Goal: Task Accomplishment & Management: Manage account settings

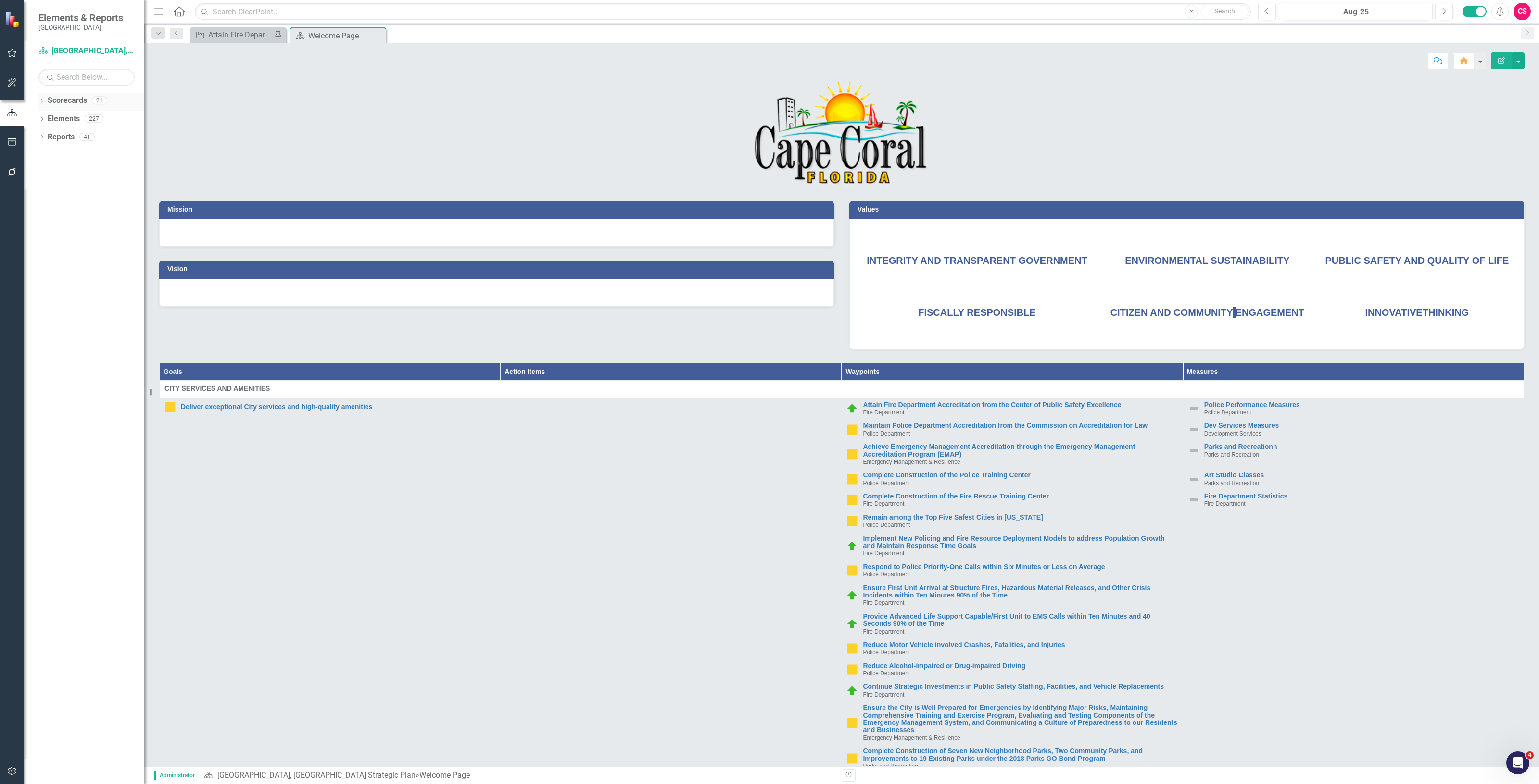
click at [70, 97] on link "Scorecards" at bounding box center [67, 101] width 40 height 11
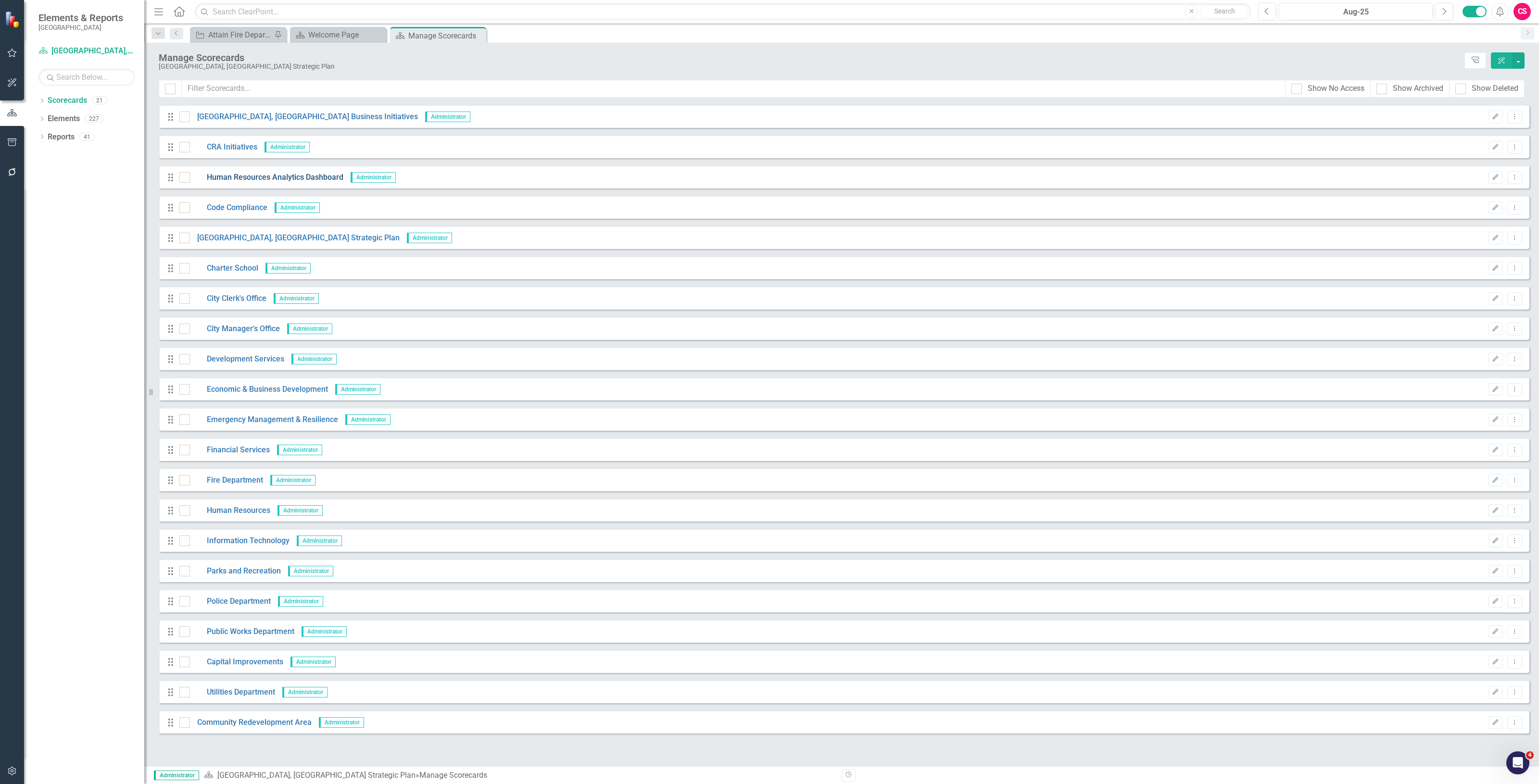
click at [300, 177] on link "Human Resources Analytics Dashboard" at bounding box center [267, 177] width 153 height 11
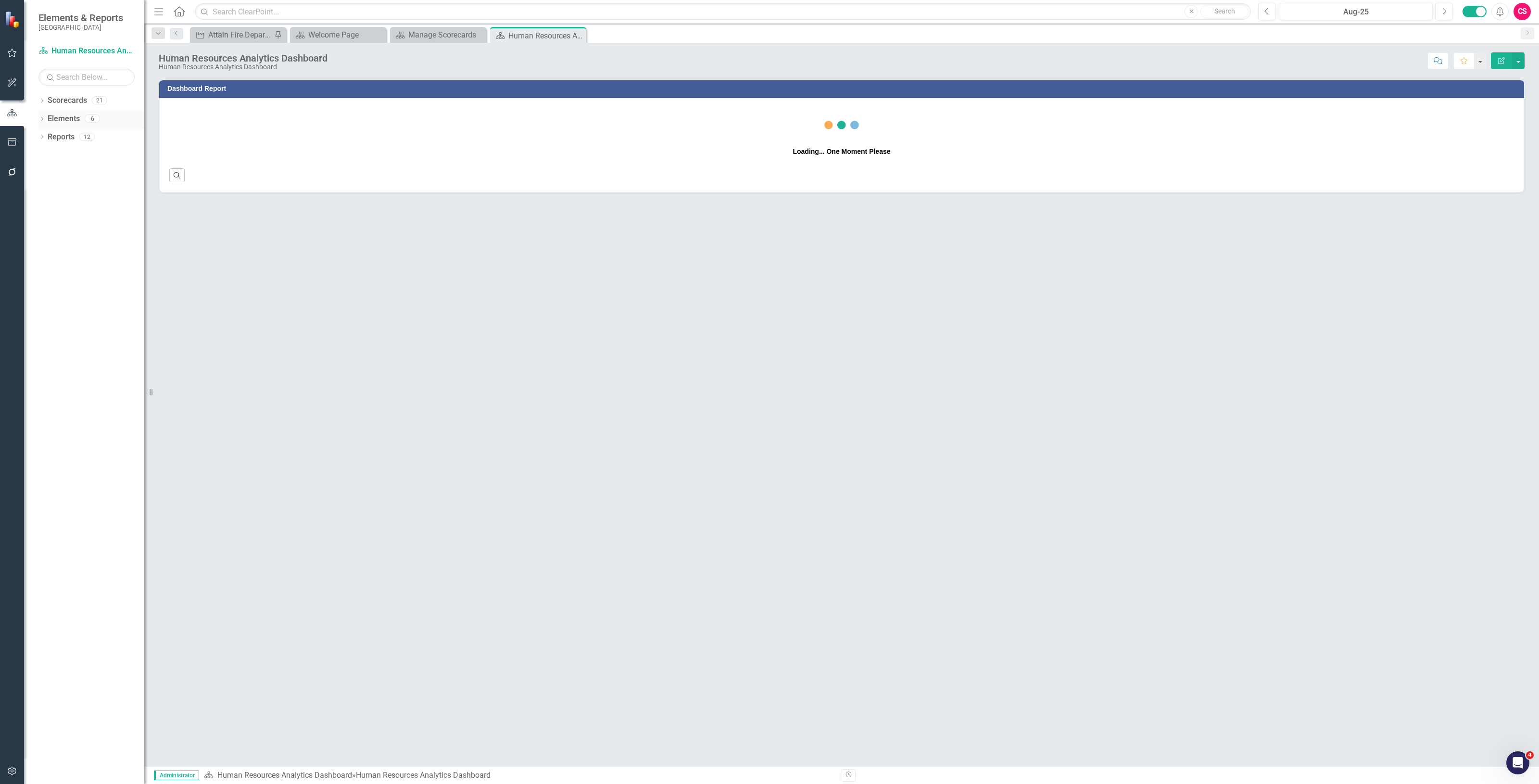
click at [73, 118] on link "Elements" at bounding box center [64, 119] width 32 height 11
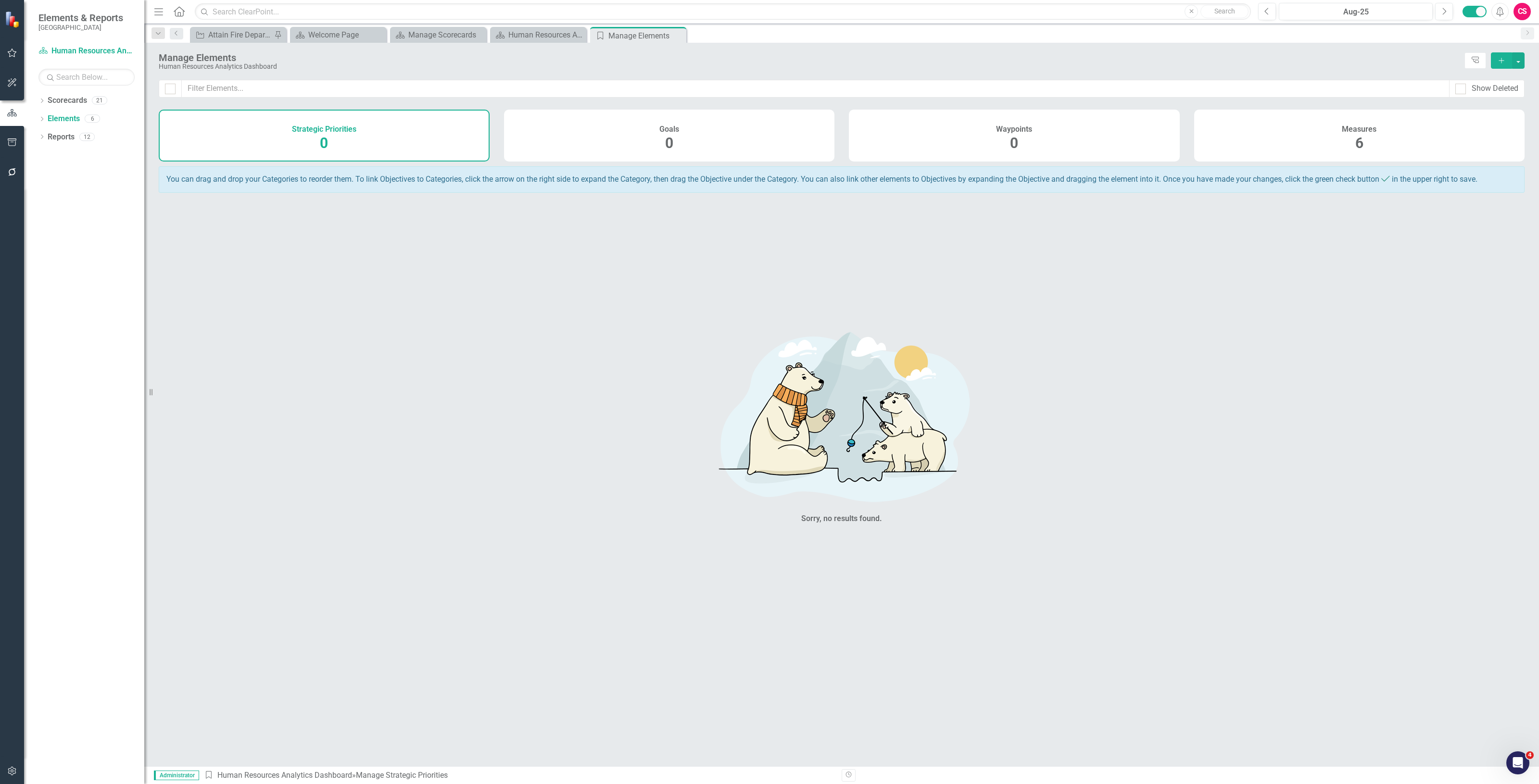
click at [1279, 135] on div "Measures 6" at bounding box center [1360, 135] width 331 height 52
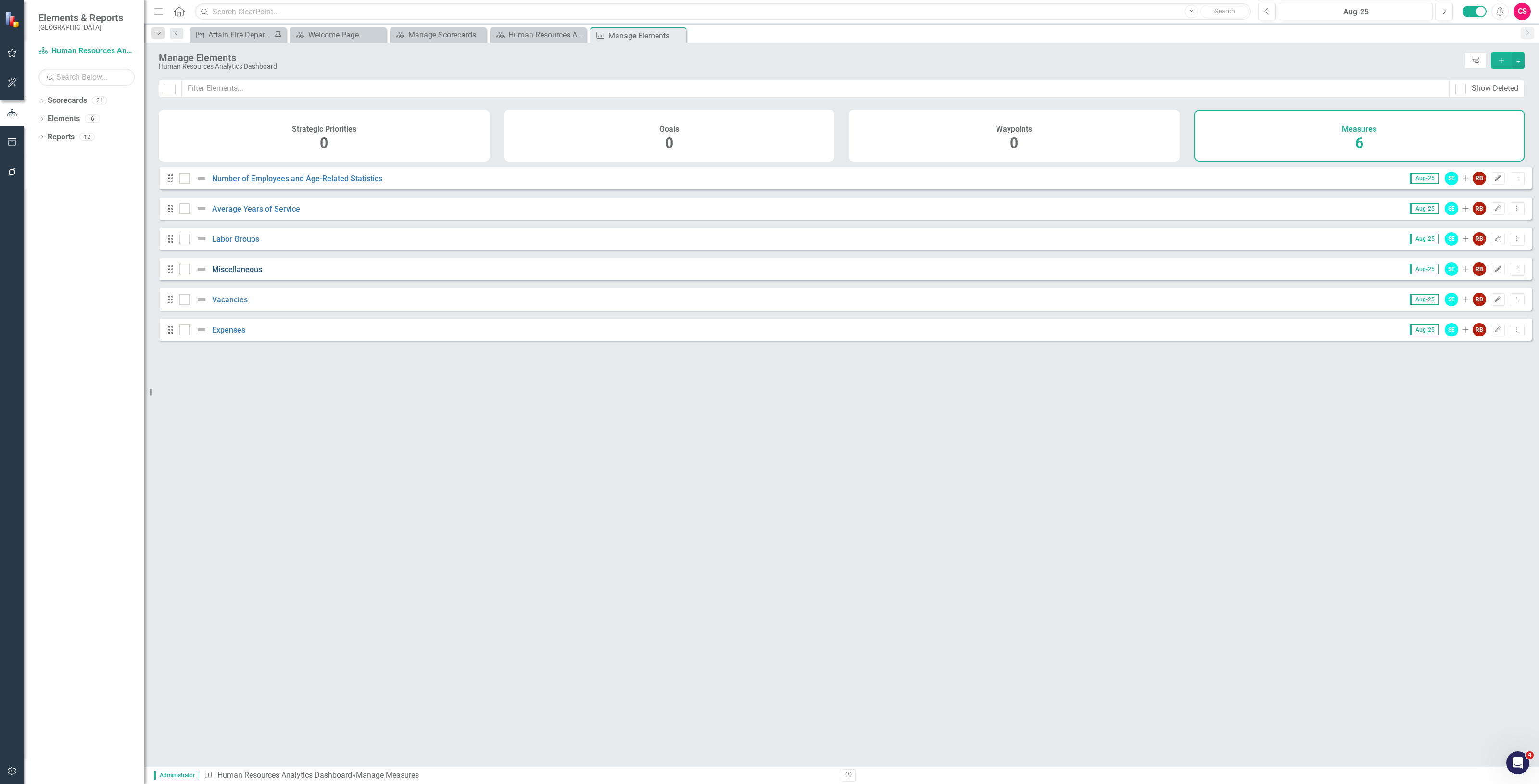
click at [231, 273] on link "Miscellaneous" at bounding box center [237, 269] width 50 height 9
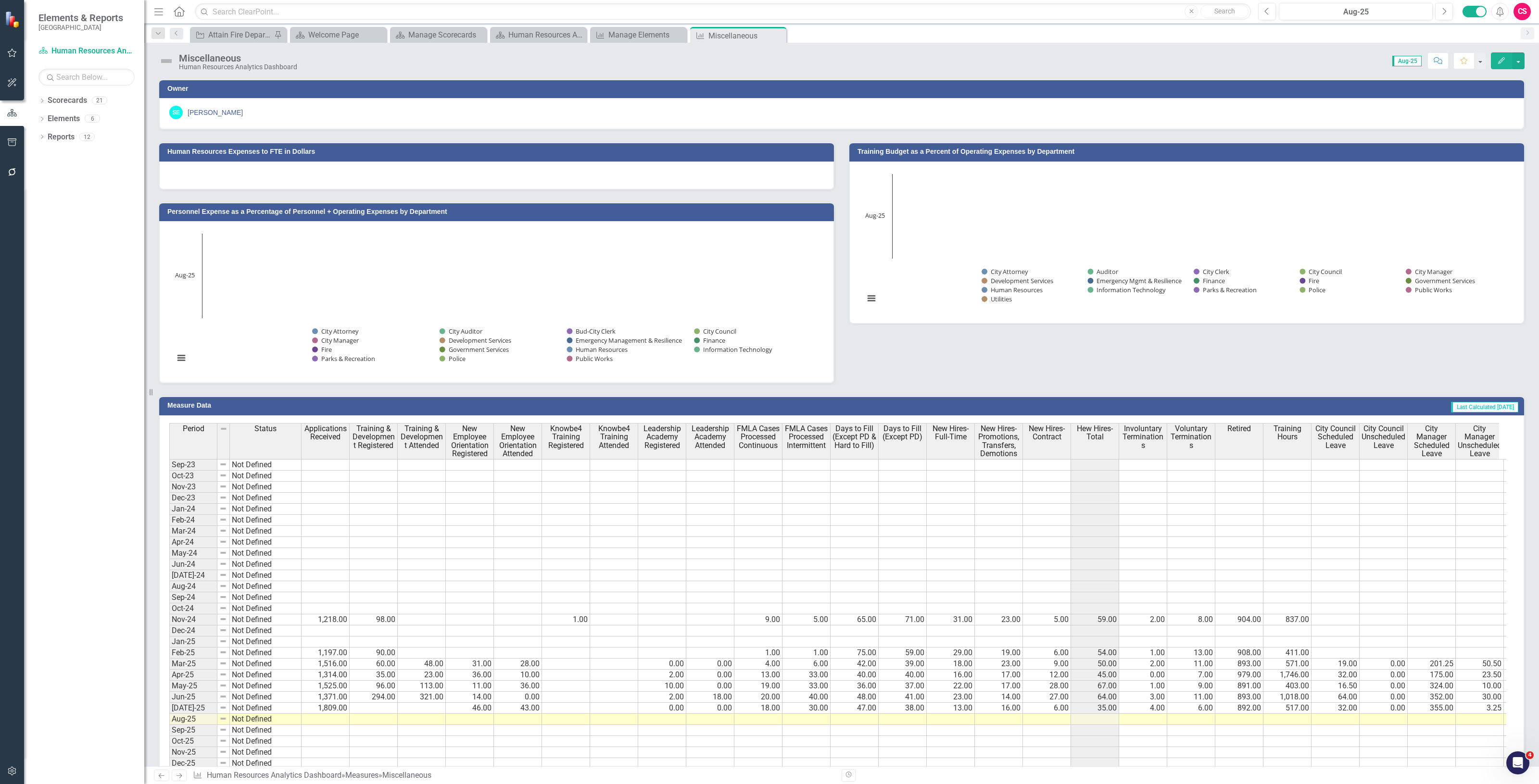
click at [1491, 58] on button "Edit" at bounding box center [1501, 60] width 21 height 17
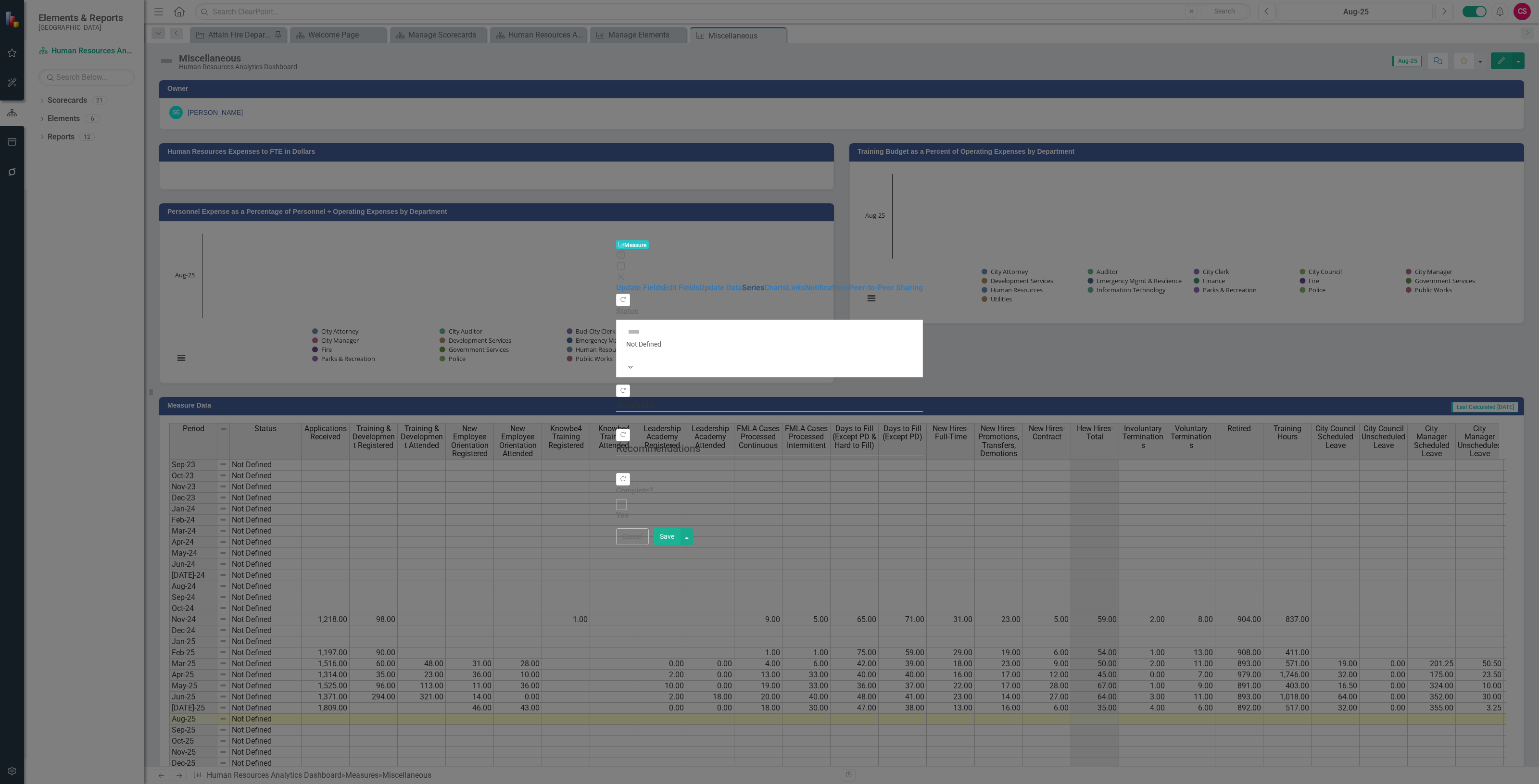
click at [742, 283] on link "Series" at bounding box center [753, 288] width 22 height 9
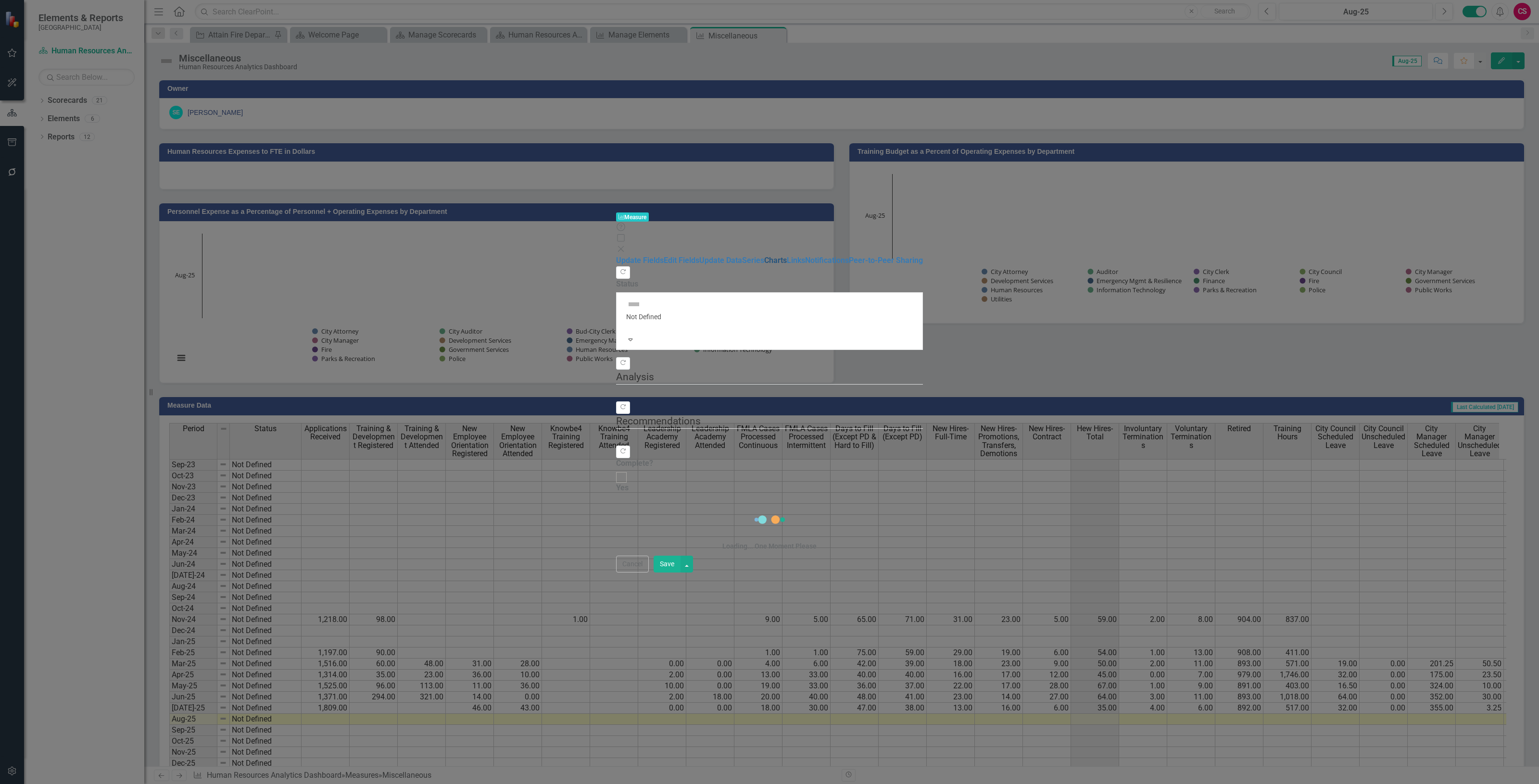
click at [764, 256] on link "Charts" at bounding box center [776, 261] width 23 height 9
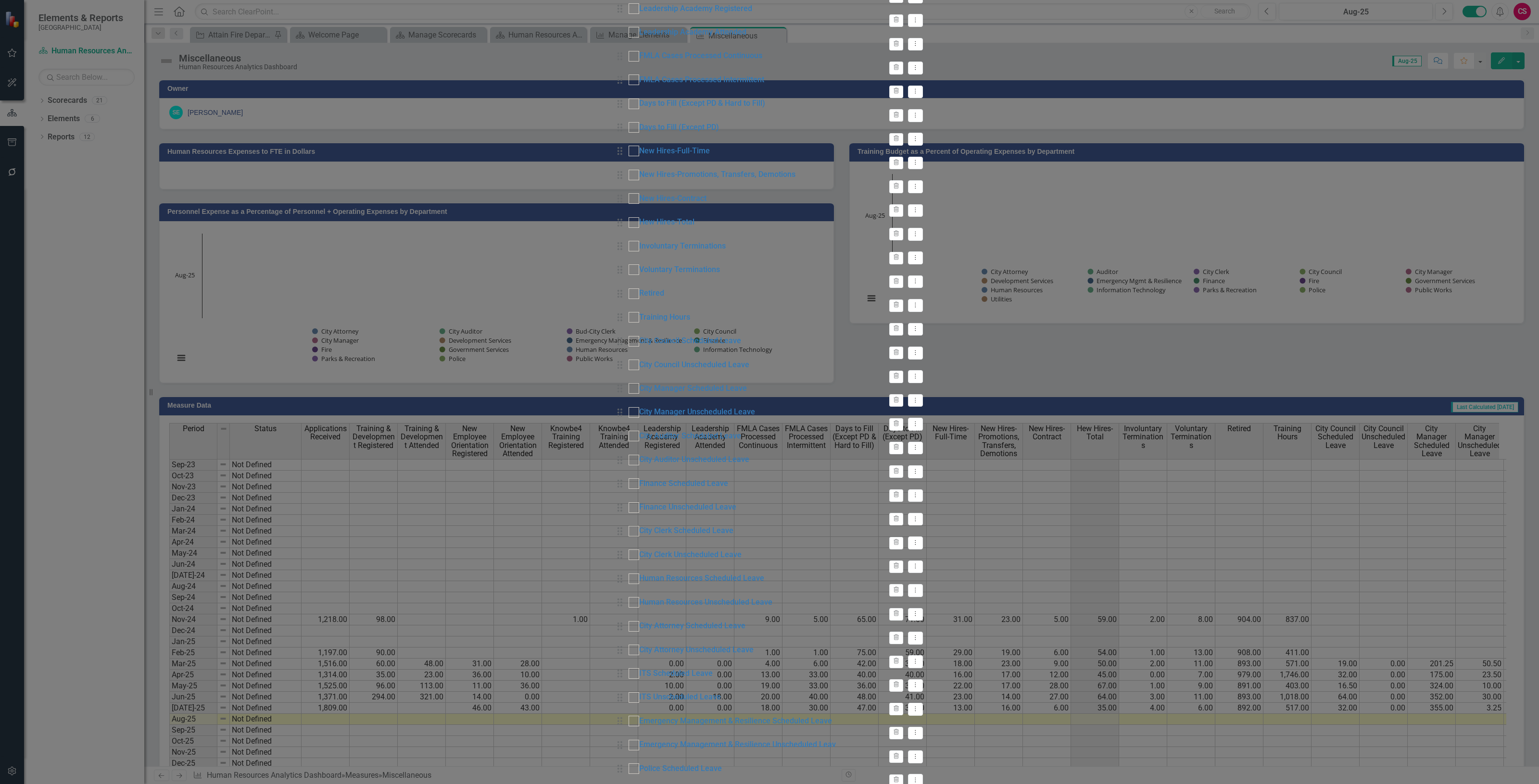
checkbox input "false"
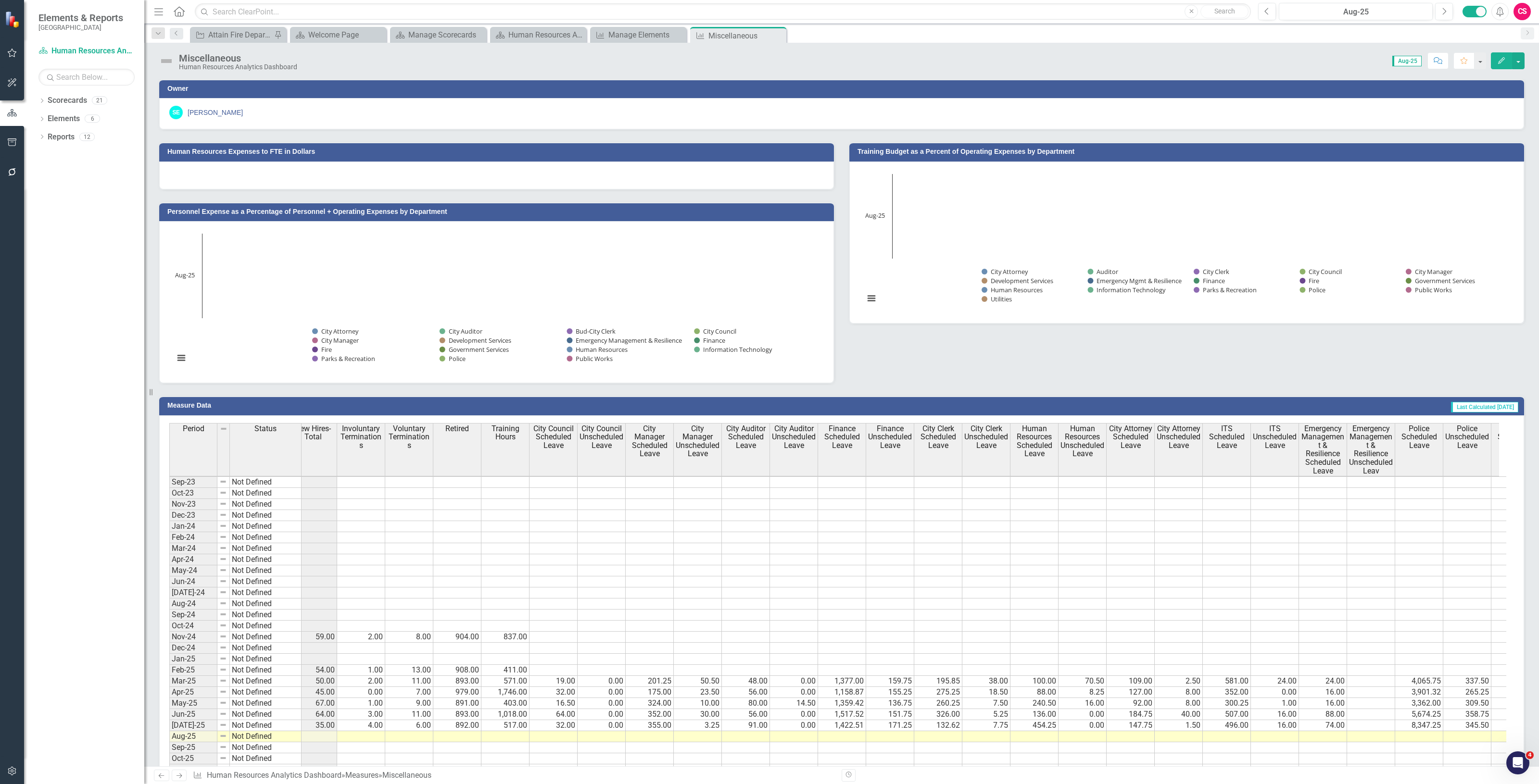
scroll to position [3, 1050]
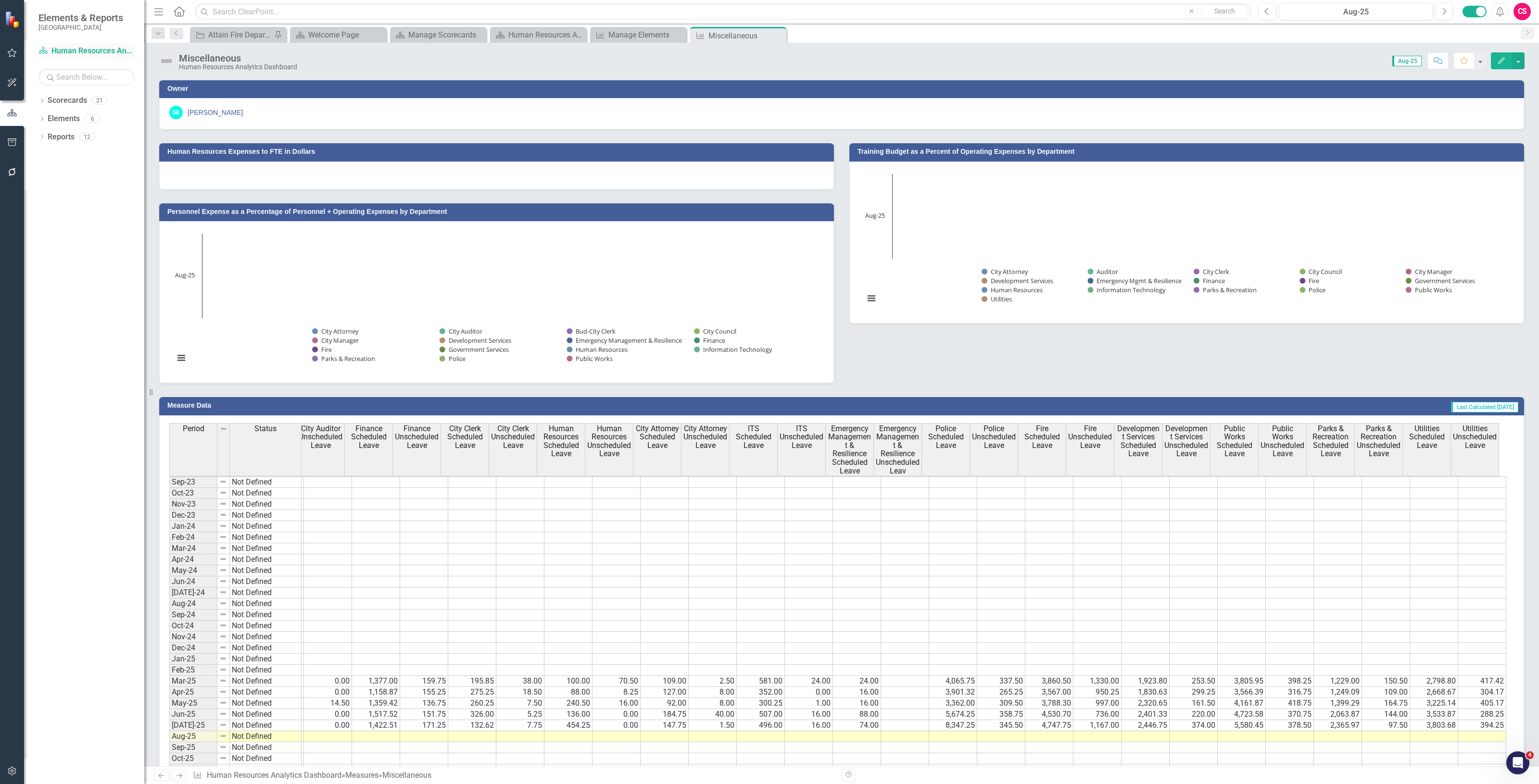
click at [97, 52] on link "Scorecard Human Resources Analytics Dashboard" at bounding box center [86, 51] width 96 height 11
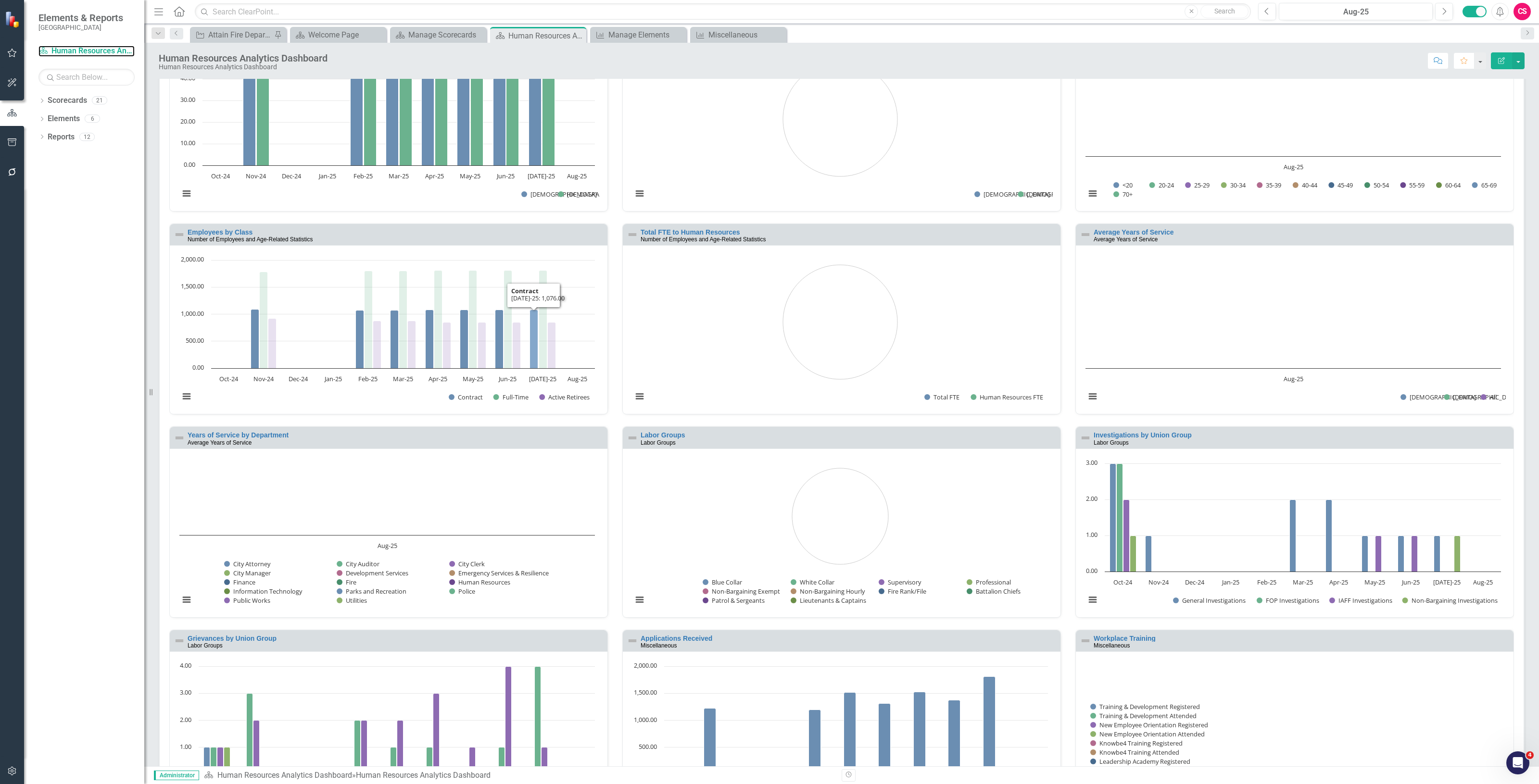
scroll to position [198, 0]
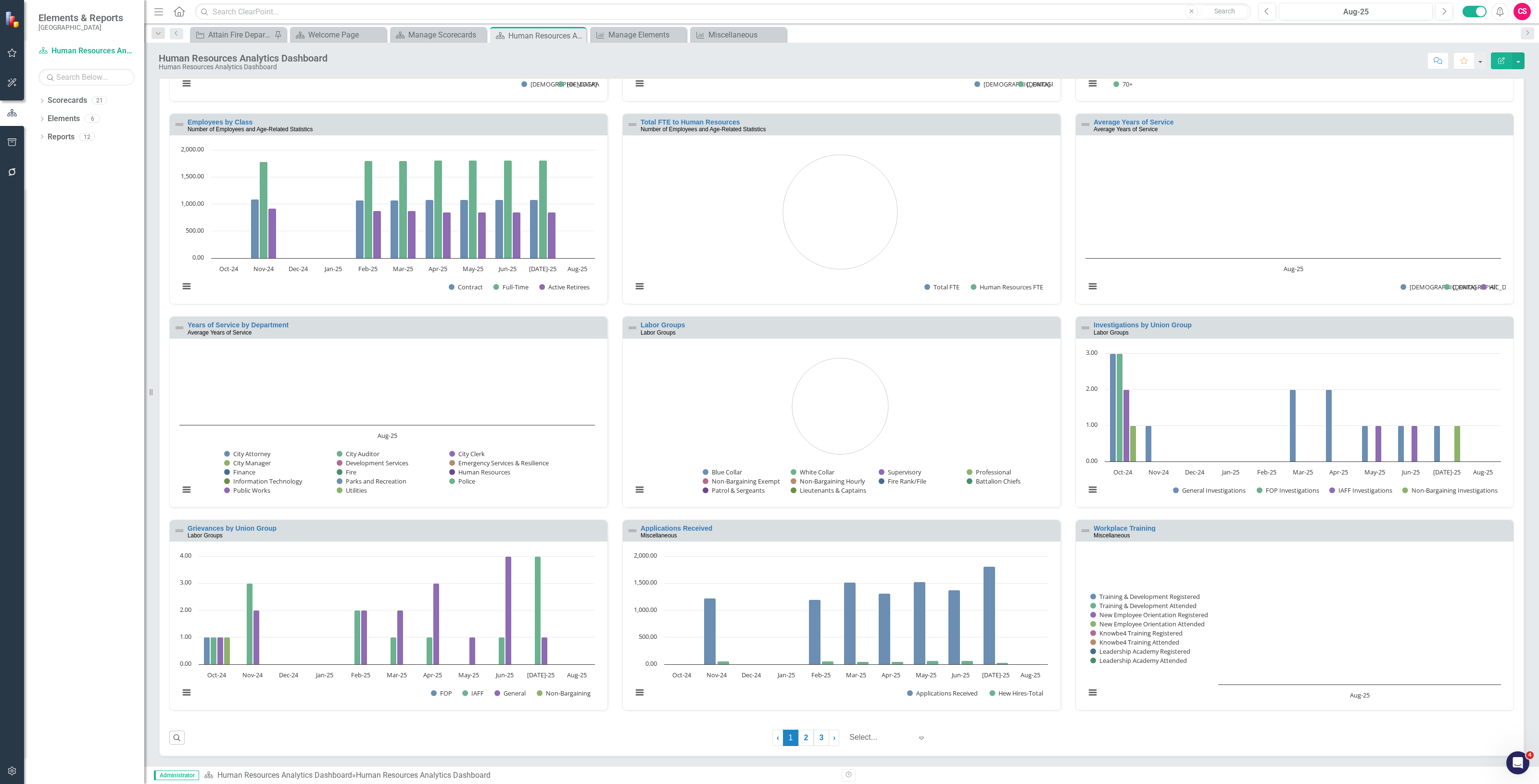
click at [794, 736] on span "1 (current)" at bounding box center [790, 738] width 15 height 16
click at [798, 734] on link "2" at bounding box center [806, 738] width 15 height 16
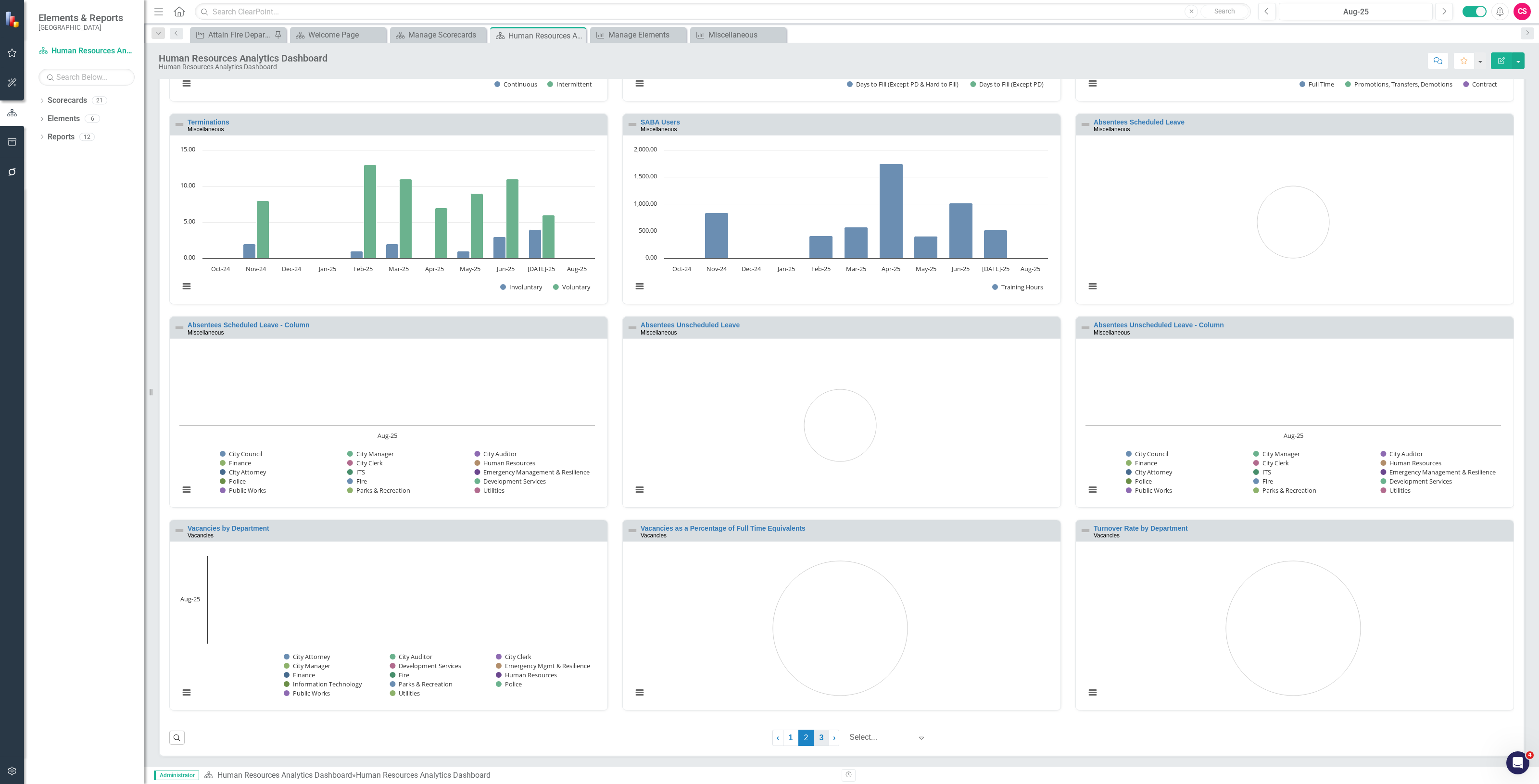
click at [814, 740] on link "3" at bounding box center [821, 738] width 15 height 16
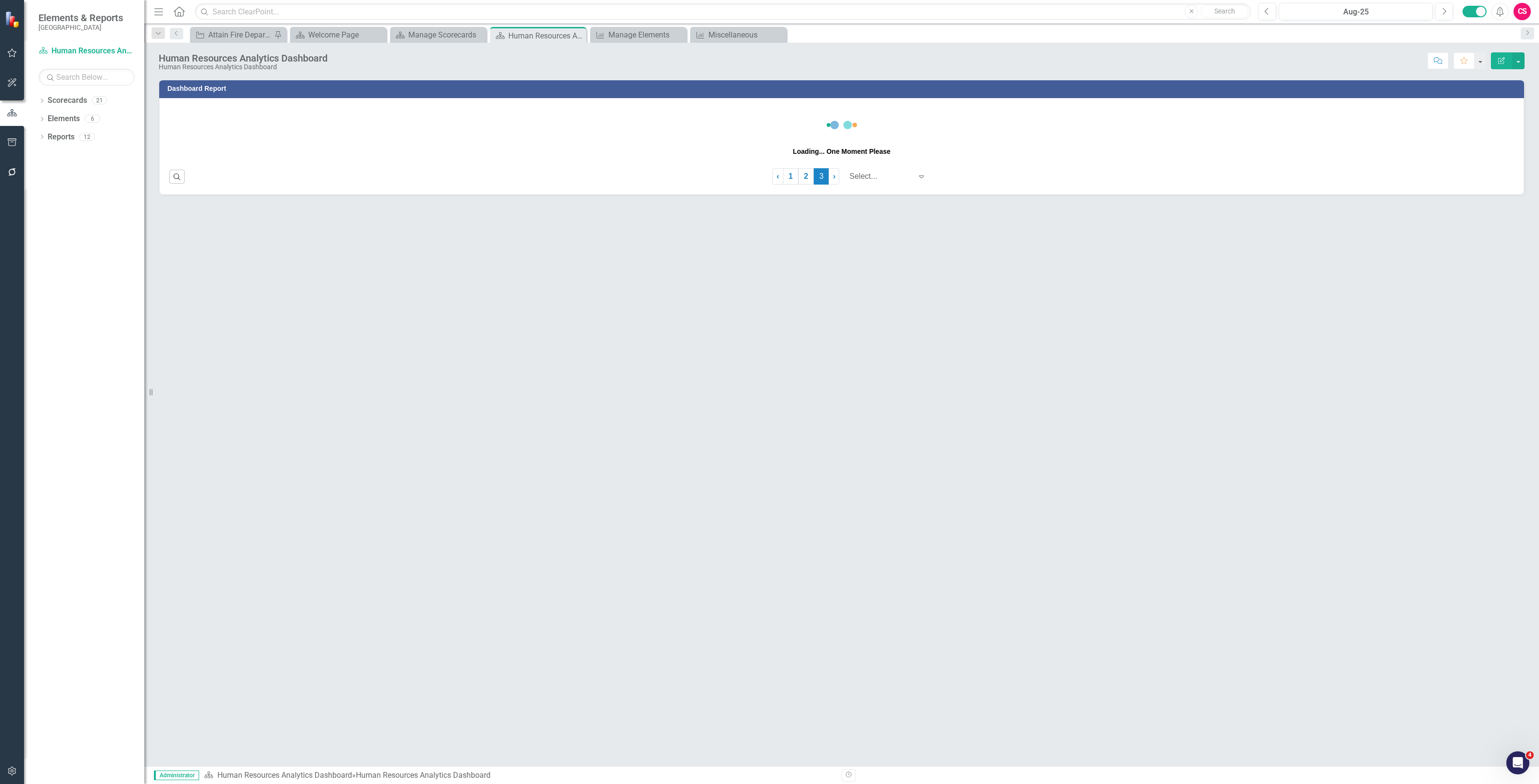
scroll to position [0, 0]
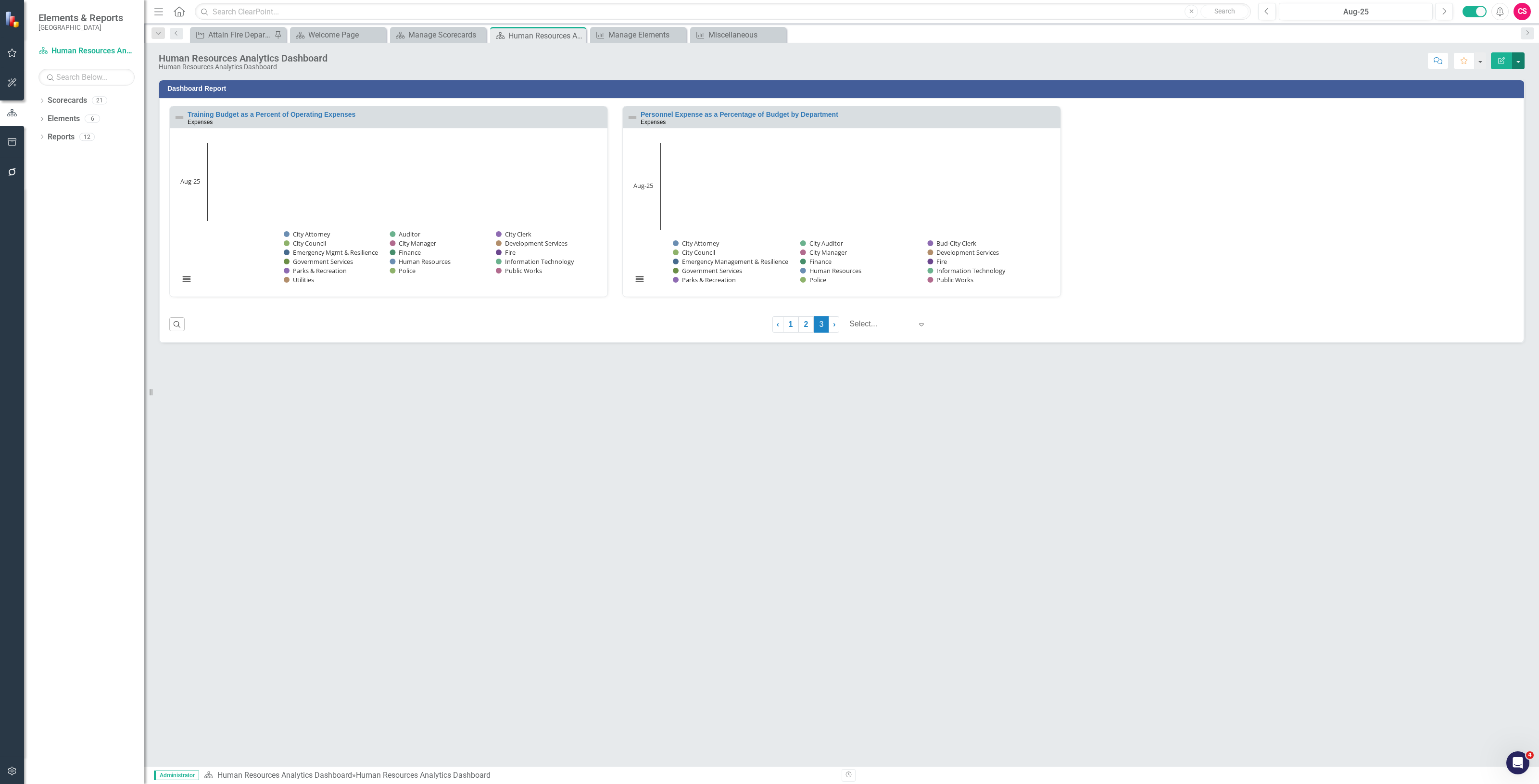
click at [1513, 67] on button "button" at bounding box center [1517, 60] width 13 height 17
click at [1464, 139] on link "PDF Export to PDF" at bounding box center [1485, 135] width 78 height 17
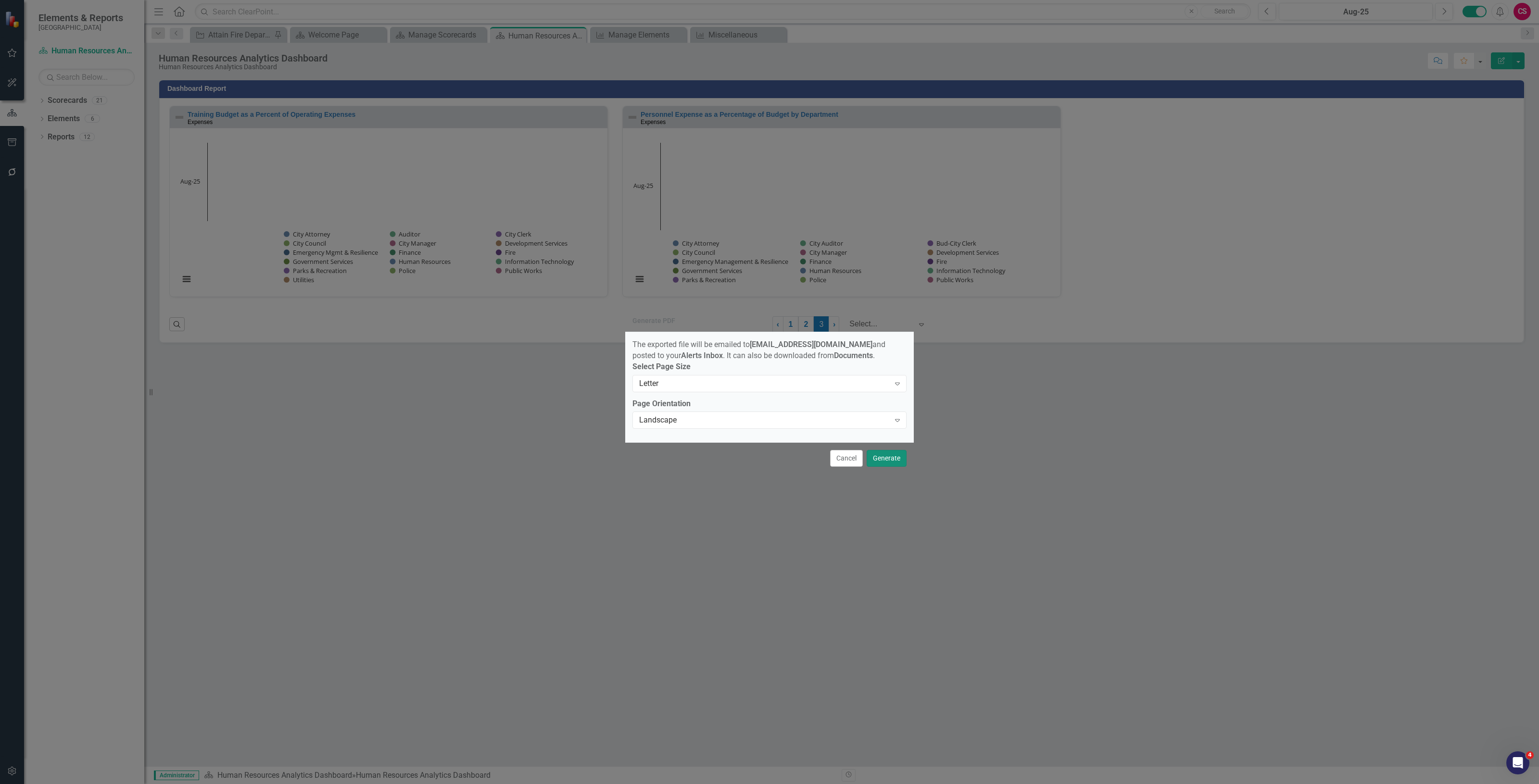
click at [895, 463] on button "Generate" at bounding box center [886, 458] width 40 height 17
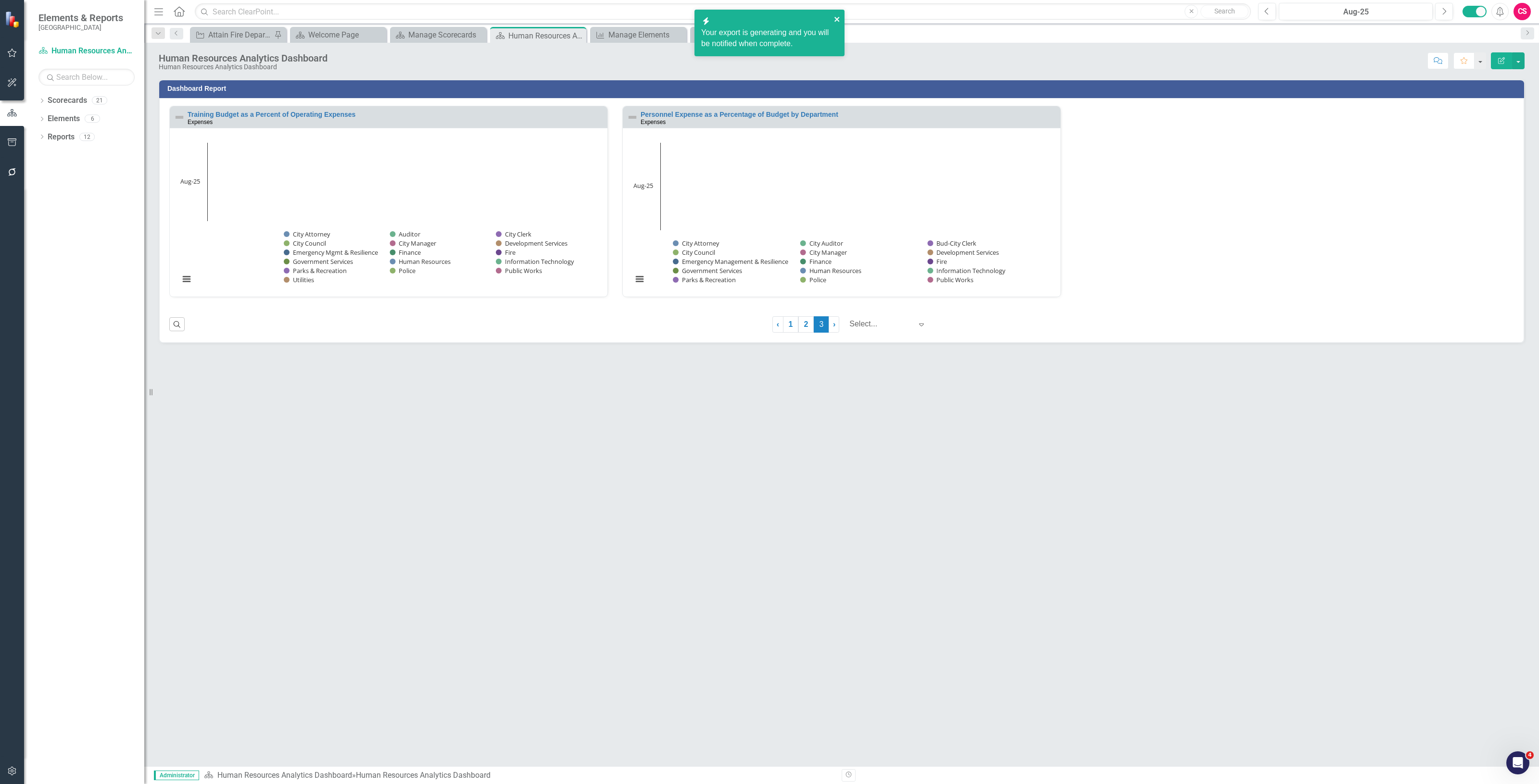
click at [835, 15] on icon "close" at bounding box center [837, 19] width 7 height 7
click at [6, 763] on button "button" at bounding box center [12, 771] width 22 height 20
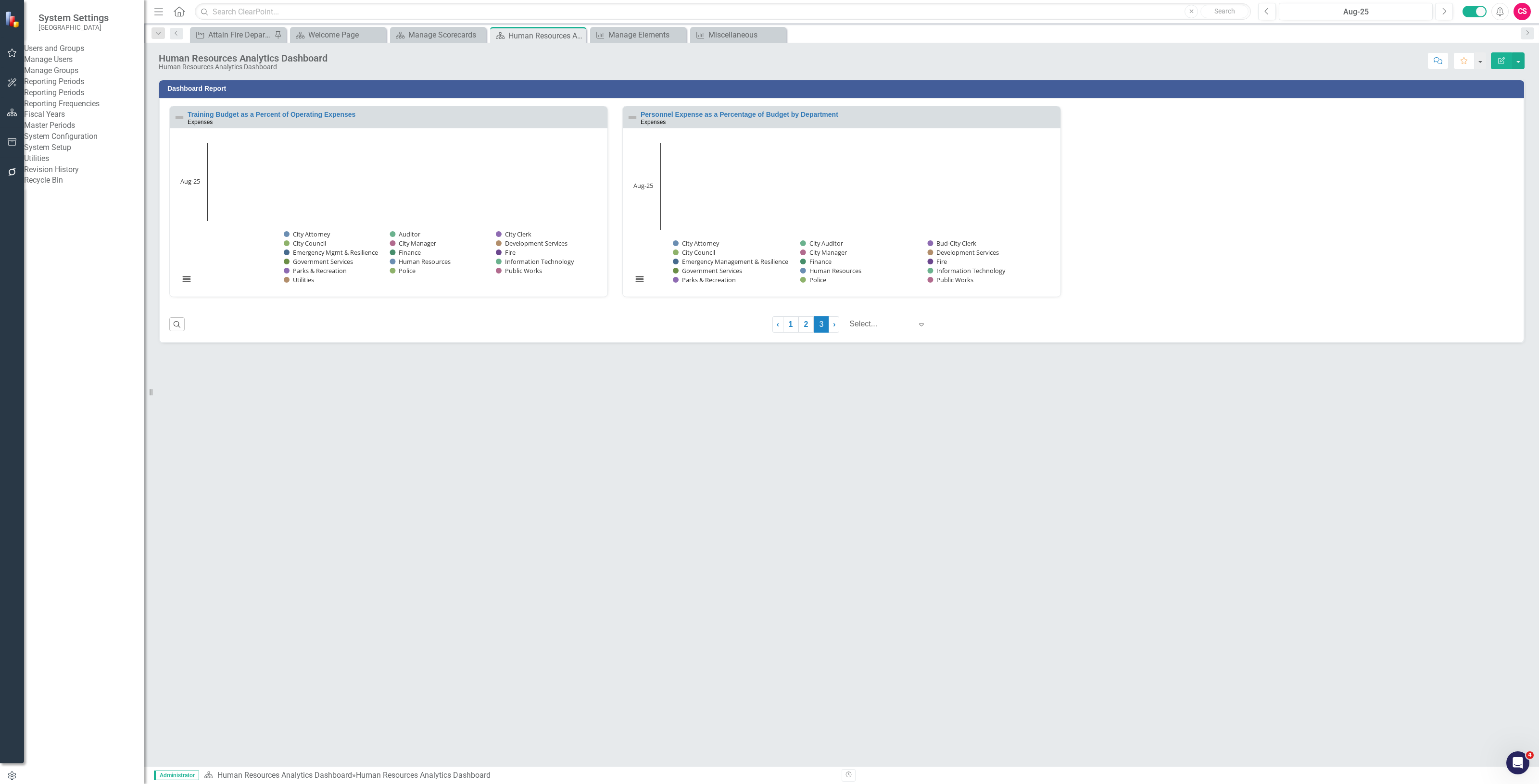
click at [11, 138] on icon "button" at bounding box center [12, 142] width 10 height 7
click at [58, 65] on link "Briefing Books" at bounding box center [84, 60] width 120 height 11
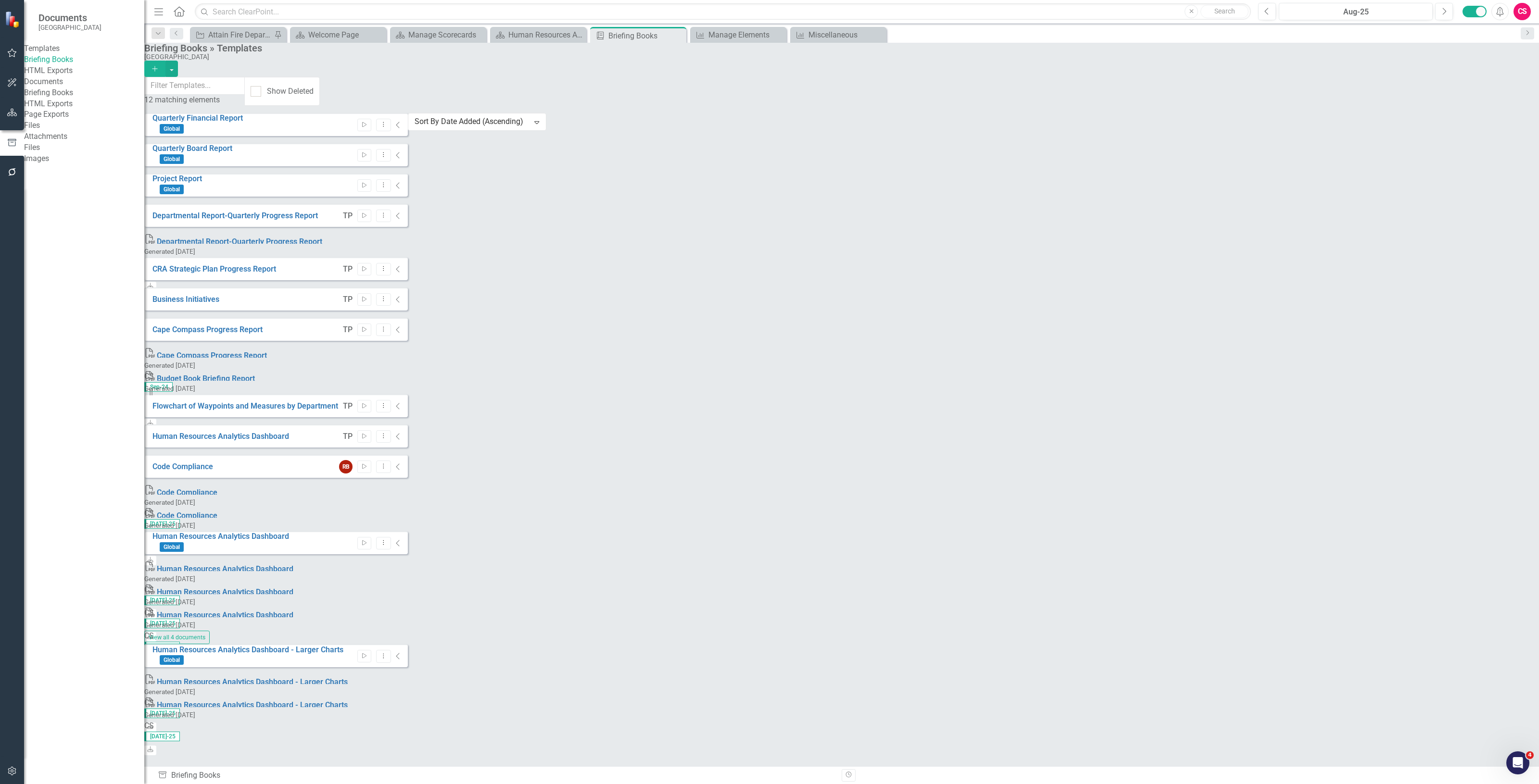
click at [159, 65] on icon "Add" at bounding box center [155, 69] width 9 height 7
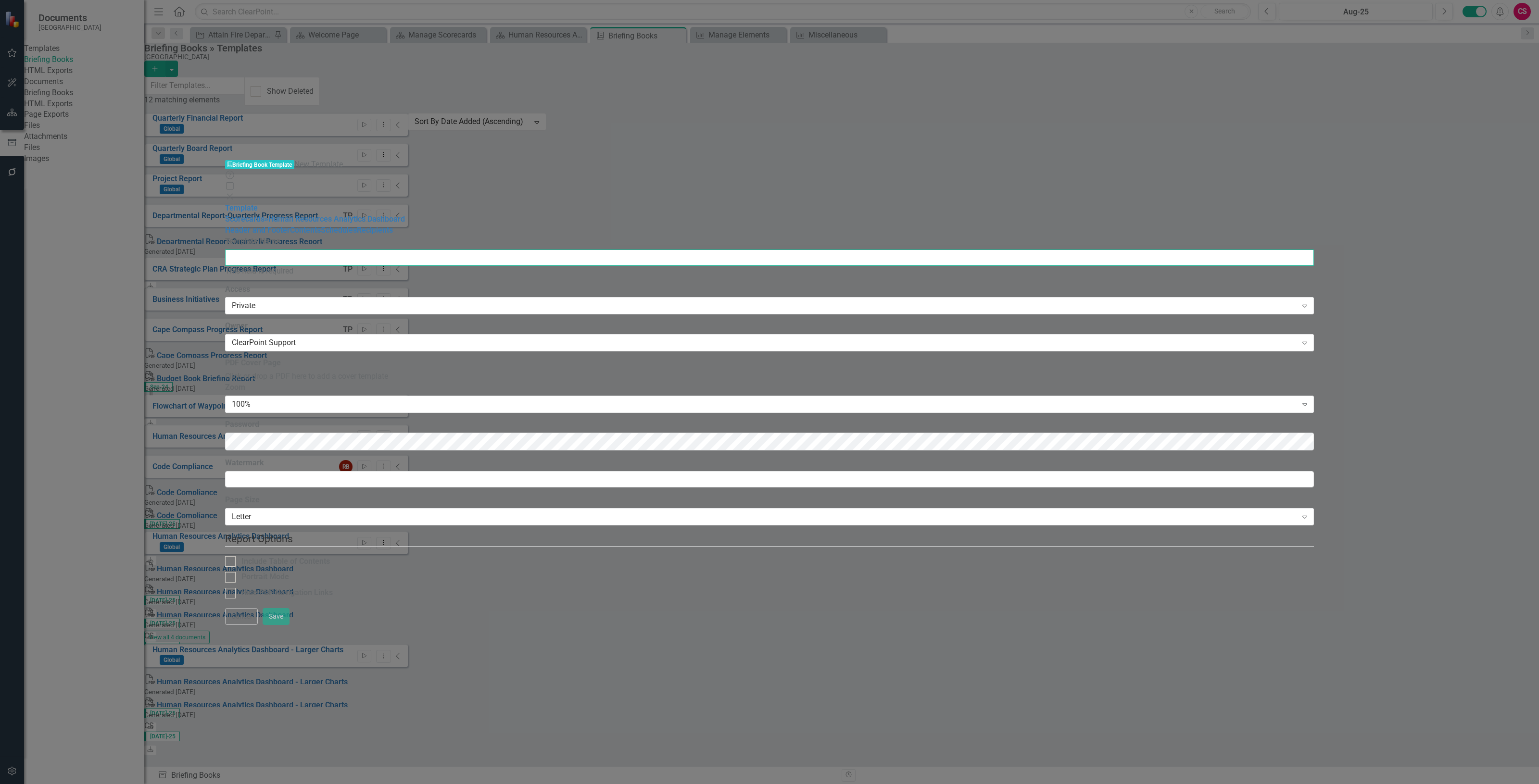
click at [520, 249] on input "Template Name" at bounding box center [770, 257] width 1089 height 16
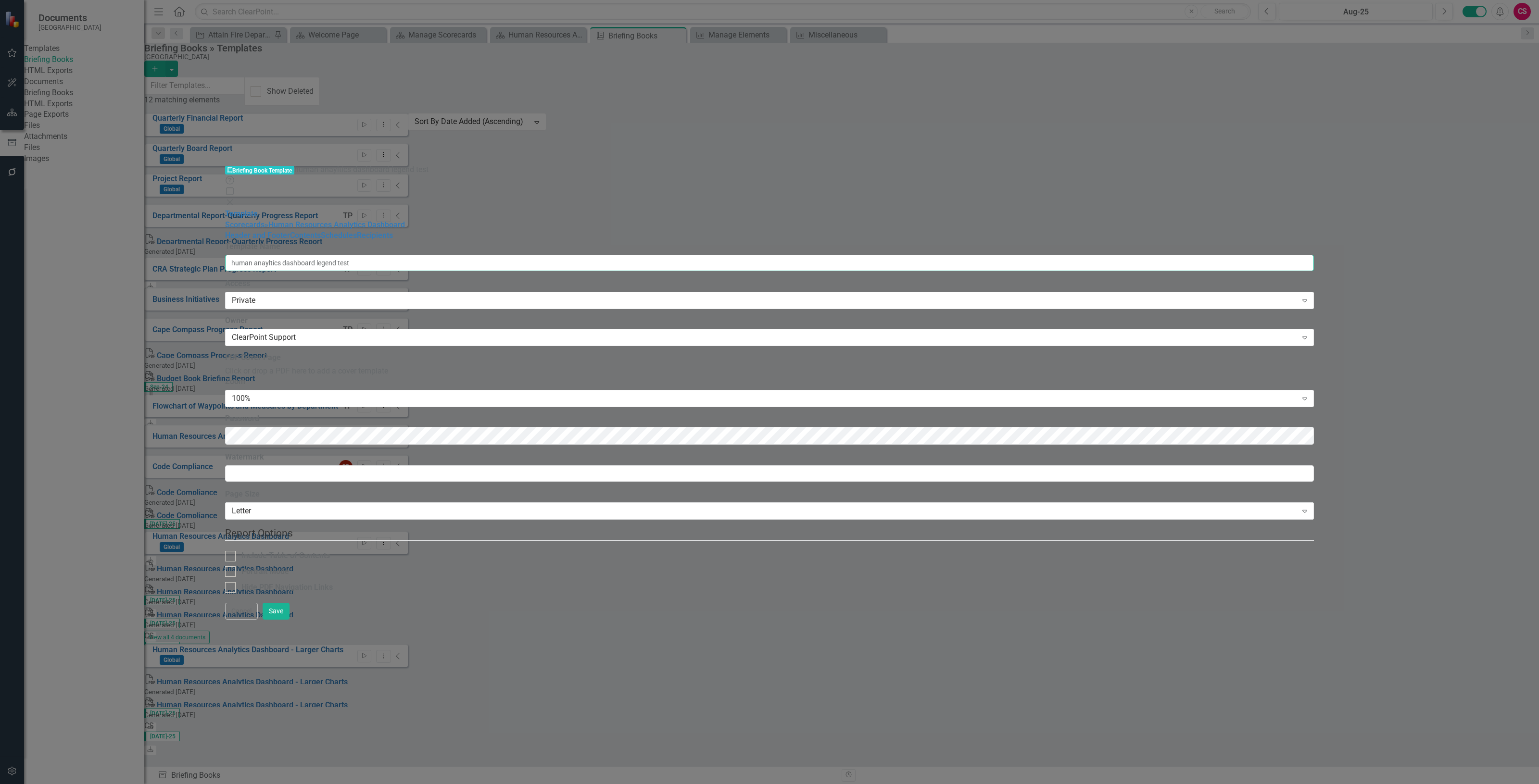
click at [487, 255] on input "human anayltics dashboard legend test" at bounding box center [770, 263] width 1089 height 16
type input "human analytics dashboard legend test"
click at [302, 255] on div "Template Scorecards » Human Resources Analytics Dashboard Header and Footer Con…" at bounding box center [770, 406] width 1089 height 394
click at [409, 242] on div "Template Scorecards » Human Resources Analytics Dashboard Header and Footer Con…" at bounding box center [770, 225] width 1089 height 33
click at [265, 220] on link "Scorecards" at bounding box center [245, 225] width 40 height 9
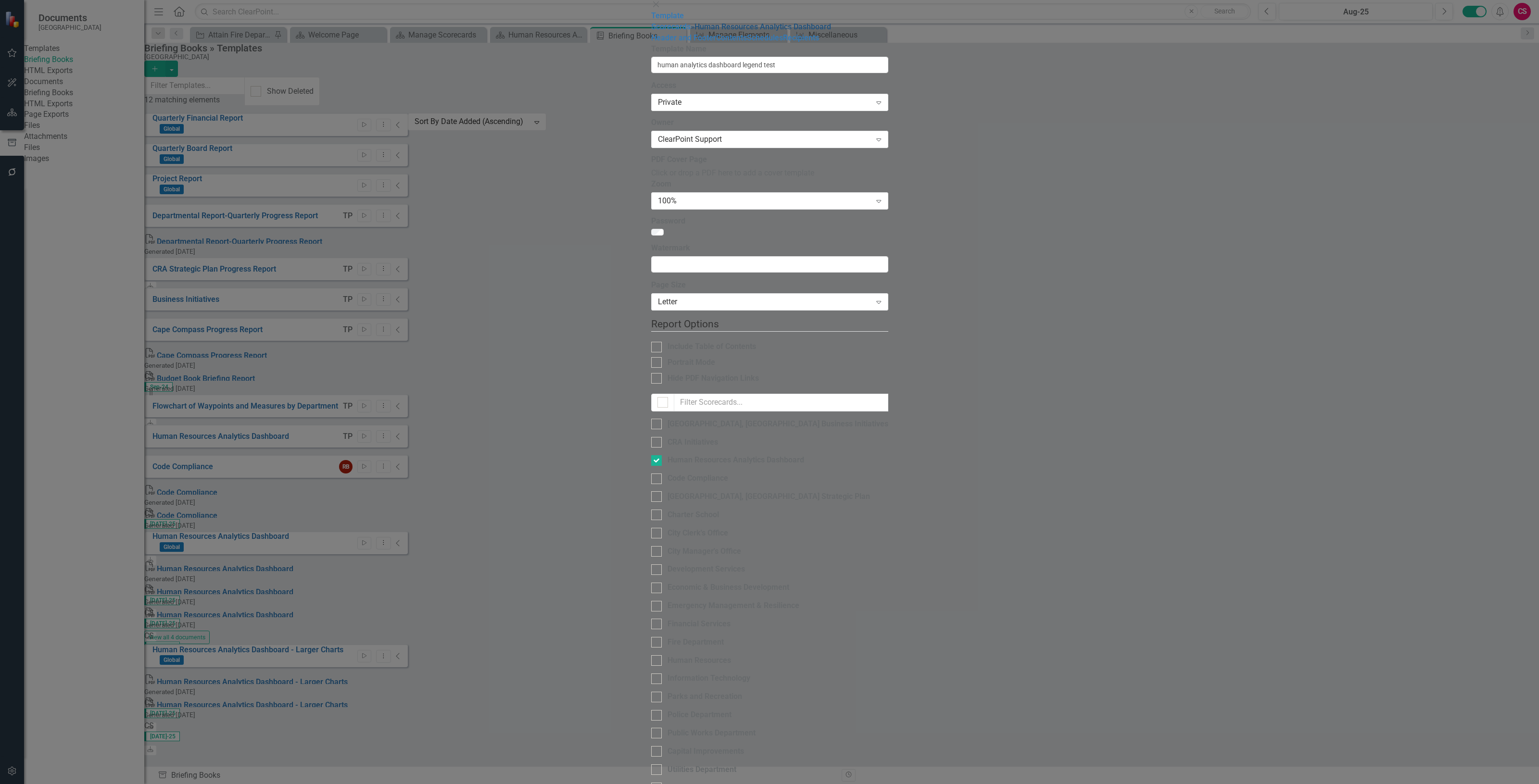
click at [690, 32] on link "» Human Resources Analytics Dashboard" at bounding box center [760, 27] width 140 height 9
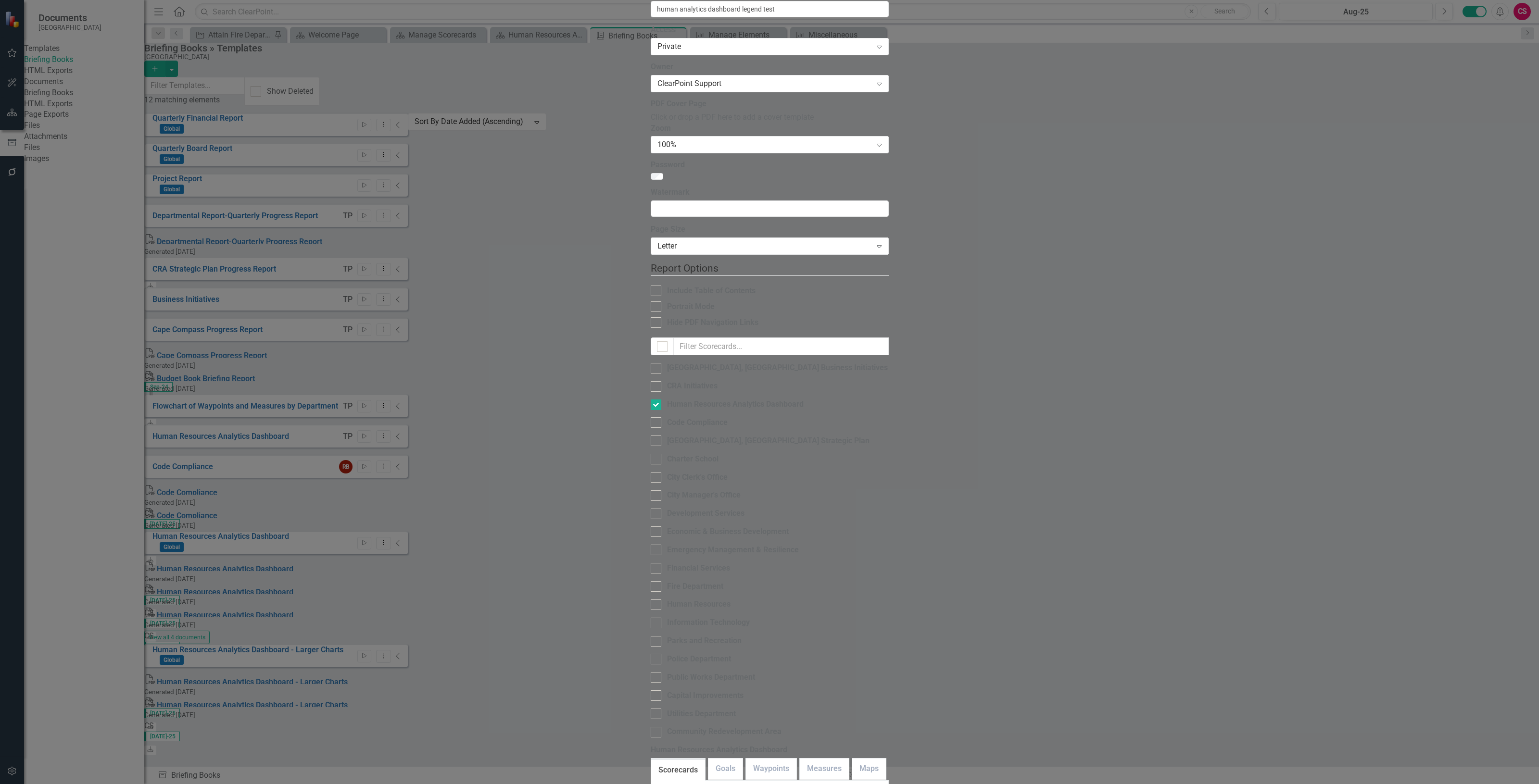
checkbox input "true"
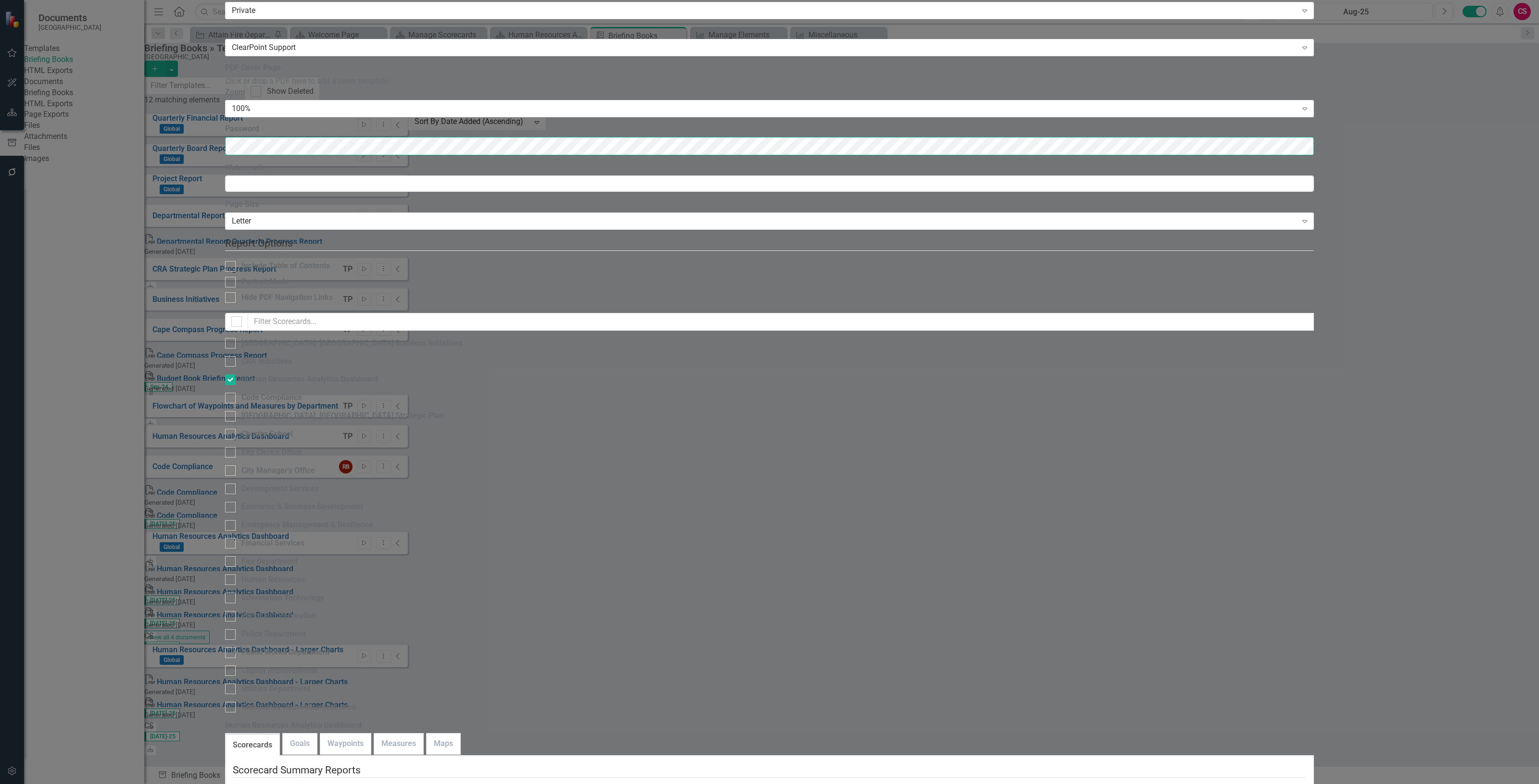
click at [225, 249] on div "Briefing Book Template Briefing Book Template human analytics dashboard legend …" at bounding box center [770, 392] width 1089 height 1035
click at [1297, 114] on div "100%" at bounding box center [764, 109] width 1065 height 11
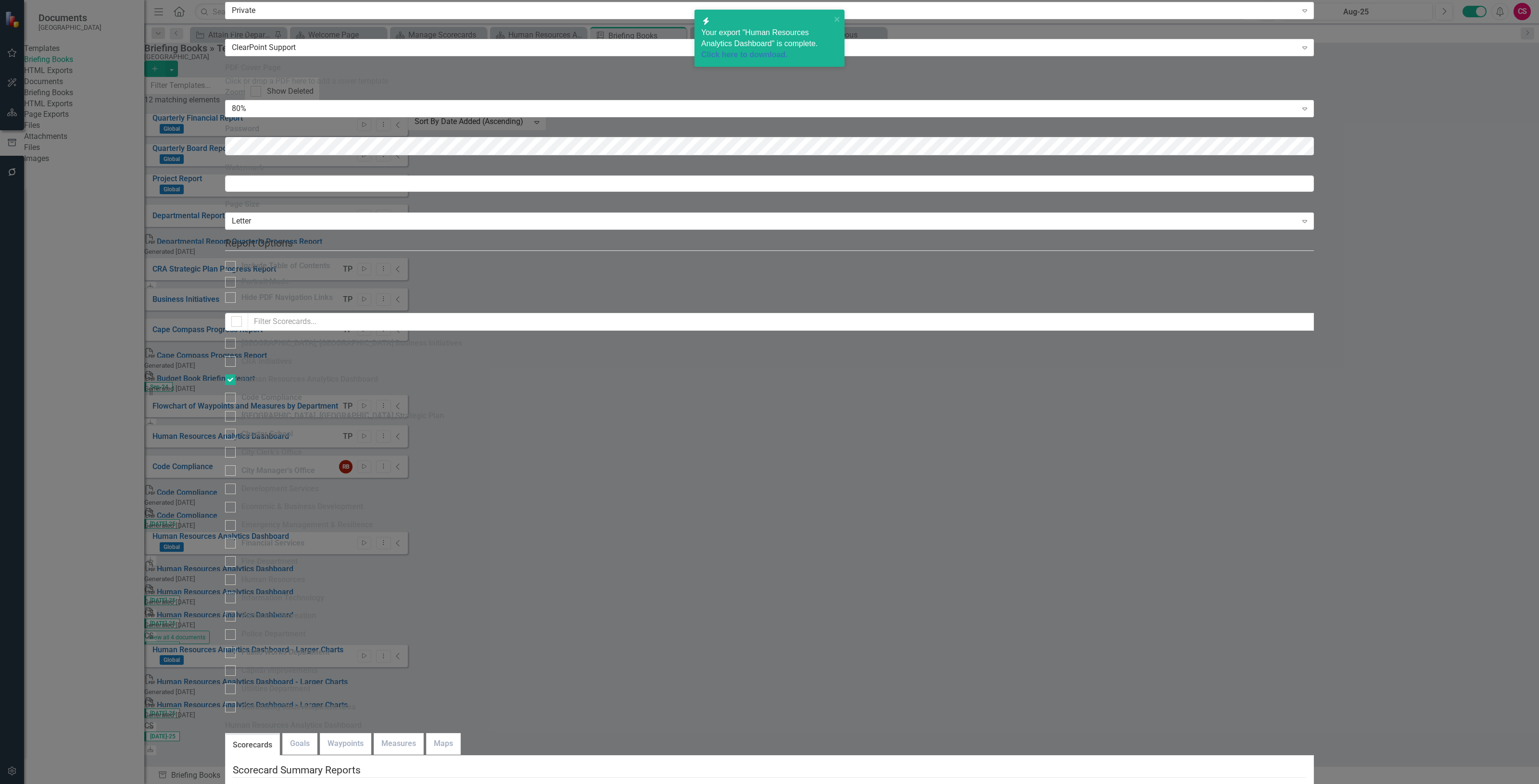
click at [749, 48] on div "Your export "Human Resources Analytics Dashboard" is complete. Click here to do…" at bounding box center [765, 44] width 130 height 33
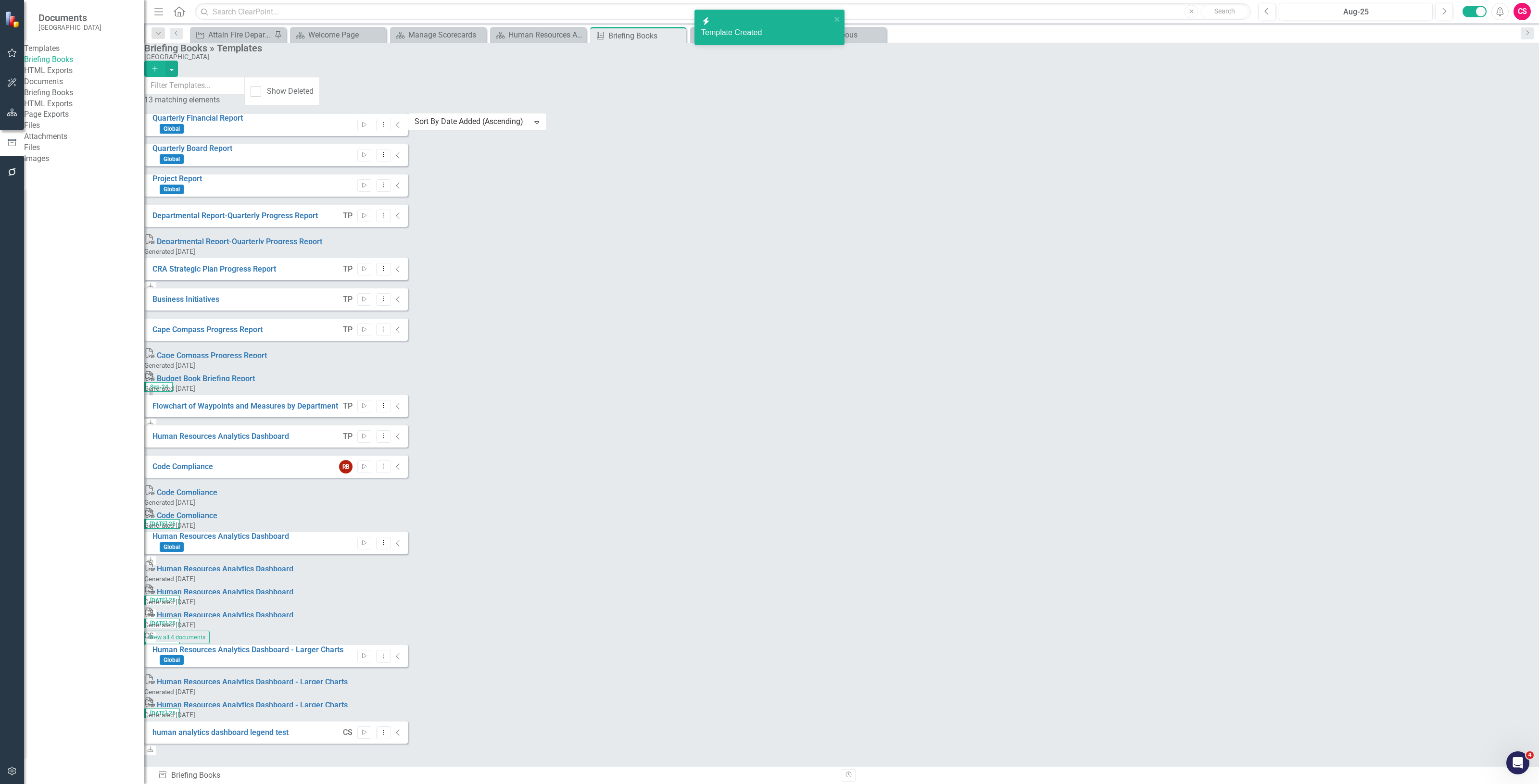
click at [1499, 9] on icon "Alerts" at bounding box center [1499, 11] width 10 height 9
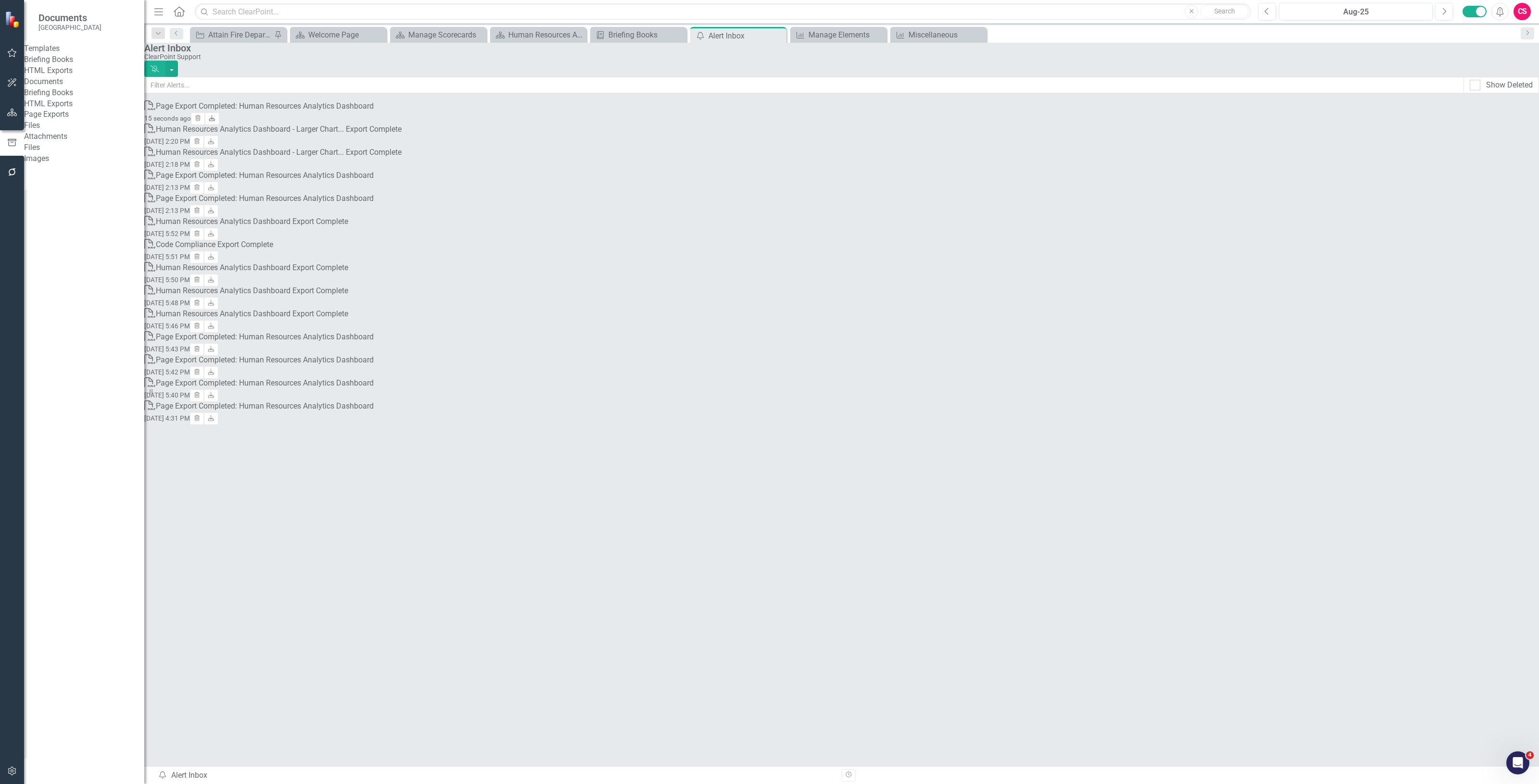
click at [219, 117] on link "Download" at bounding box center [212, 118] width 14 height 13
click at [7, 112] on icon "button" at bounding box center [12, 112] width 10 height 7
click at [46, 132] on div "Dropdown Reports 12" at bounding box center [91, 138] width 106 height 18
click at [54, 136] on link "Reports" at bounding box center [61, 137] width 27 height 11
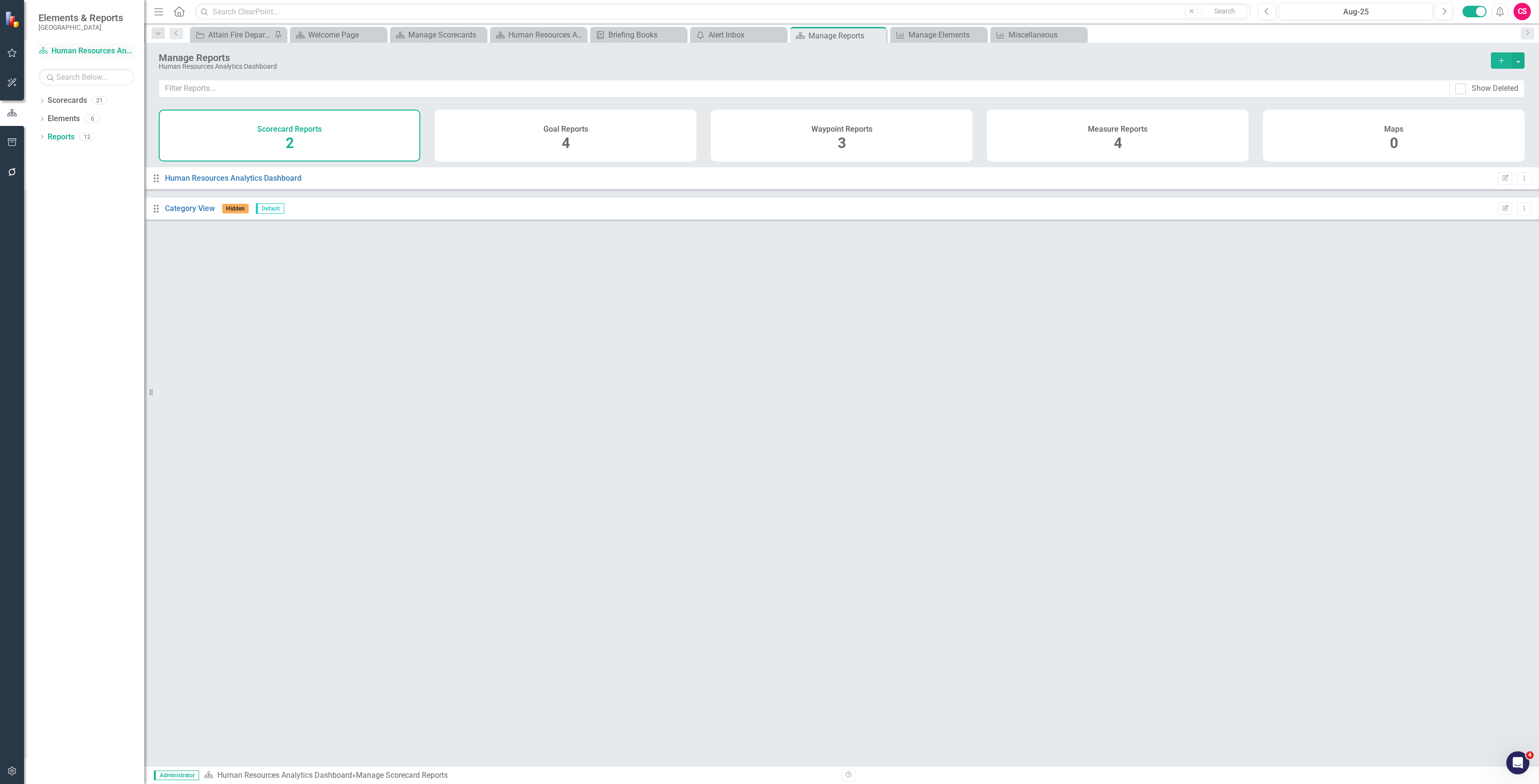
click at [82, 45] on div "Scorecard Human Resources Analytics Dashboard" at bounding box center [86, 51] width 96 height 16
click at [85, 50] on link "Scorecard Human Resources Analytics Dashboard" at bounding box center [86, 51] width 96 height 11
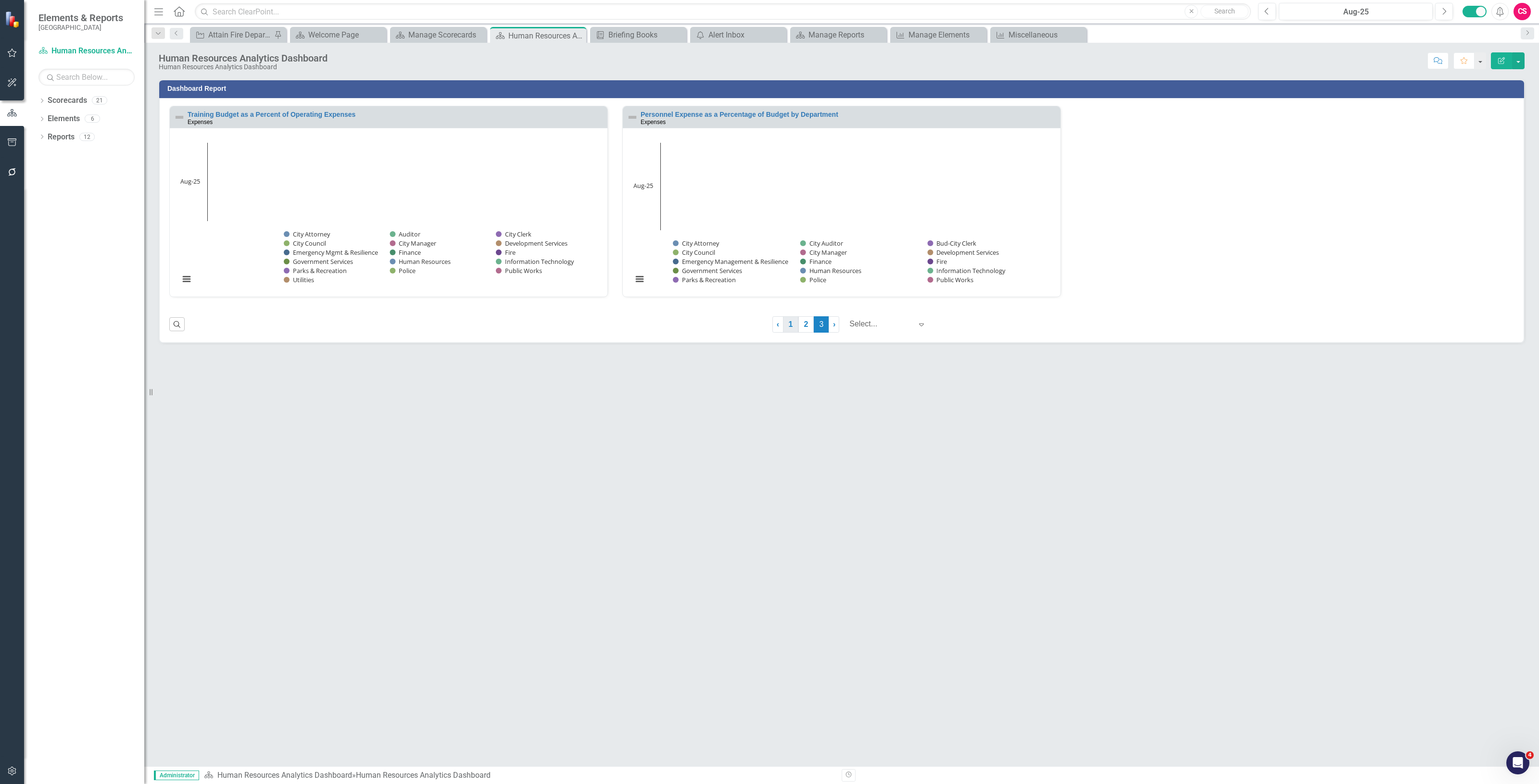
click at [790, 321] on link "1" at bounding box center [790, 324] width 15 height 16
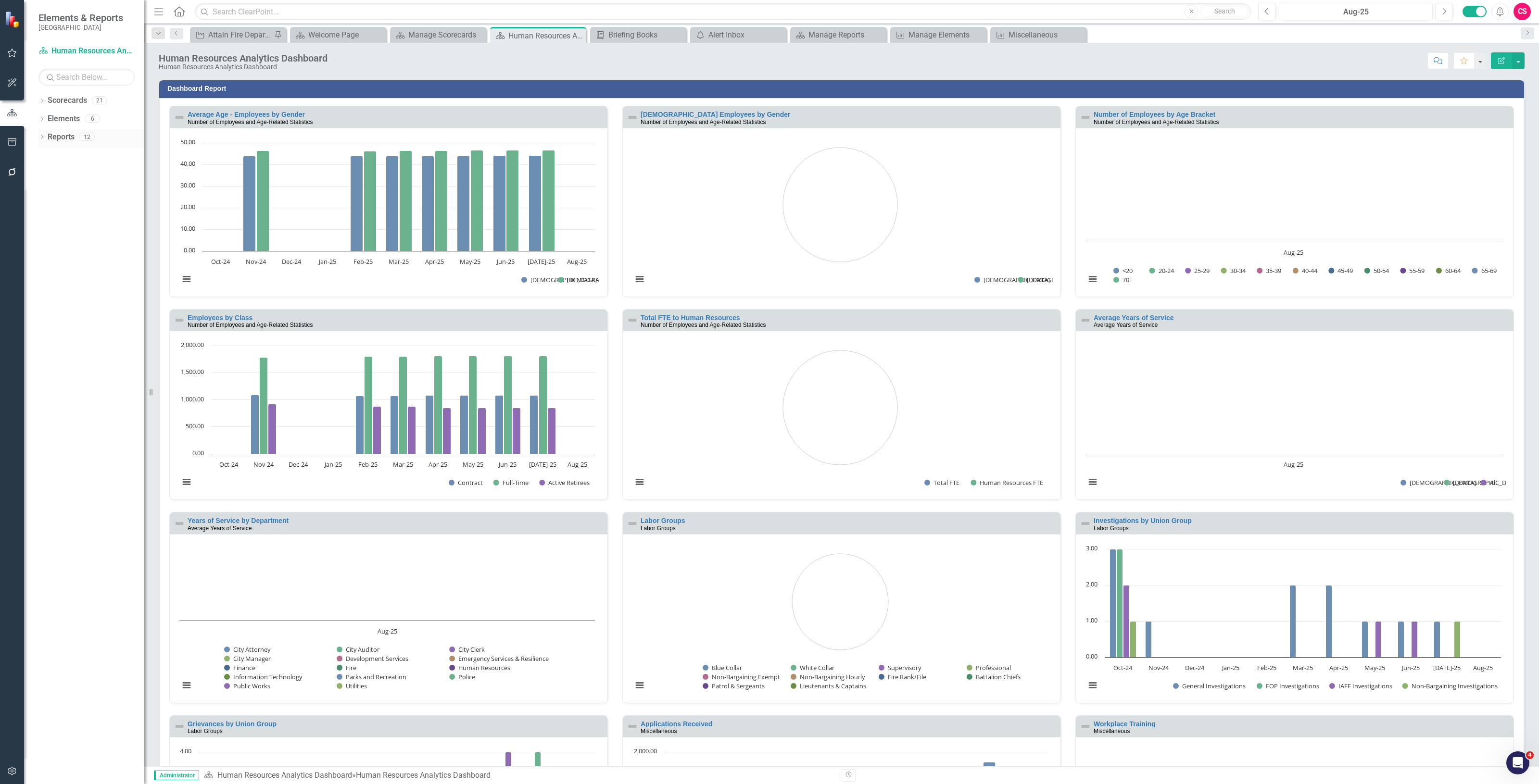
click at [56, 138] on link "Reports" at bounding box center [61, 137] width 27 height 11
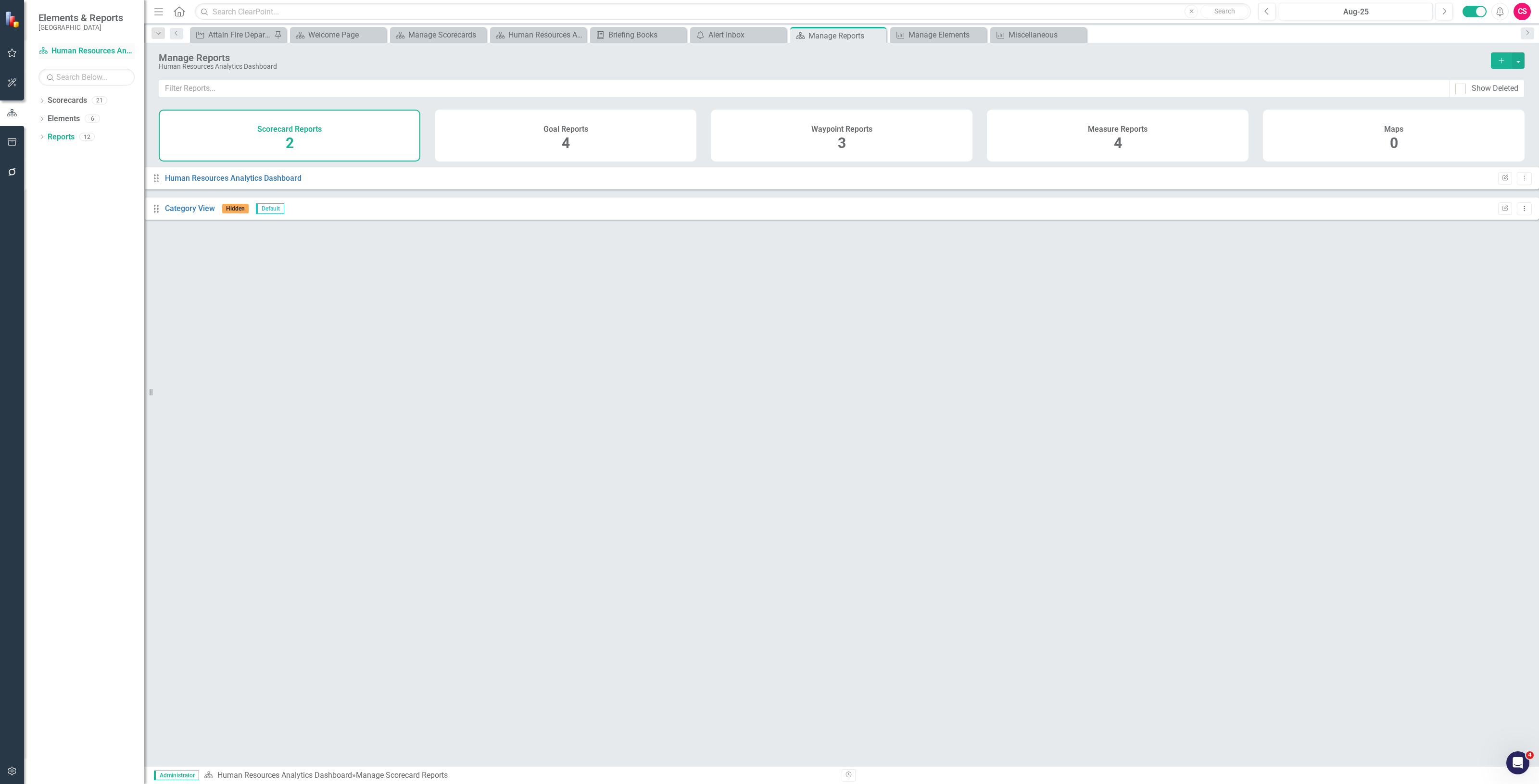
click at [70, 43] on div "Scorecard Human Resources Analytics Dashboard" at bounding box center [86, 51] width 96 height 16
click at [76, 53] on link "Scorecard Human Resources Analytics Dashboard" at bounding box center [86, 51] width 96 height 11
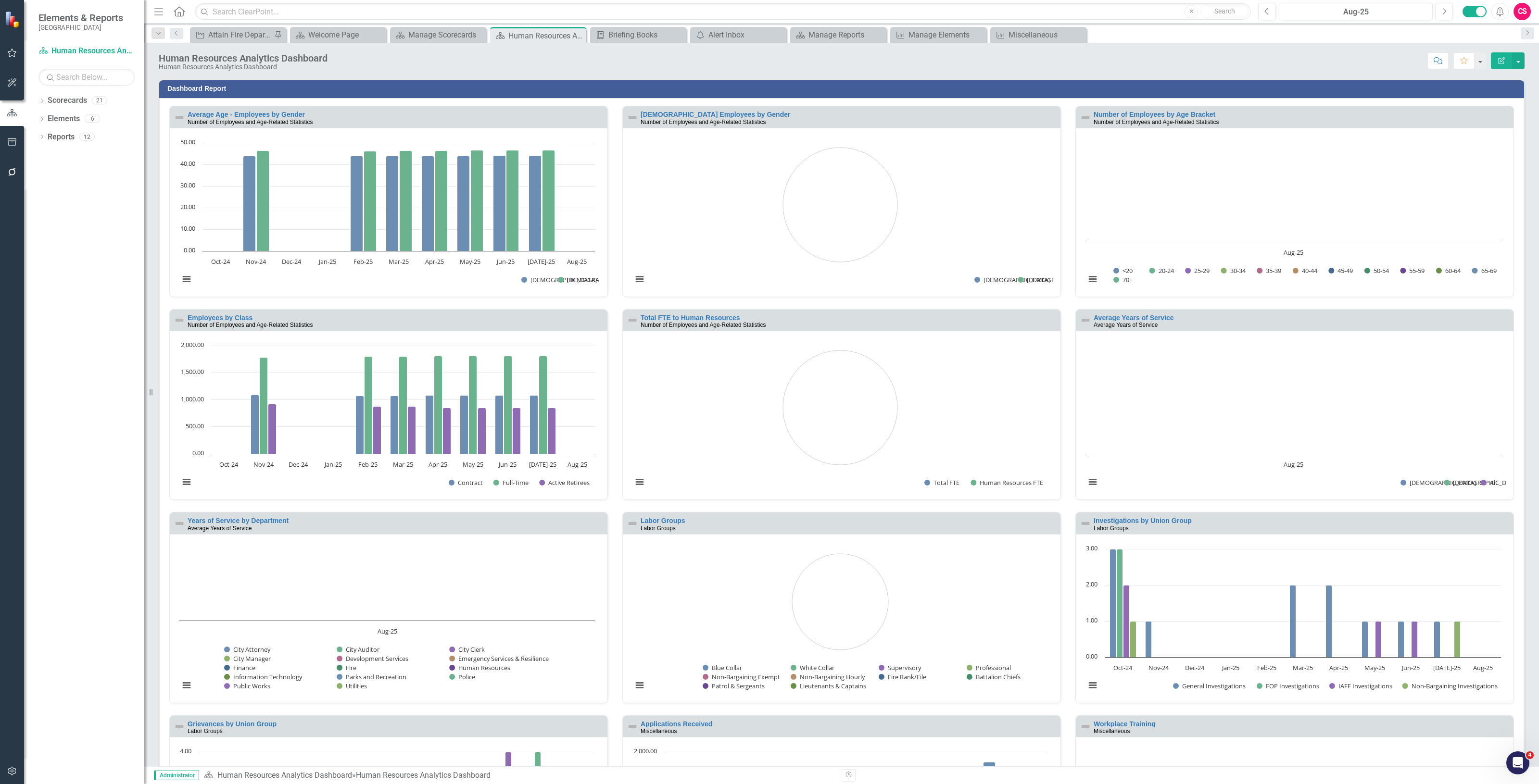
click at [755, 77] on div "Human Resources Analytics Dashboard Human Resources Analytics Dashboard Score: …" at bounding box center [841, 404] width 1395 height 724
click at [765, 85] on h3 "Dashboard Report" at bounding box center [843, 89] width 1351 height 7
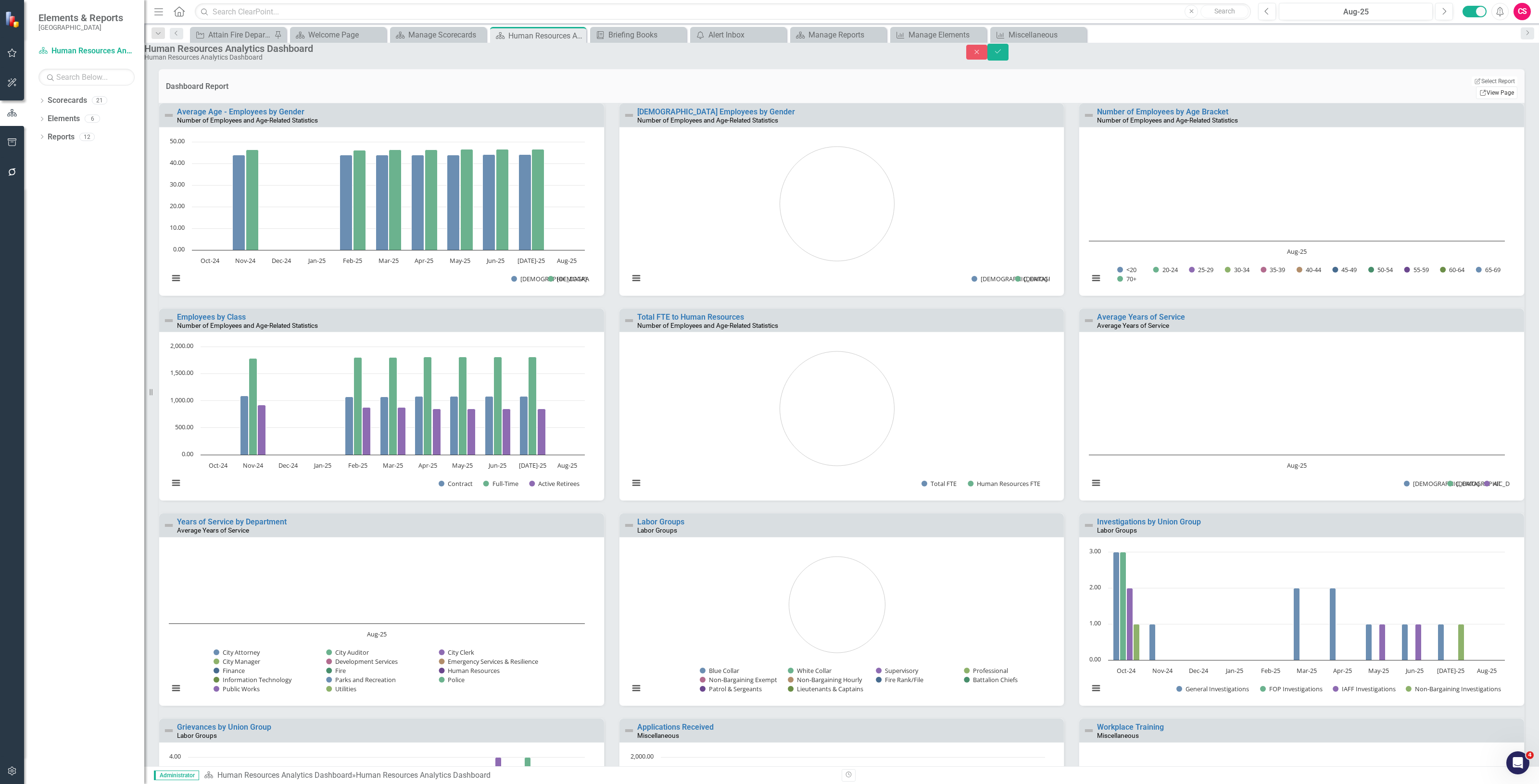
click at [1487, 92] on link "Link View Page" at bounding box center [1497, 93] width 42 height 13
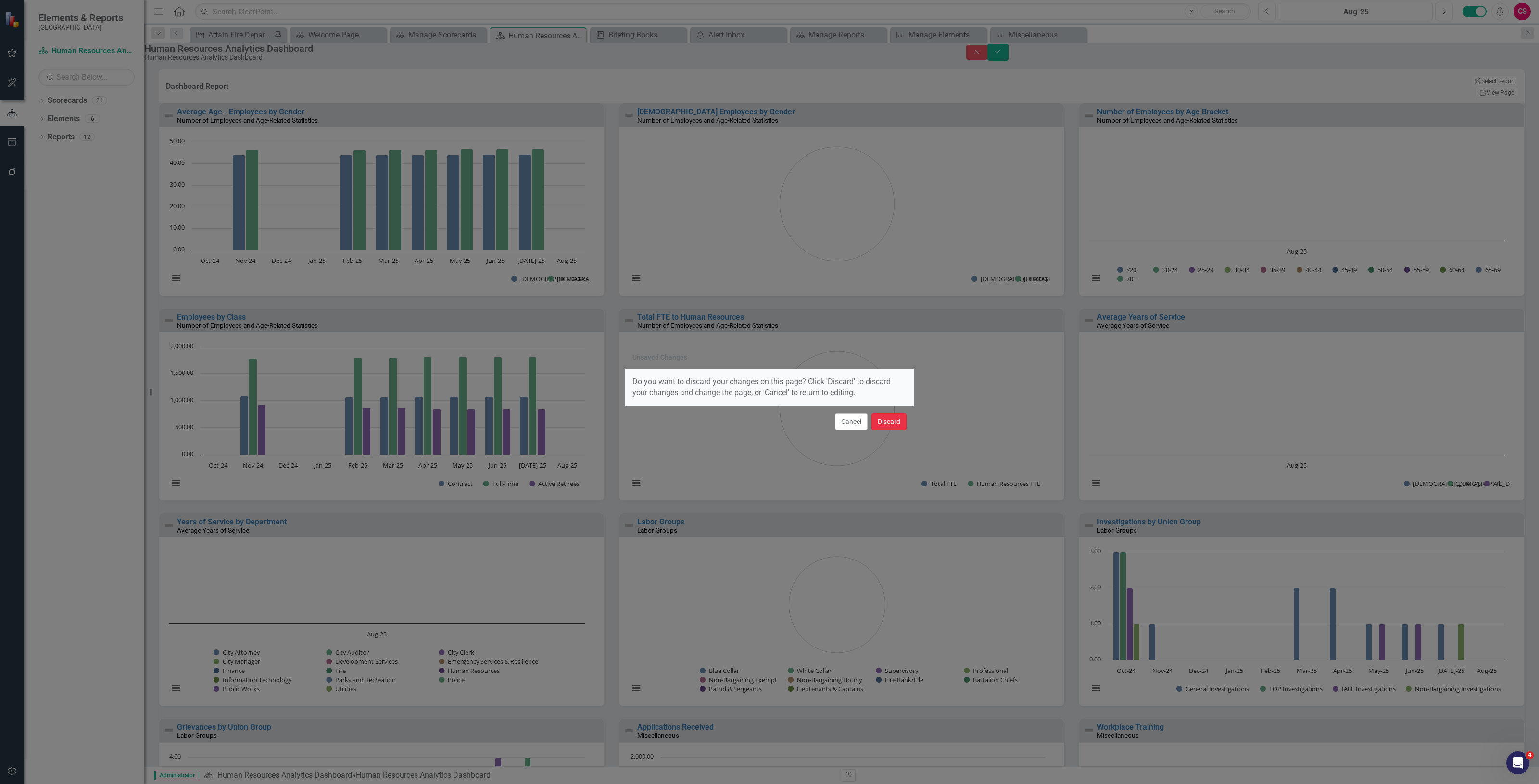
click at [895, 424] on button "Discard" at bounding box center [888, 421] width 35 height 17
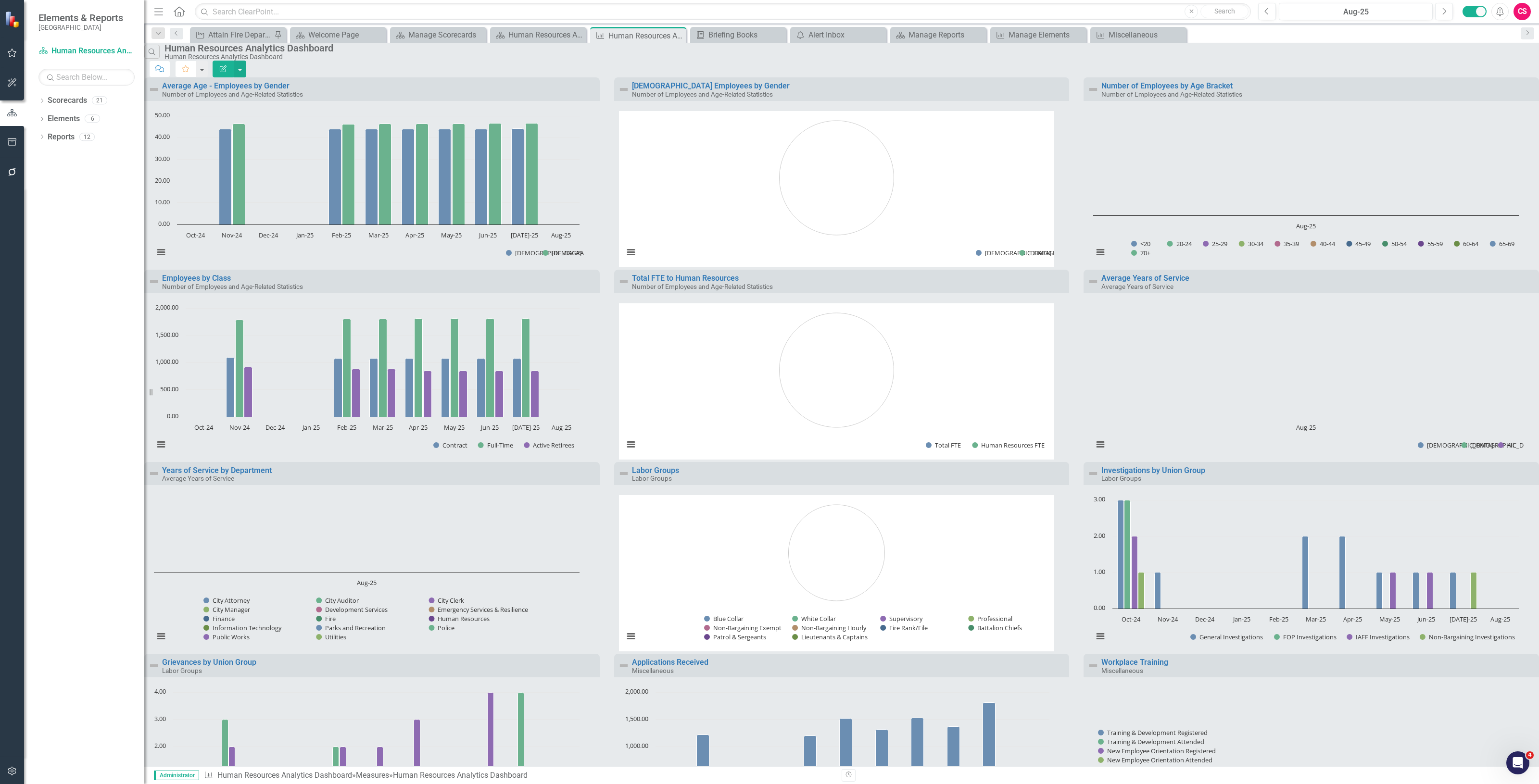
click at [234, 60] on button "Edit Report" at bounding box center [222, 69] width 21 height 17
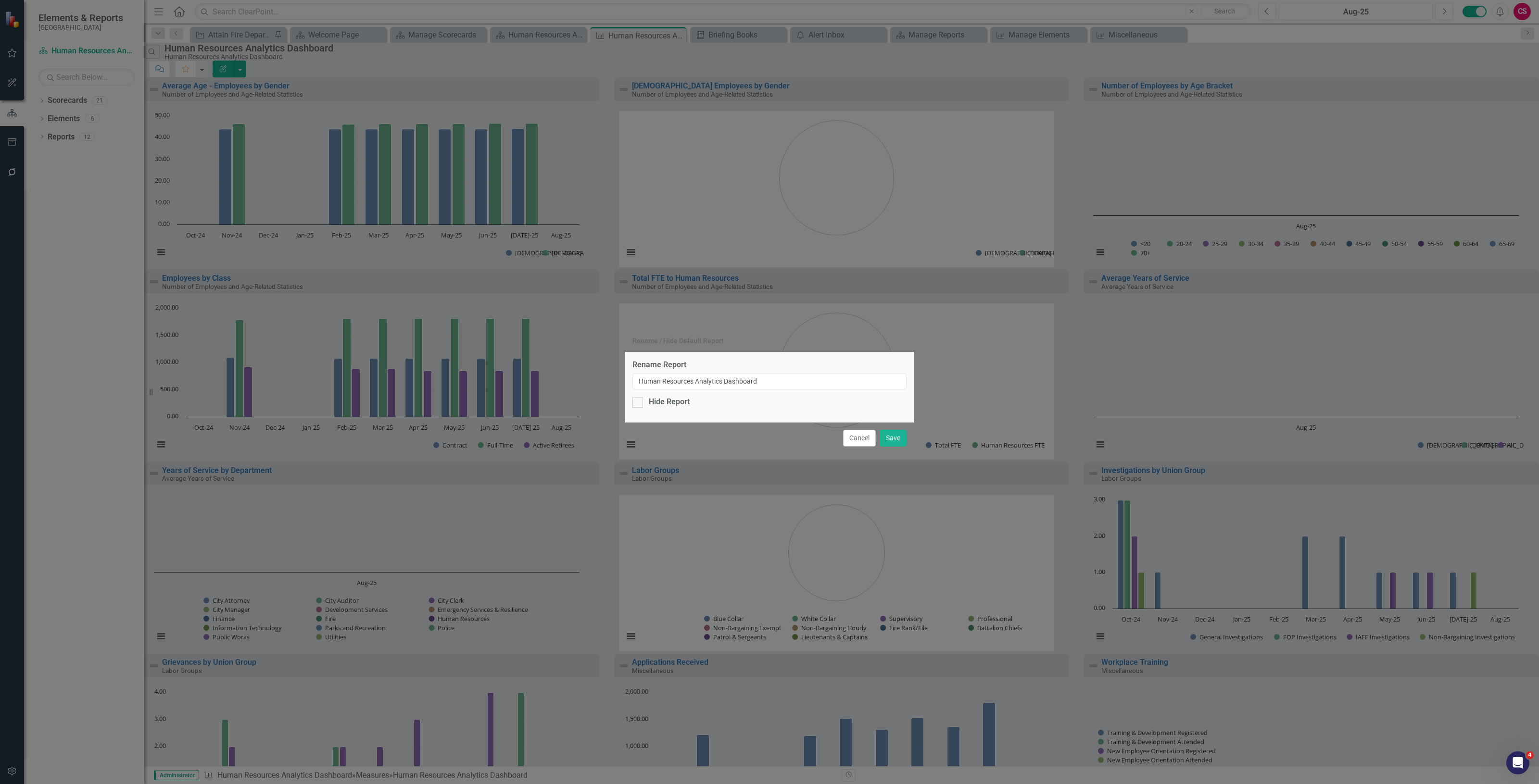
click at [844, 443] on button "Cancel" at bounding box center [859, 438] width 33 height 17
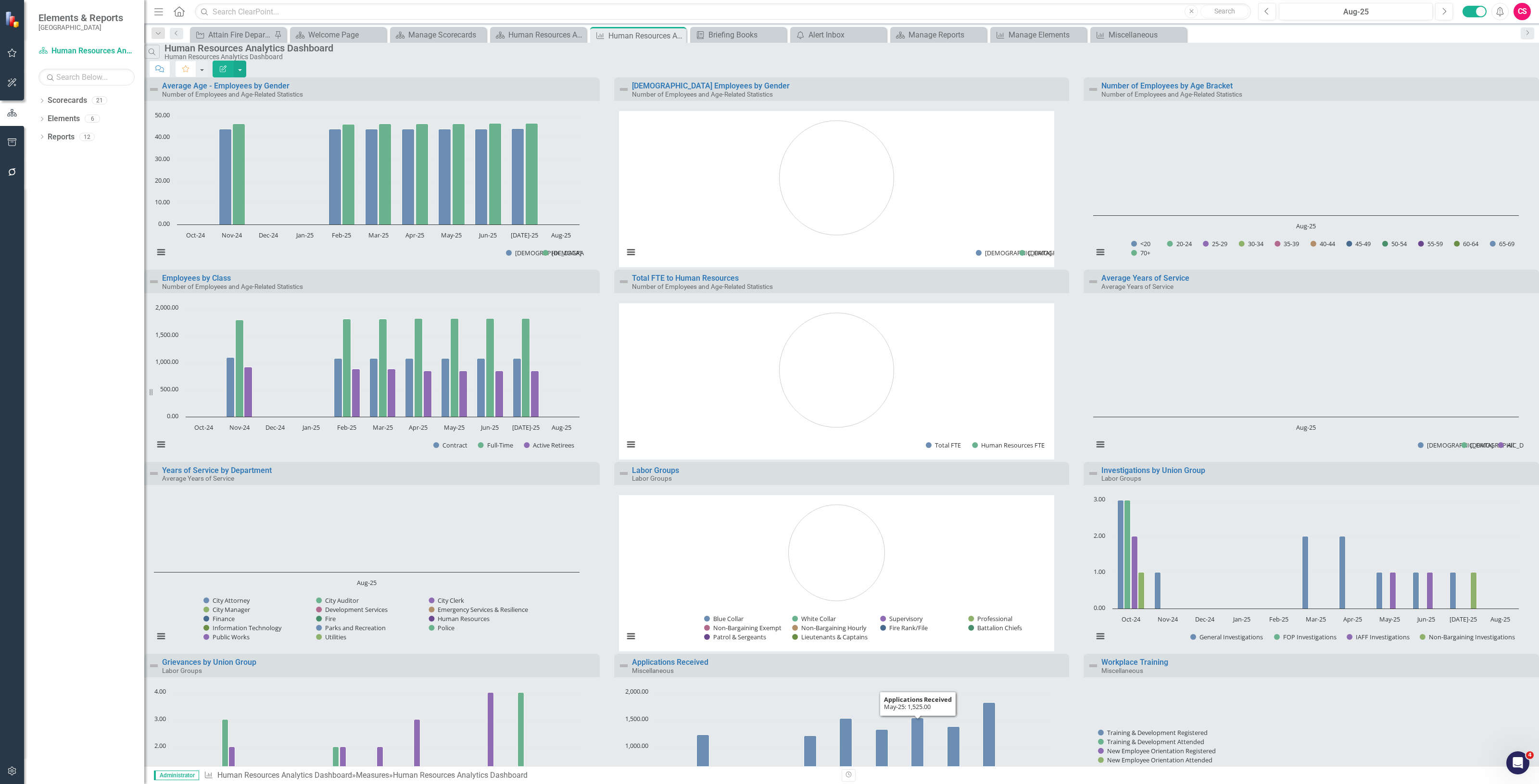
scroll to position [161, 0]
click at [58, 138] on link "Reports" at bounding box center [61, 137] width 27 height 11
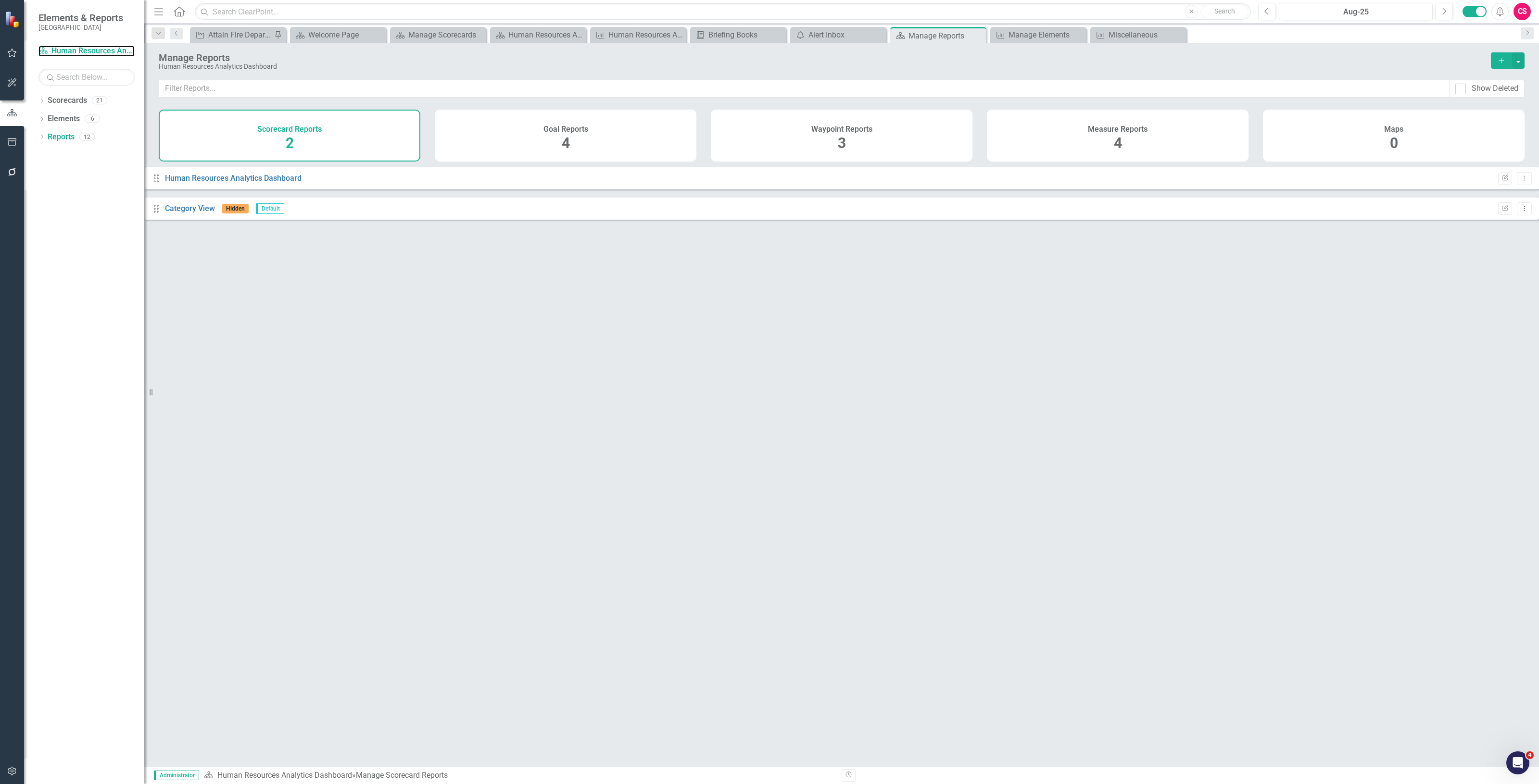
drag, startPoint x: 108, startPoint y: 52, endPoint x: 296, endPoint y: 4, distance: 194.0
click at [108, 52] on link "Scorecard Human Resources Analytics Dashboard" at bounding box center [86, 51] width 96 height 11
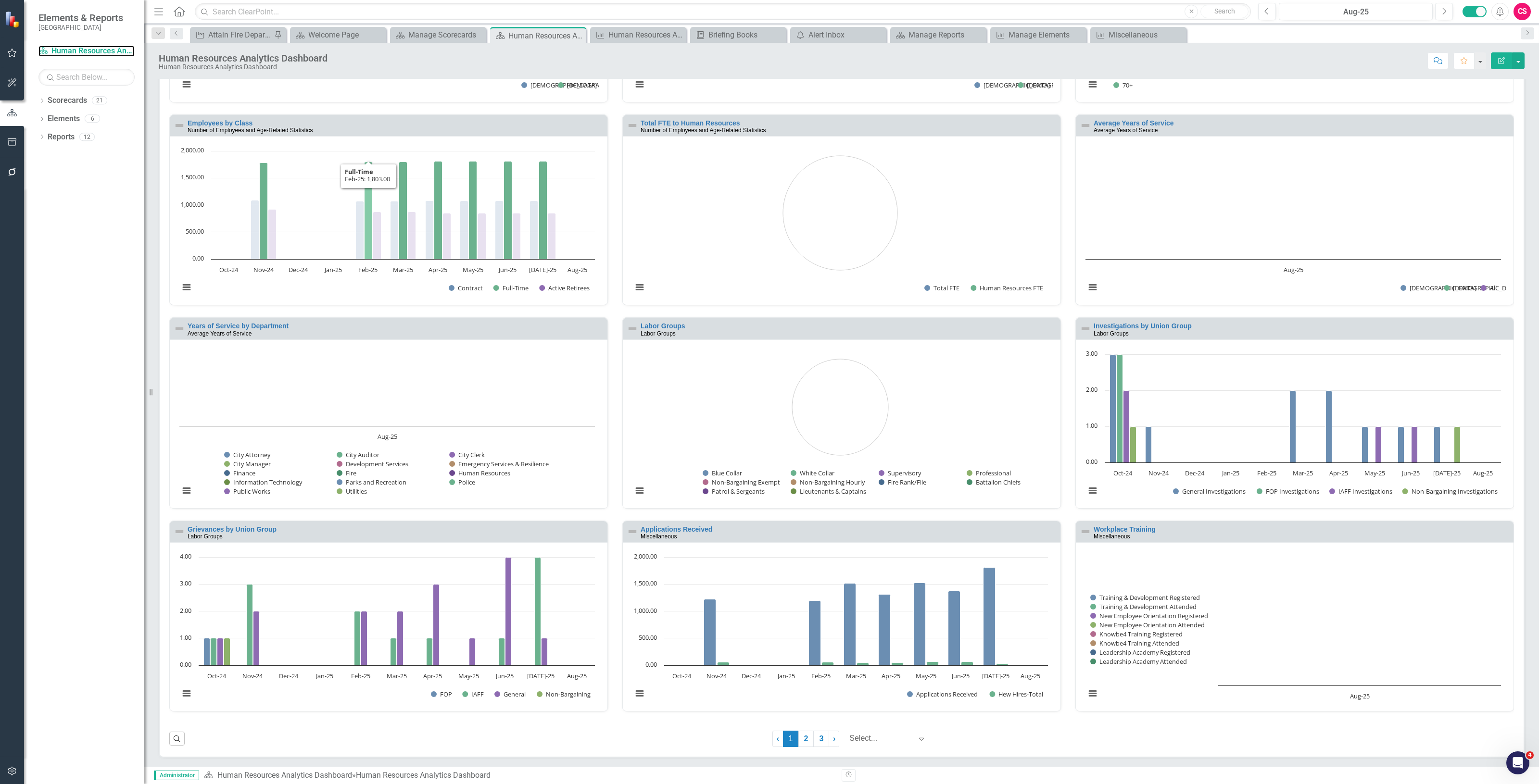
scroll to position [198, 0]
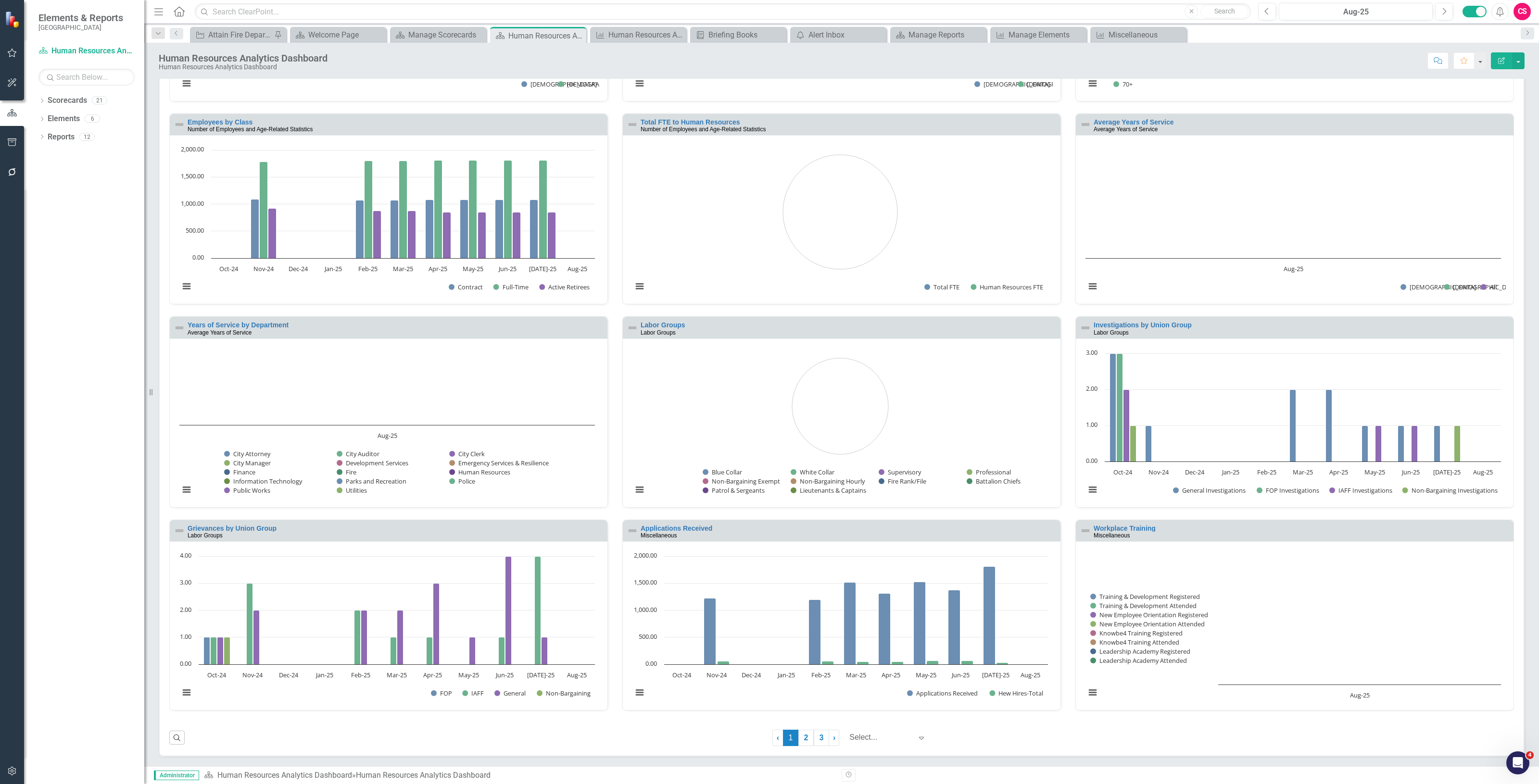
click at [821, 741] on link "3" at bounding box center [821, 738] width 15 height 16
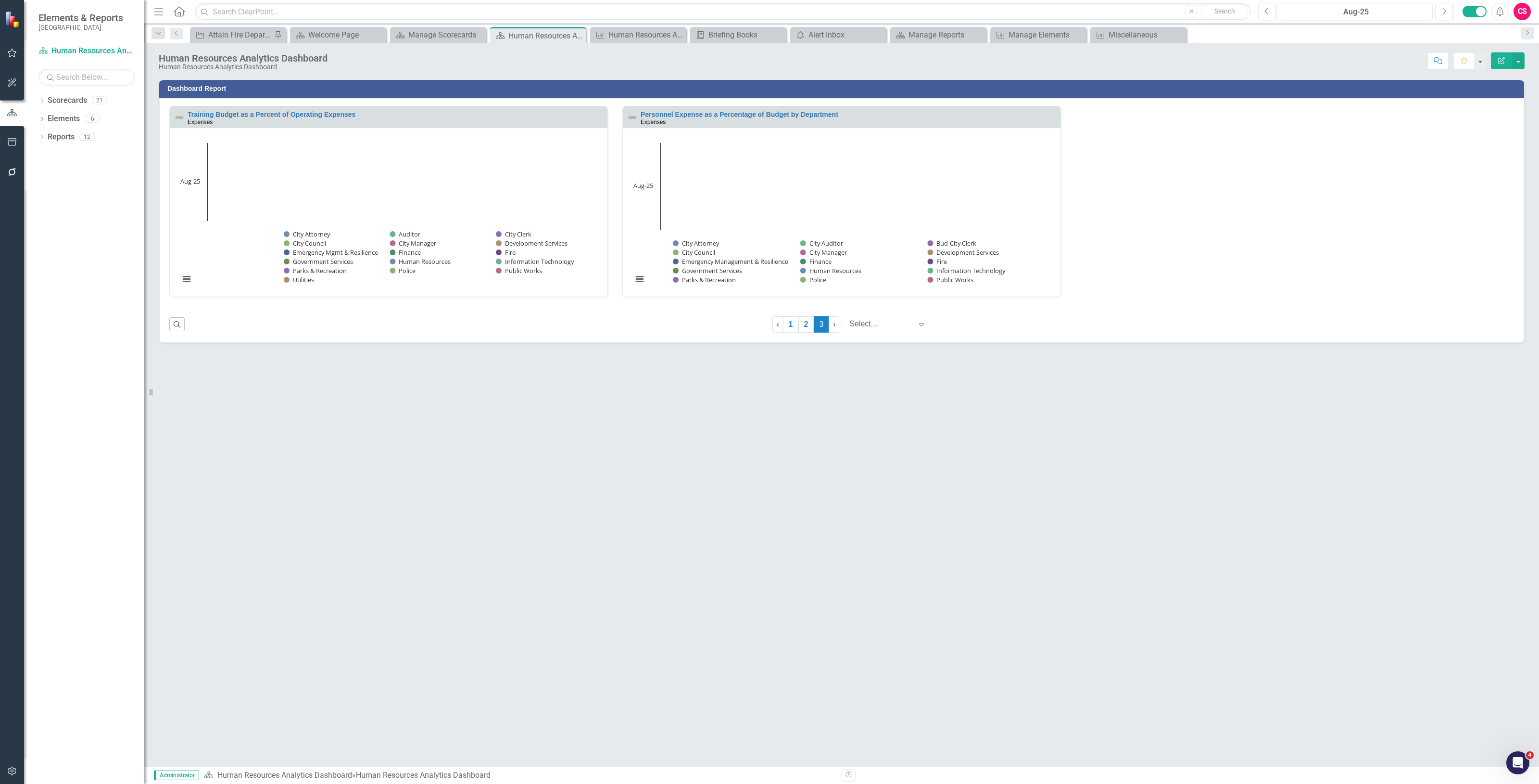
scroll to position [0, 0]
click at [382, 89] on h3 "Dashboard Report" at bounding box center [843, 89] width 1351 height 7
click at [381, 88] on h3 "Dashboard Report" at bounding box center [843, 89] width 1351 height 7
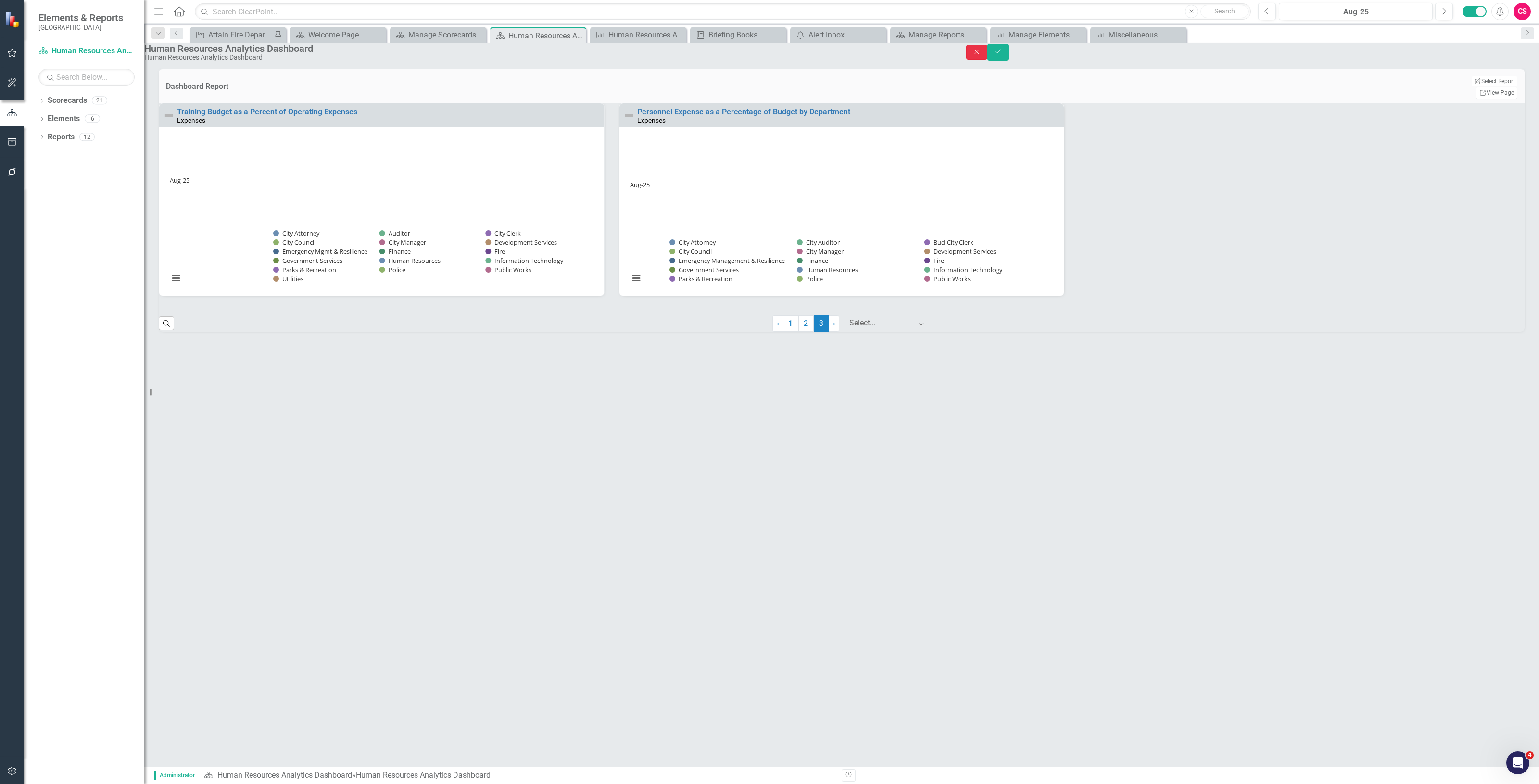
click at [1474, 60] on div "Close Save" at bounding box center [1252, 52] width 573 height 17
click at [981, 55] on icon "Close" at bounding box center [976, 52] width 9 height 7
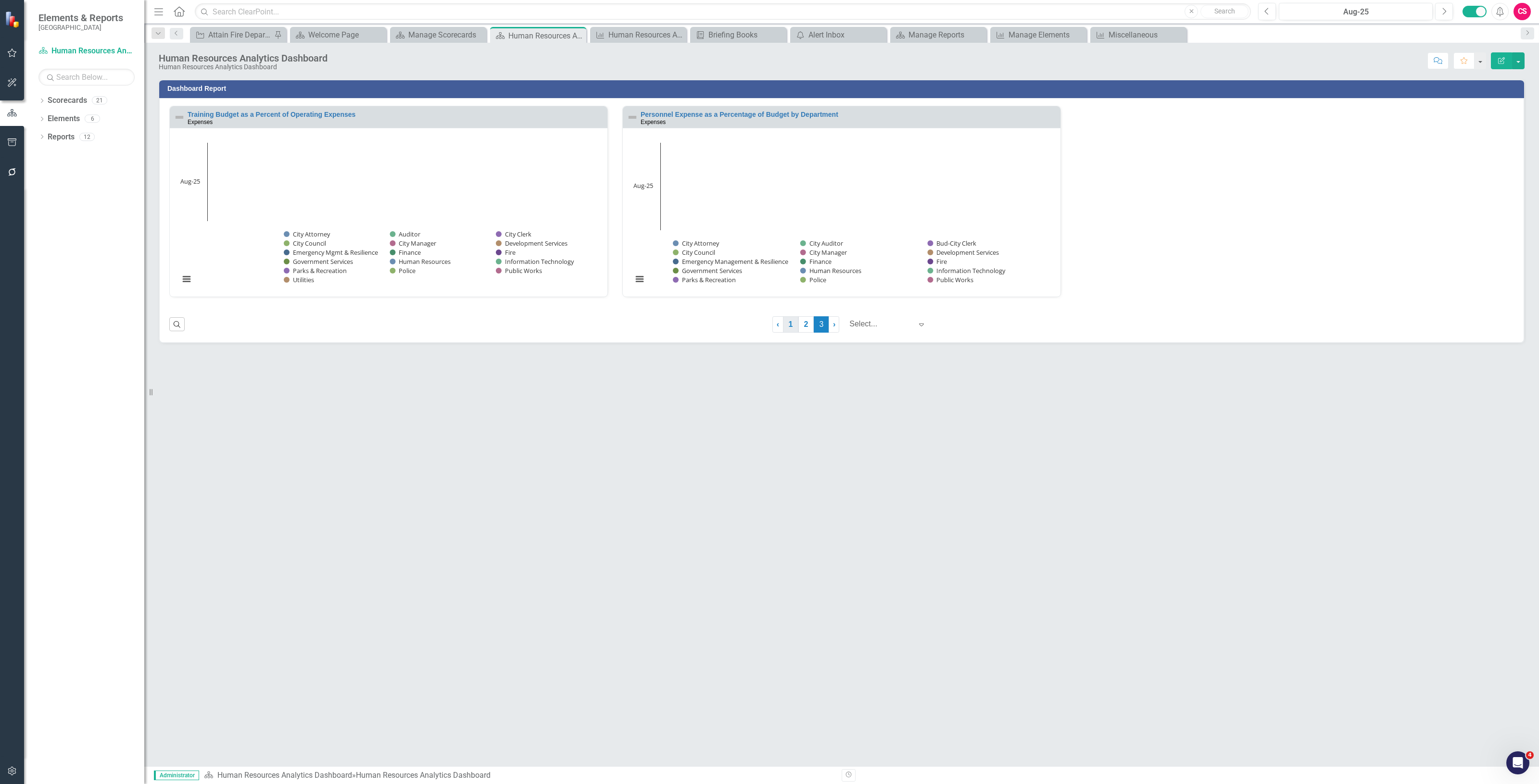
click at [787, 330] on link "1" at bounding box center [790, 324] width 15 height 16
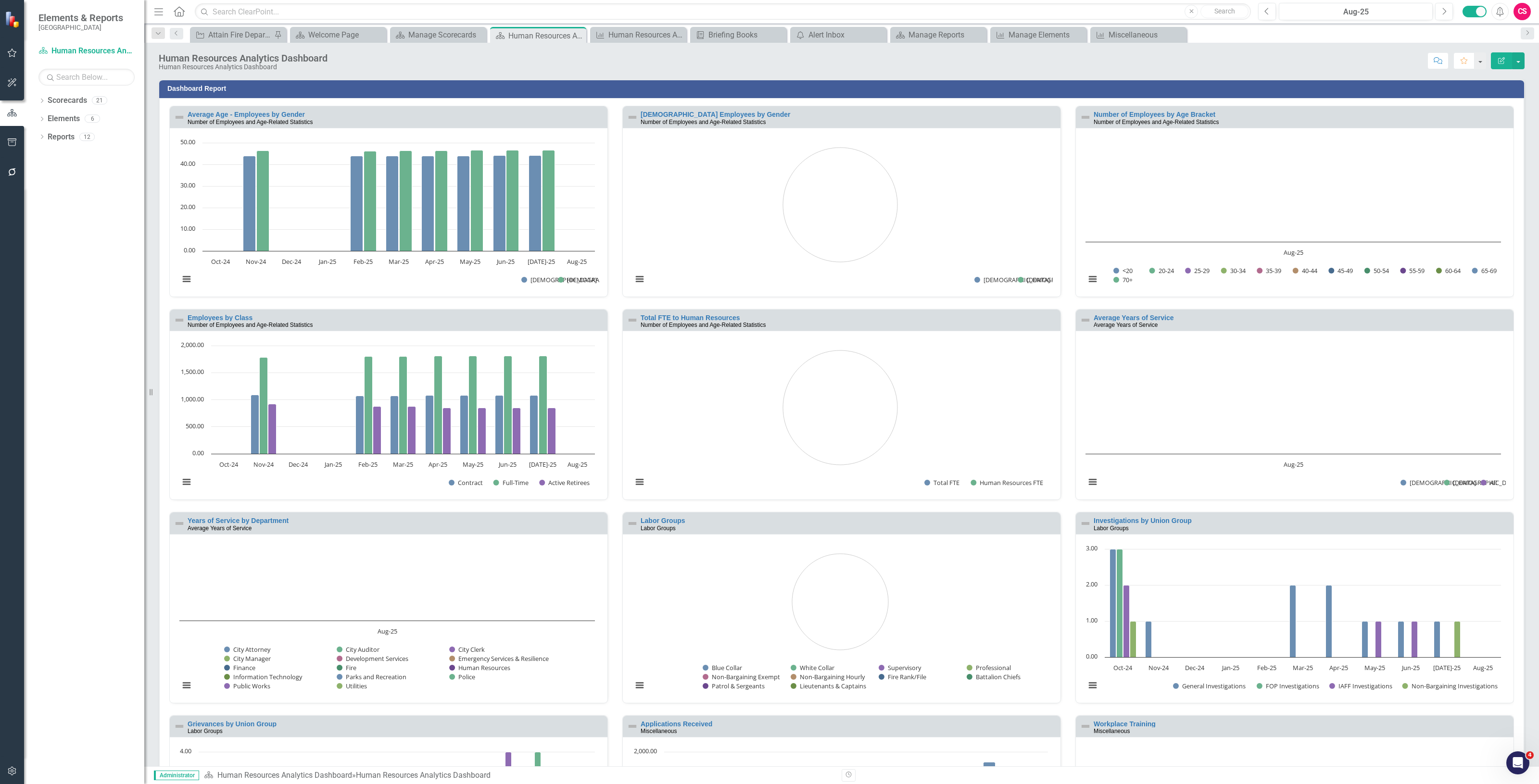
click at [1498, 60] on icon "button" at bounding box center [1501, 60] width 7 height 7
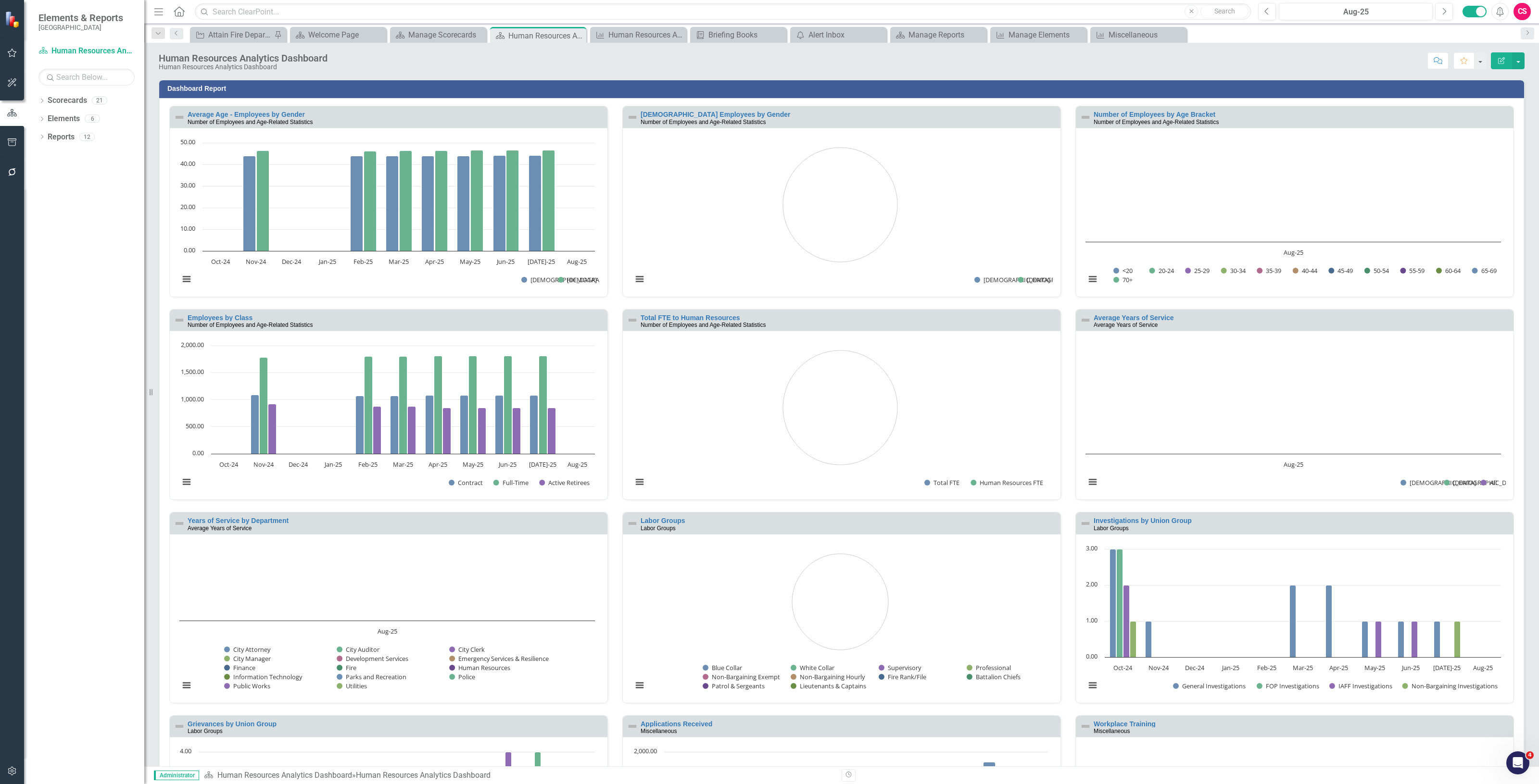
click at [797, 83] on td "Dashboard Report" at bounding box center [843, 89] width 1351 height 14
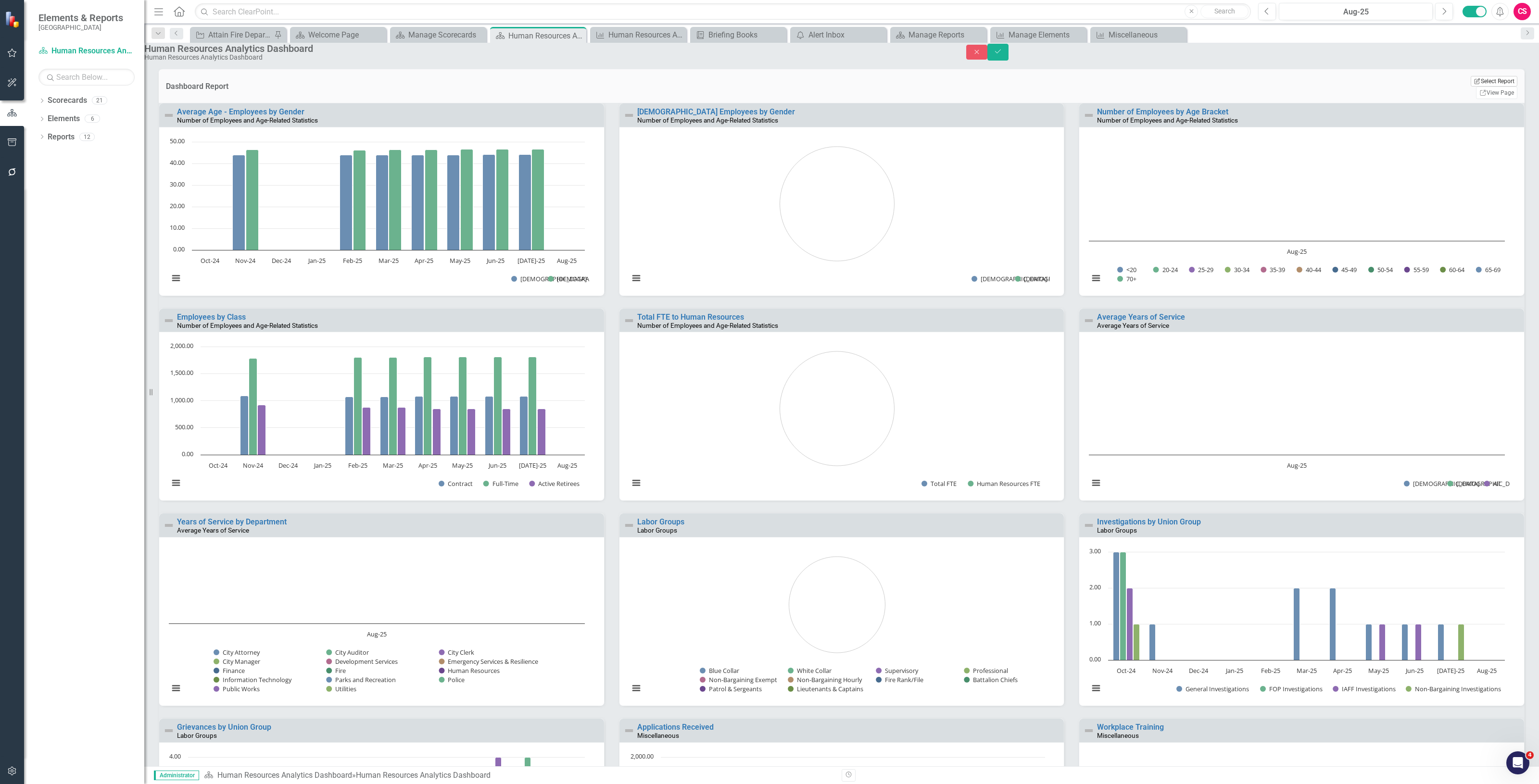
click at [1470, 87] on button "Edit Report Select Report" at bounding box center [1493, 81] width 46 height 11
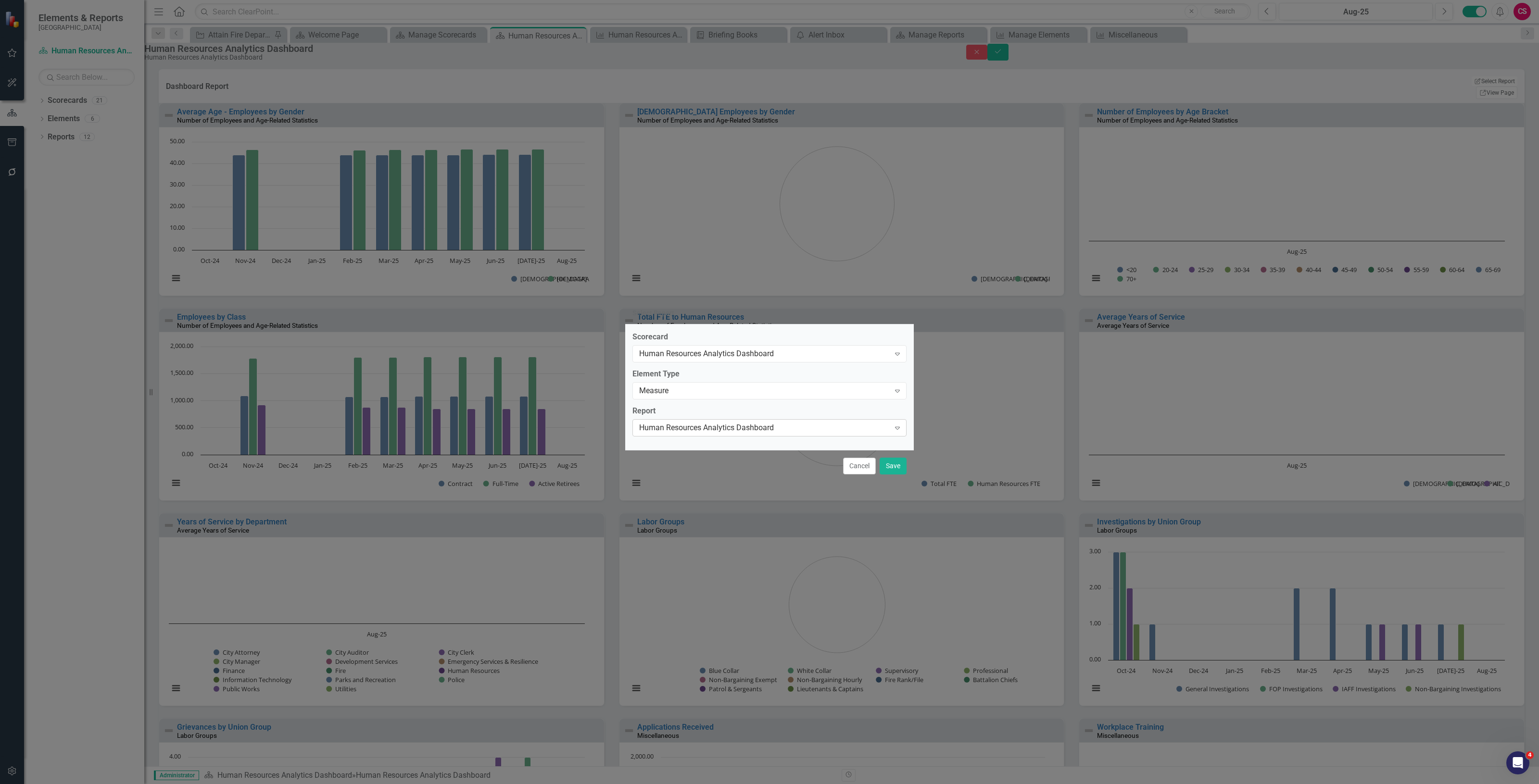
click at [712, 428] on div "Human Resources Analytics Dashboard" at bounding box center [764, 428] width 251 height 11
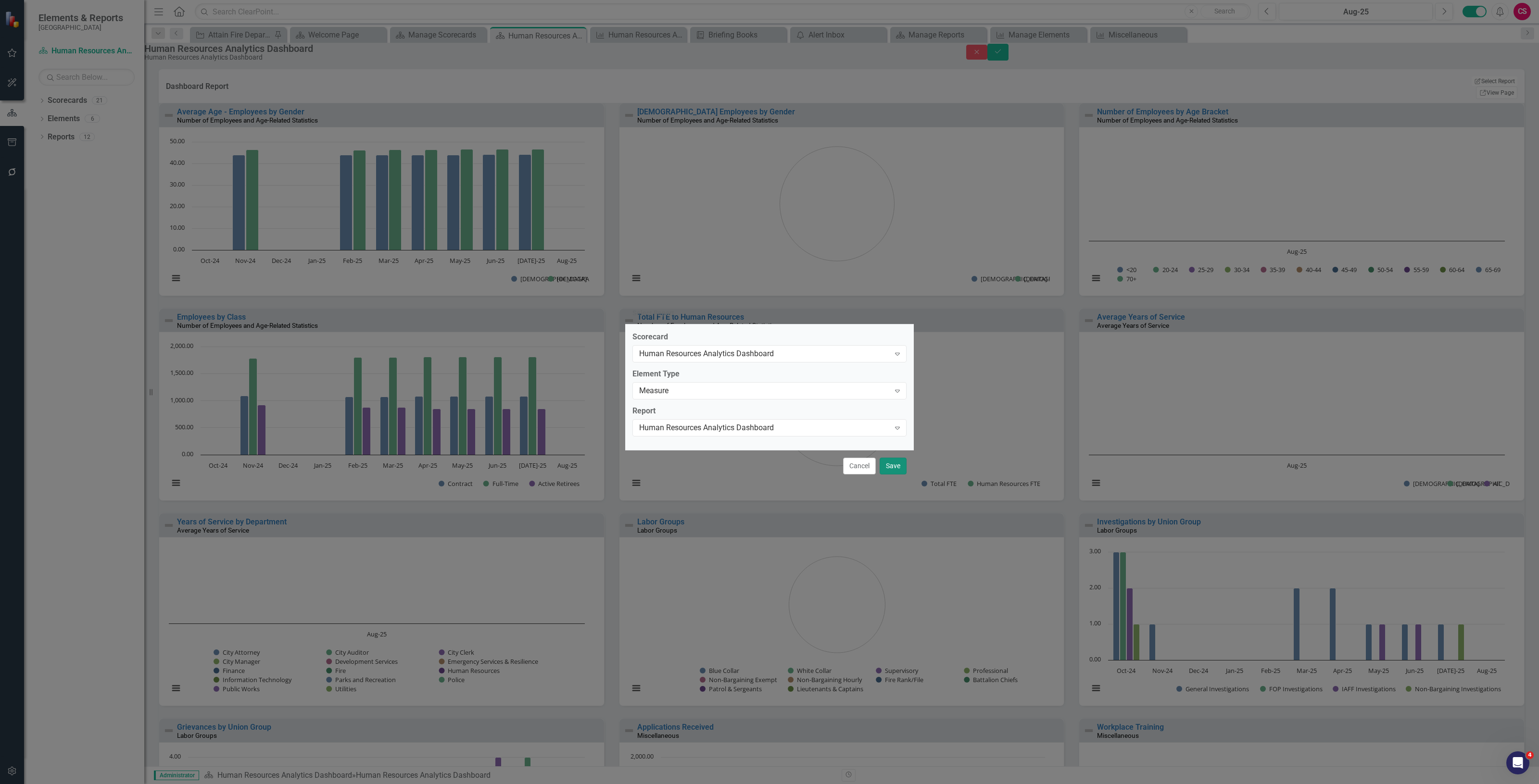
click at [892, 466] on button "Save" at bounding box center [893, 466] width 27 height 17
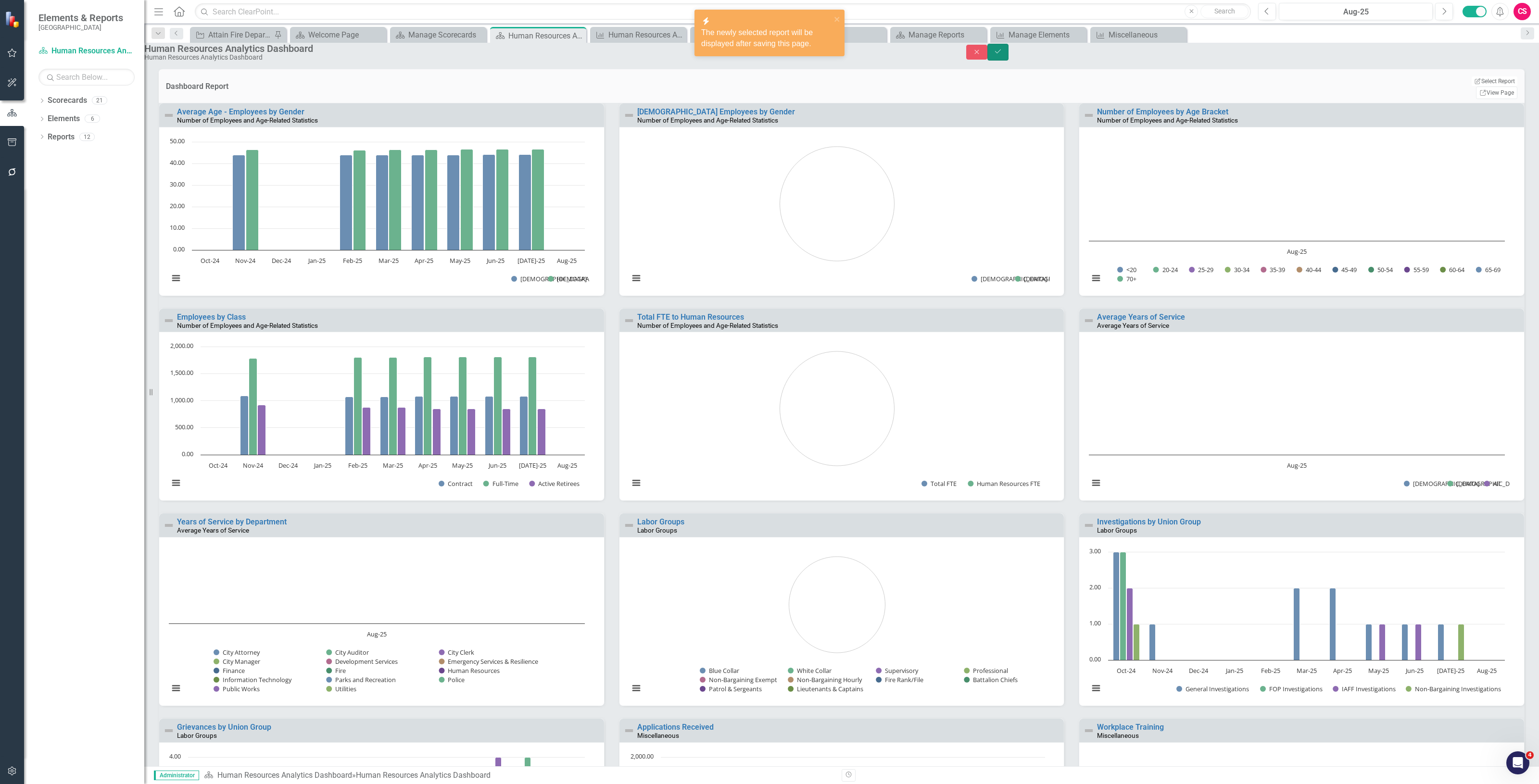
click at [1002, 53] on icon "Save" at bounding box center [997, 52] width 9 height 7
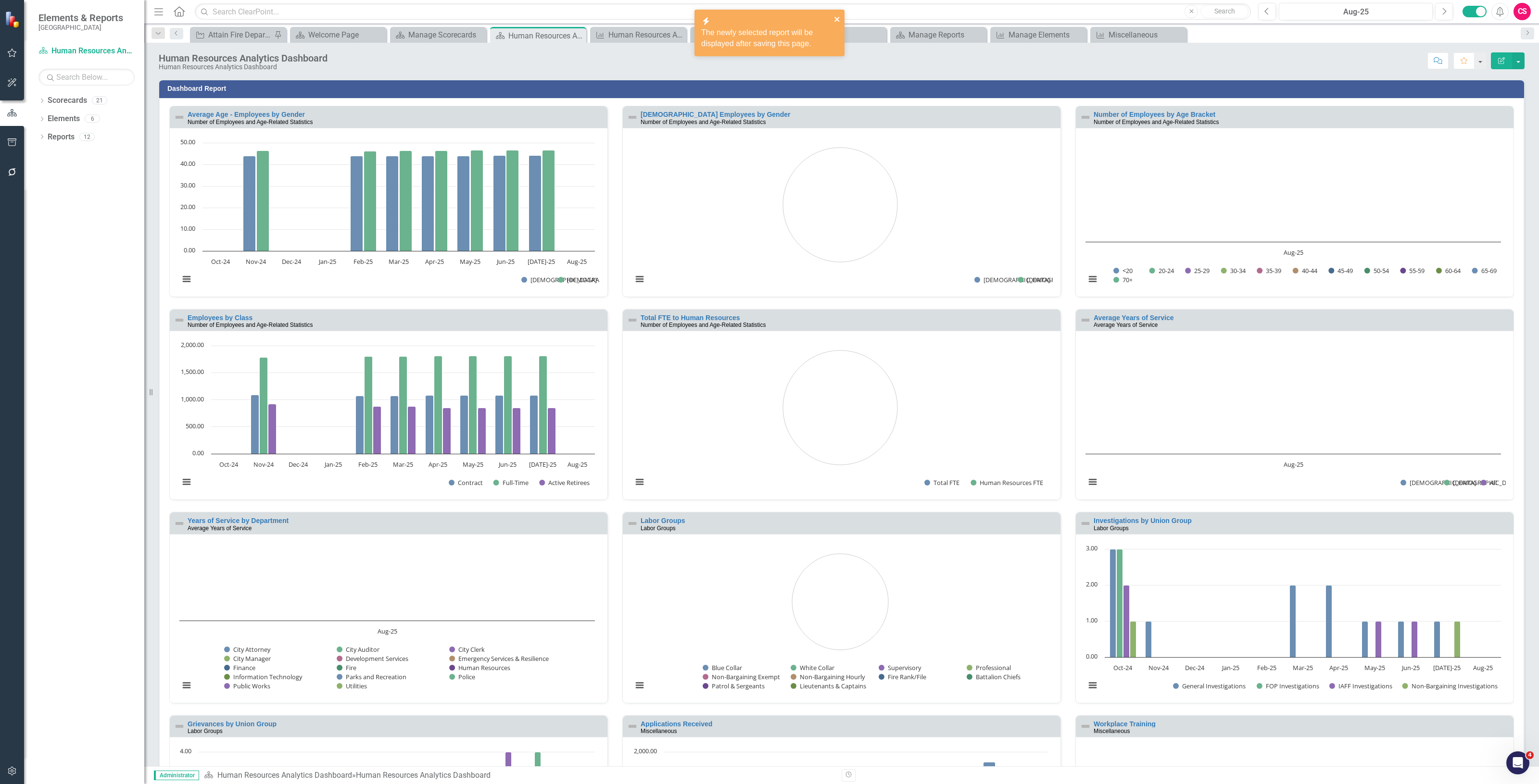
click at [837, 17] on icon "close" at bounding box center [836, 19] width 5 height 5
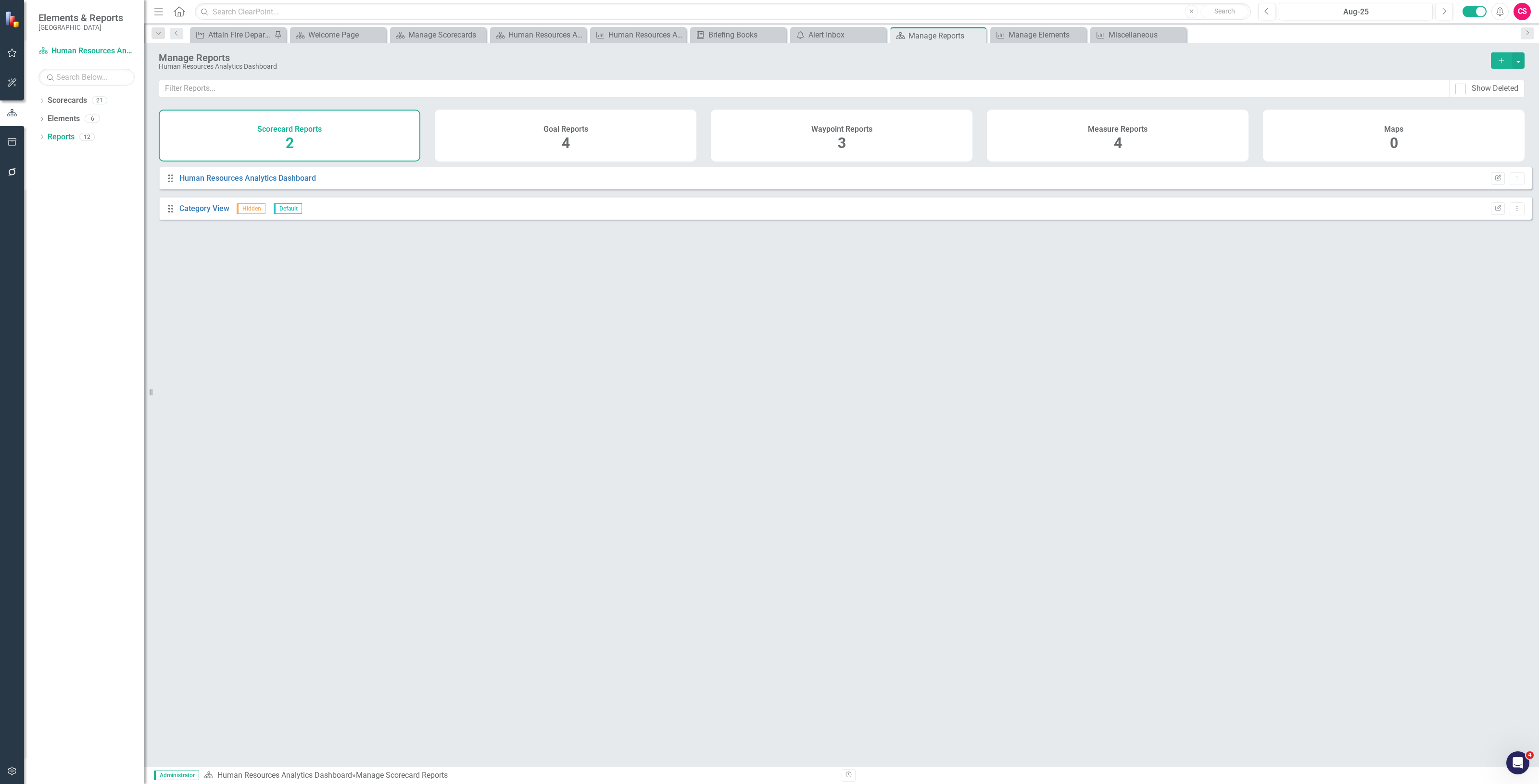
click at [1140, 128] on h4 "Measure Reports" at bounding box center [1117, 129] width 60 height 9
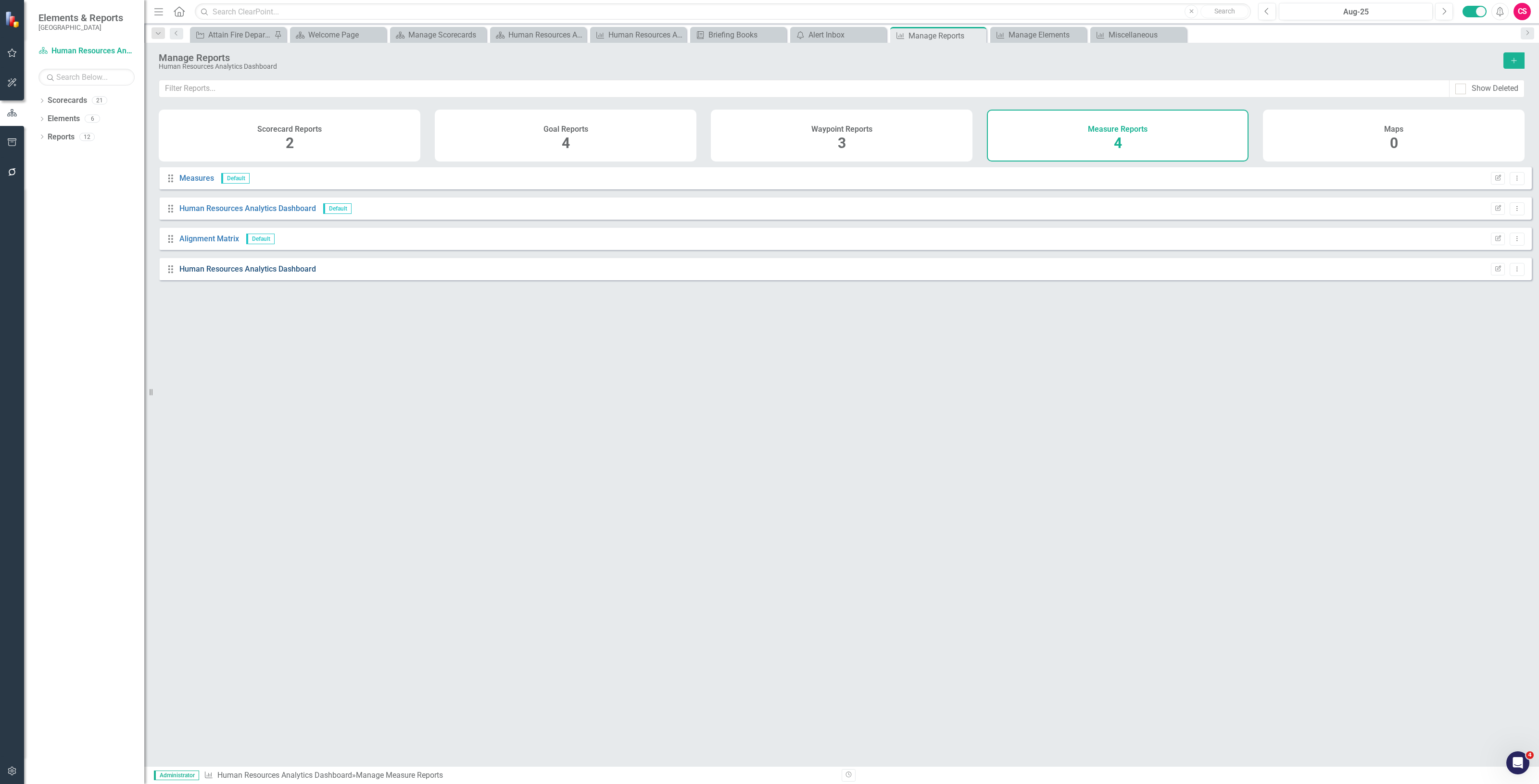
click at [260, 273] on link "Human Resources Analytics Dashboard" at bounding box center [247, 269] width 136 height 9
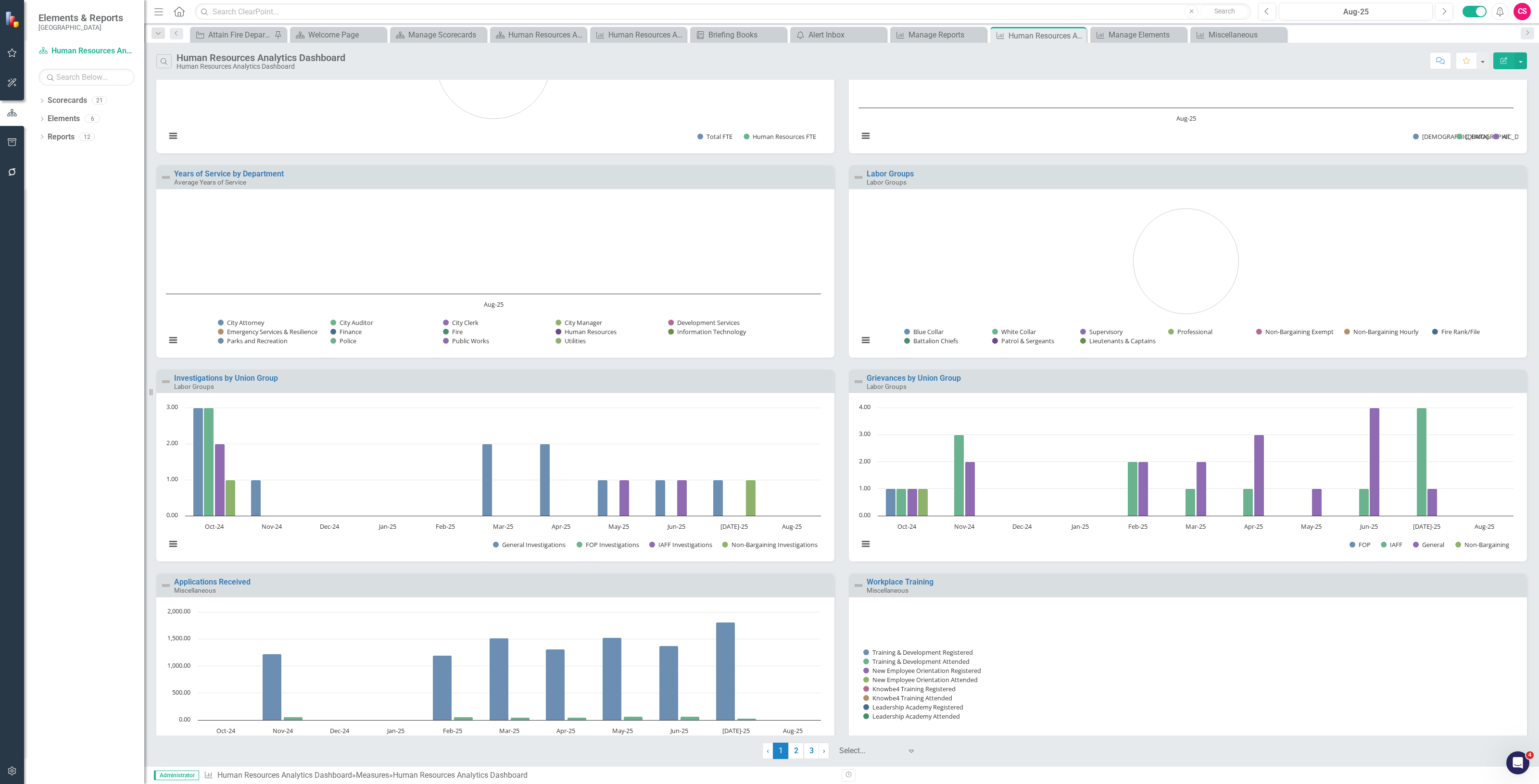
scroll to position [570, 0]
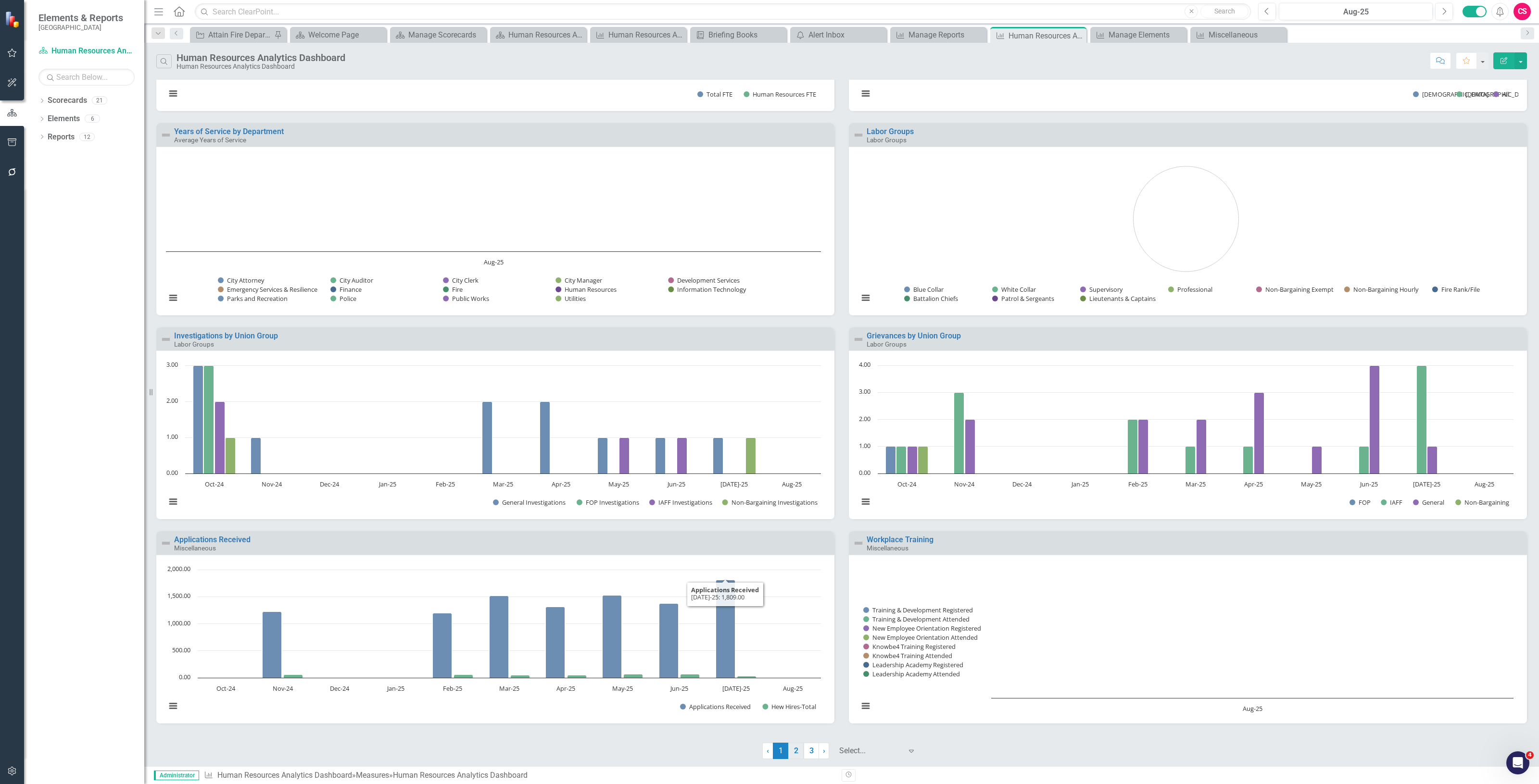
click at [796, 750] on link "2" at bounding box center [796, 750] width 15 height 16
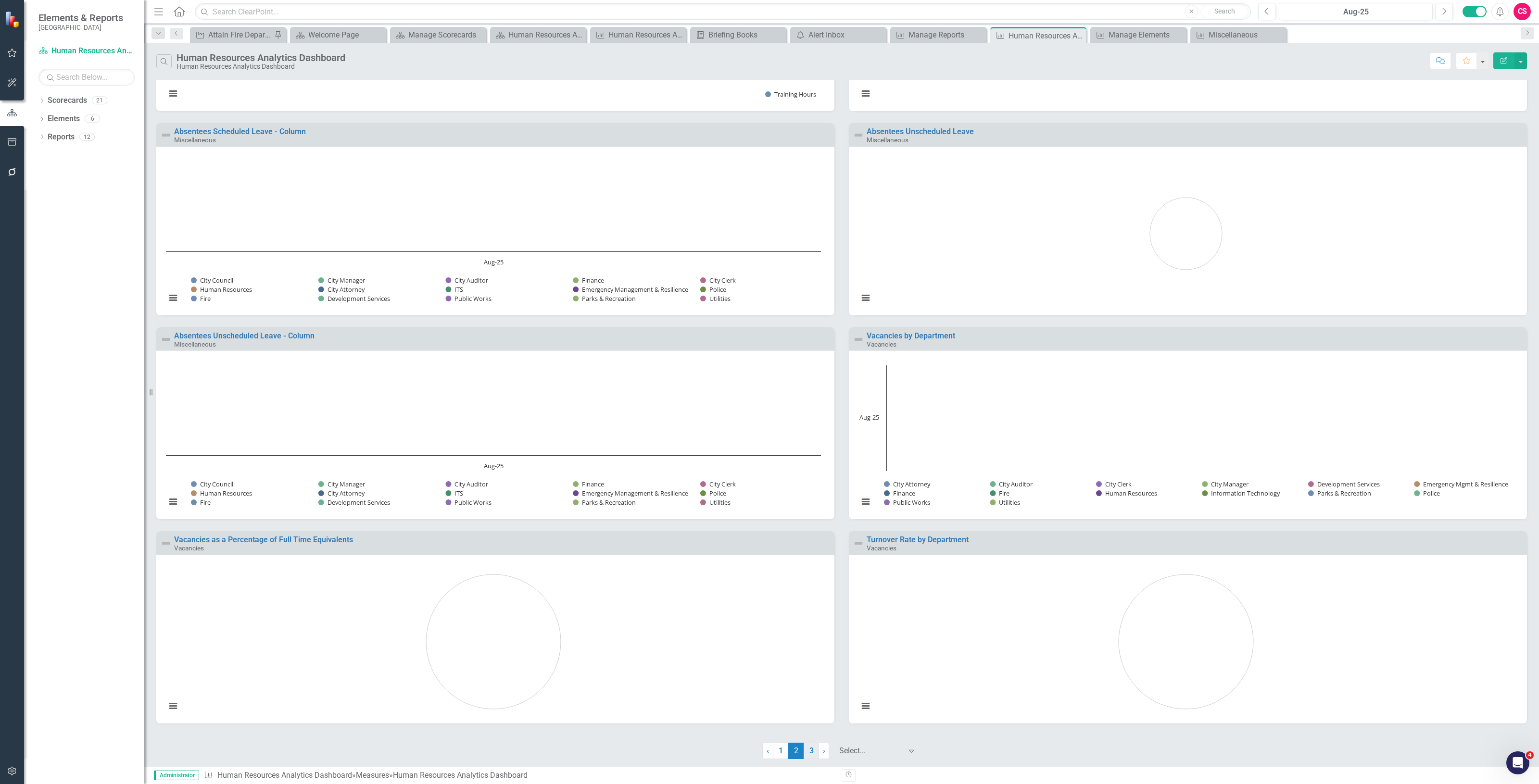
click at [808, 748] on link "3" at bounding box center [811, 750] width 15 height 16
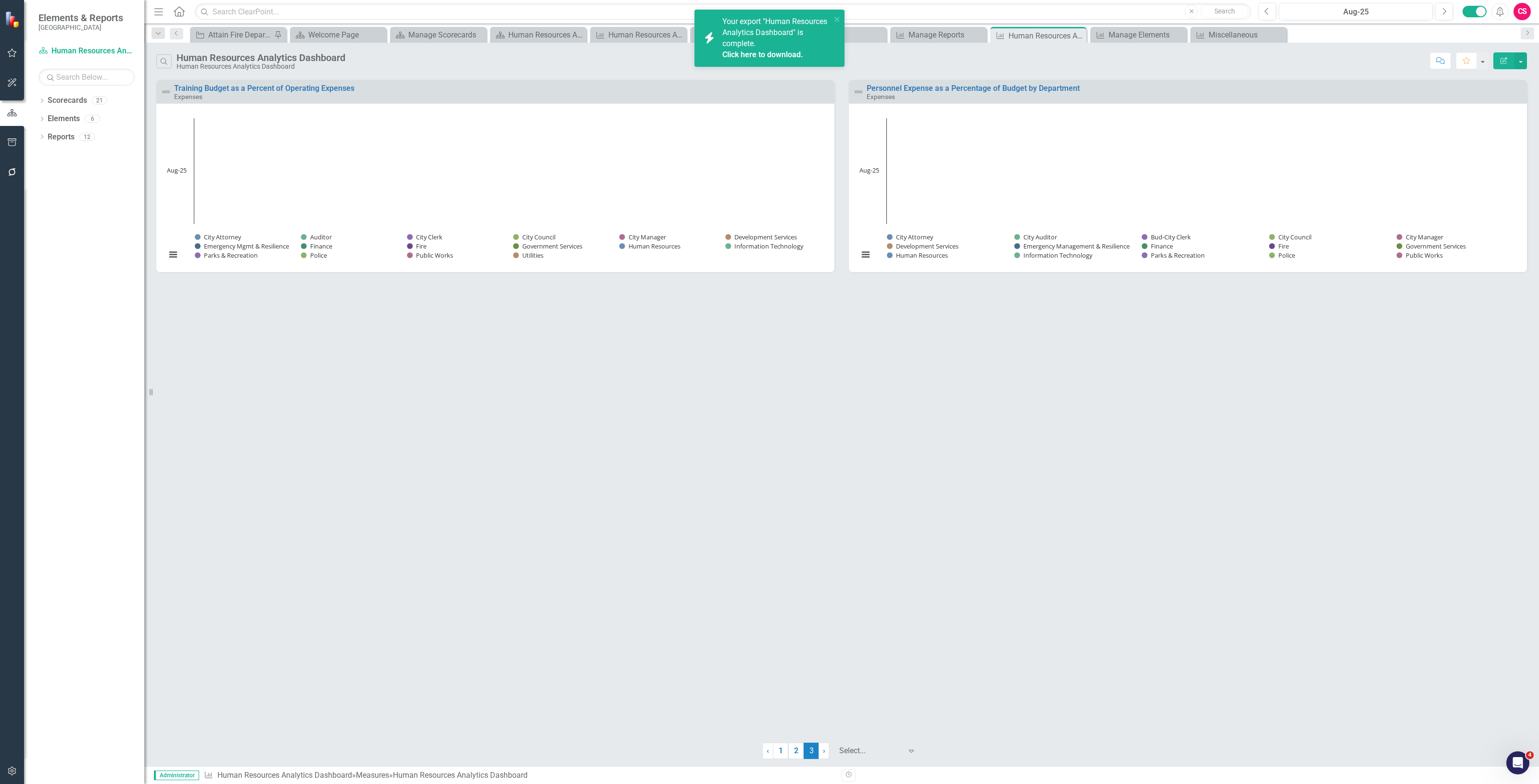
click at [763, 56] on link "Click here to download." at bounding box center [763, 54] width 81 height 9
click at [3, 133] on button "button" at bounding box center [12, 142] width 22 height 20
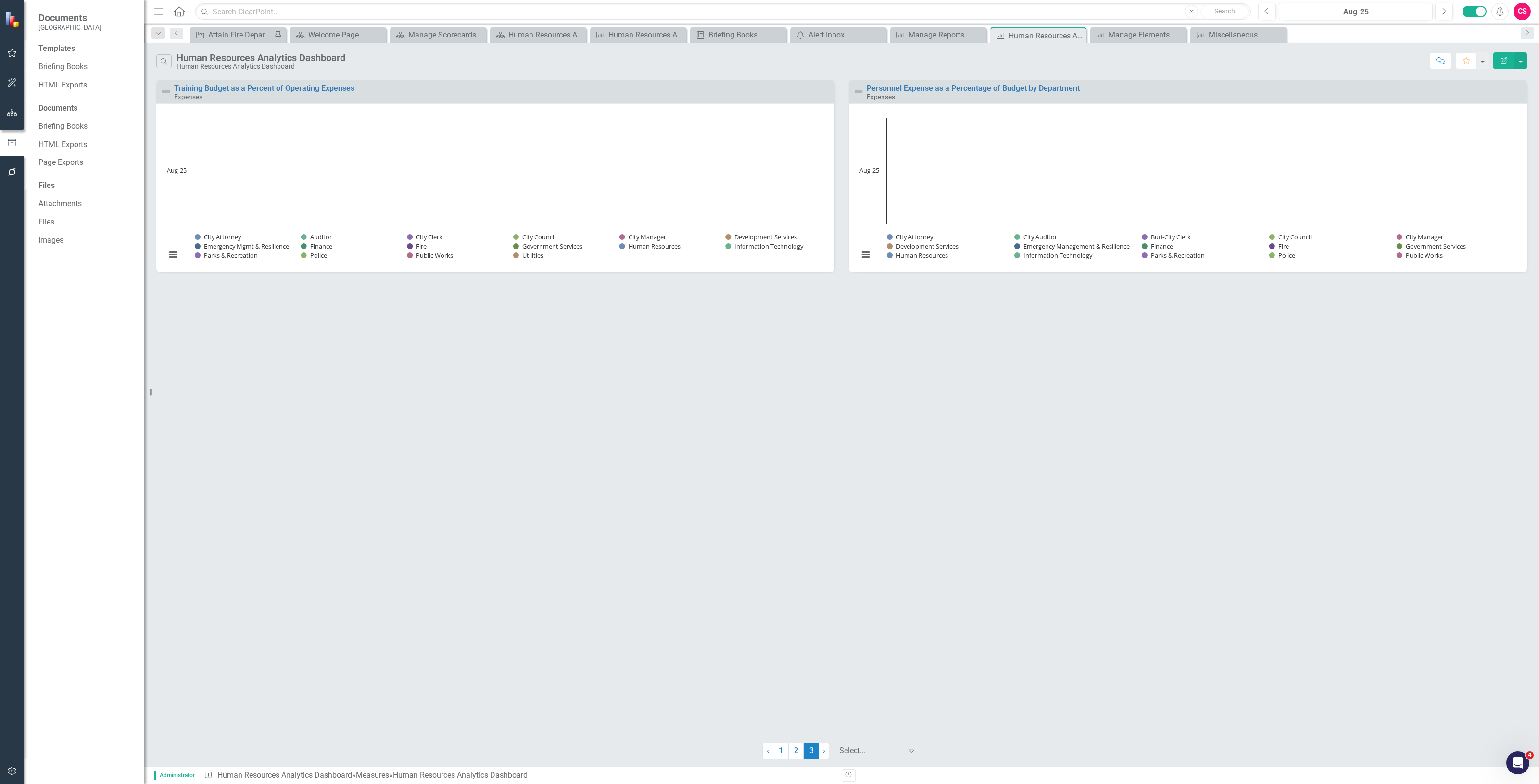
click at [7, 140] on icon "button" at bounding box center [12, 142] width 11 height 9
click at [54, 64] on link "Briefing Books" at bounding box center [86, 67] width 96 height 11
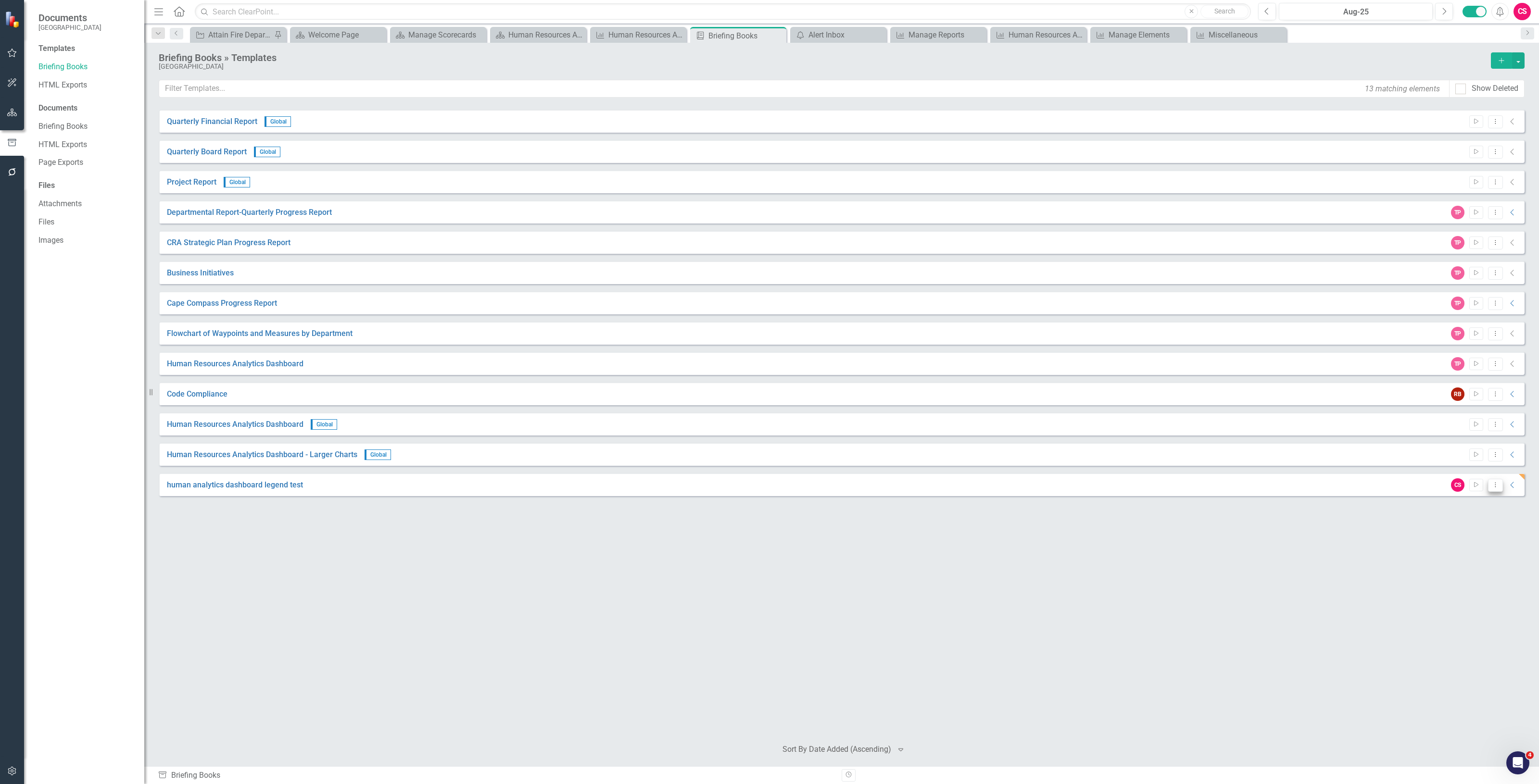
click at [1493, 484] on icon "Dropdown Menu" at bounding box center [1495, 484] width 8 height 6
click at [1487, 537] on link "Edit Edit Template" at bounding box center [1458, 537] width 89 height 17
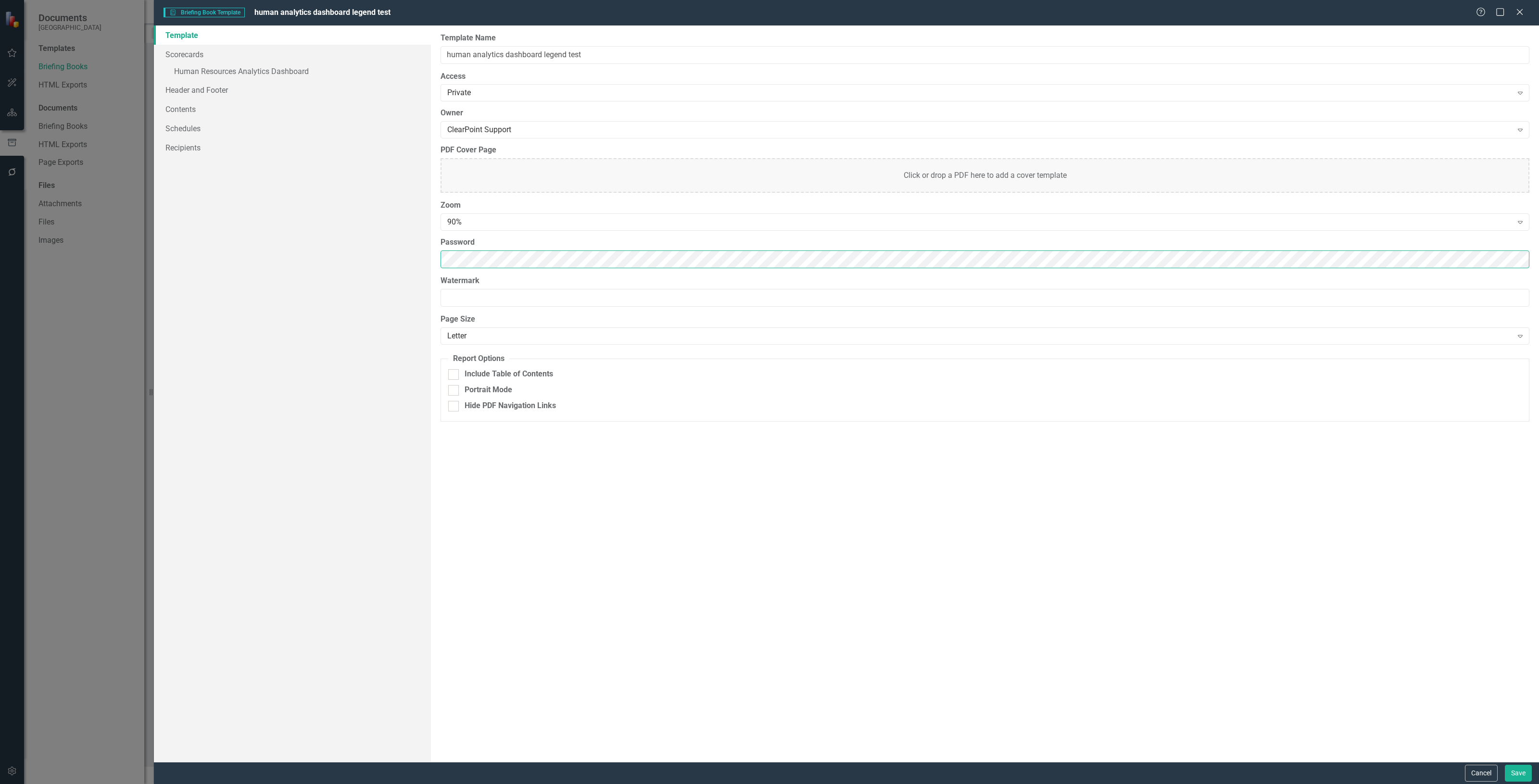
click at [95, 245] on div "Briefing Book Template Briefing Book Template human analytics dashboard legend …" at bounding box center [770, 392] width 1539 height 784
click at [233, 71] on link "» Human Resources Analytics Dashboard" at bounding box center [292, 72] width 277 height 17
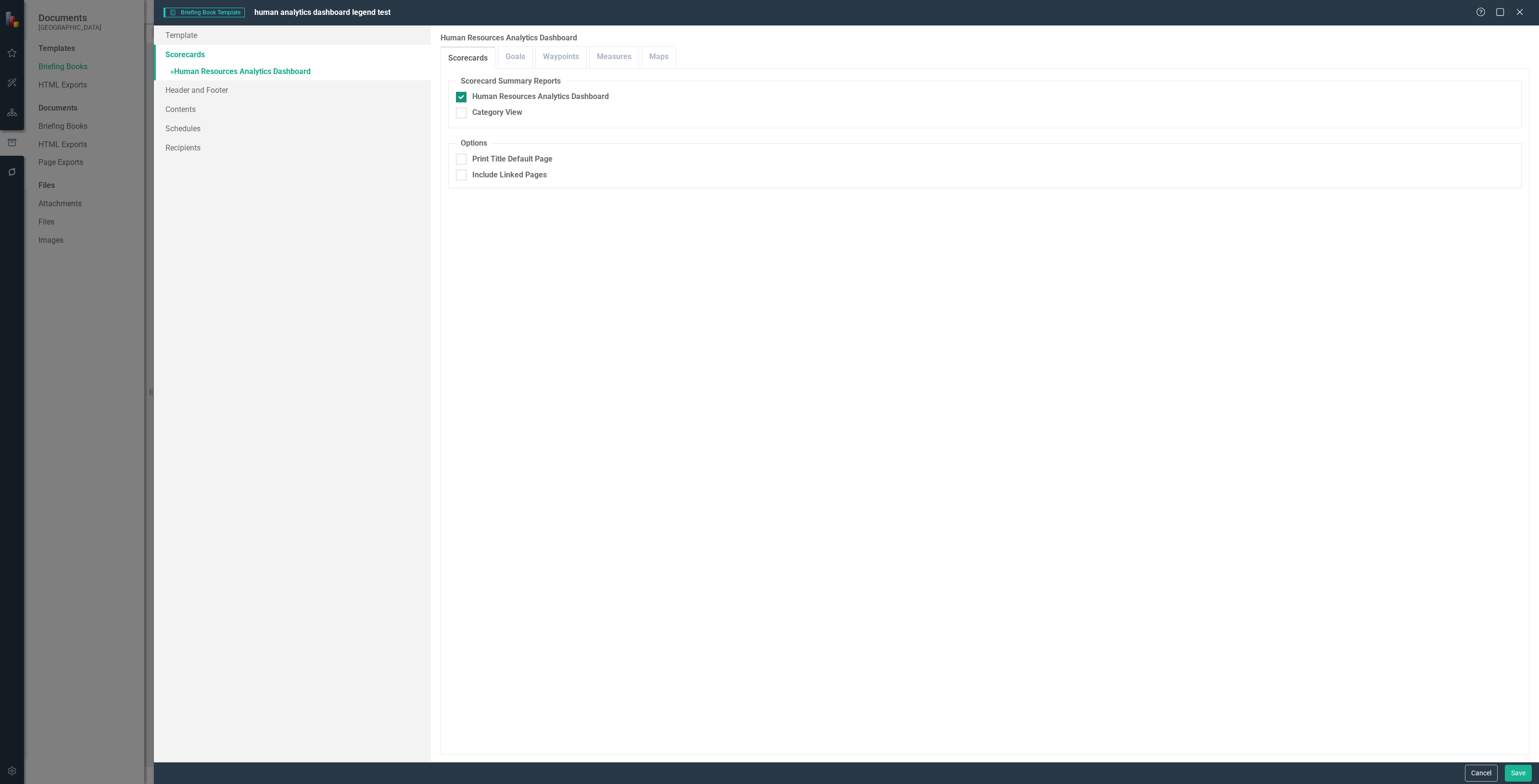
click at [491, 97] on div "Human Resources Analytics Dashboard" at bounding box center [540, 97] width 136 height 11
click at [462, 97] on input "Human Resources Analytics Dashboard" at bounding box center [458, 95] width 6 height 6
checkbox input "false"
click at [622, 58] on link "Measures" at bounding box center [614, 56] width 49 height 21
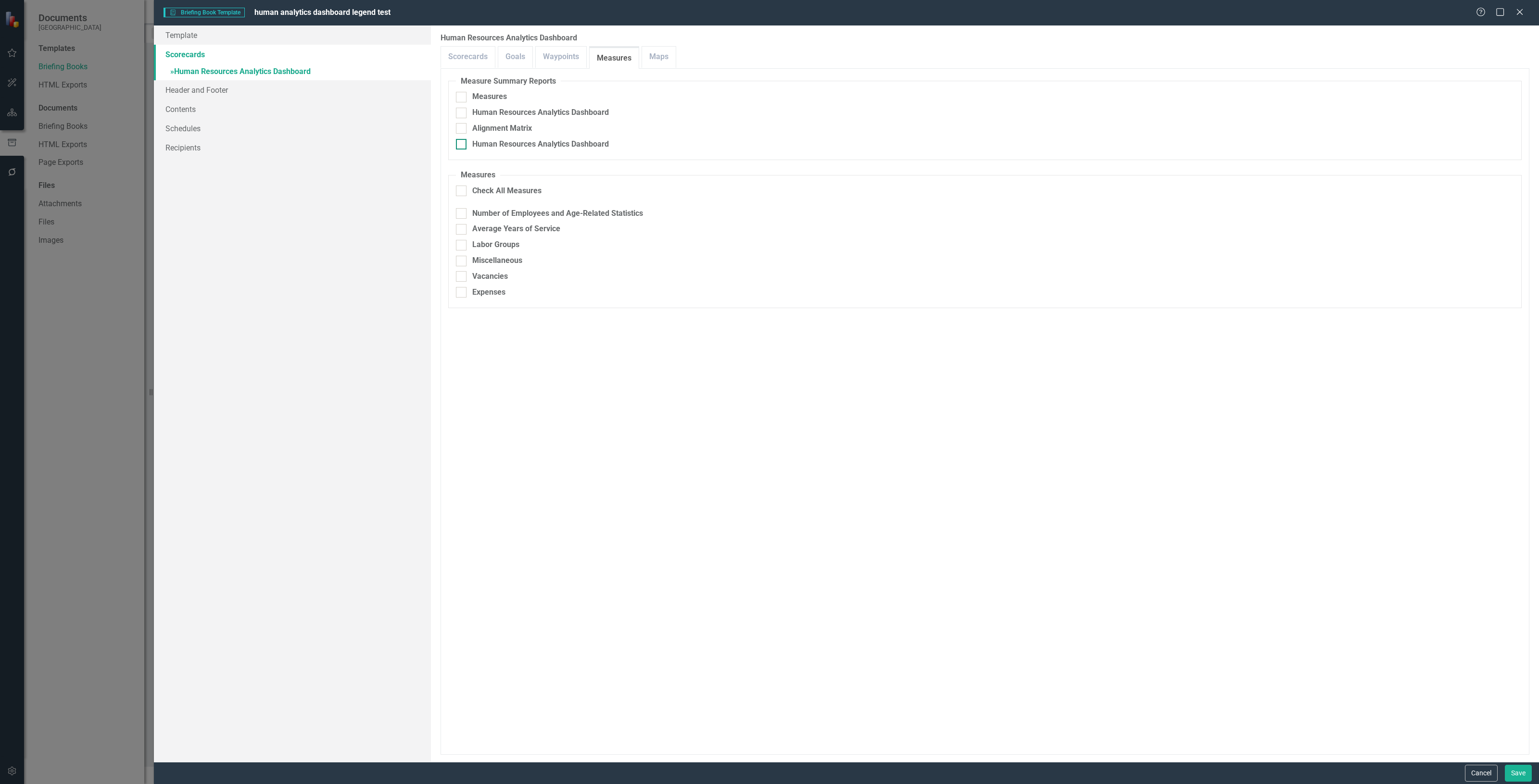
click at [572, 144] on div "Human Resources Analytics Dashboard" at bounding box center [540, 144] width 136 height 11
click at [462, 144] on input "Human Resources Analytics Dashboard" at bounding box center [458, 142] width 6 height 6
checkbox input "true"
click at [1510, 769] on button "Save" at bounding box center [1518, 773] width 27 height 17
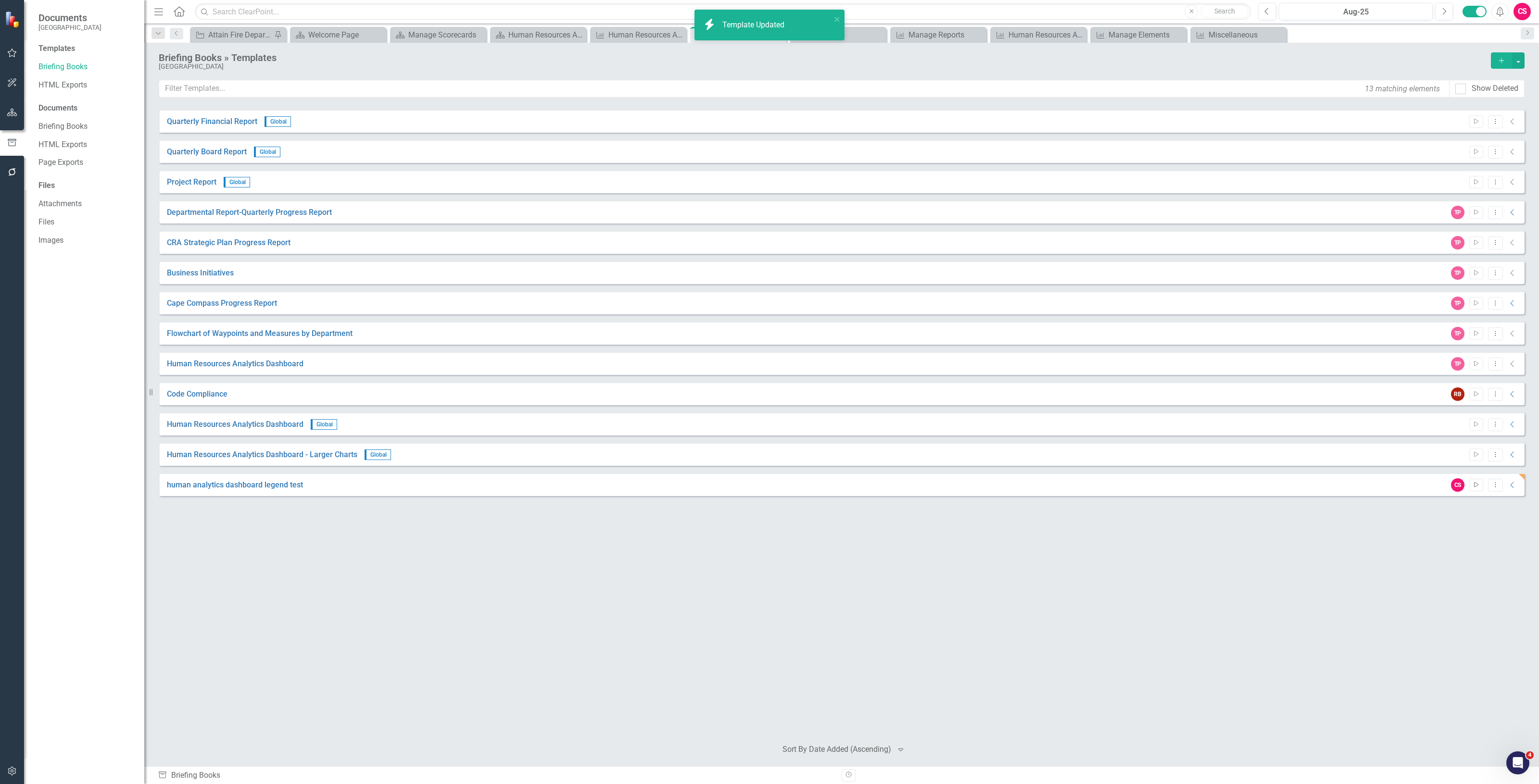
click at [1472, 484] on icon "Start" at bounding box center [1476, 485] width 7 height 6
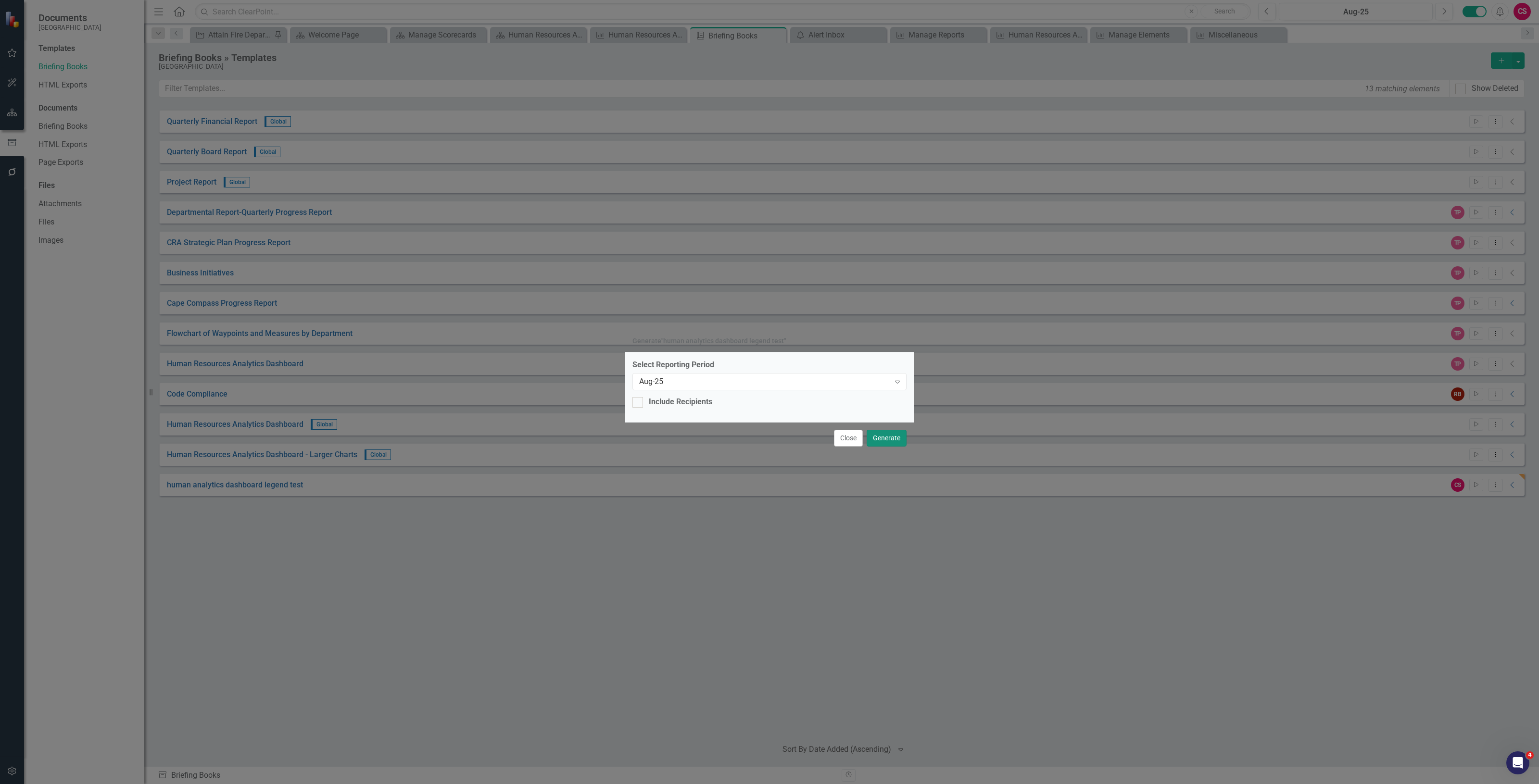
click at [876, 440] on button "Generate" at bounding box center [886, 438] width 40 height 17
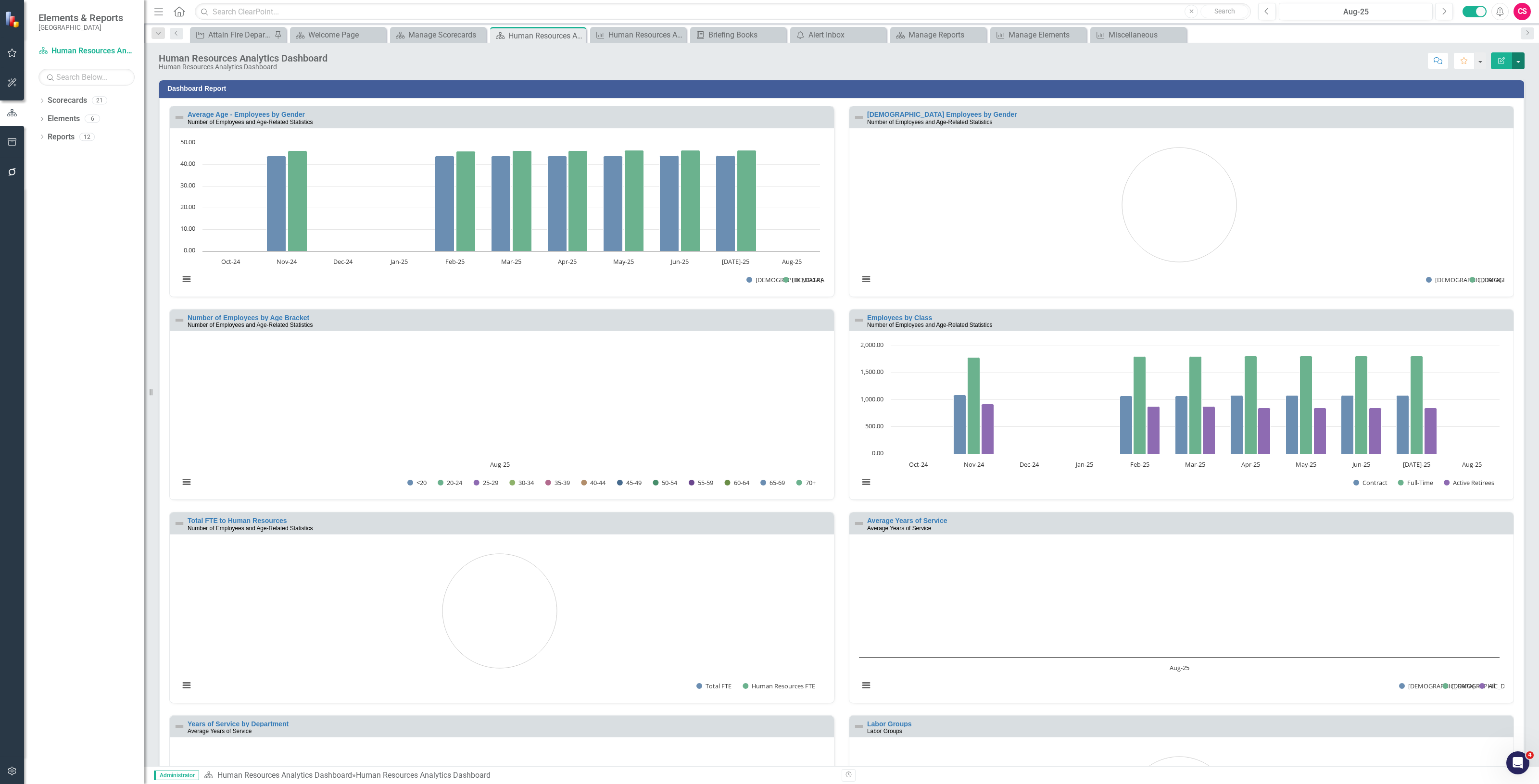
click at [1522, 54] on button "button" at bounding box center [1517, 60] width 13 height 17
click at [1501, 135] on link "PDF Export to PDF" at bounding box center [1485, 135] width 78 height 17
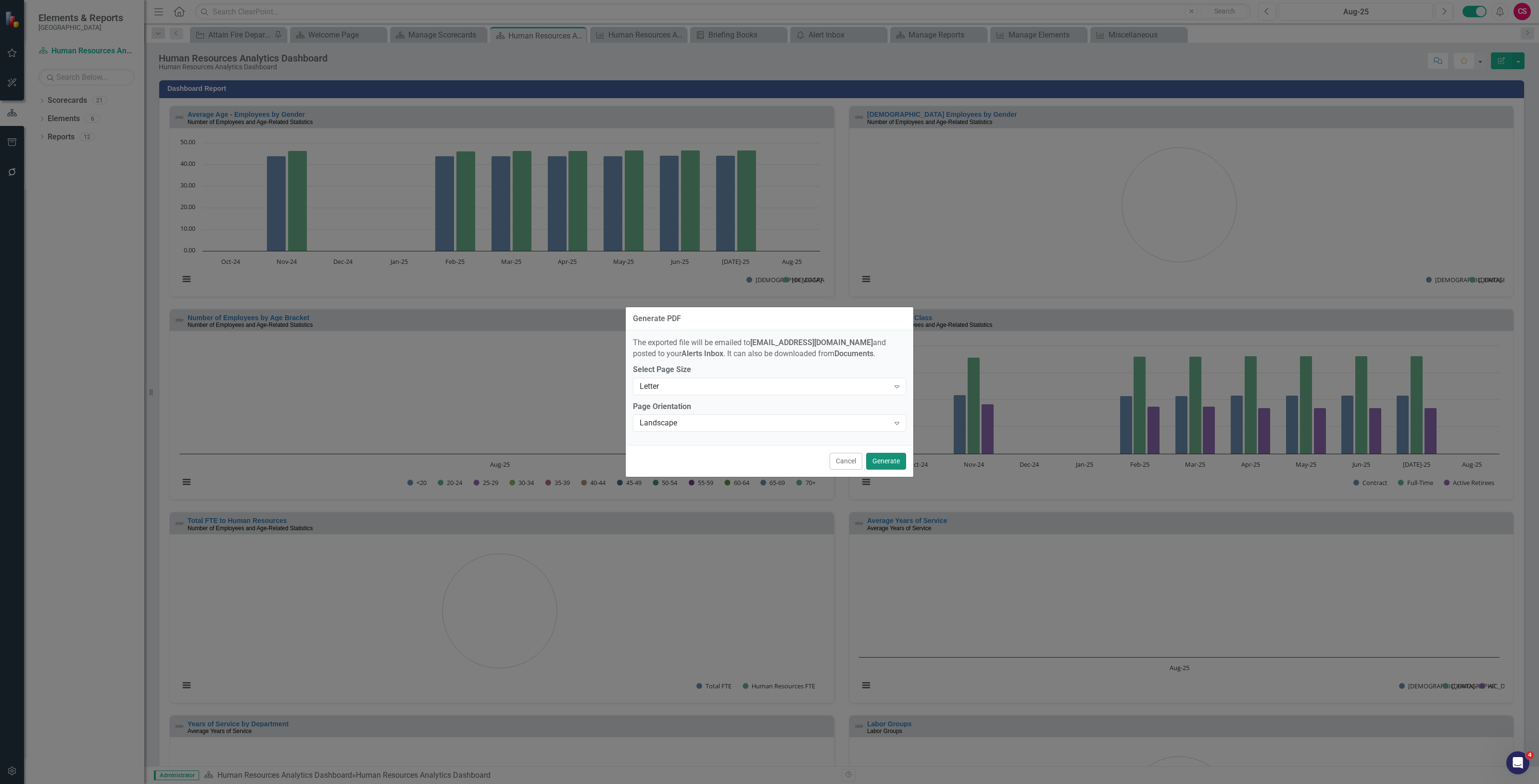
click at [884, 466] on button "Generate" at bounding box center [886, 461] width 40 height 17
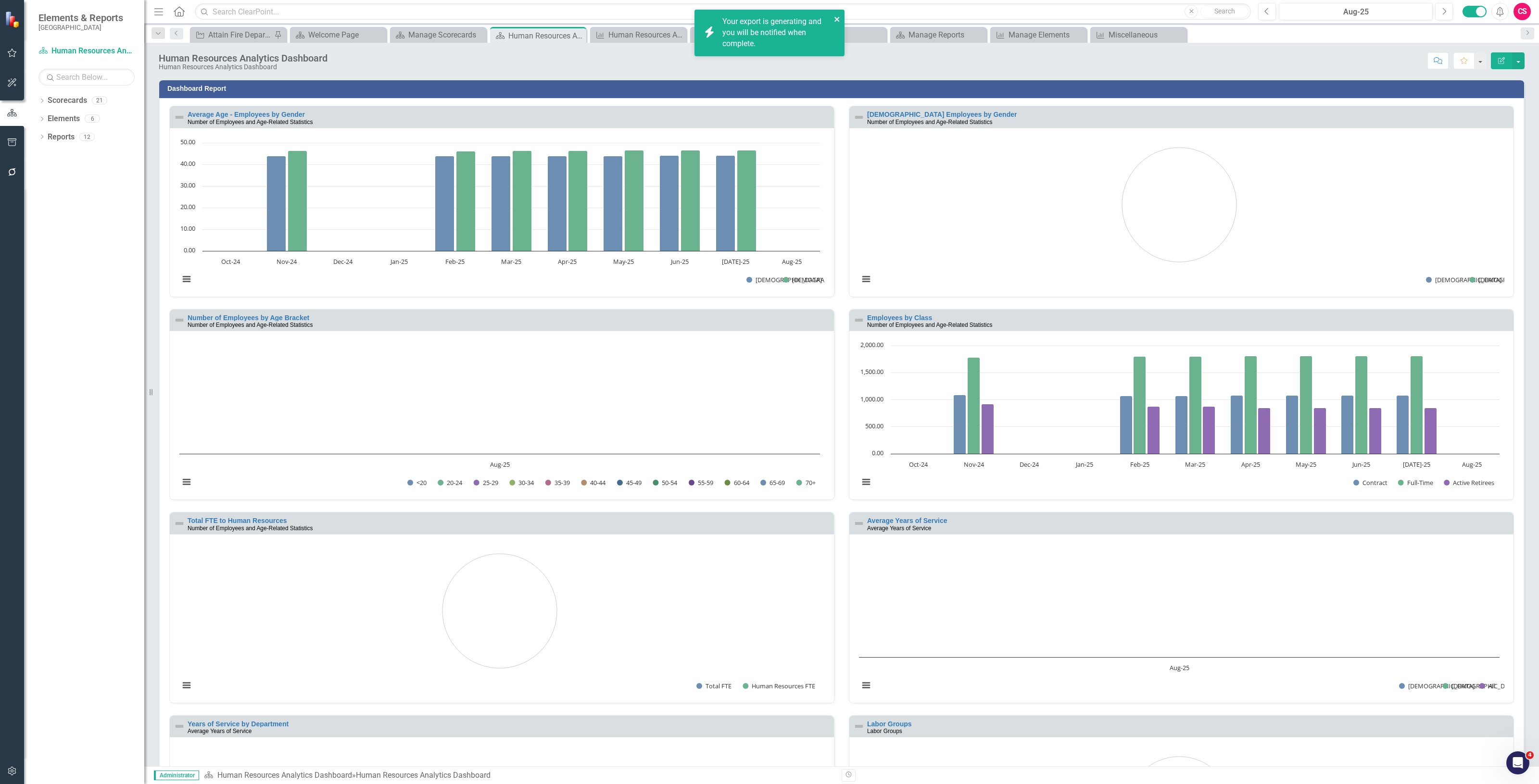
click at [837, 17] on icon "close" at bounding box center [836, 19] width 5 height 5
click at [7, 139] on icon "button" at bounding box center [12, 142] width 10 height 7
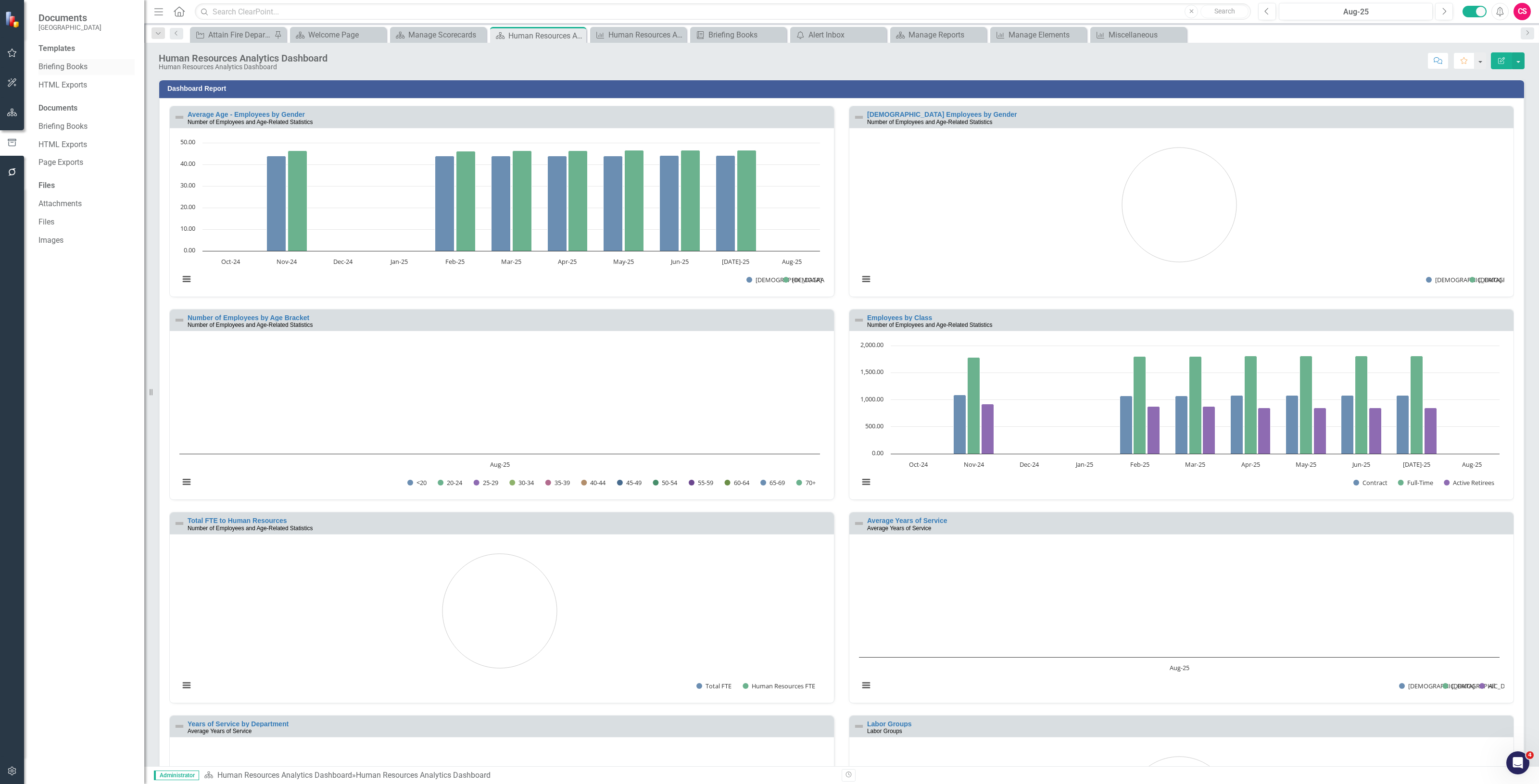
click at [70, 69] on link "Briefing Books" at bounding box center [86, 67] width 96 height 11
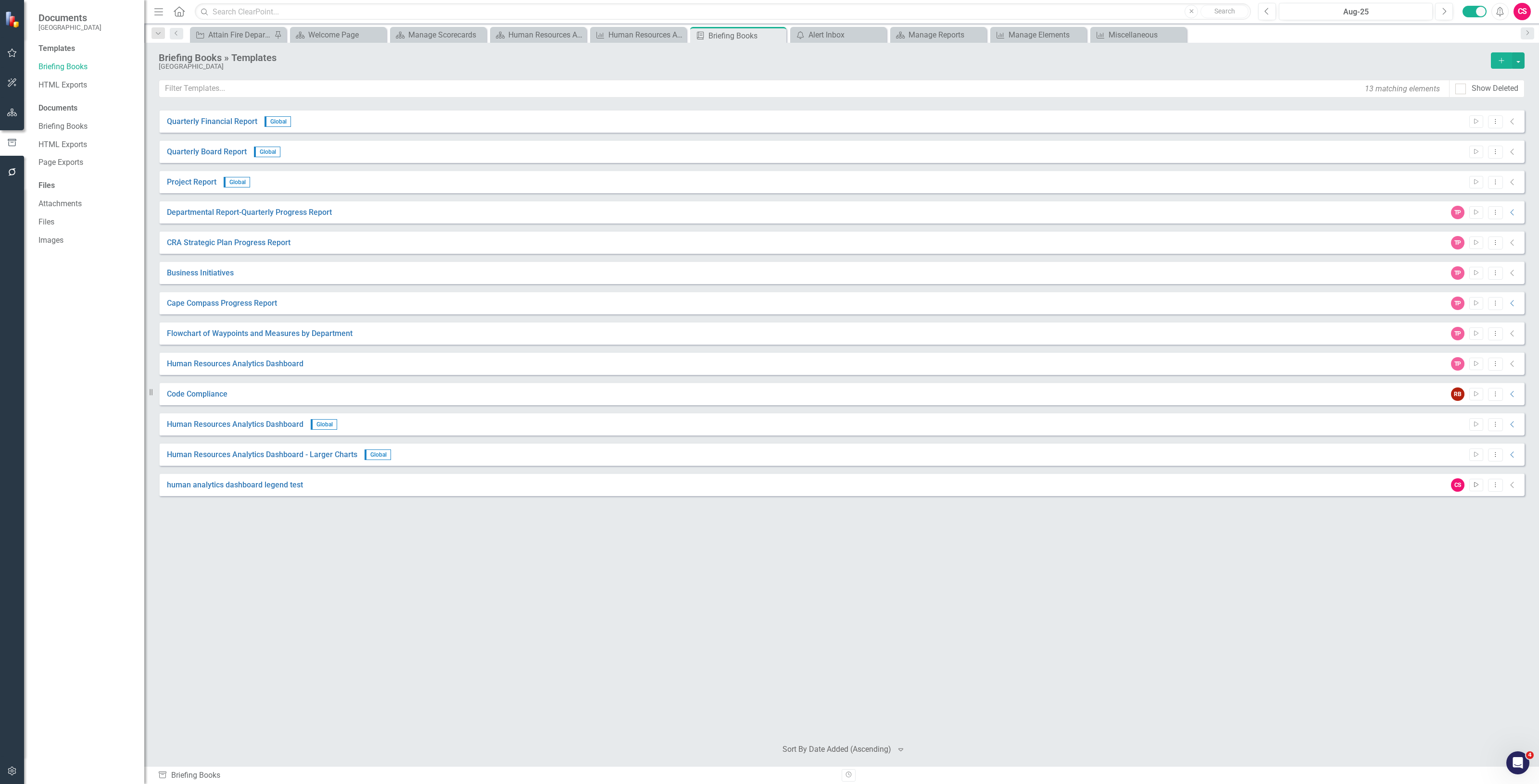
click at [1473, 482] on icon "Start" at bounding box center [1476, 485] width 7 height 6
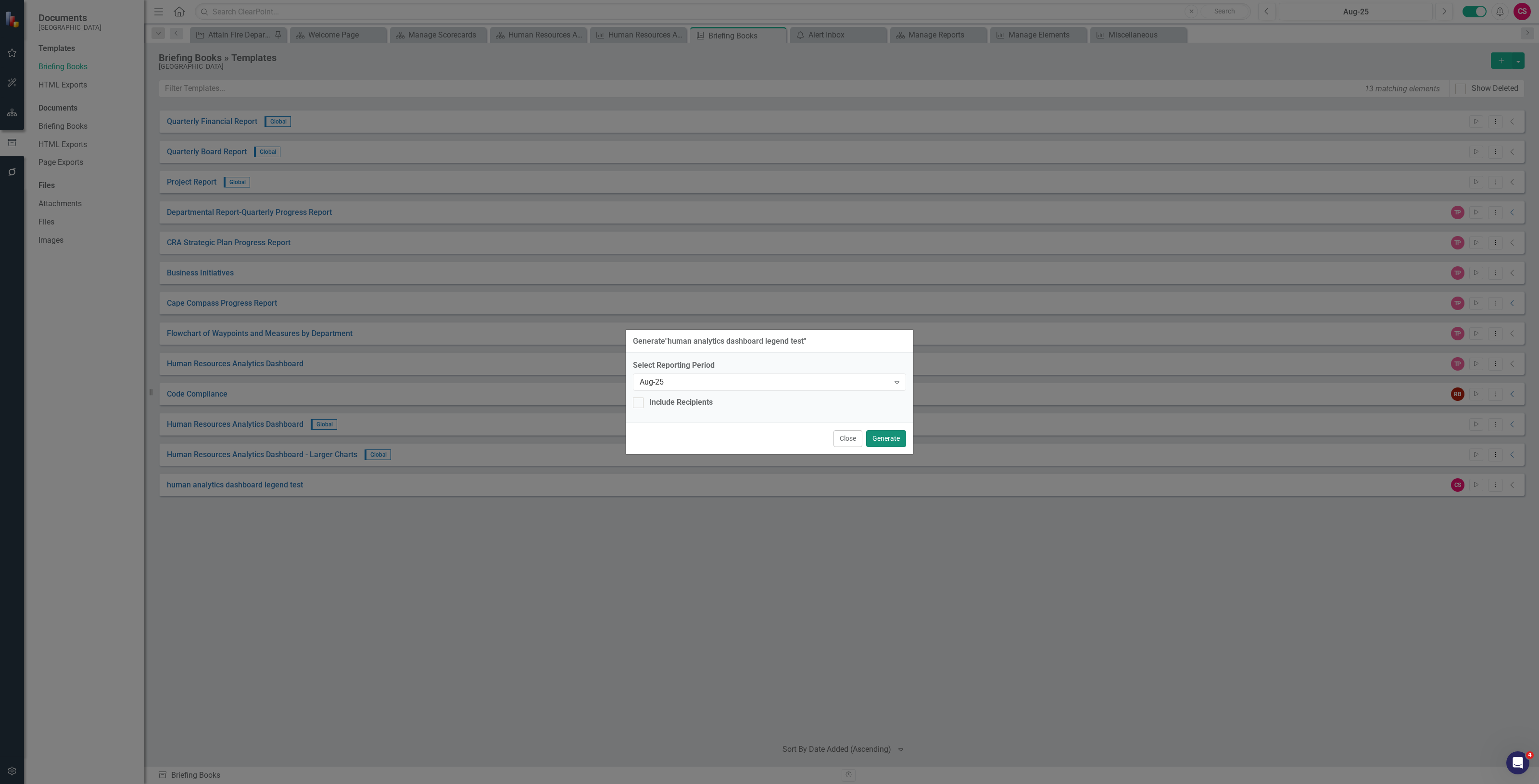
click at [891, 437] on button "Generate" at bounding box center [886, 438] width 40 height 17
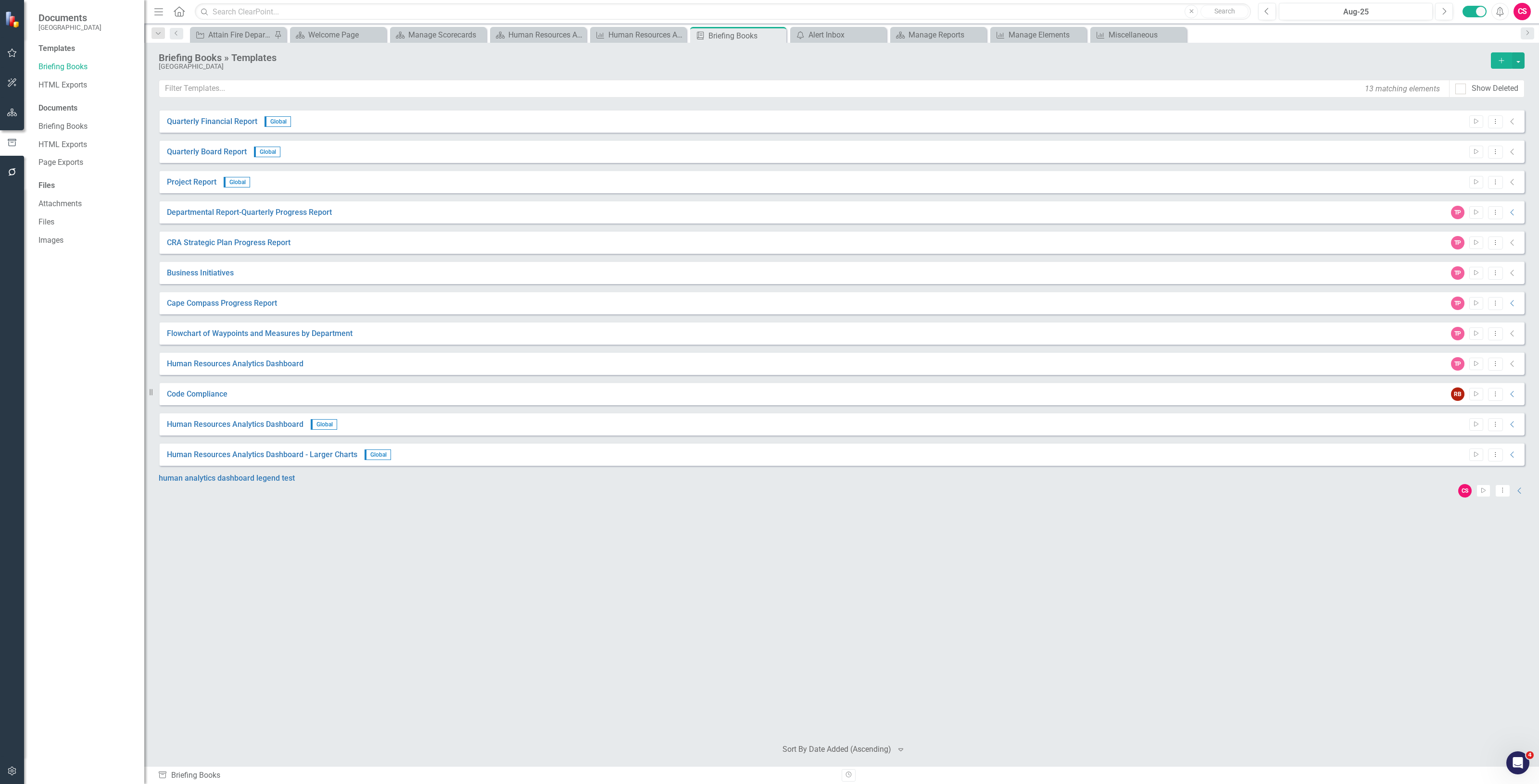
click at [1495, 12] on icon "Alerts" at bounding box center [1499, 11] width 10 height 9
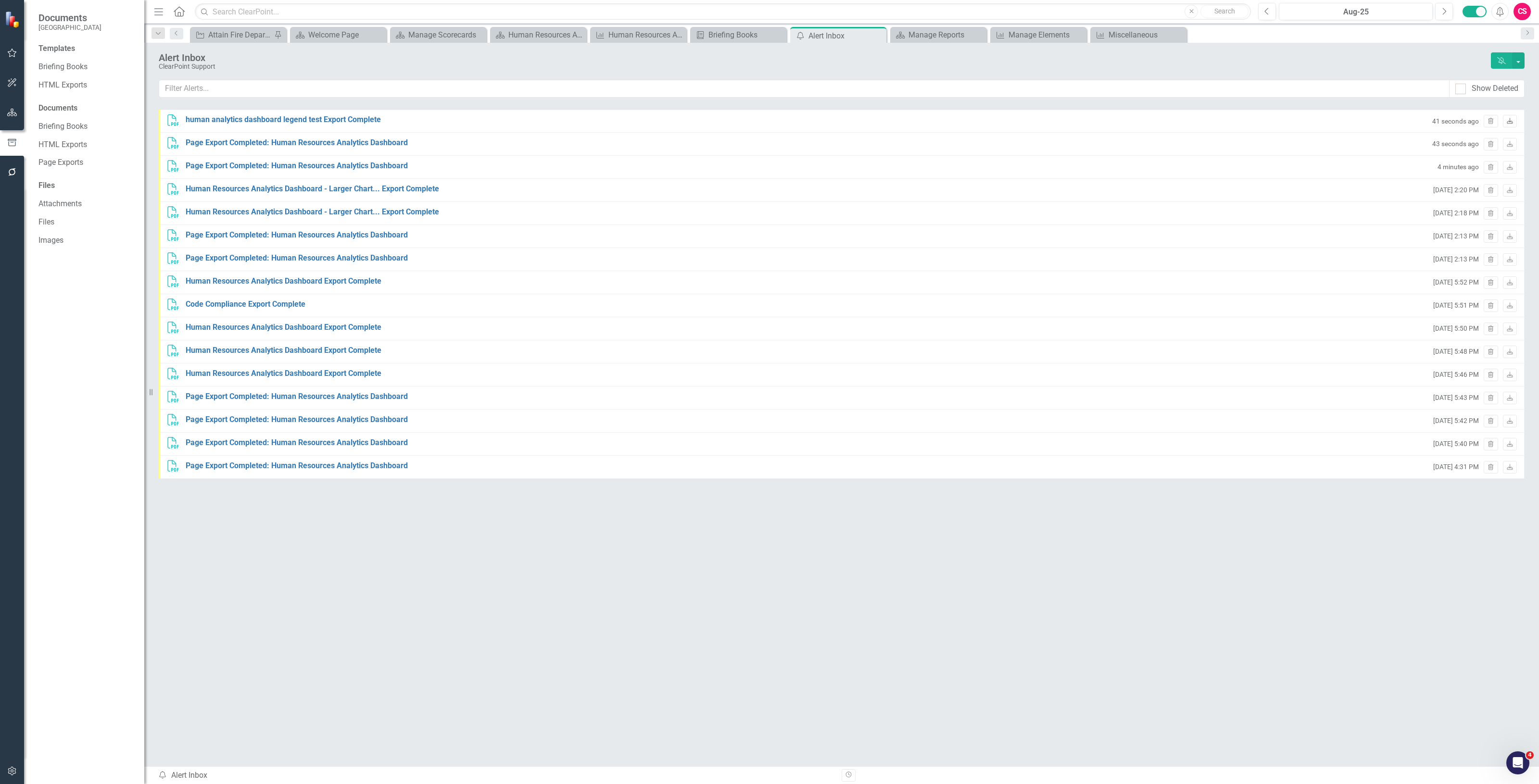
click at [1510, 119] on icon "Download" at bounding box center [1509, 122] width 7 height 6
click at [58, 62] on link "Briefing Books" at bounding box center [86, 67] width 96 height 11
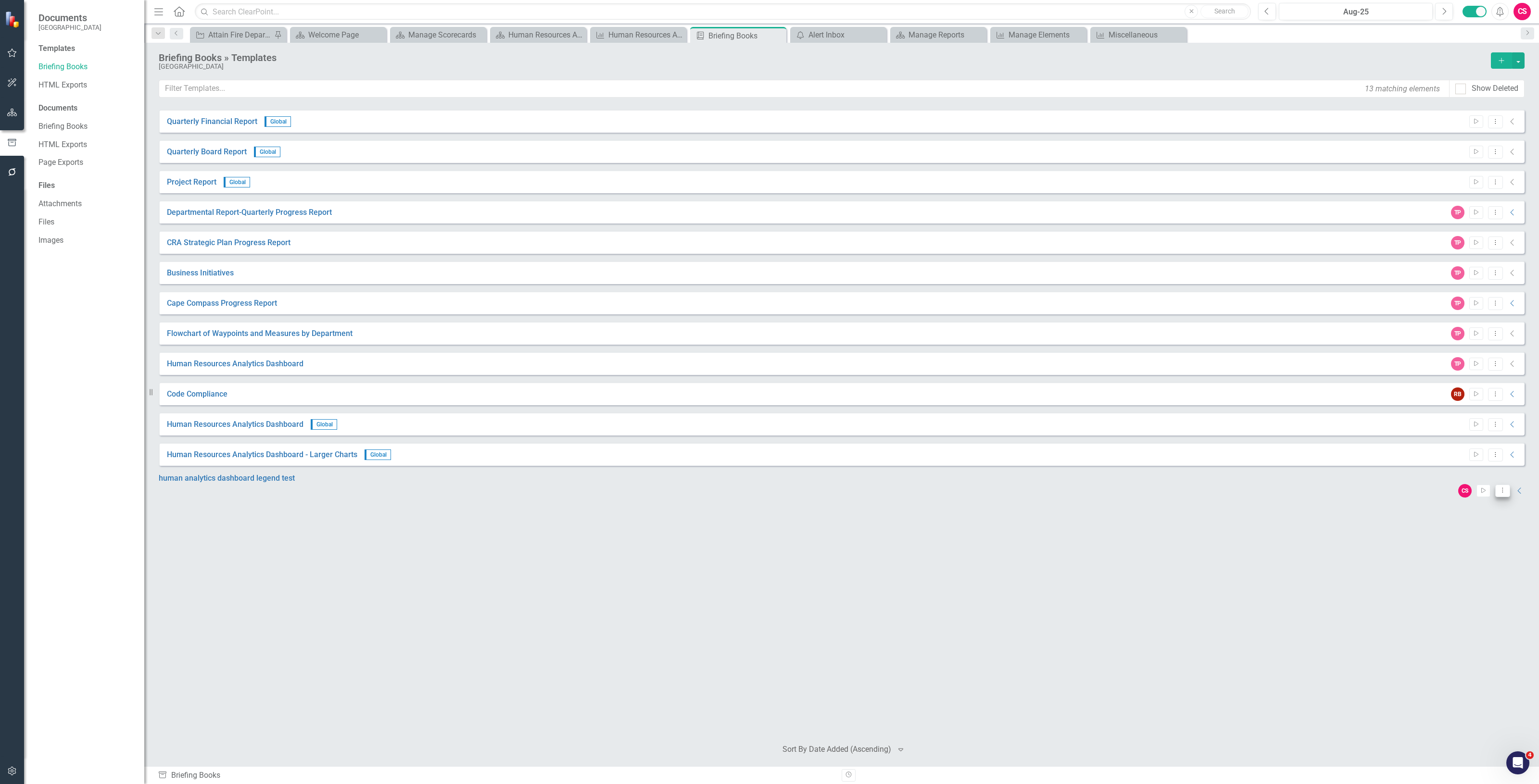
click at [1498, 487] on icon "Dropdown Menu" at bounding box center [1502, 490] width 8 height 6
click at [1450, 531] on link "Edit Edit Template" at bounding box center [1458, 537] width 89 height 17
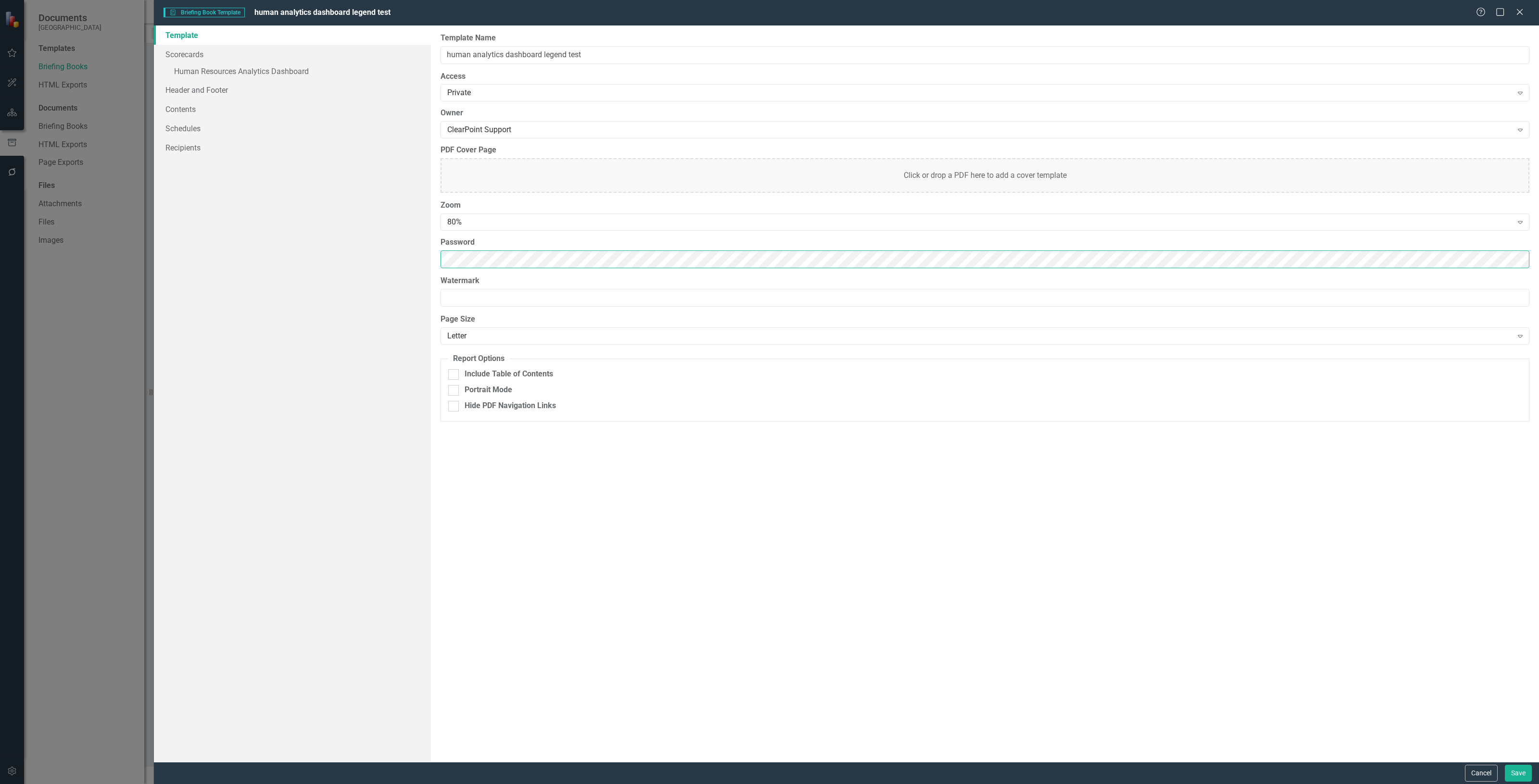
click at [206, 262] on div "Template Scorecards » Human Resources Analytics Dashboard Header and Footer Con…" at bounding box center [846, 394] width 1385 height 736
click at [470, 226] on div "80%" at bounding box center [979, 222] width 1065 height 11
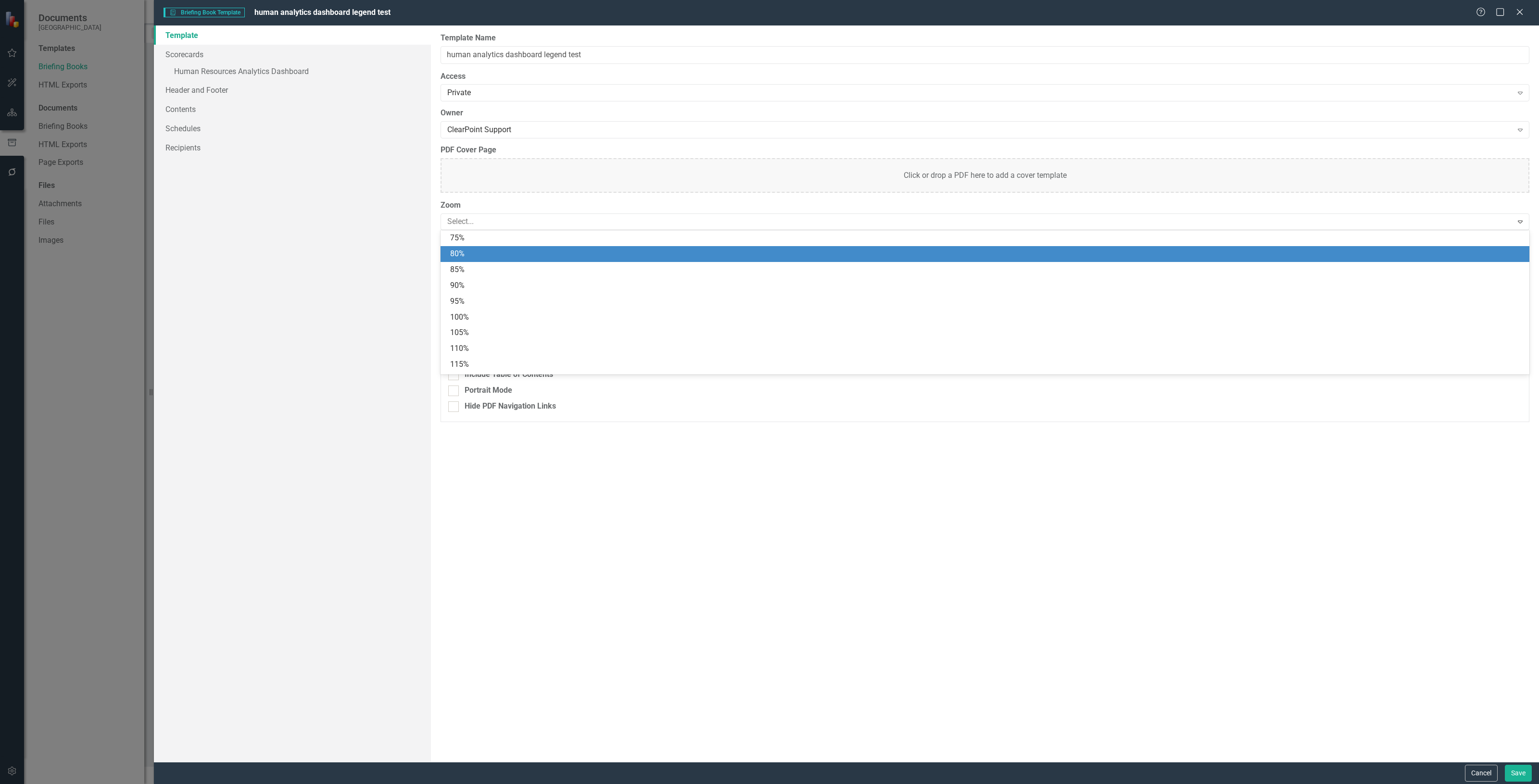
scroll to position [15, 0]
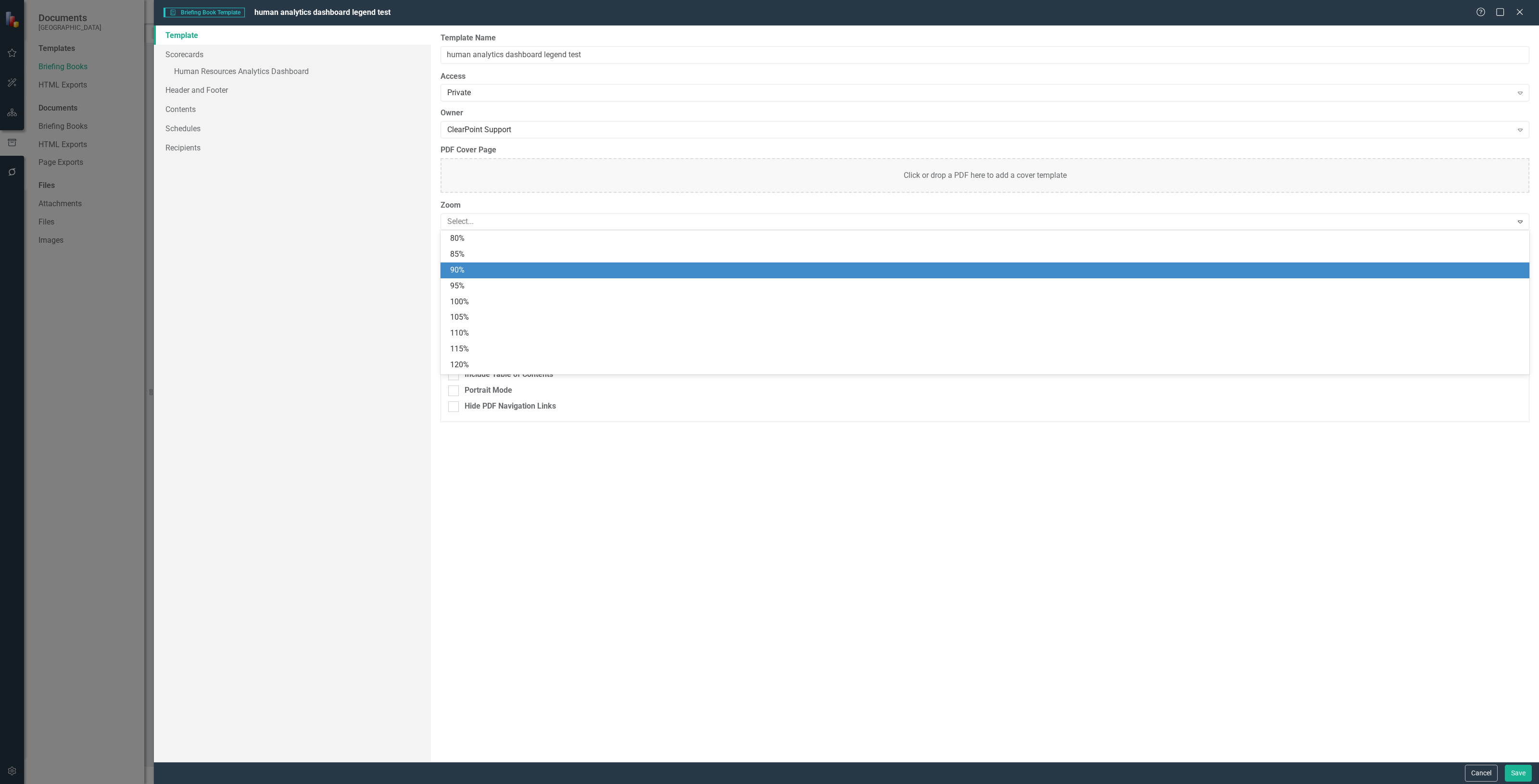
click at [0, 0] on div at bounding box center [0, 0] width 0 height 0
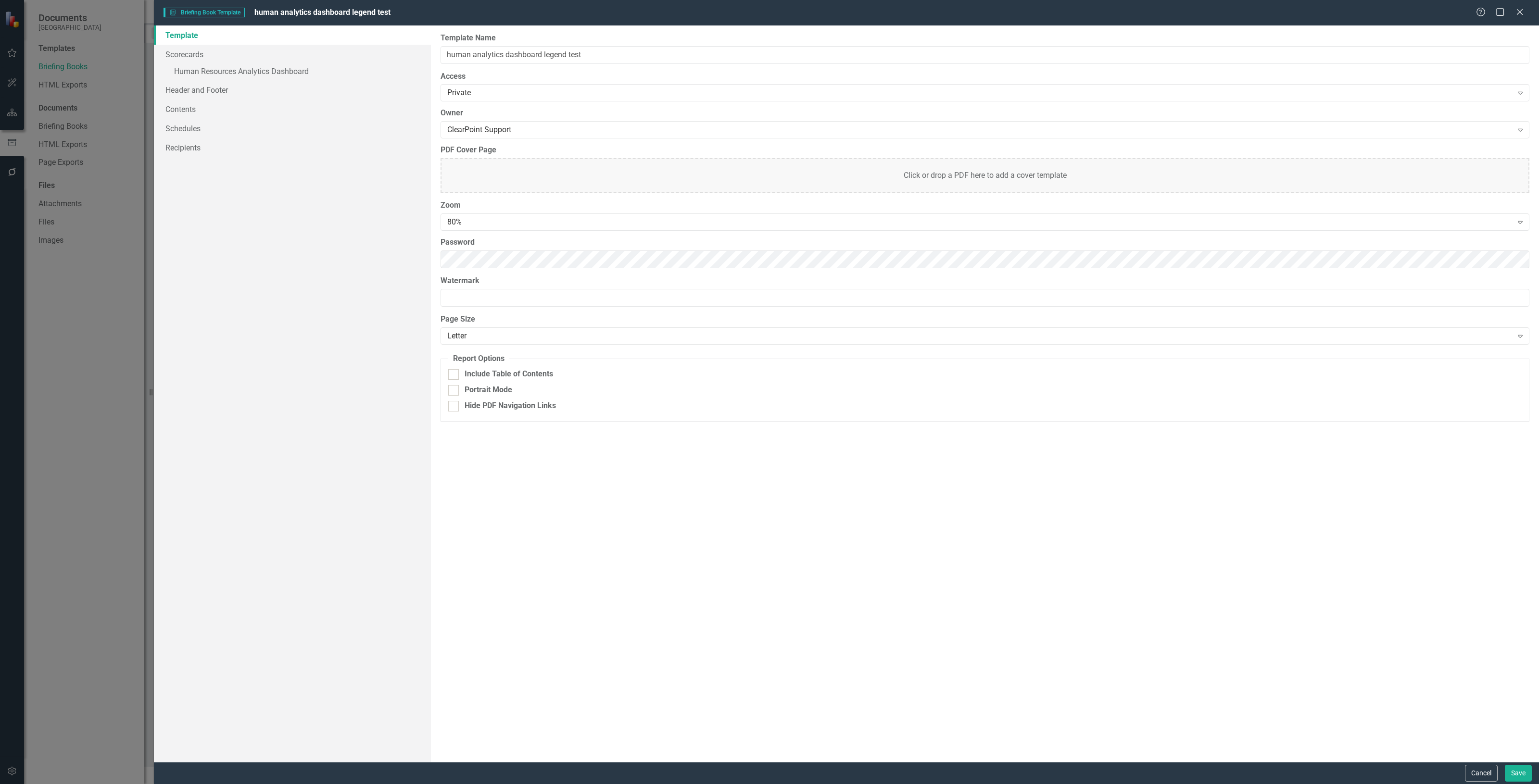
click at [483, 202] on label "Zoom" at bounding box center [985, 206] width 1089 height 11
click at [483, 221] on div "80%" at bounding box center [979, 222] width 1065 height 11
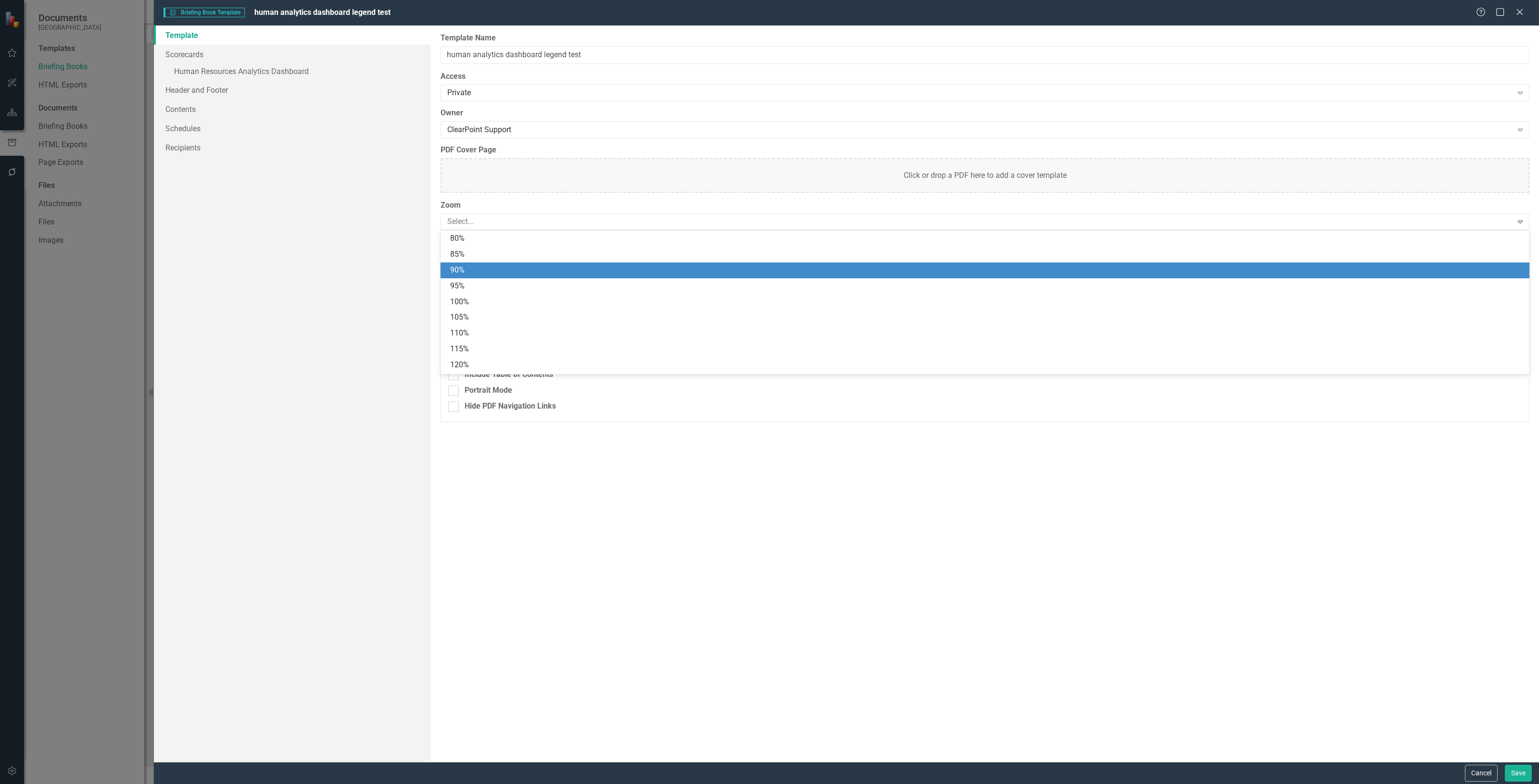
click at [462, 275] on div "90%" at bounding box center [987, 270] width 1073 height 11
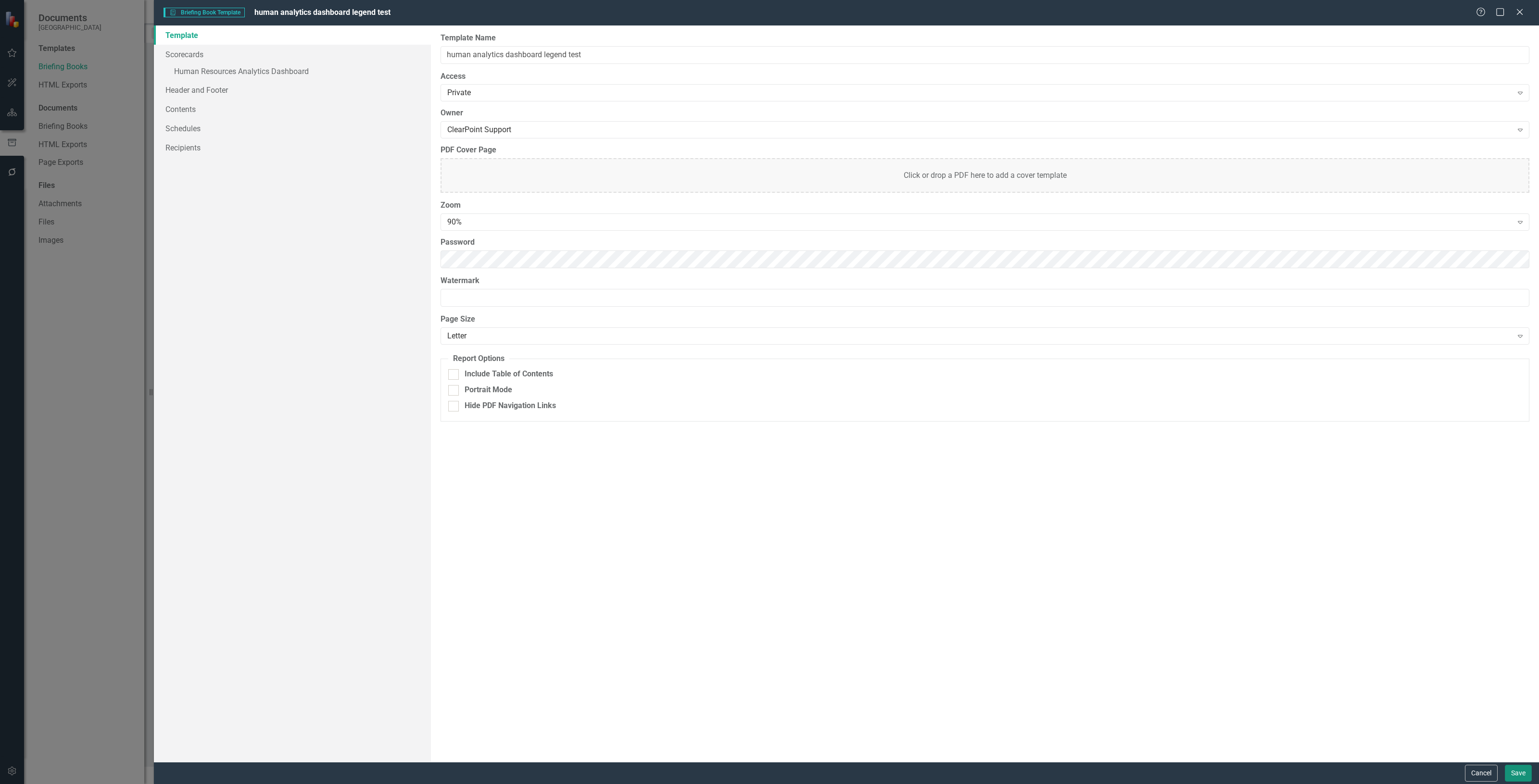
click at [1517, 769] on button "Save" at bounding box center [1518, 773] width 27 height 17
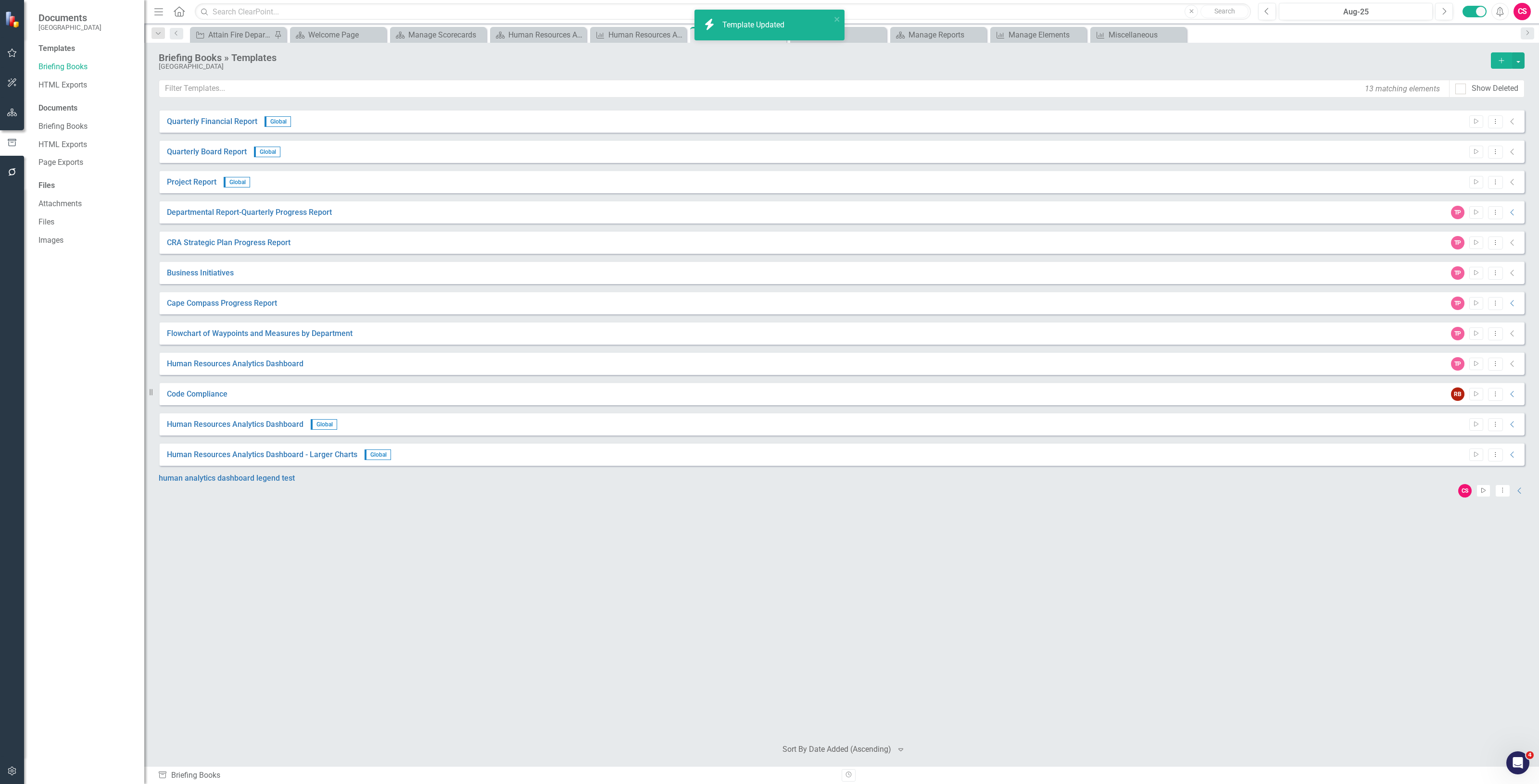
click at [1480, 488] on icon "Start" at bounding box center [1483, 490] width 7 height 6
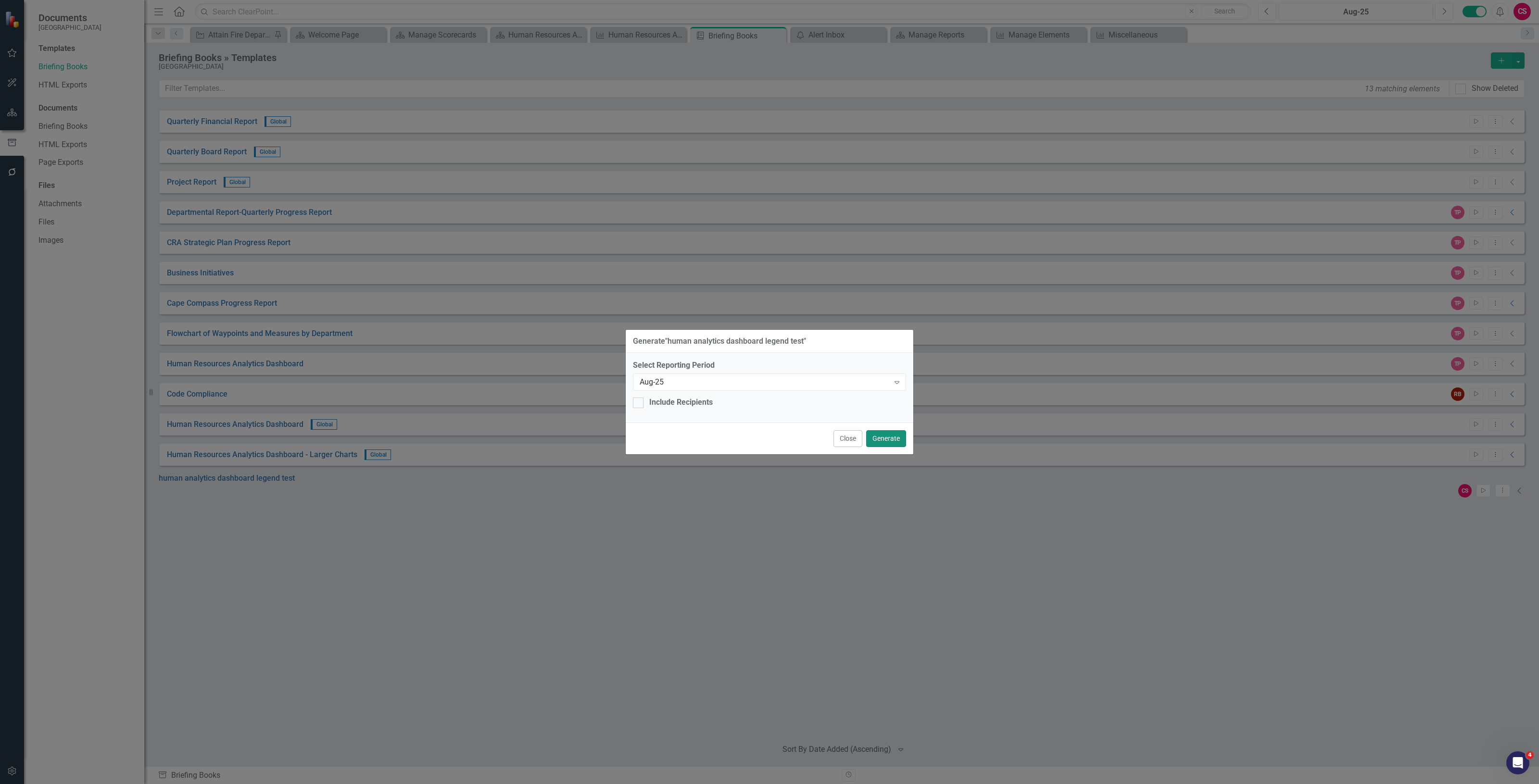
click at [876, 433] on button "Generate" at bounding box center [886, 438] width 40 height 17
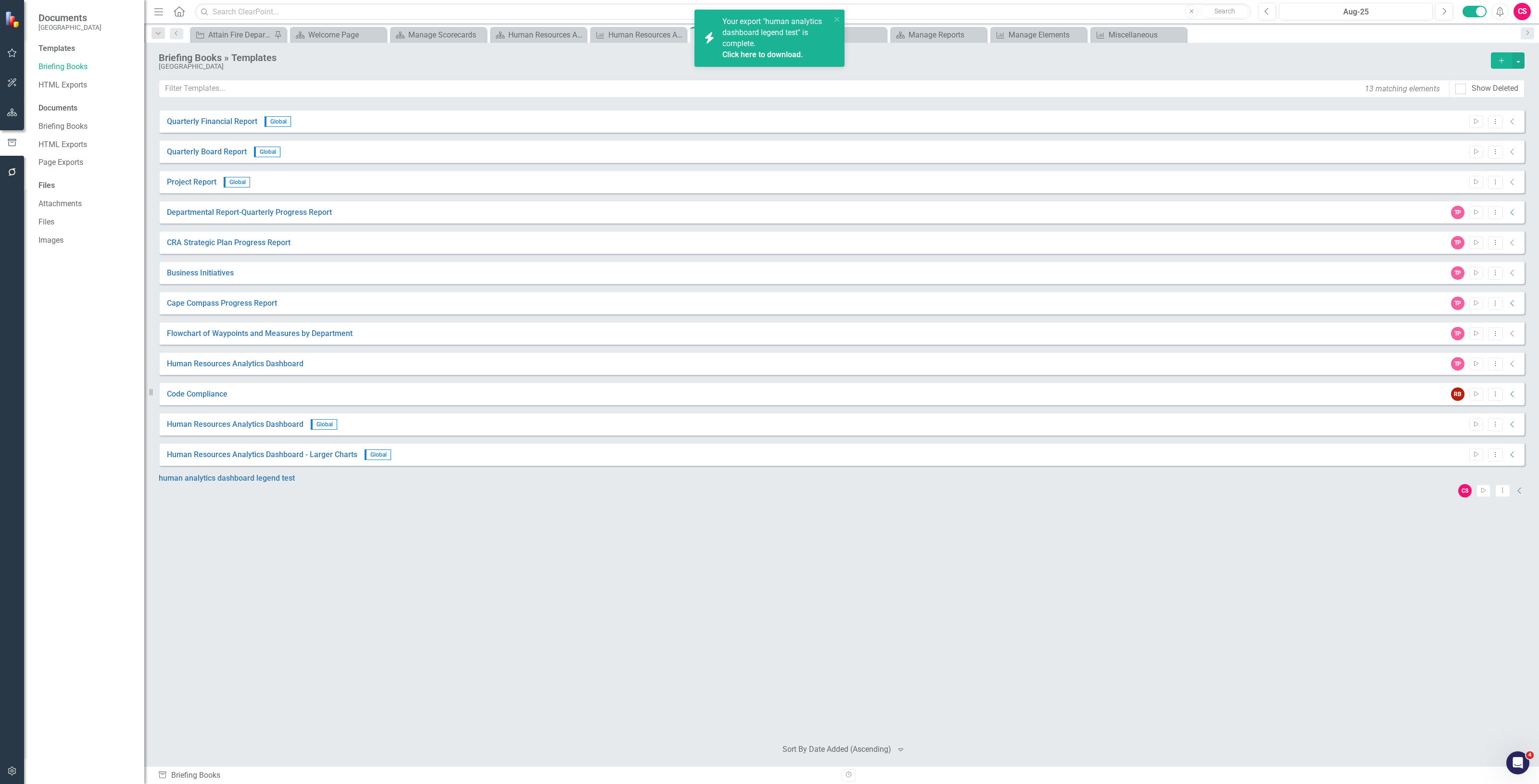
click at [785, 47] on div "Your export "human analytics dashboard legend test" is complete. Click here to …" at bounding box center [777, 38] width 109 height 44
click at [1506, 486] on div "CS Start Dropdown Menu Collapse" at bounding box center [841, 490] width 1366 height 13
click at [1515, 487] on icon "Collapse" at bounding box center [1520, 490] width 9 height 7
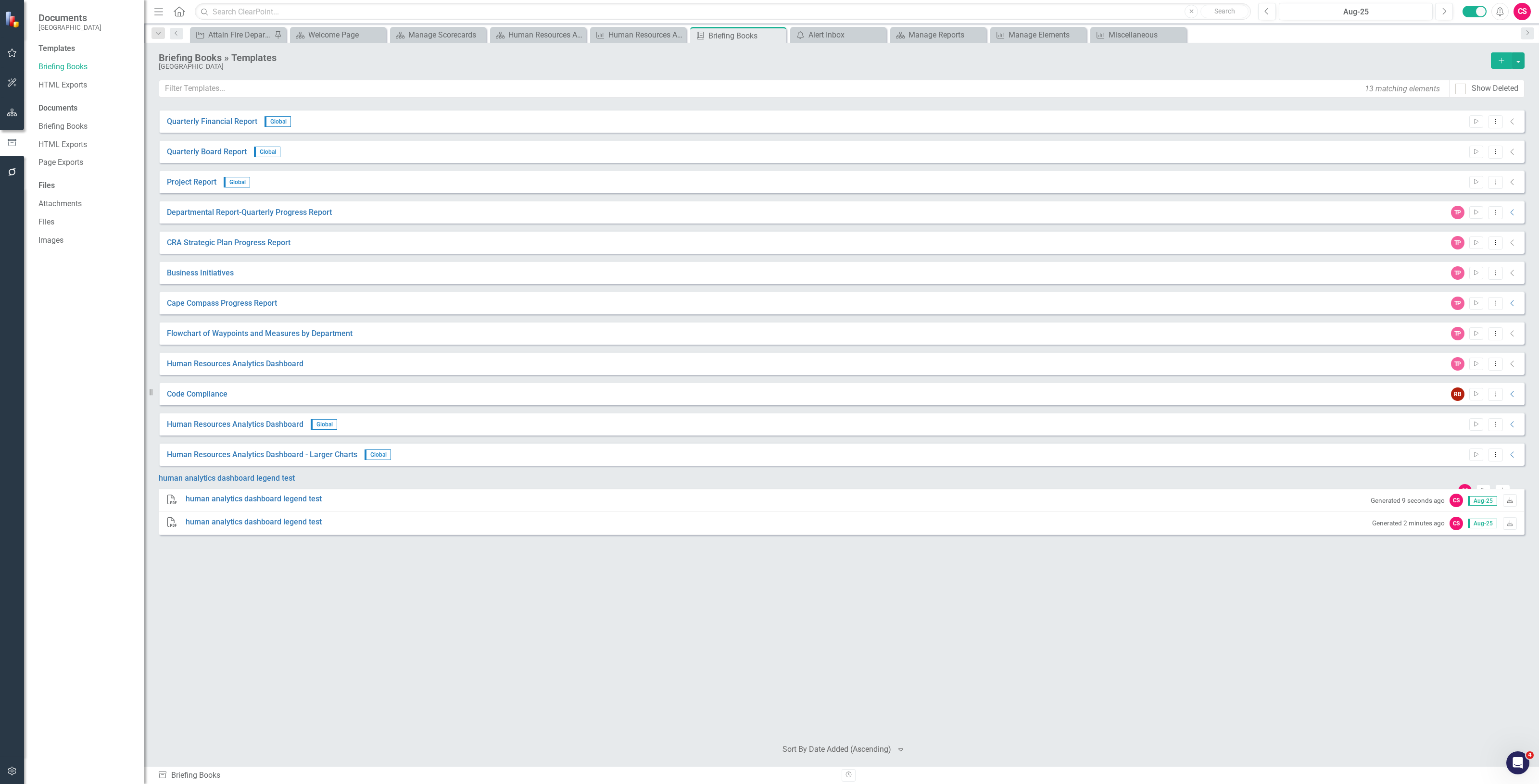
click at [1510, 503] on icon at bounding box center [1509, 500] width 6 height 6
click at [13, 118] on button "button" at bounding box center [12, 113] width 22 height 20
click at [59, 54] on link "Scorecard Human Resources Analytics Dashboard" at bounding box center [86, 51] width 96 height 11
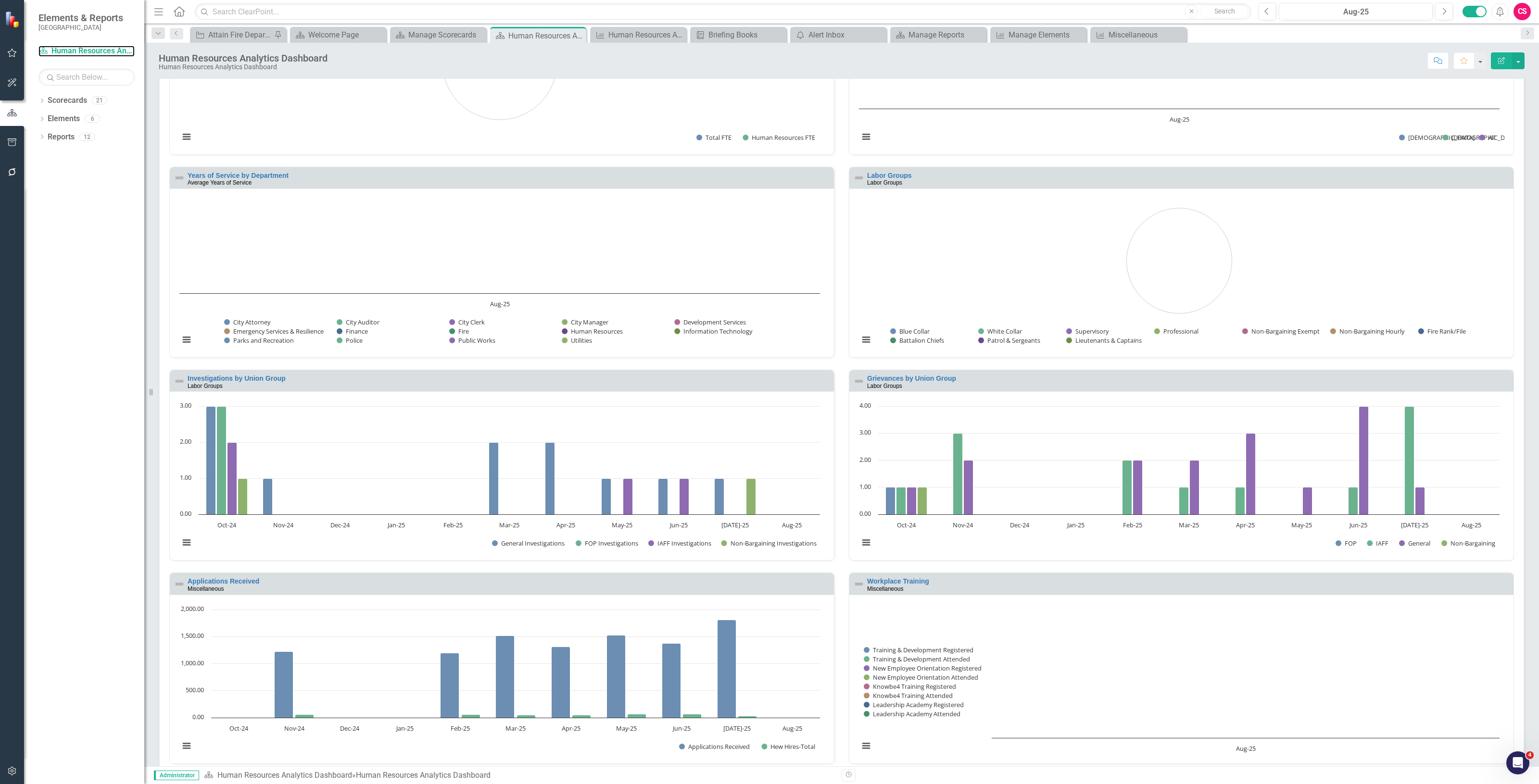
scroll to position [604, 0]
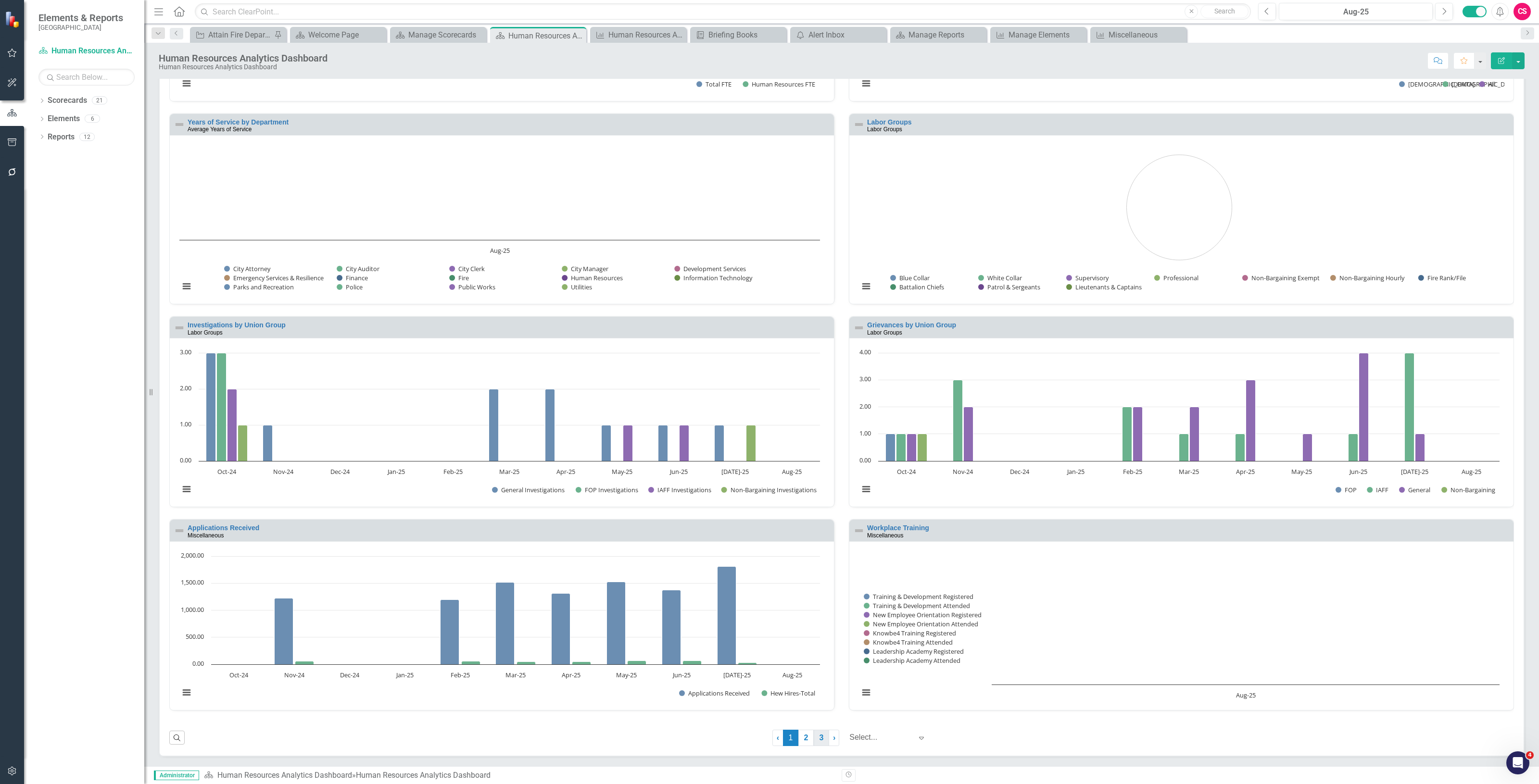
click at [814, 737] on link "3" at bounding box center [821, 738] width 15 height 16
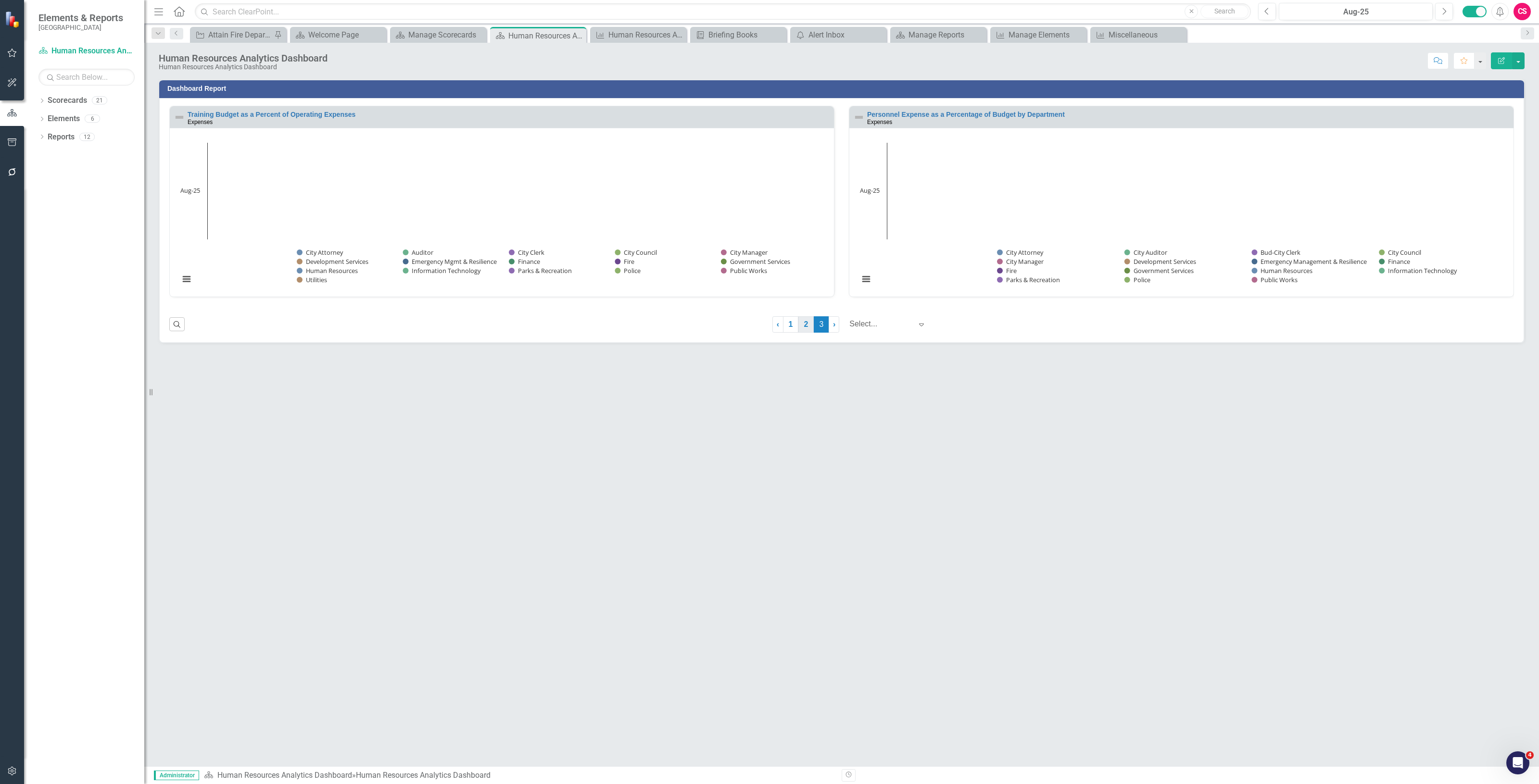
click at [799, 325] on link "2" at bounding box center [806, 324] width 15 height 16
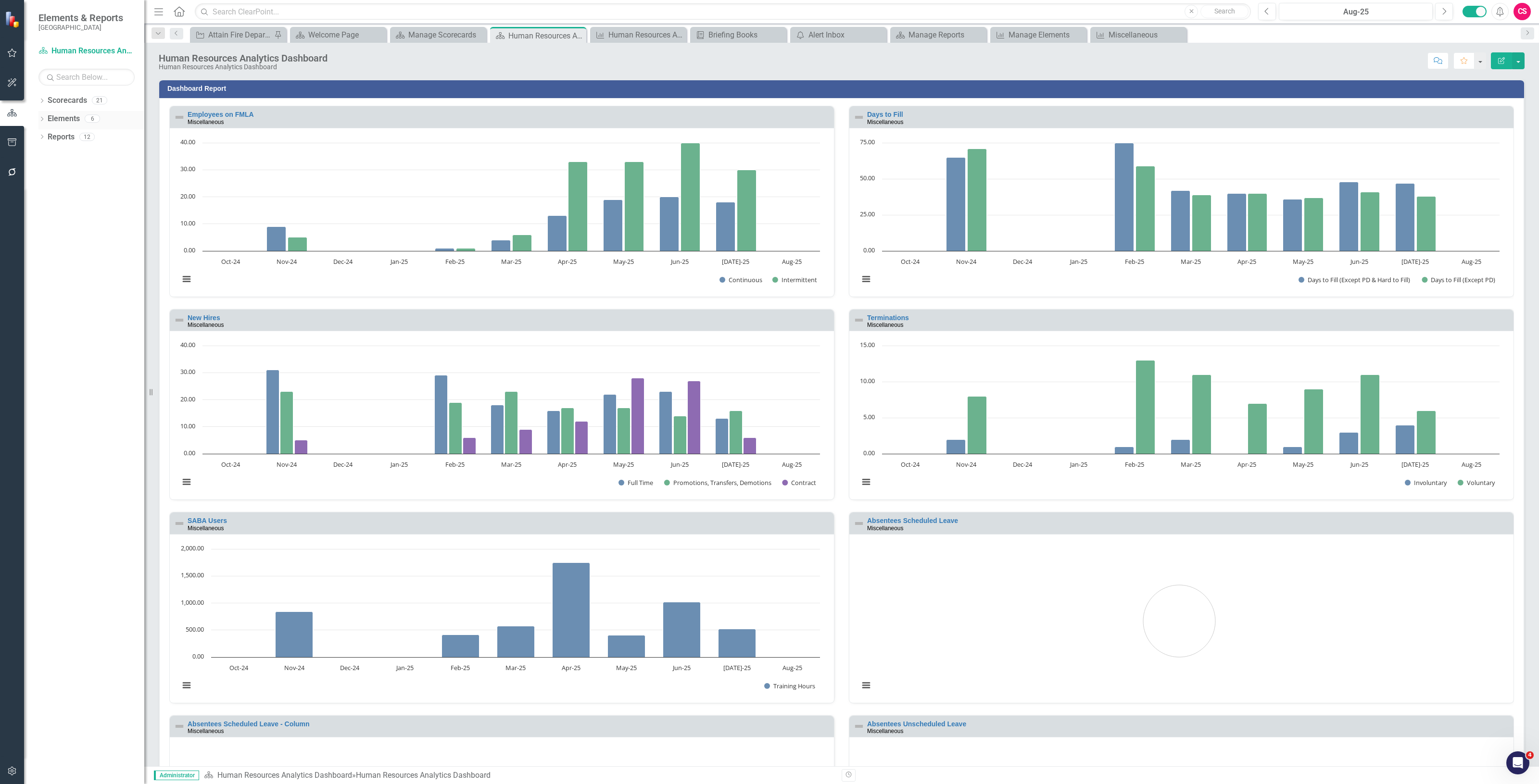
click at [60, 128] on div "Elements 6" at bounding box center [96, 120] width 97 height 18
click at [65, 132] on link "Reports" at bounding box center [61, 137] width 27 height 11
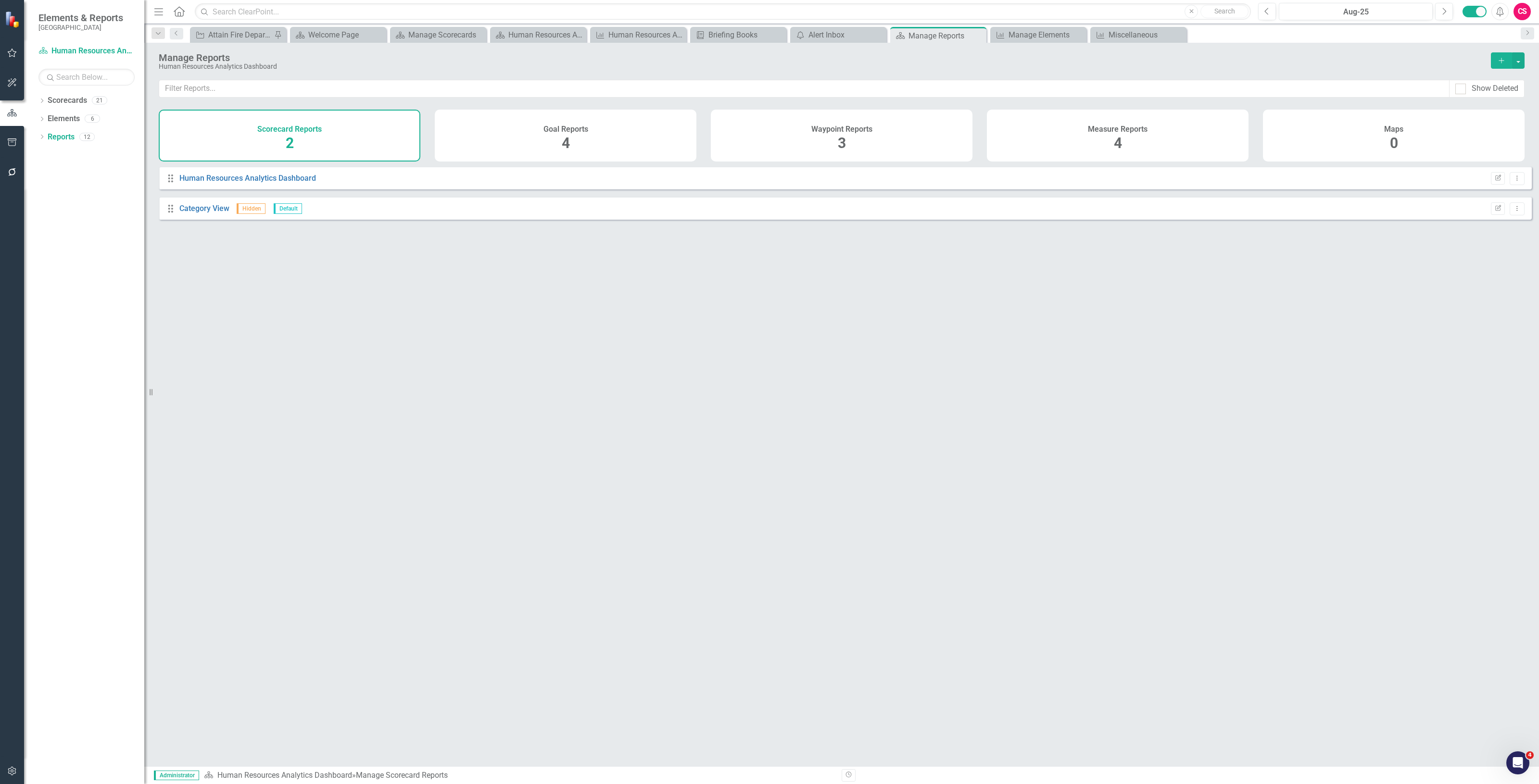
click at [1143, 143] on div "Measure Reports 4" at bounding box center [1117, 135] width 261 height 52
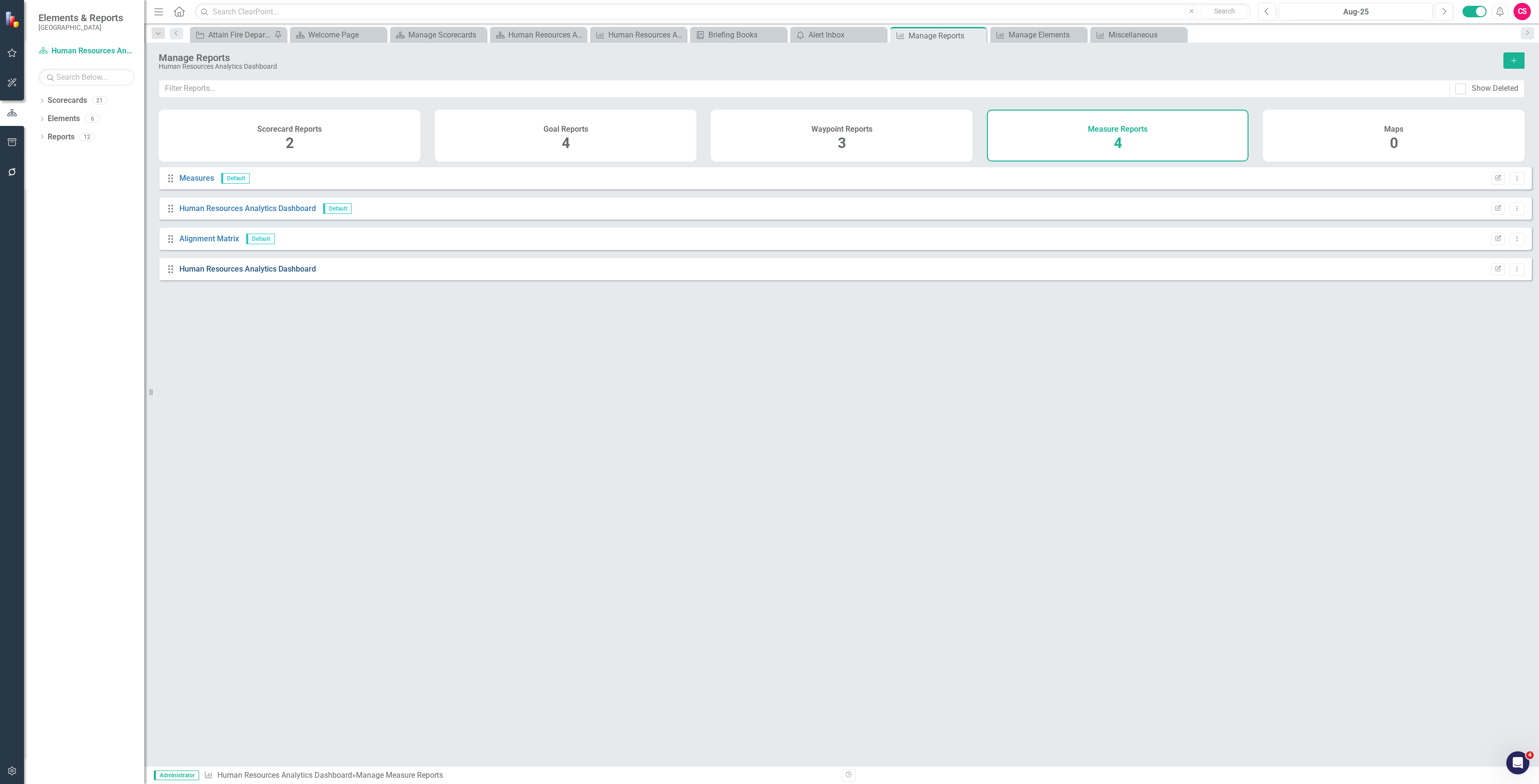
click at [292, 273] on link "Human Resources Analytics Dashboard" at bounding box center [247, 269] width 136 height 9
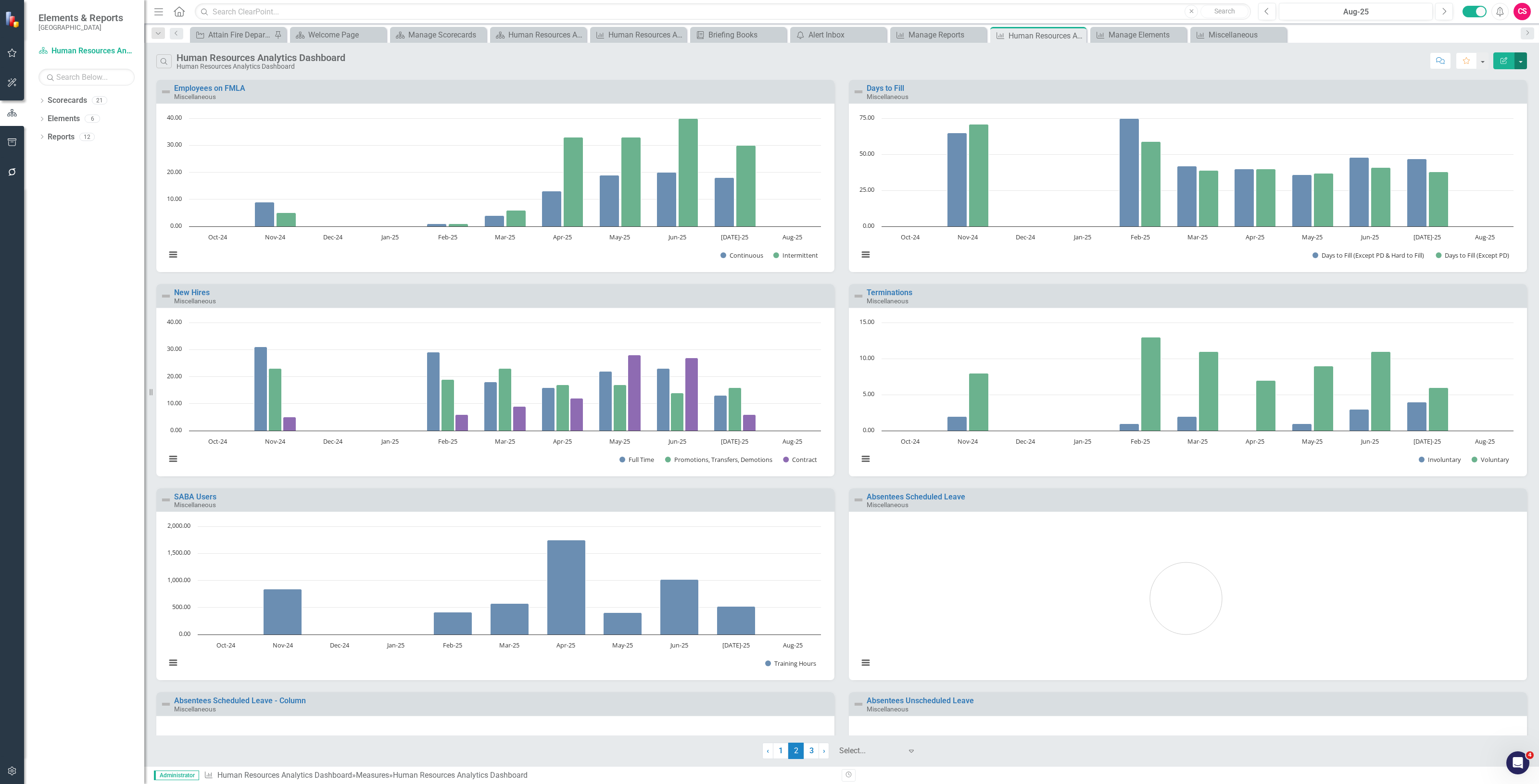
click at [1520, 66] on button "button" at bounding box center [1520, 60] width 13 height 17
click at [1494, 104] on link "PDF Export to PDF" at bounding box center [1479, 98] width 94 height 17
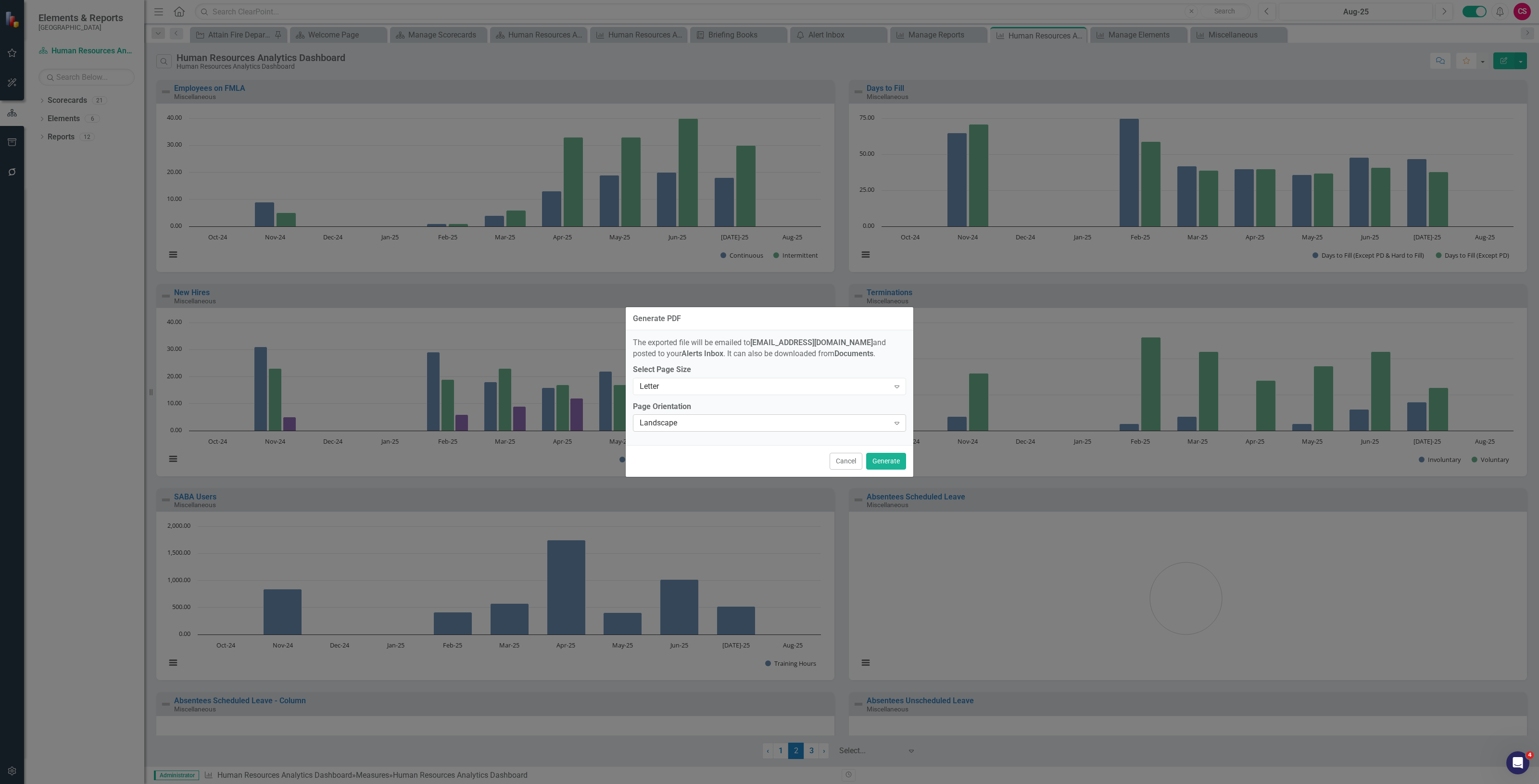
click at [738, 423] on div "Landscape" at bounding box center [764, 423] width 249 height 11
click at [715, 388] on div "Letter" at bounding box center [764, 386] width 249 height 11
click at [720, 364] on label "Select Page Size" at bounding box center [770, 369] width 273 height 11
click at [728, 388] on div "Letter" at bounding box center [764, 386] width 249 height 11
click at [849, 464] on button "Cancel" at bounding box center [845, 461] width 33 height 17
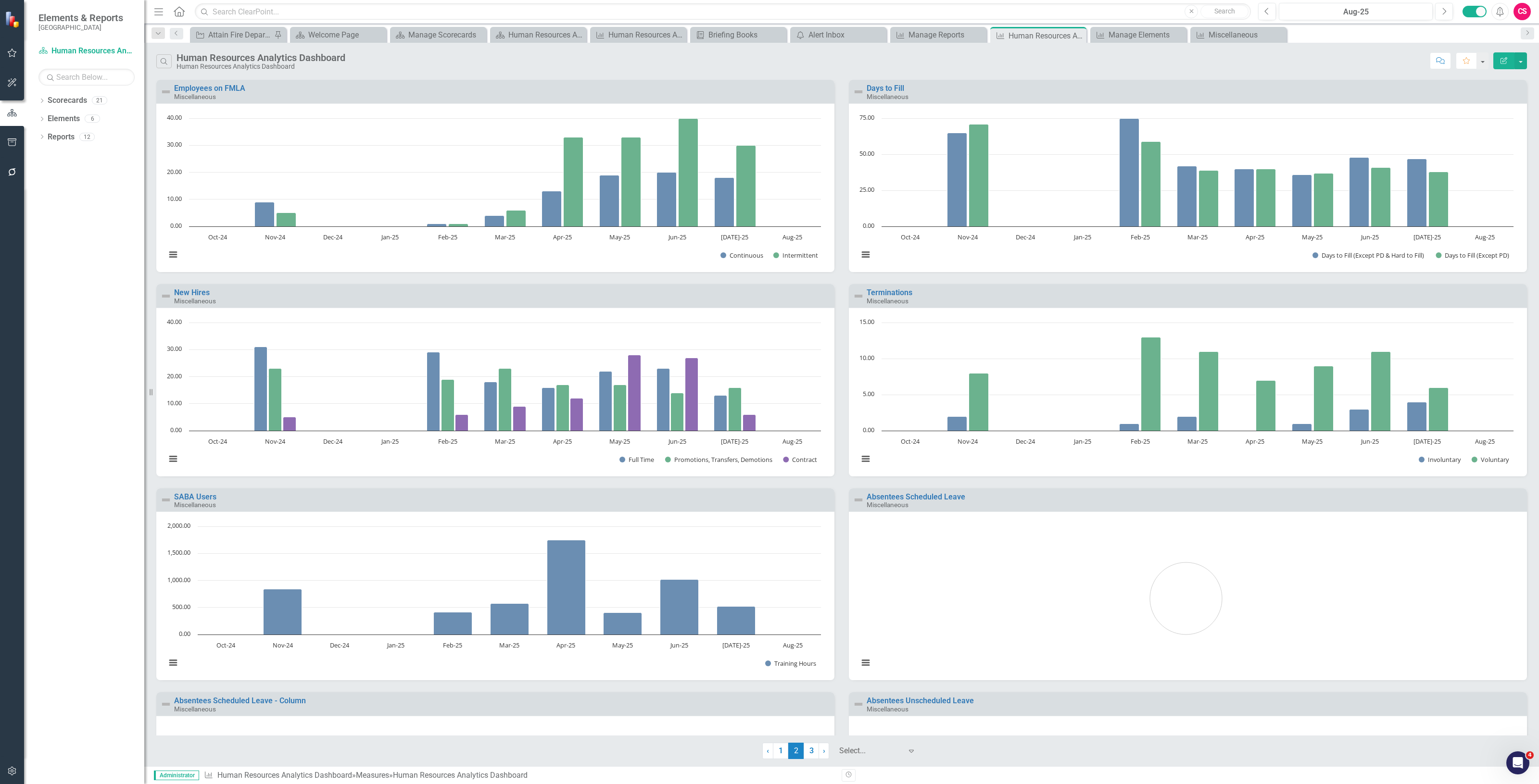
click at [13, 133] on button "button" at bounding box center [12, 142] width 22 height 20
click at [79, 71] on link "Briefing Books" at bounding box center [86, 67] width 96 height 11
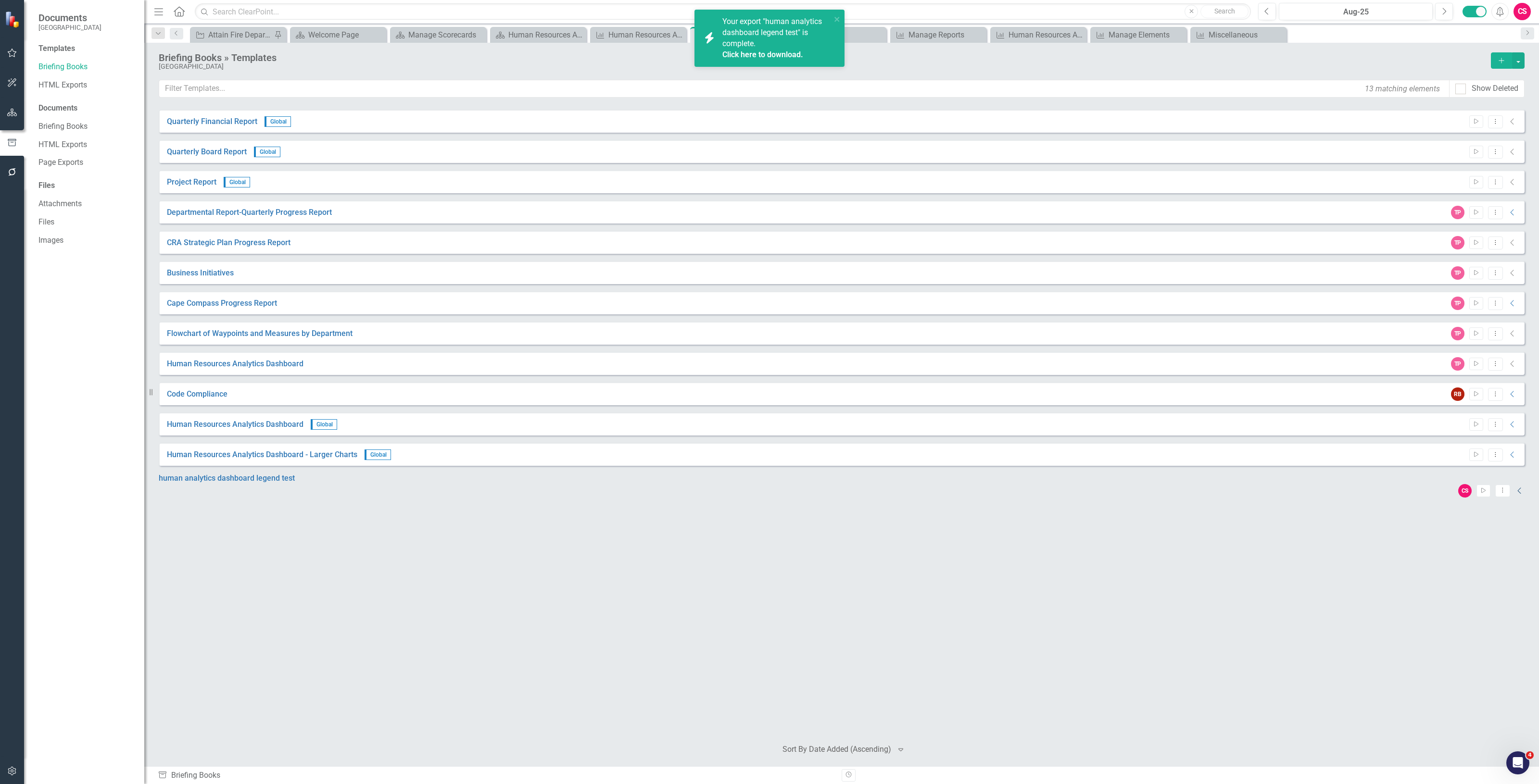
click at [1515, 487] on icon "Collapse" at bounding box center [1520, 490] width 9 height 7
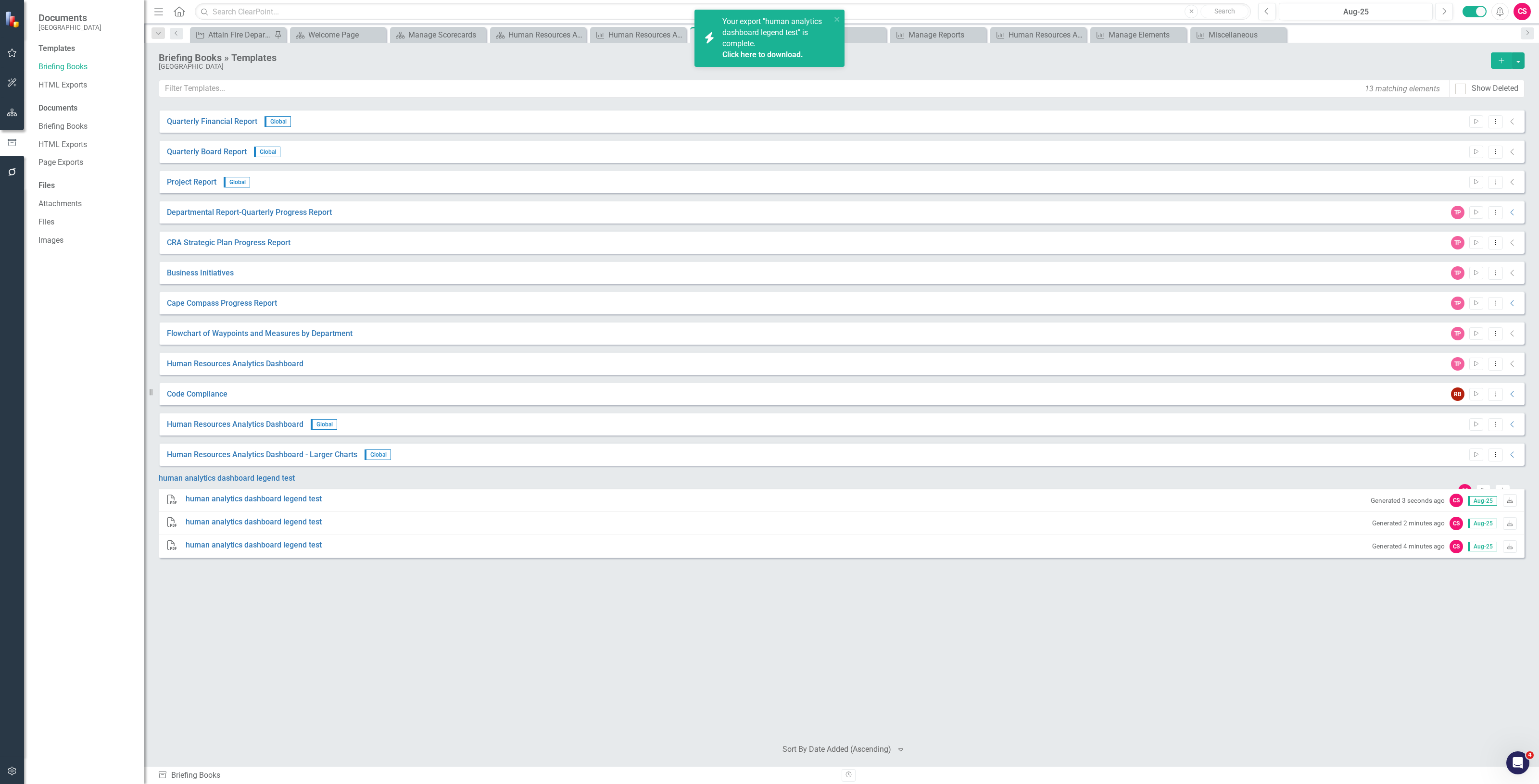
click at [1510, 504] on icon "Download" at bounding box center [1509, 500] width 7 height 6
click at [1498, 487] on icon "Dropdown Menu" at bounding box center [1502, 490] width 8 height 6
click at [1466, 532] on link "Edit Edit Template" at bounding box center [1458, 537] width 89 height 17
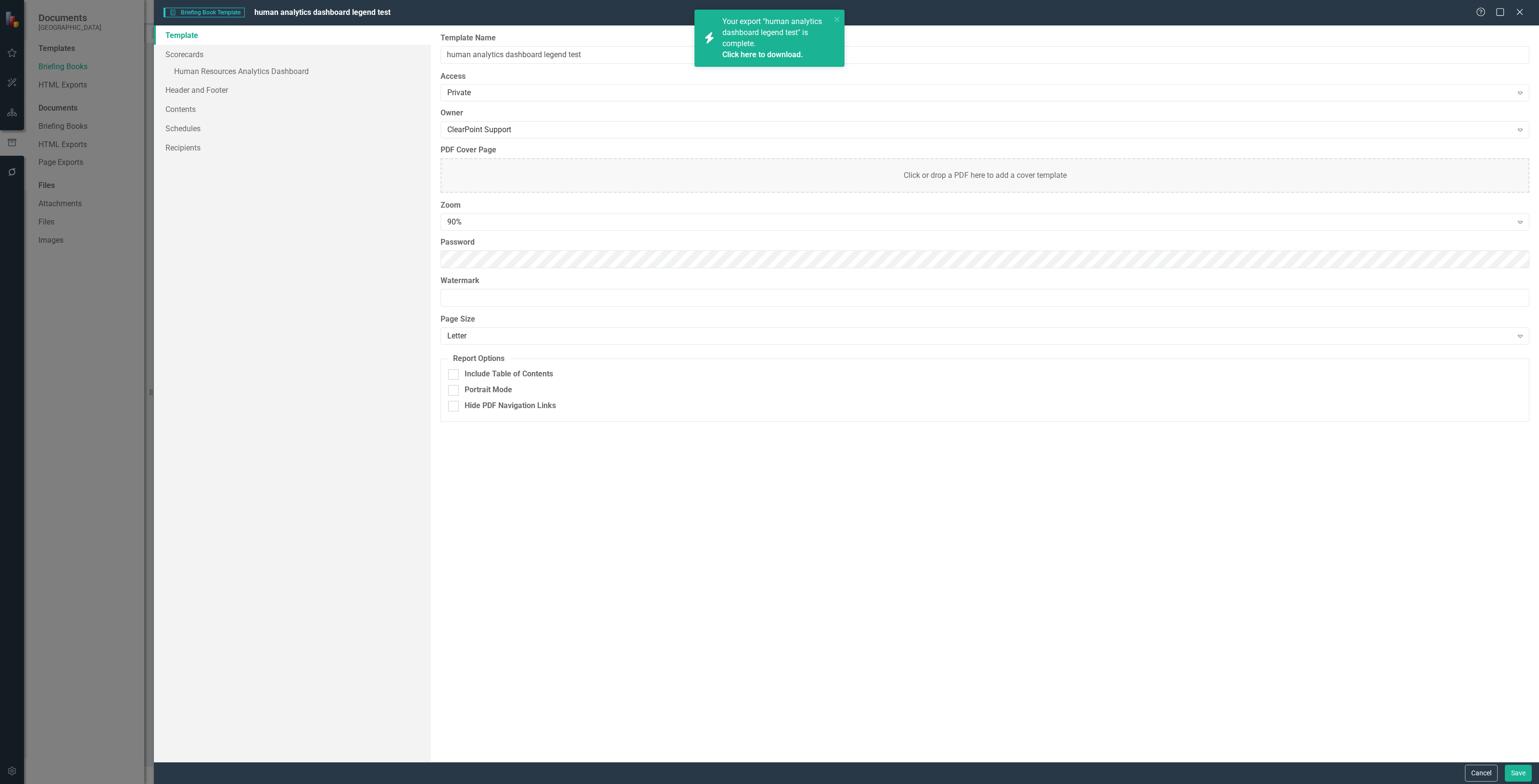
click at [504, 247] on label "Password" at bounding box center [985, 243] width 1089 height 11
click at [506, 250] on div "Password" at bounding box center [985, 253] width 1089 height 32
click at [289, 263] on div "Template Scorecards » Human Resources Analytics Dashboard Header and Footer Con…" at bounding box center [846, 394] width 1385 height 736
click at [409, 267] on div "Template Scorecards » Human Resources Analytics Dashboard Header and Footer Con…" at bounding box center [292, 394] width 277 height 736
click at [477, 93] on div "Private" at bounding box center [979, 93] width 1065 height 11
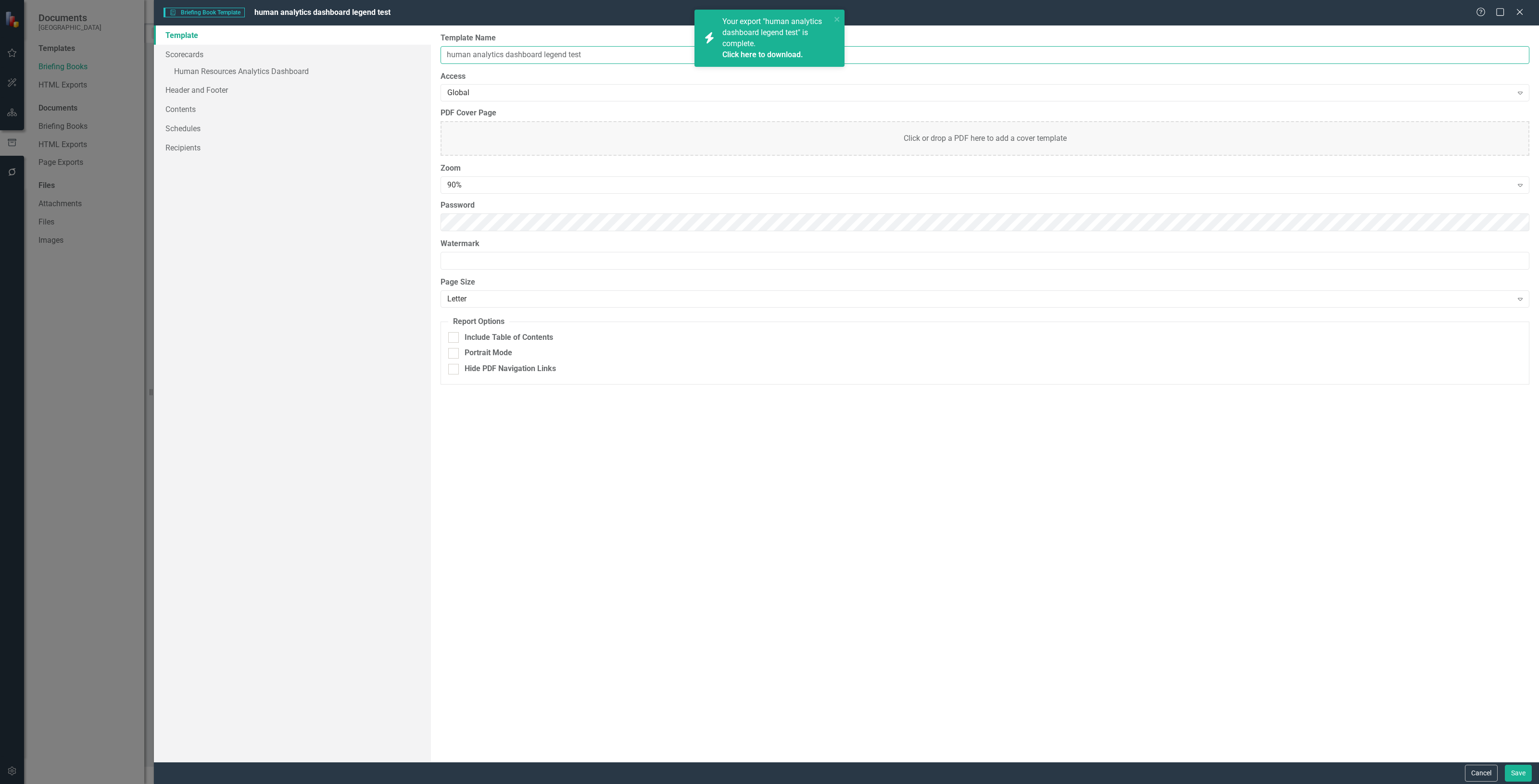
drag, startPoint x: 597, startPoint y: 53, endPoint x: 544, endPoint y: 61, distance: 53.6
click at [544, 61] on input "human analytics dashboard legend test" at bounding box center [985, 55] width 1089 height 17
type input "human analytics dashboard - legends on one page"
click at [1524, 775] on button "Save" at bounding box center [1518, 773] width 27 height 17
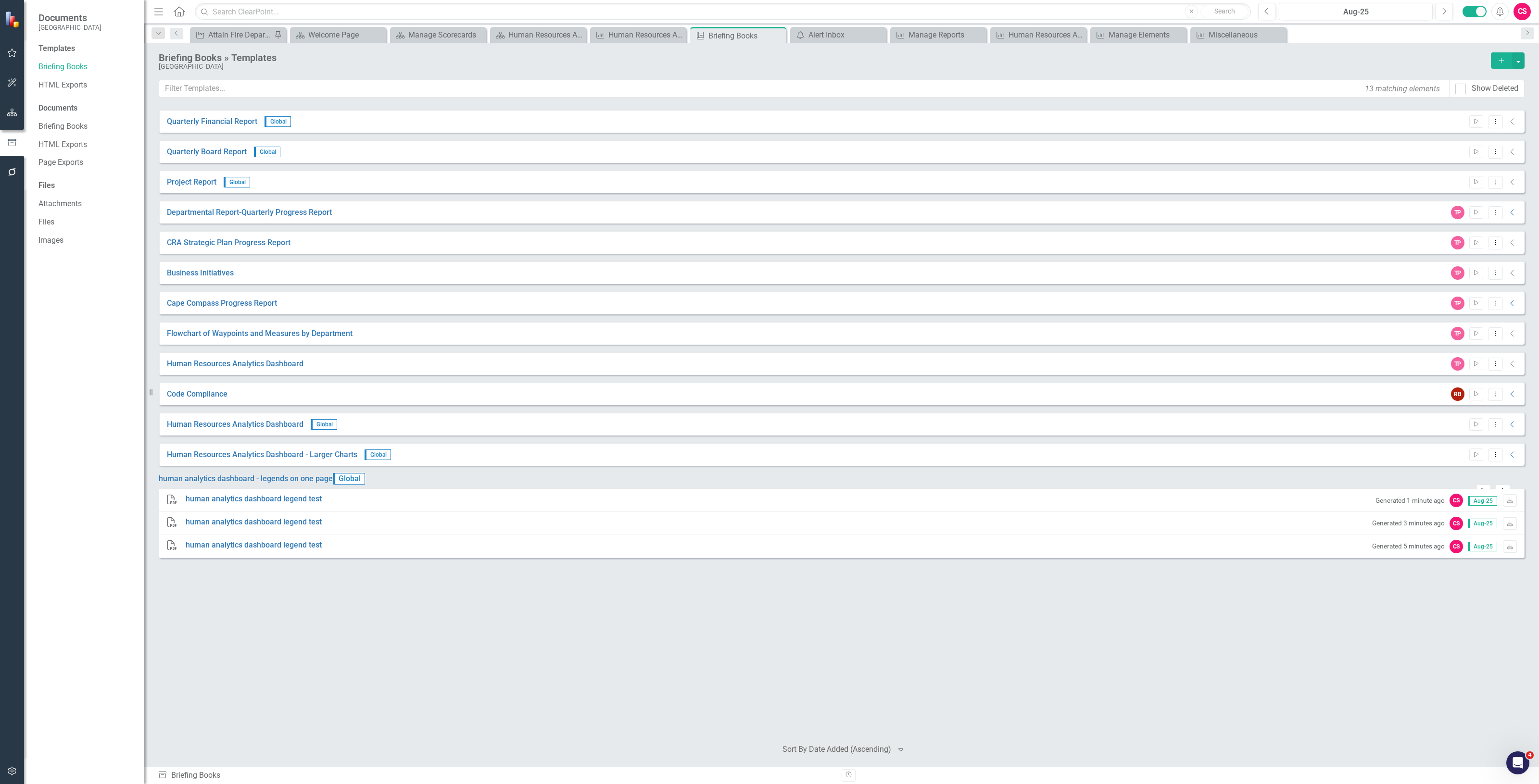
click at [1515, 488] on icon "Expanded" at bounding box center [1520, 491] width 9 height 7
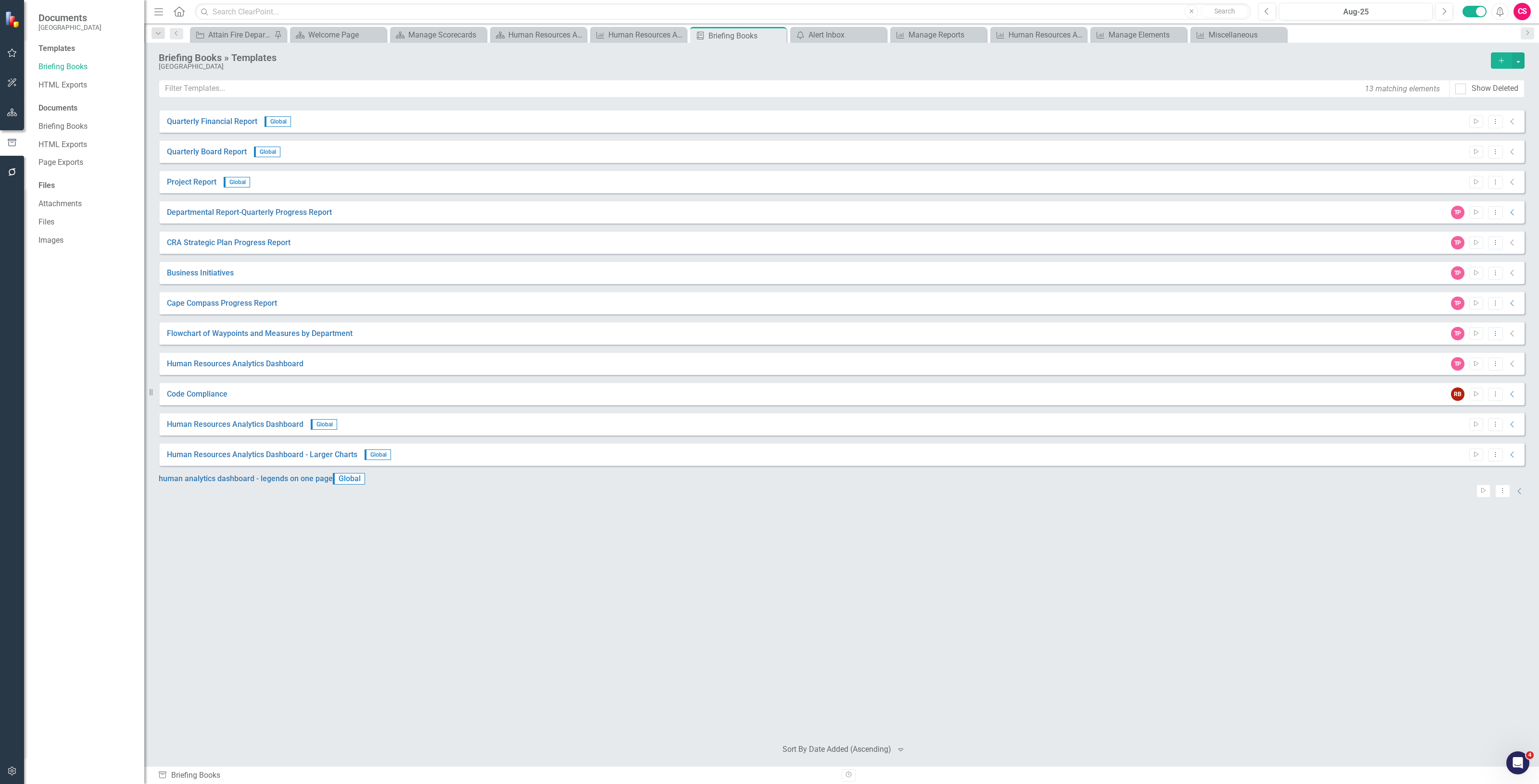
click at [17, 116] on button "button" at bounding box center [12, 113] width 22 height 20
click at [70, 116] on link "Elements" at bounding box center [64, 119] width 32 height 11
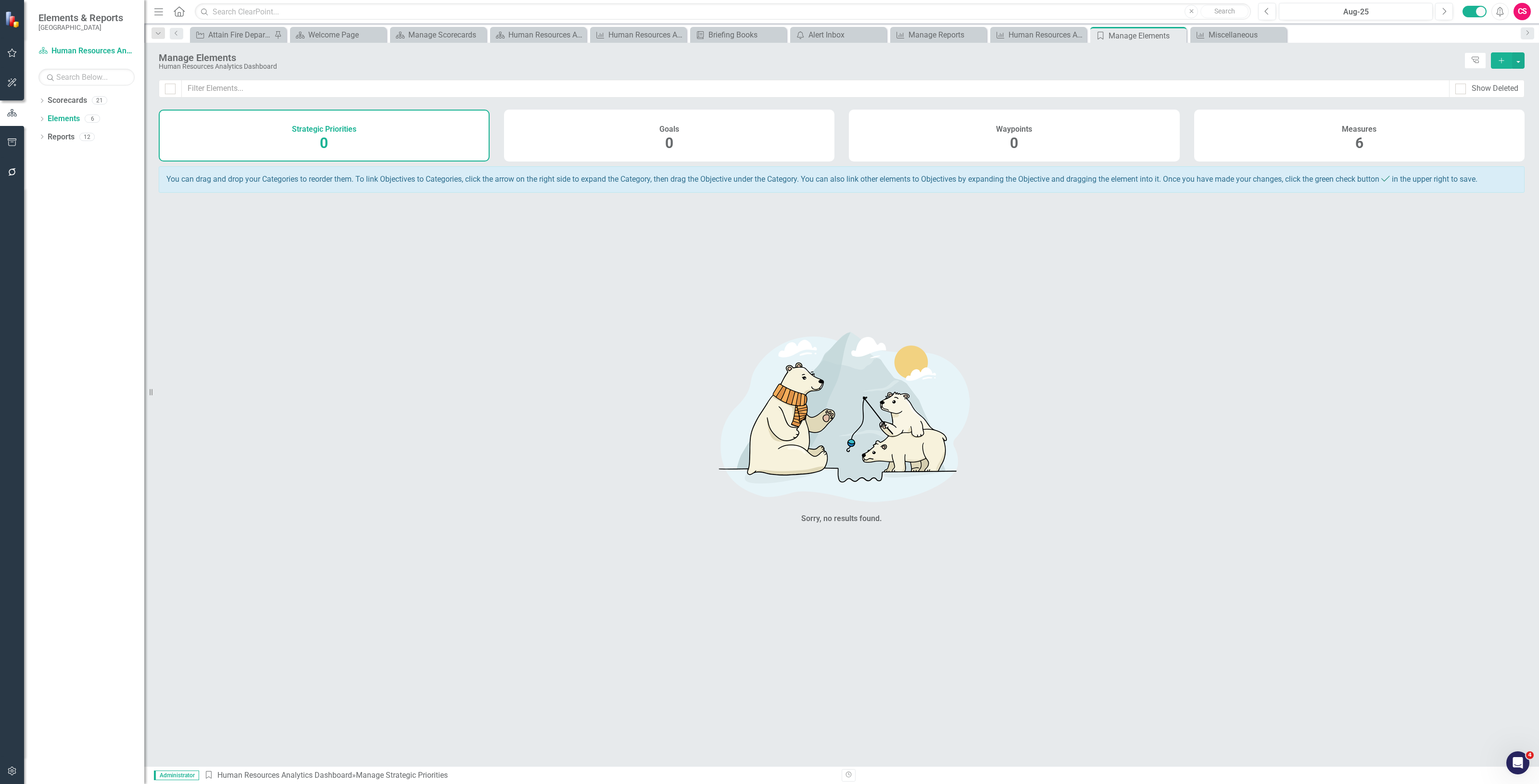
click at [1535, 148] on div "Strategic Priorities 0 Goals 0 Waypoints 0 Measures 6" at bounding box center [841, 138] width 1395 height 56
click at [1475, 147] on div "Measures 6" at bounding box center [1360, 135] width 331 height 52
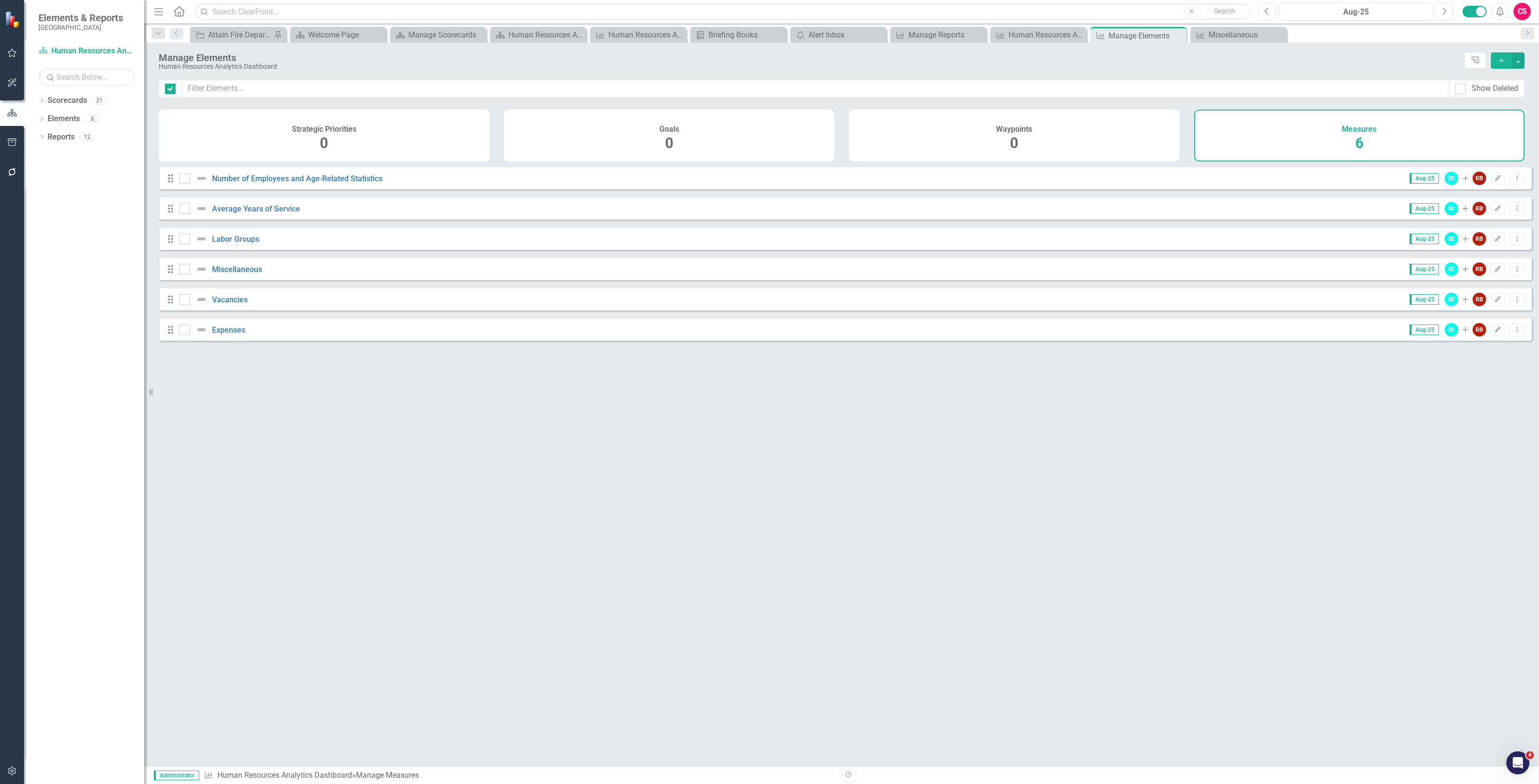
checkbox input "false"
click at [253, 273] on link "Miscellaneous" at bounding box center [237, 269] width 50 height 9
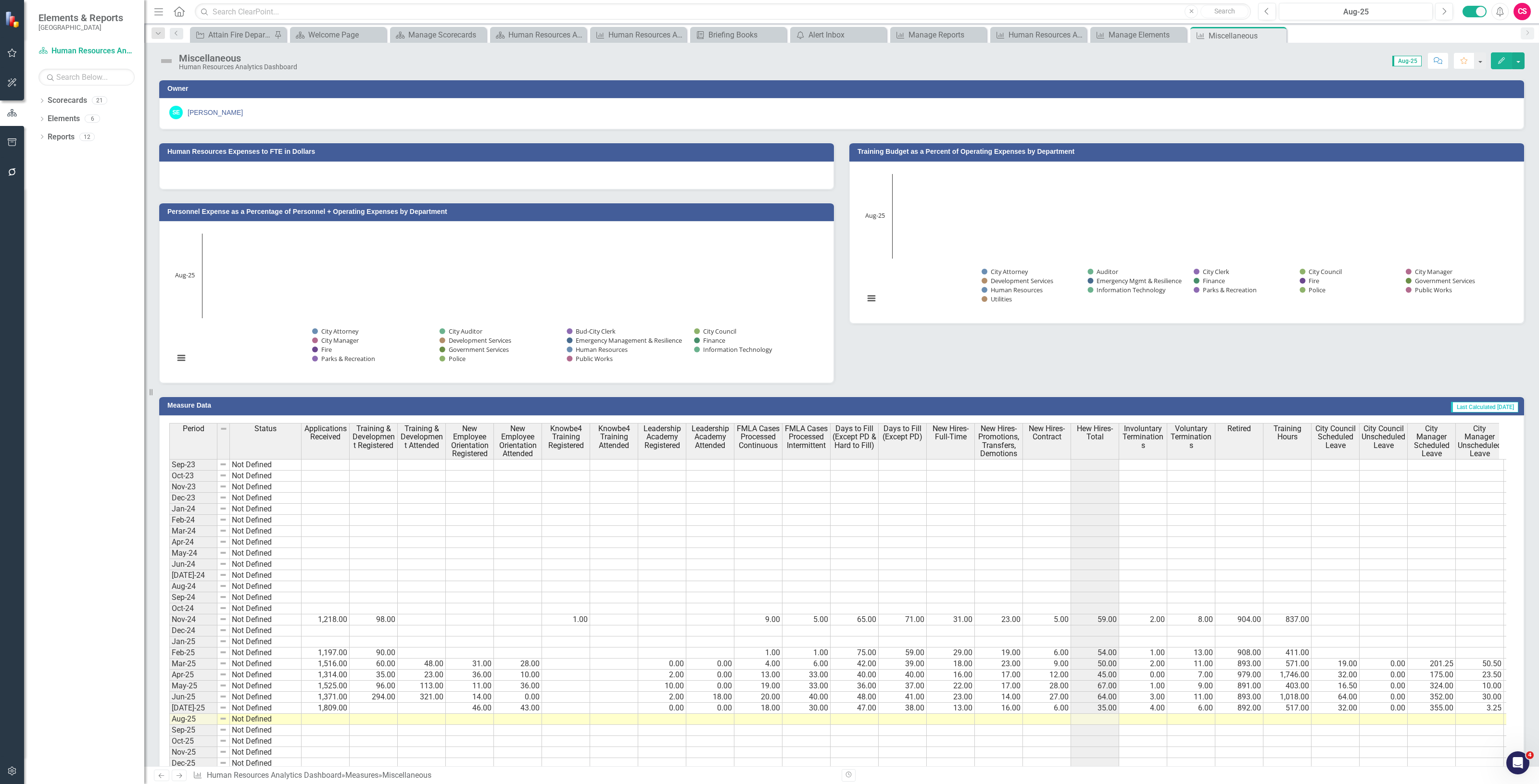
click at [1501, 59] on icon "Edit" at bounding box center [1501, 60] width 9 height 7
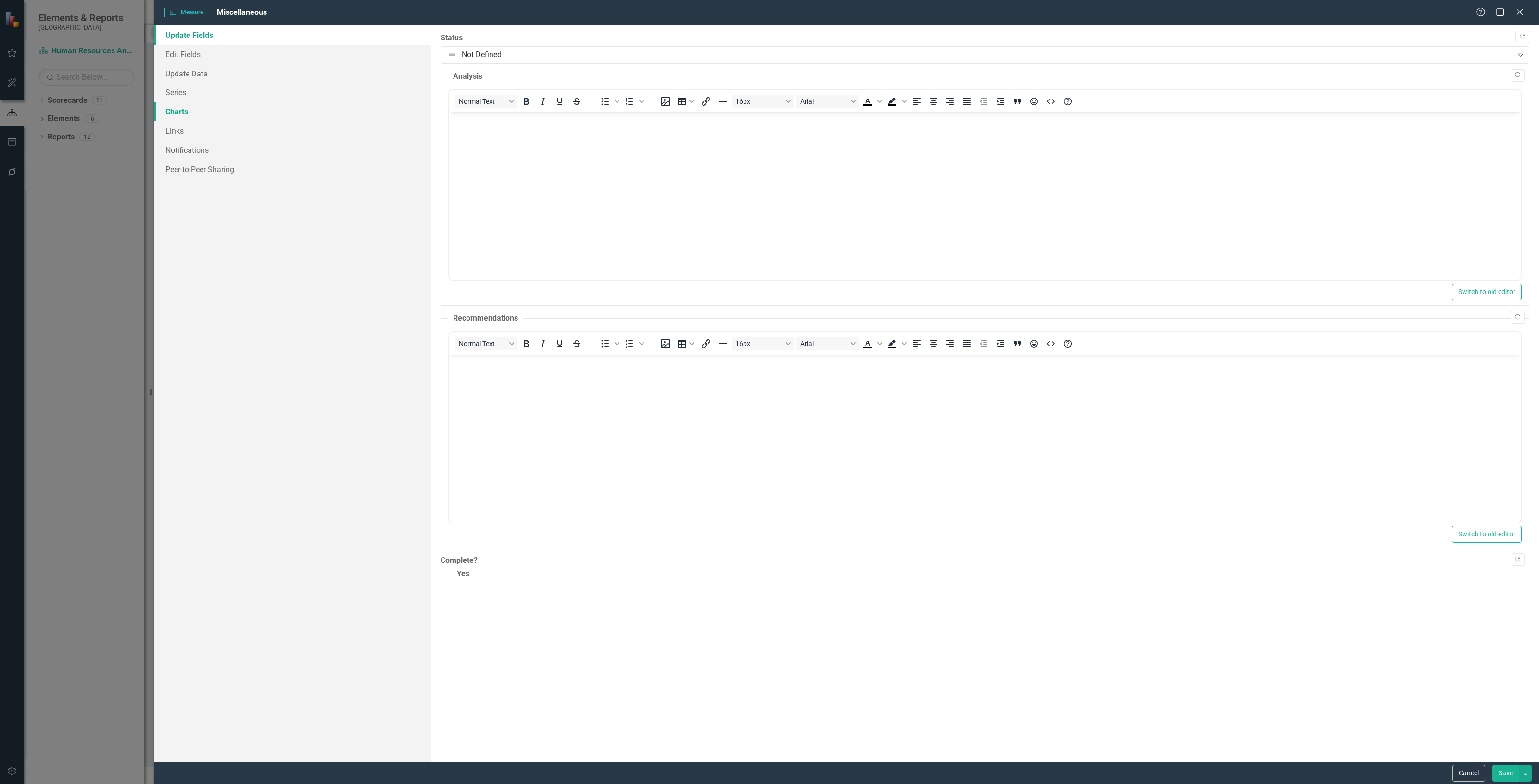
click at [186, 104] on link "Charts" at bounding box center [292, 112] width 277 height 19
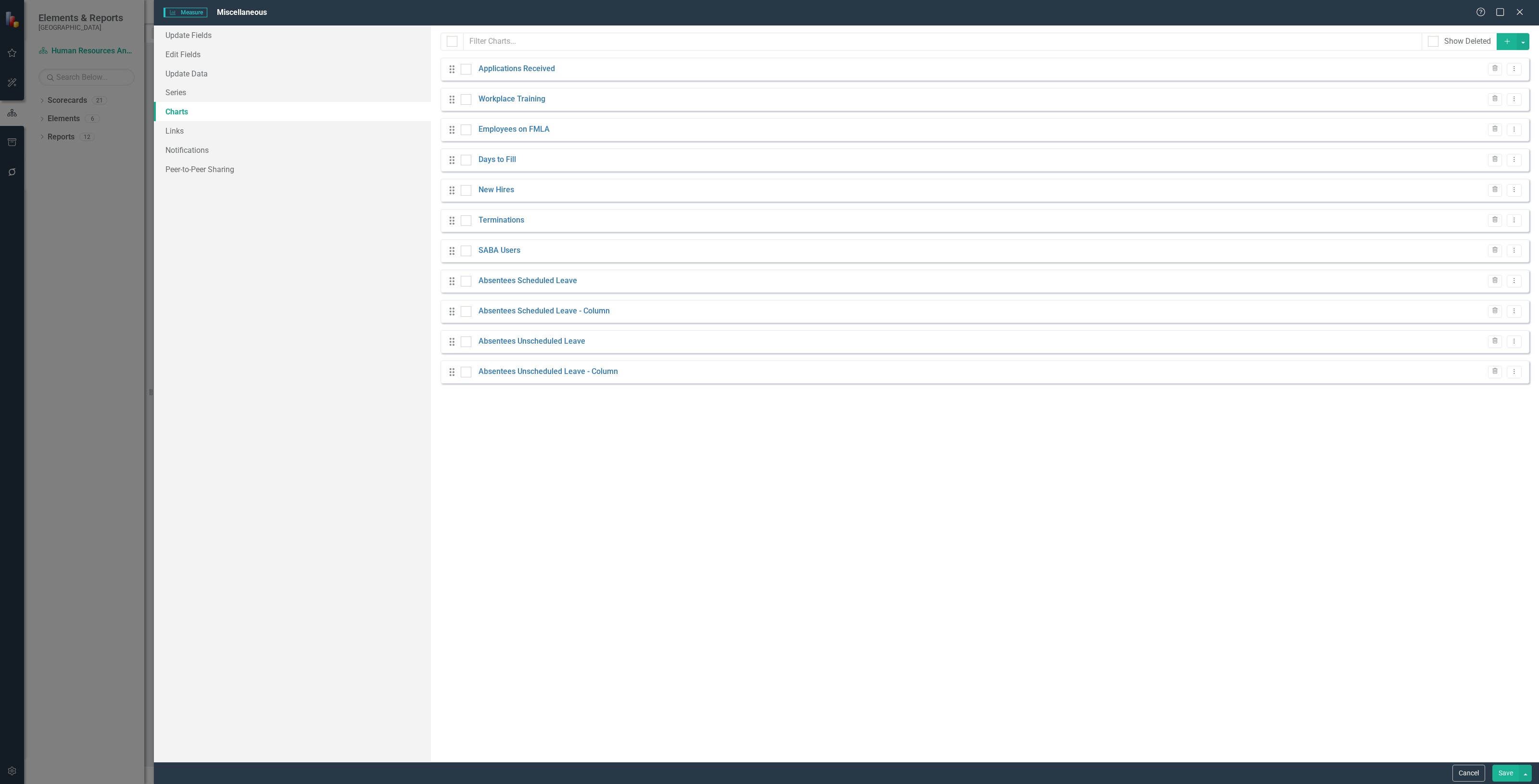
checkbox input "false"
click at [1513, 284] on button "Dropdown Menu" at bounding box center [1514, 281] width 15 height 13
click at [1484, 298] on link "Edit Edit Chart" at bounding box center [1483, 297] width 76 height 17
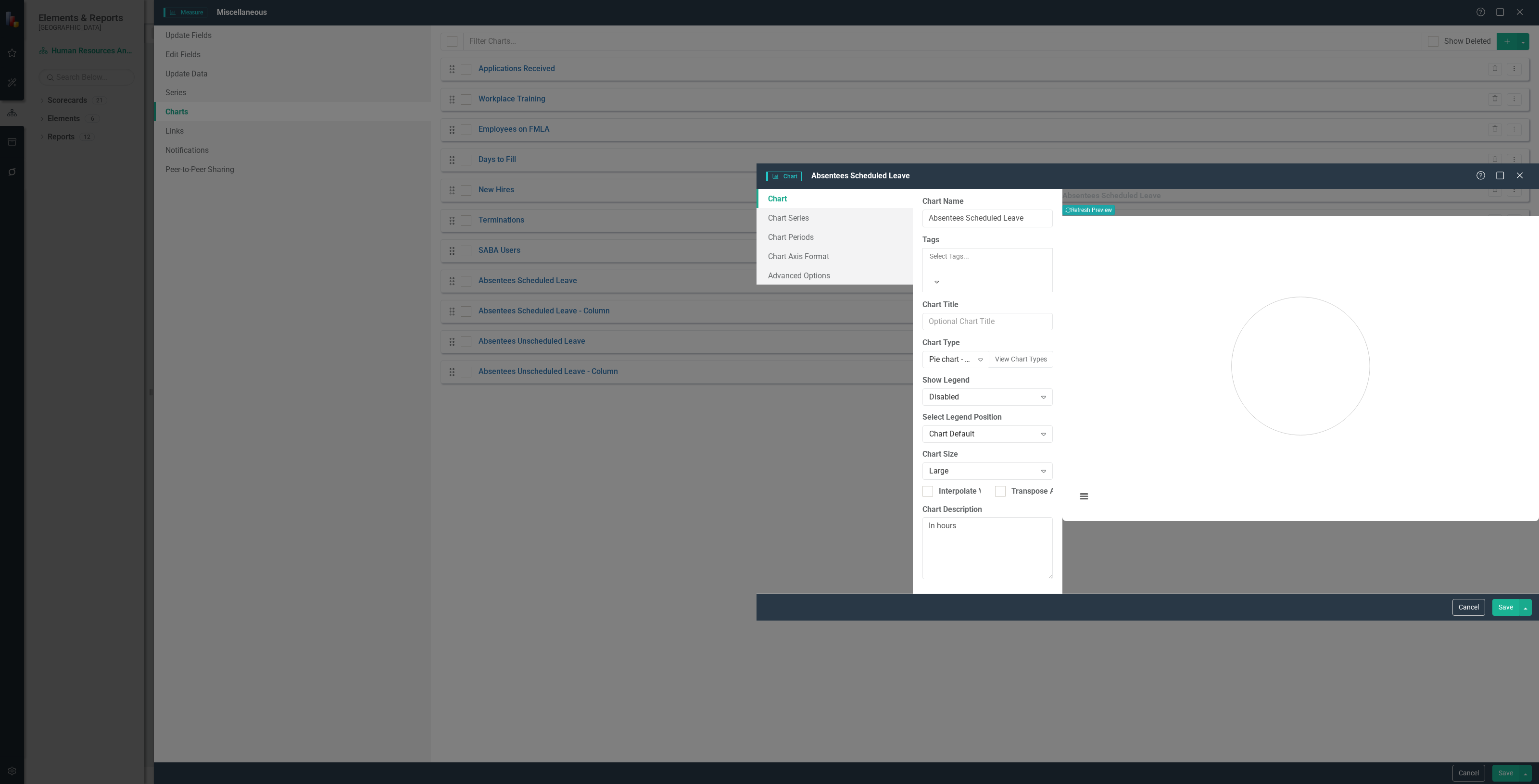
click at [1115, 205] on button "Recalculate Refresh Preview" at bounding box center [1089, 210] width 52 height 11
click at [756, 208] on link "Chart Series" at bounding box center [834, 218] width 157 height 19
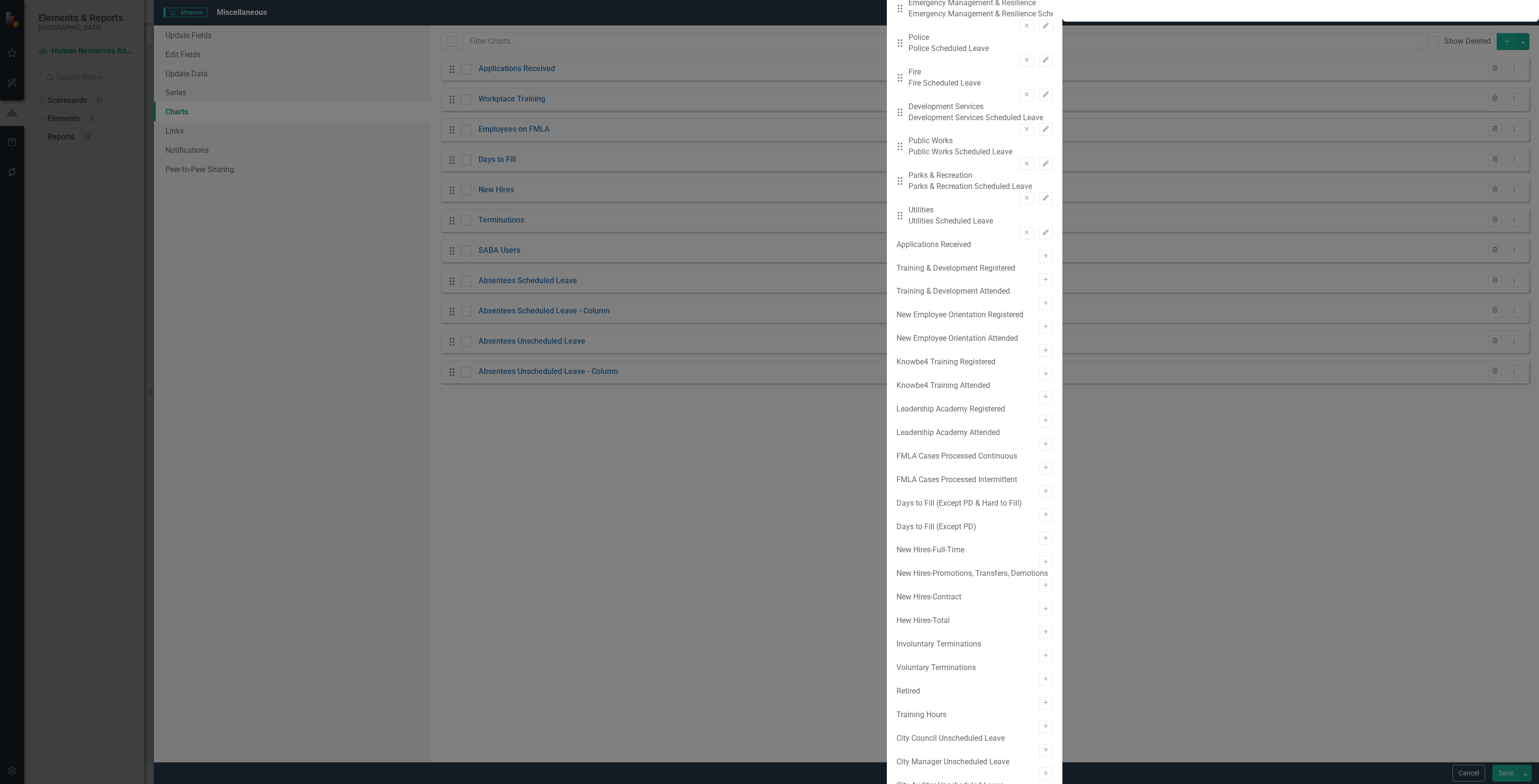
click at [1474, 768] on button "Cancel" at bounding box center [1468, 773] width 33 height 17
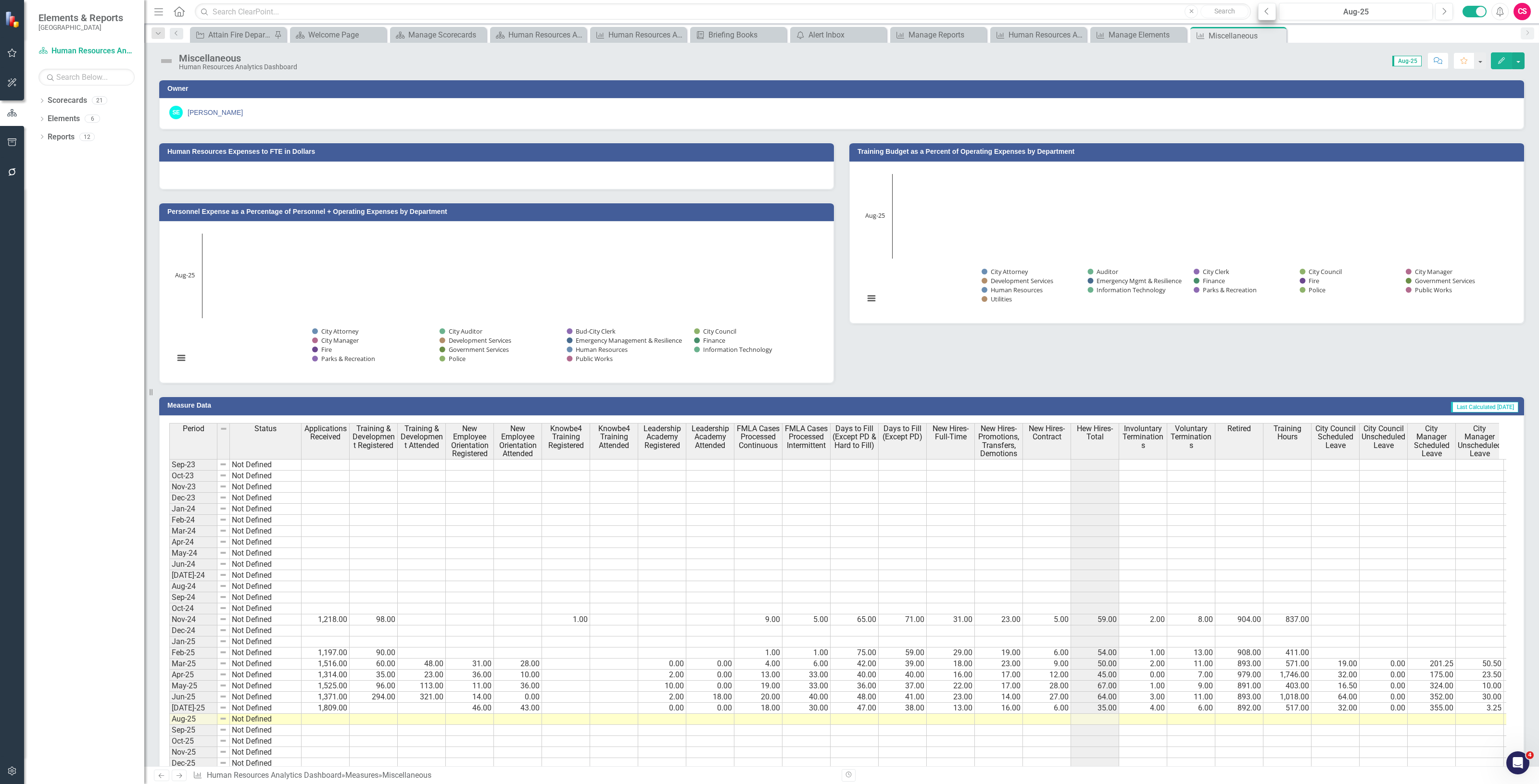
click at [1260, 9] on button "Previous" at bounding box center [1267, 11] width 17 height 17
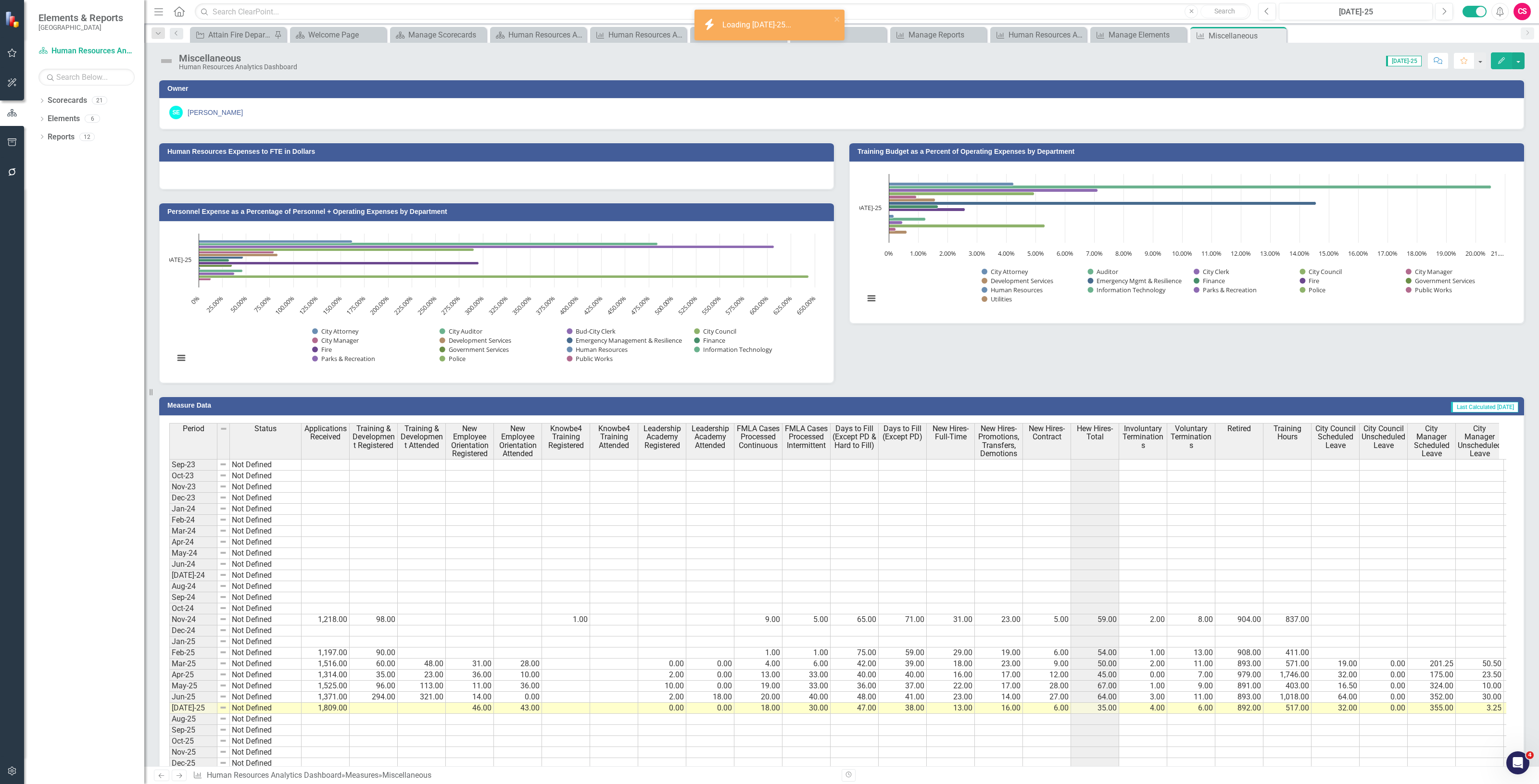
click at [1507, 66] on button "Edit" at bounding box center [1501, 60] width 21 height 17
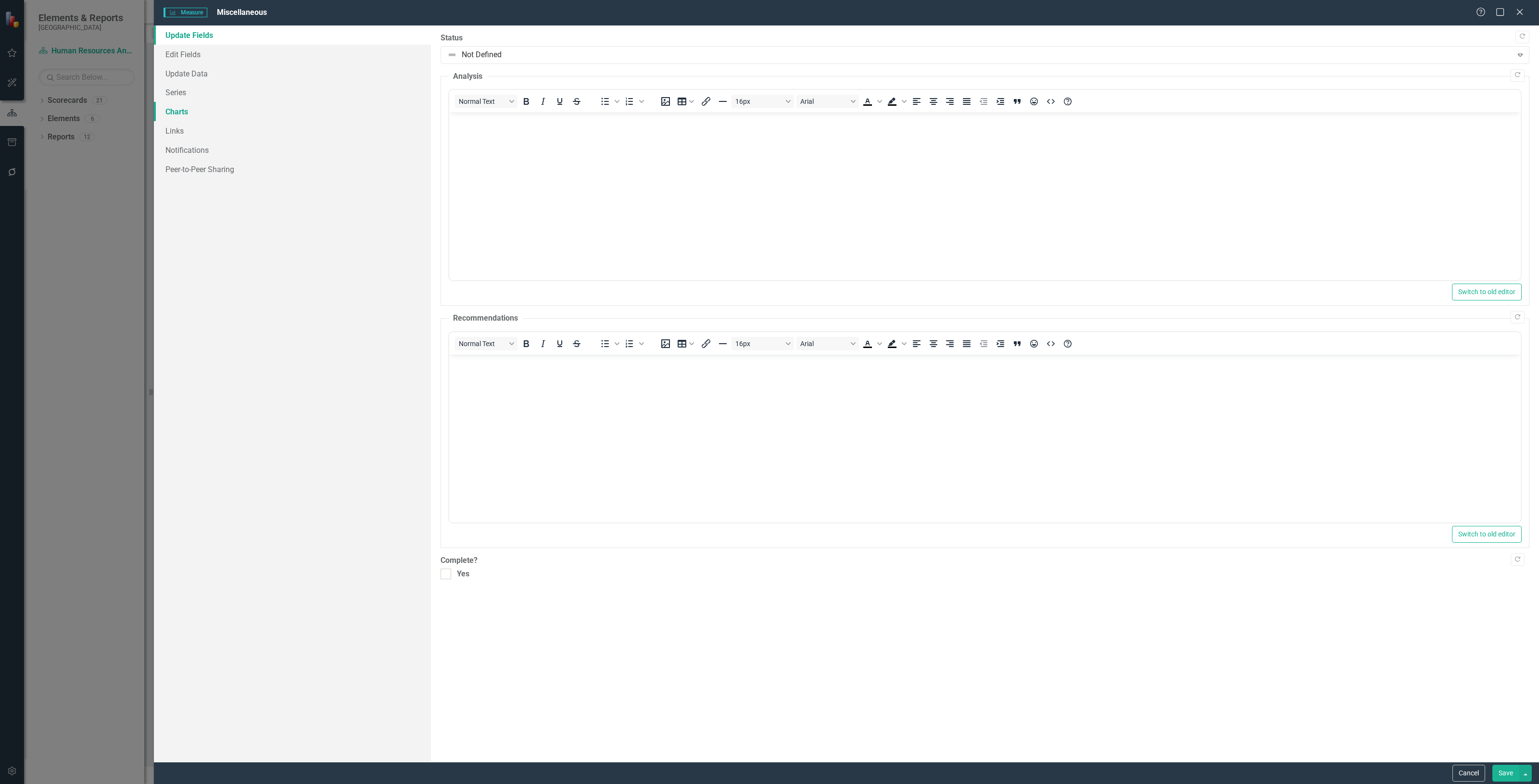
click at [251, 110] on link "Charts" at bounding box center [292, 112] width 277 height 19
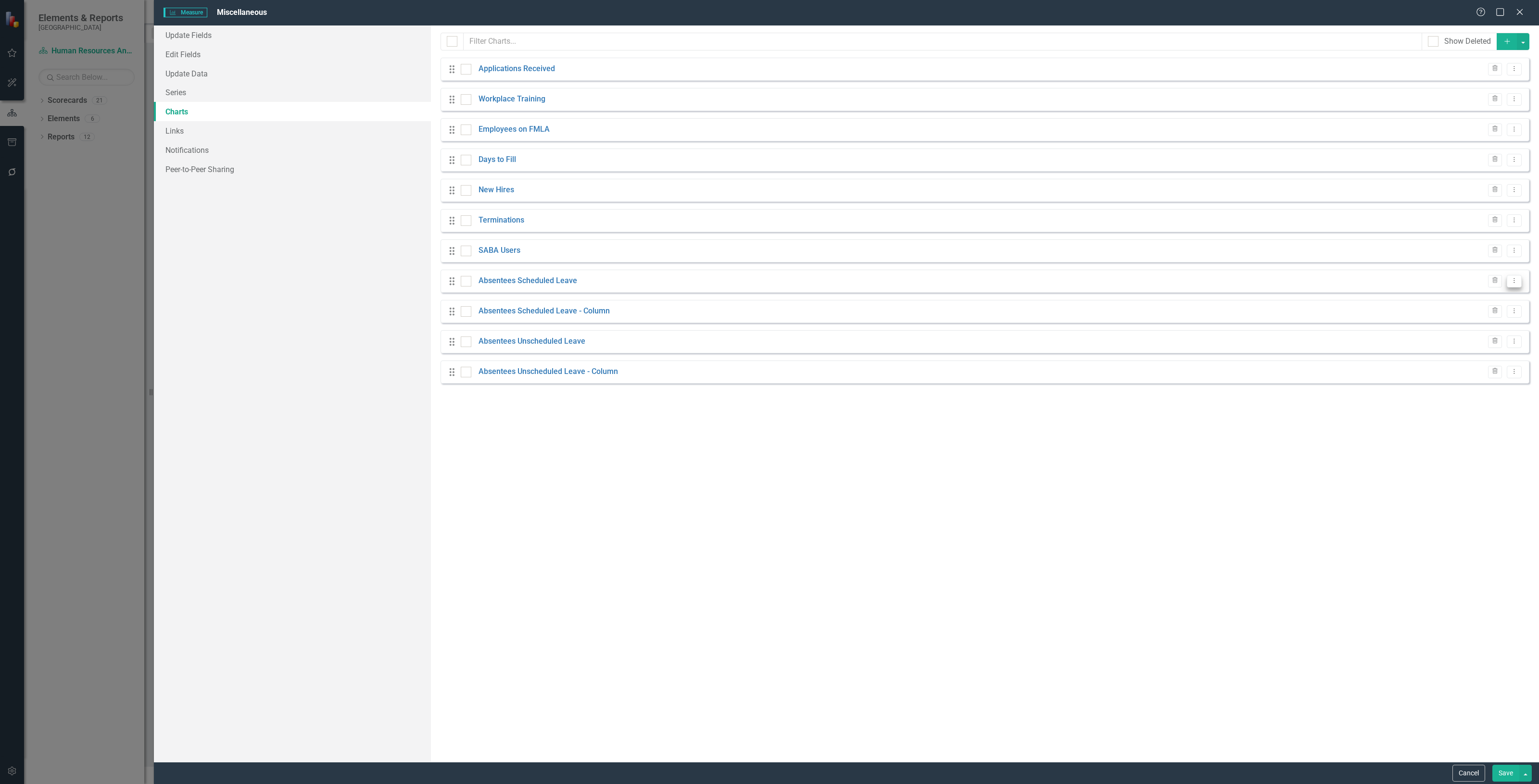
click at [1510, 284] on icon "Dropdown Menu" at bounding box center [1514, 280] width 8 height 6
click at [1483, 295] on link "Edit Edit Chart" at bounding box center [1483, 297] width 76 height 17
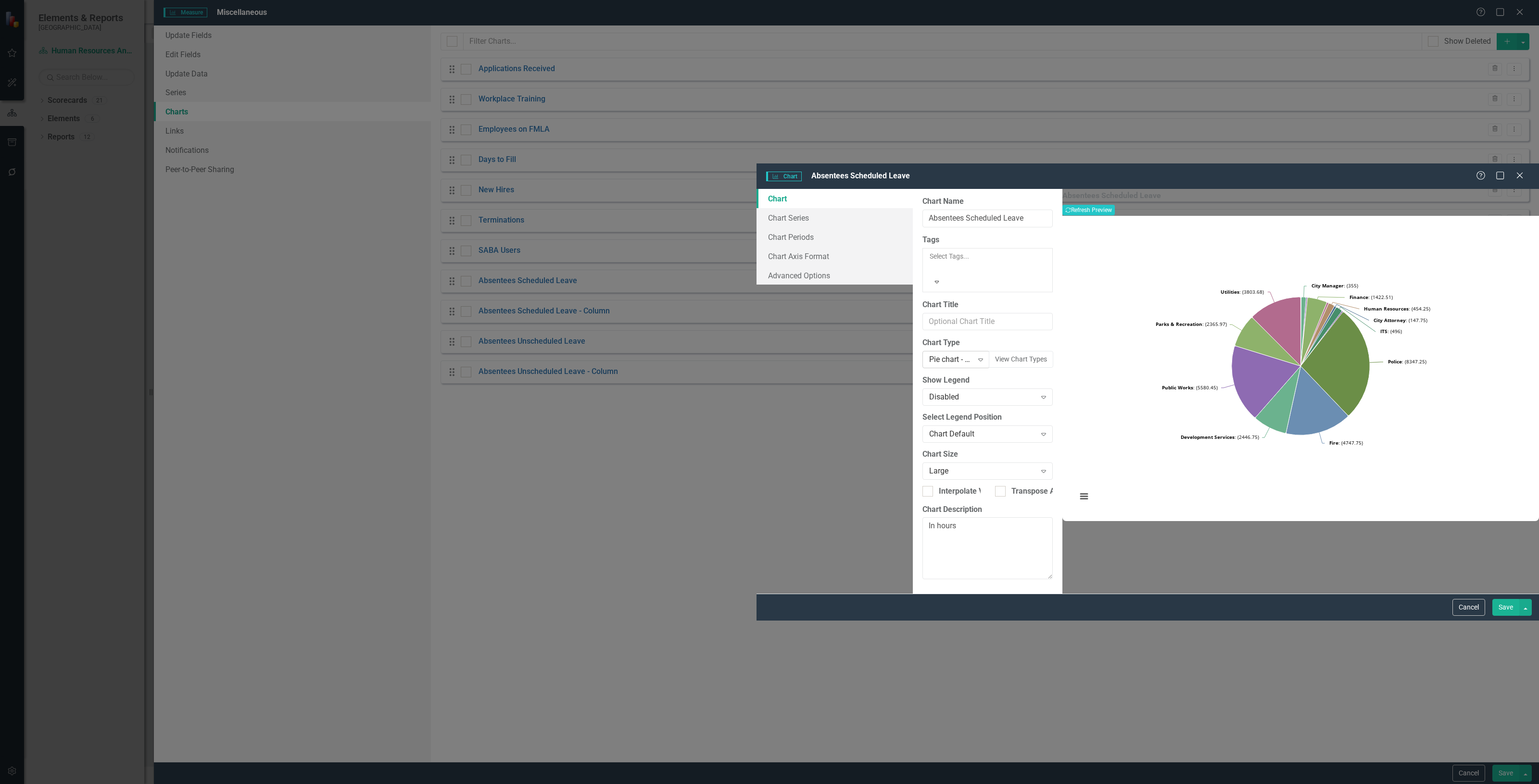
click at [929, 354] on div "Pie chart - All data labels with just raw values" at bounding box center [950, 359] width 43 height 11
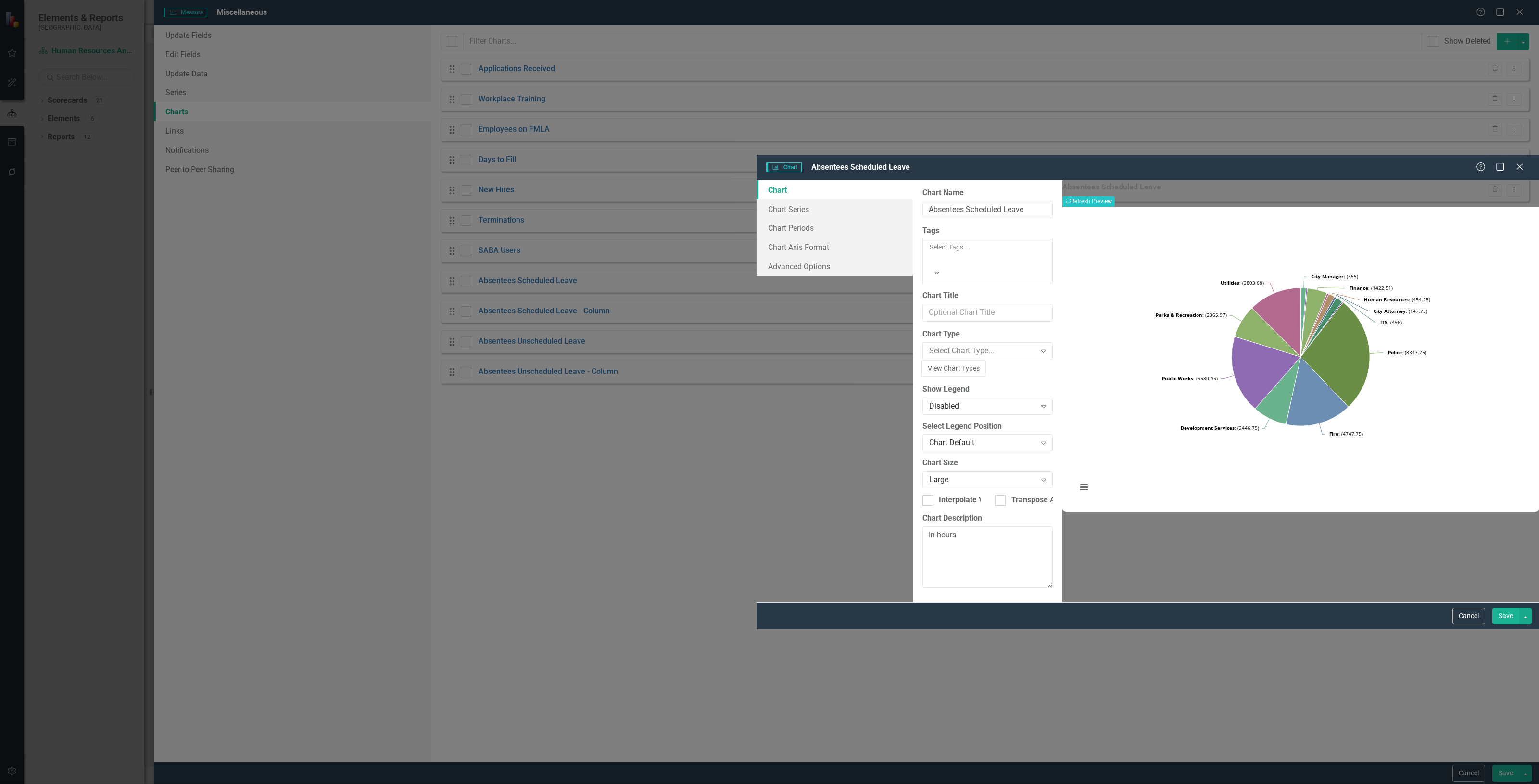
scroll to position [1008, 0]
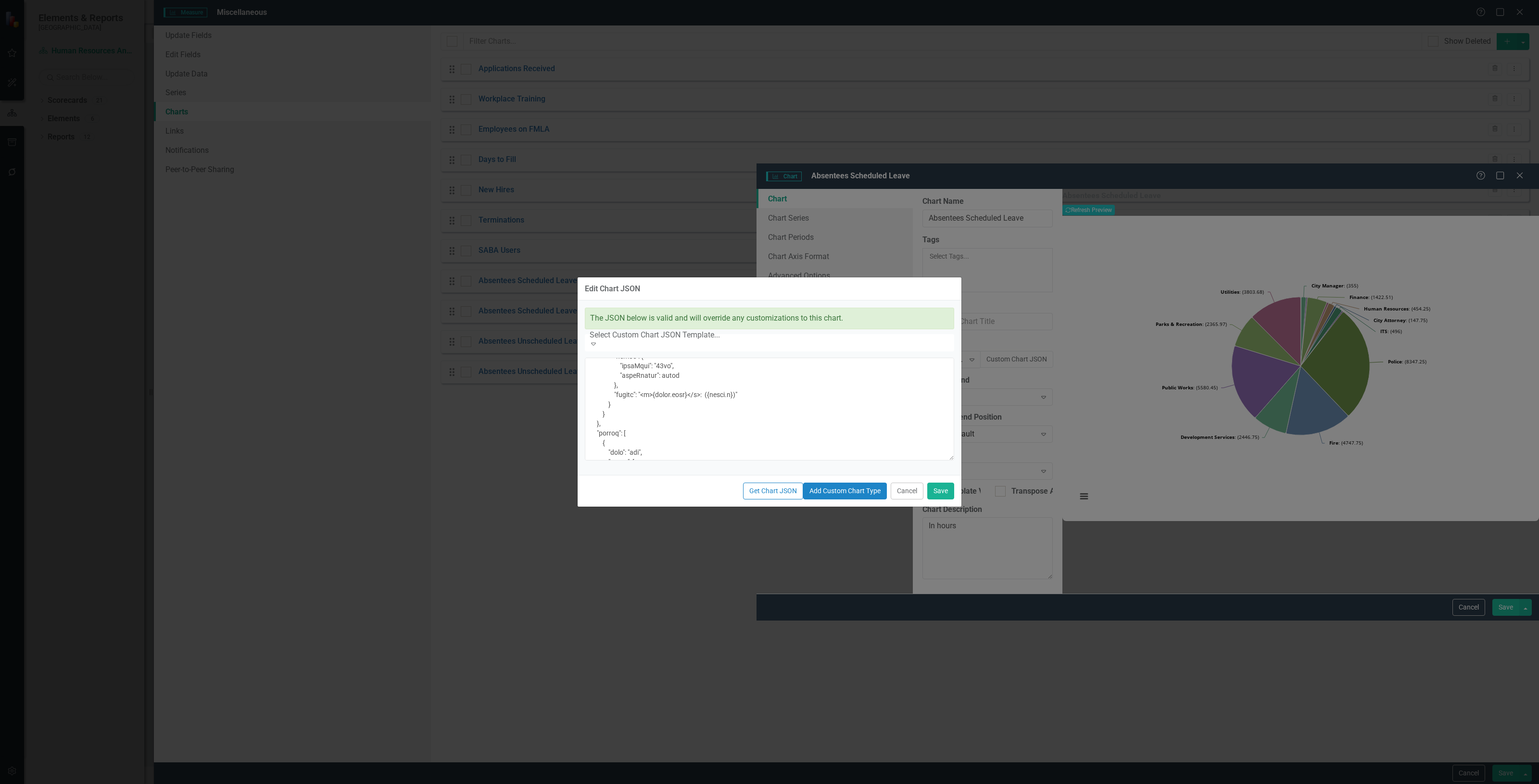
scroll to position [541, 0]
click at [841, 393] on textarea at bounding box center [769, 408] width 369 height 103
type textarea "{ "chart": { "type": "pie", "style": "{fontFamily: 'open sans'}" }, "colors": […"
click at [942, 499] on button "Save" at bounding box center [940, 490] width 27 height 17
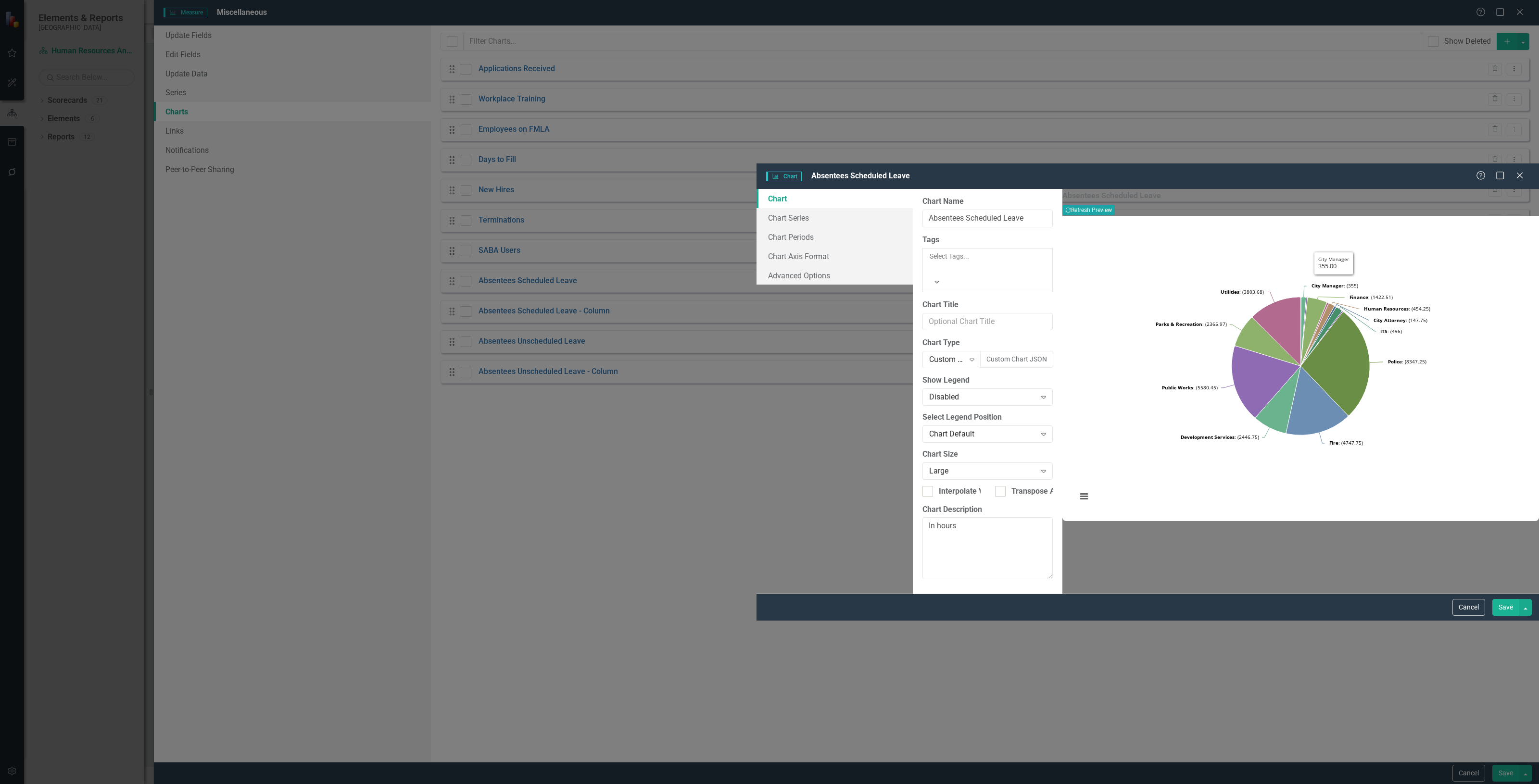
click at [1115, 205] on button "Recalculate Refresh Preview" at bounding box center [1089, 210] width 52 height 11
click at [980, 351] on button "Custom Chart JSON" at bounding box center [1016, 359] width 73 height 17
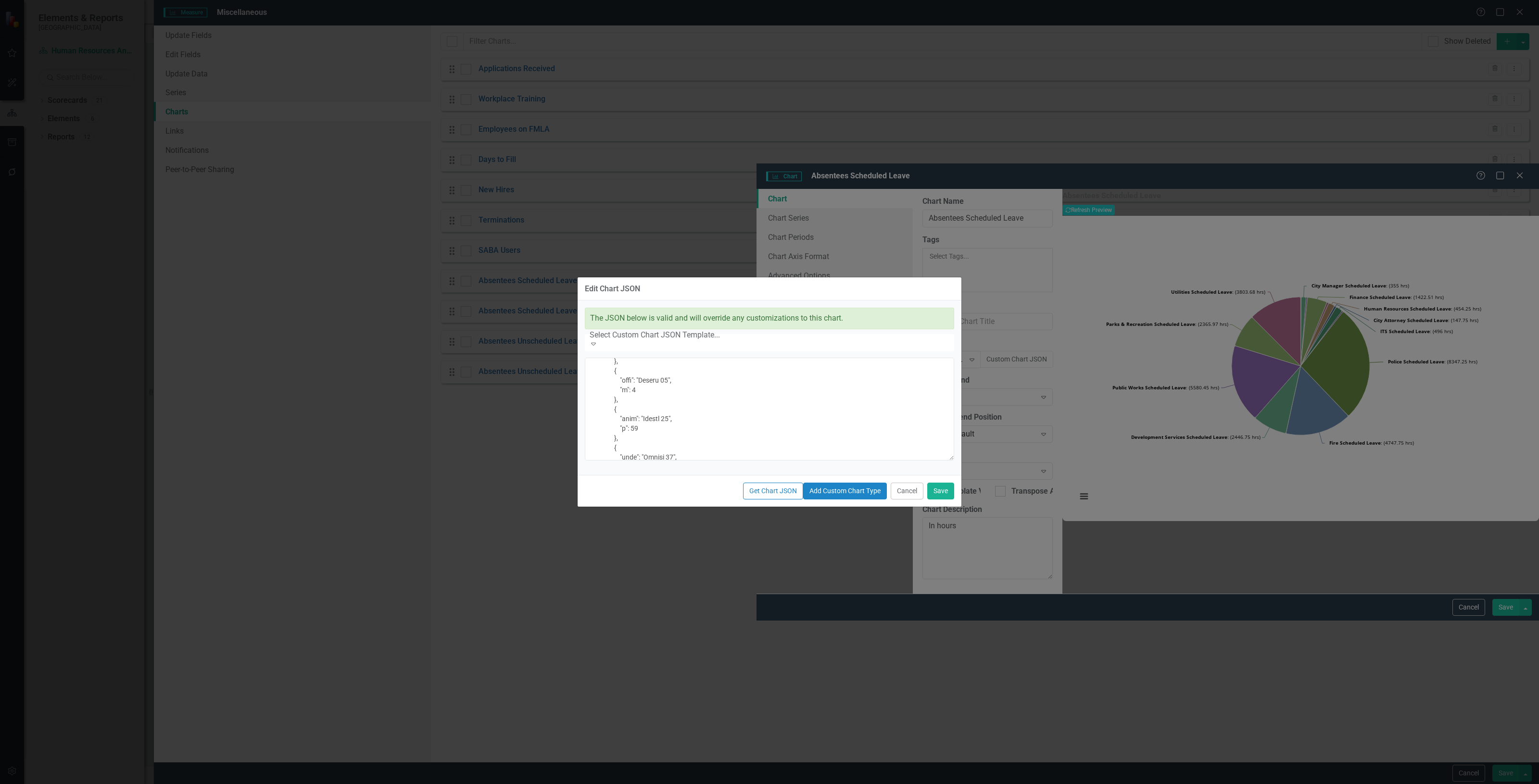
scroll to position [5828, 0]
click at [803, 499] on button "Add Custom Chart Type" at bounding box center [845, 490] width 83 height 17
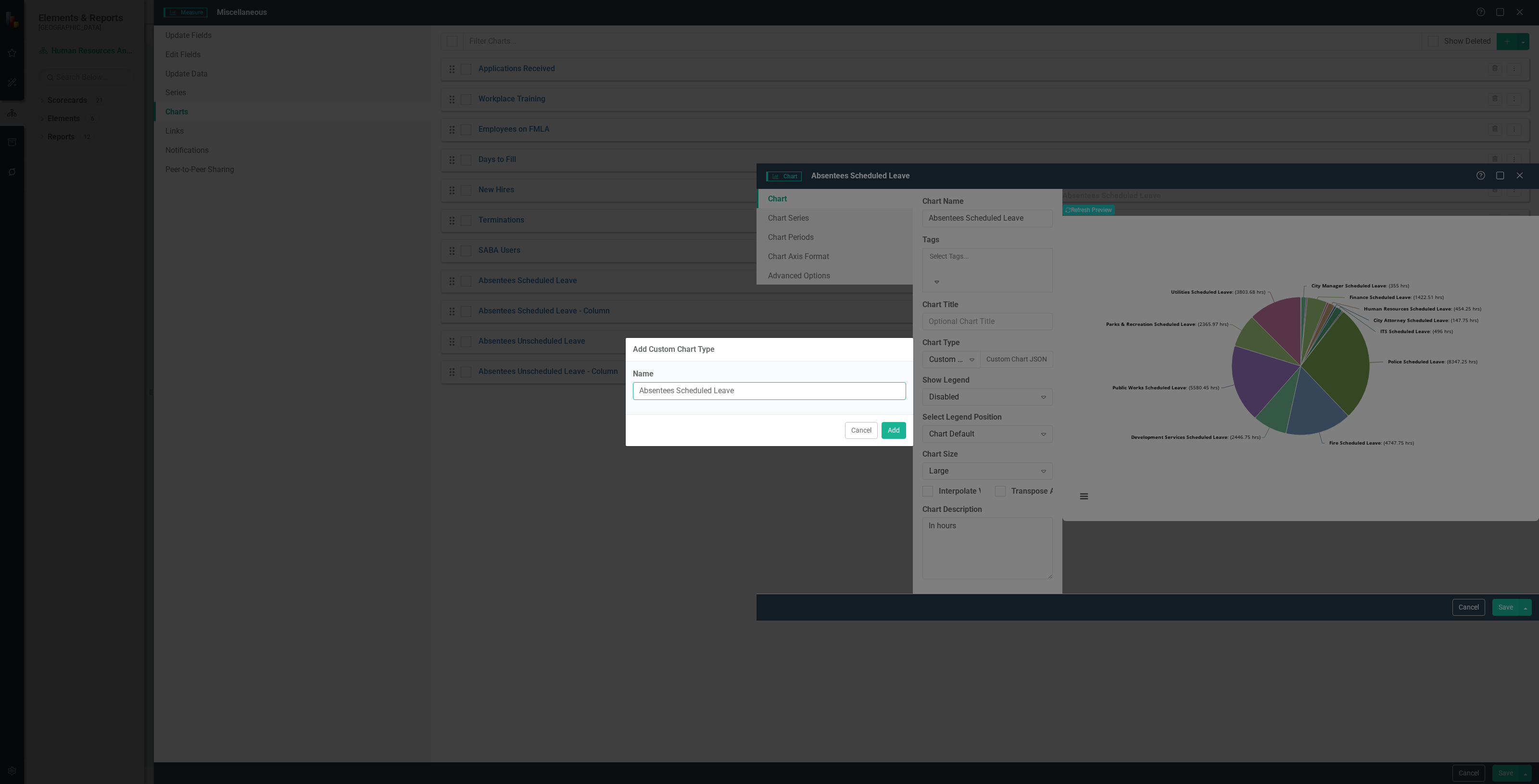
click at [753, 387] on input "Absentees Scheduled Leave" at bounding box center [770, 391] width 273 height 17
click at [849, 429] on button "Cancel" at bounding box center [861, 430] width 33 height 17
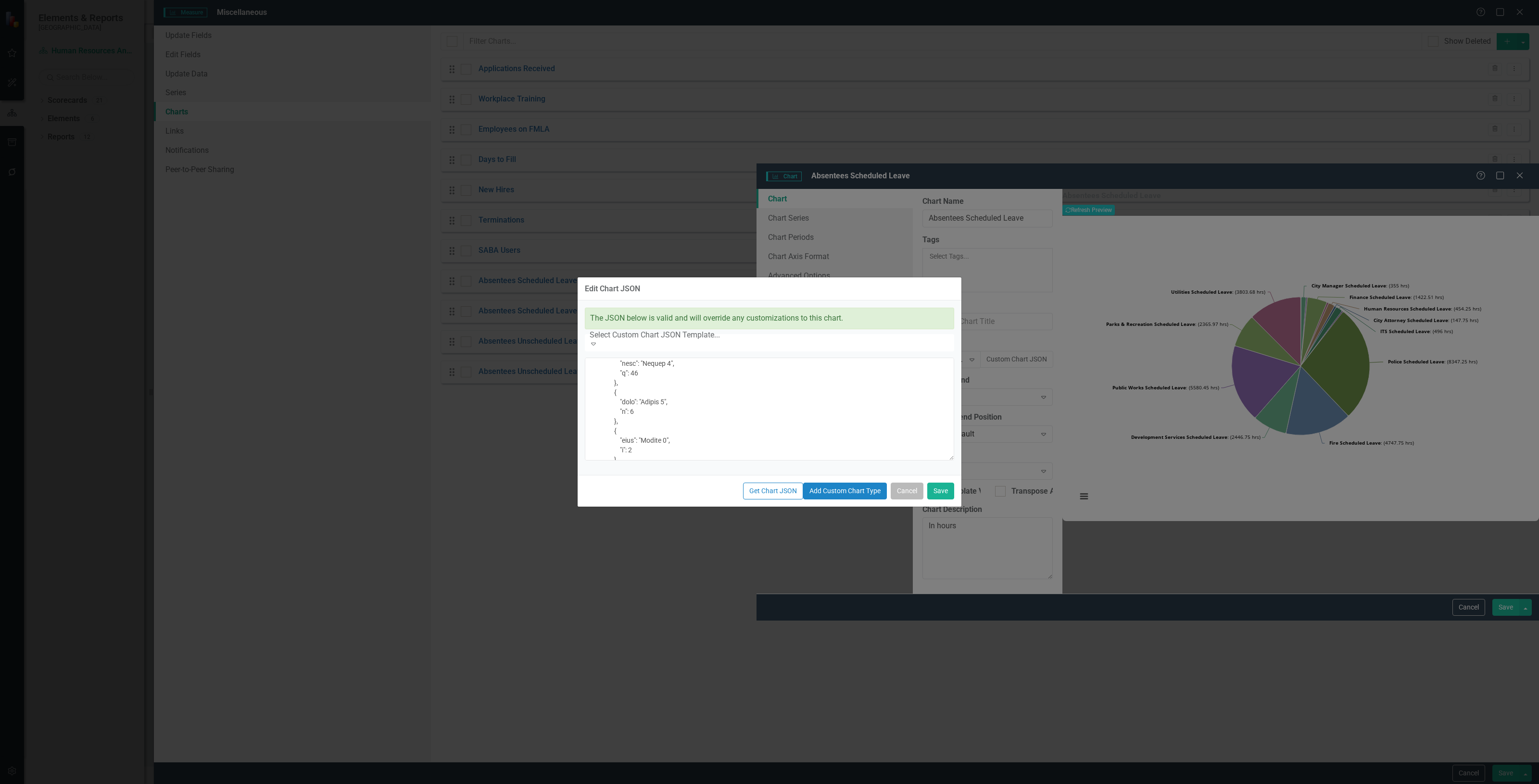
click at [907, 499] on button "Cancel" at bounding box center [907, 490] width 33 height 17
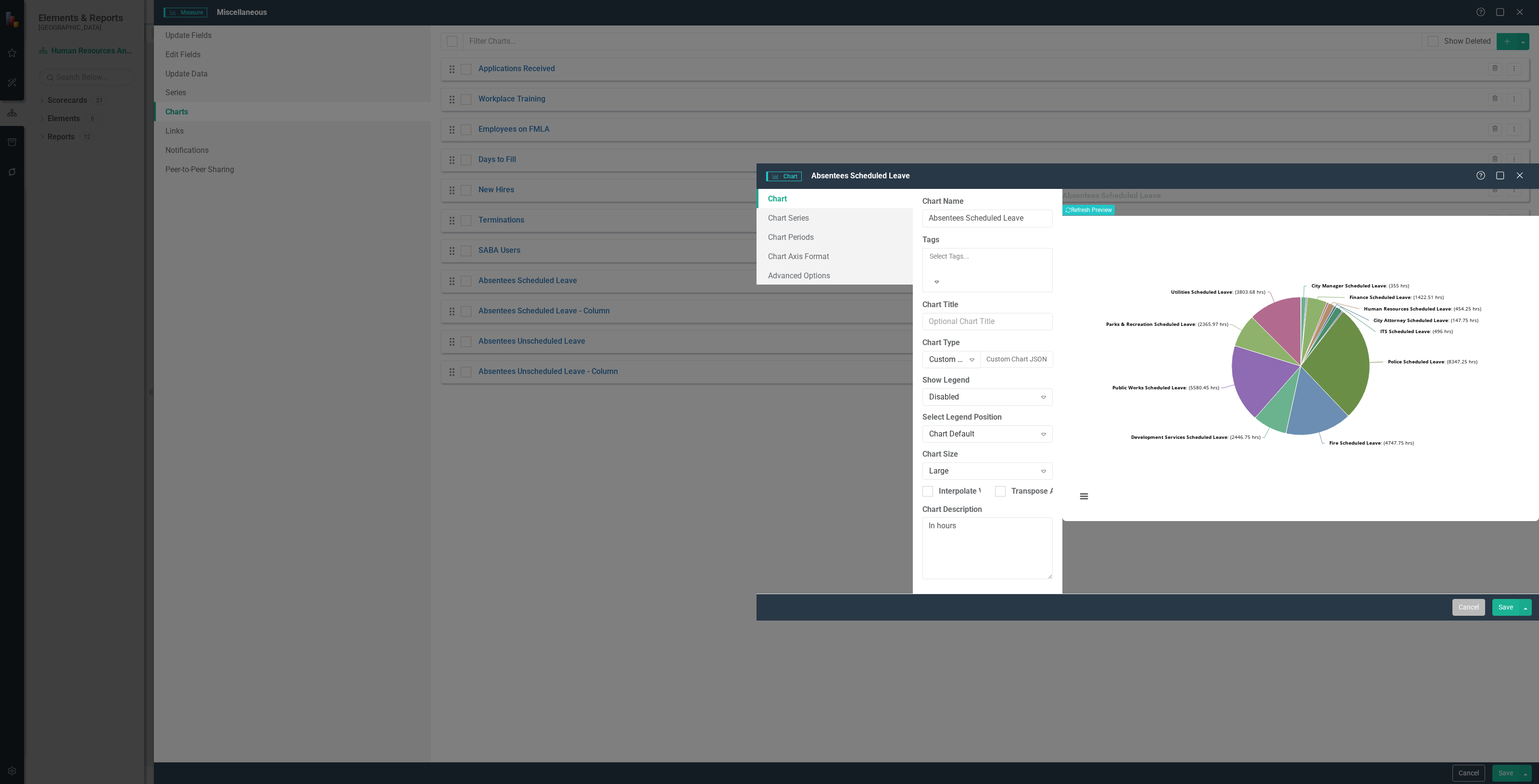
click at [1460, 616] on button "Cancel" at bounding box center [1468, 607] width 33 height 17
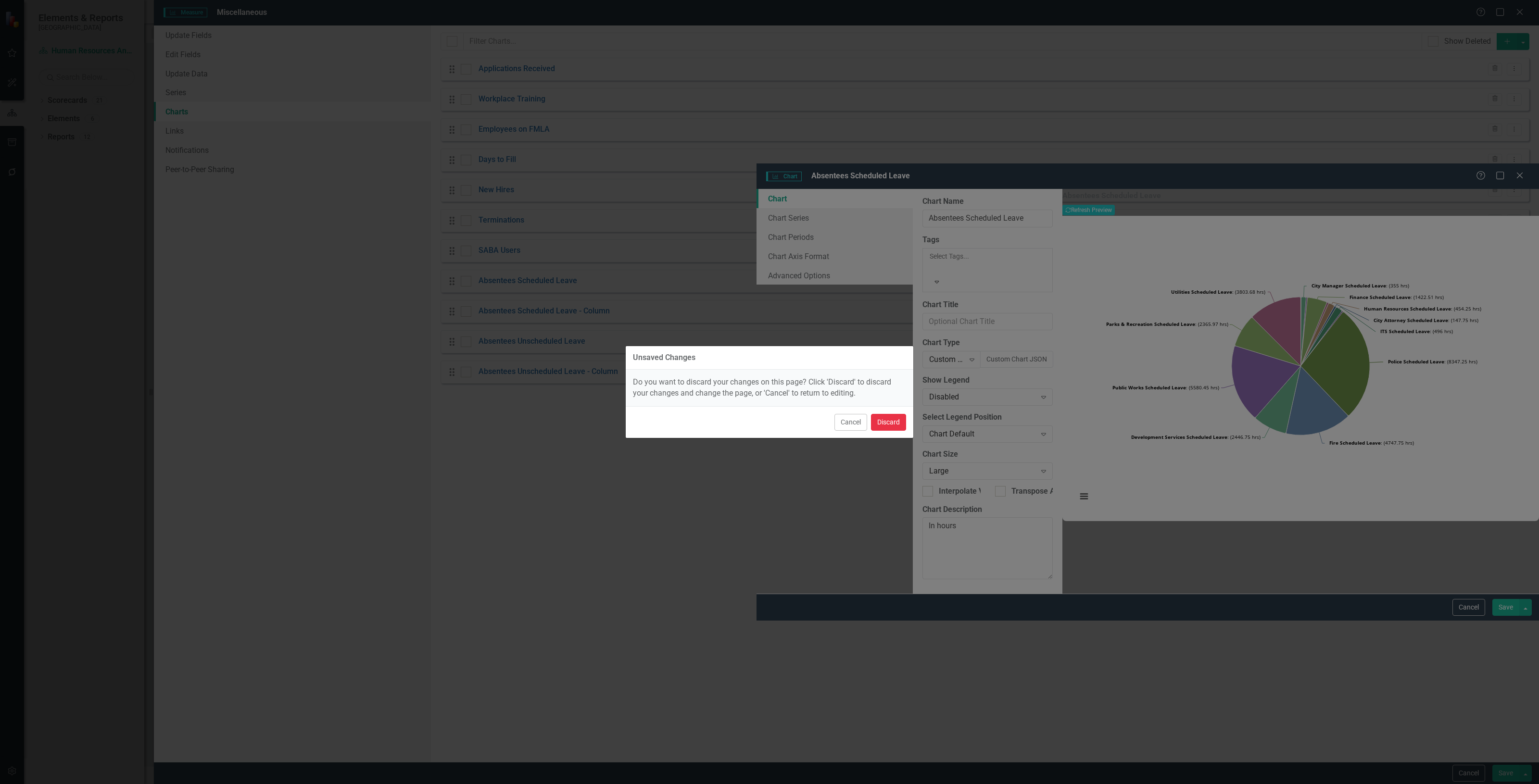
click at [895, 418] on button "Discard" at bounding box center [888, 422] width 35 height 17
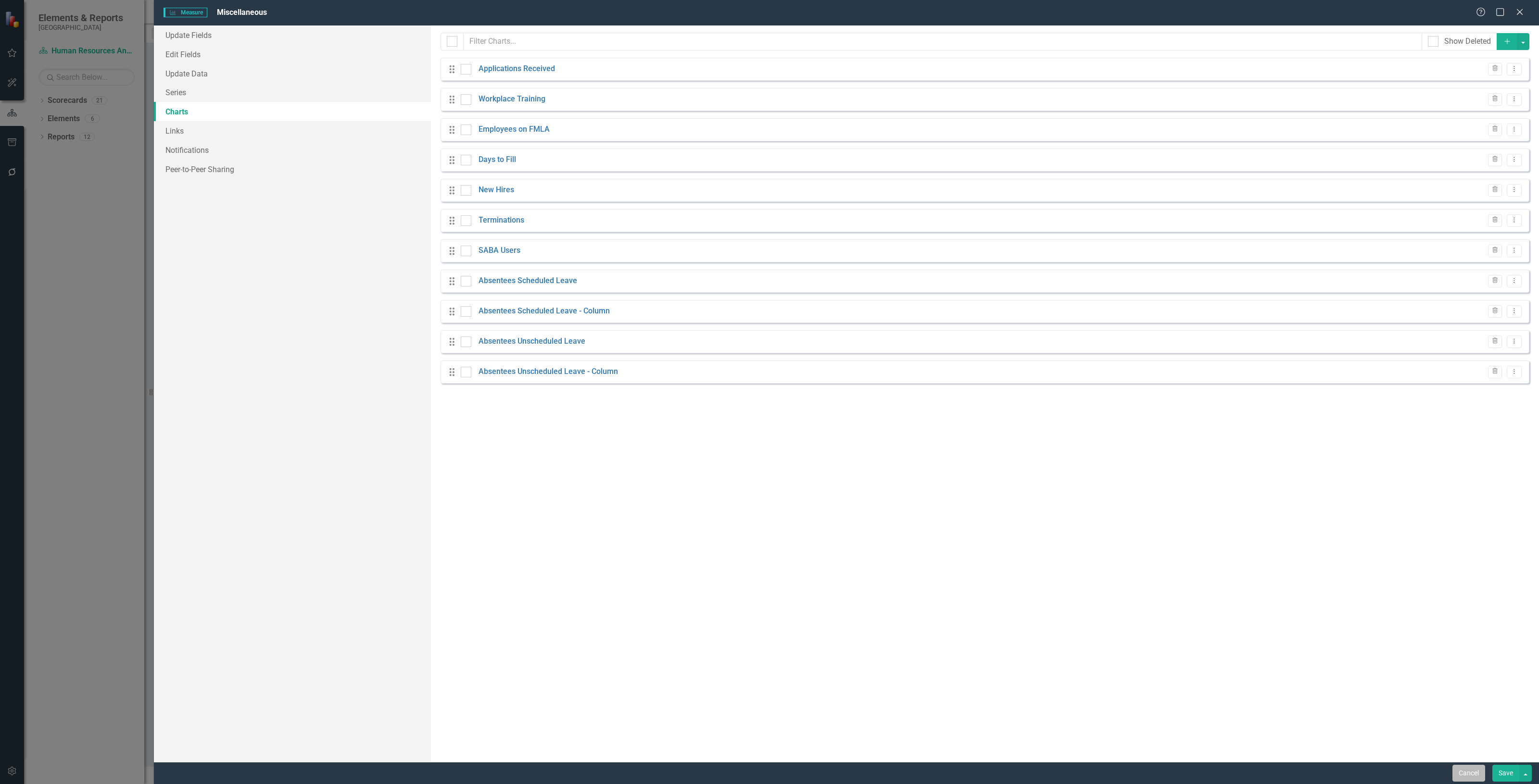
click at [1465, 773] on button "Cancel" at bounding box center [1468, 773] width 33 height 17
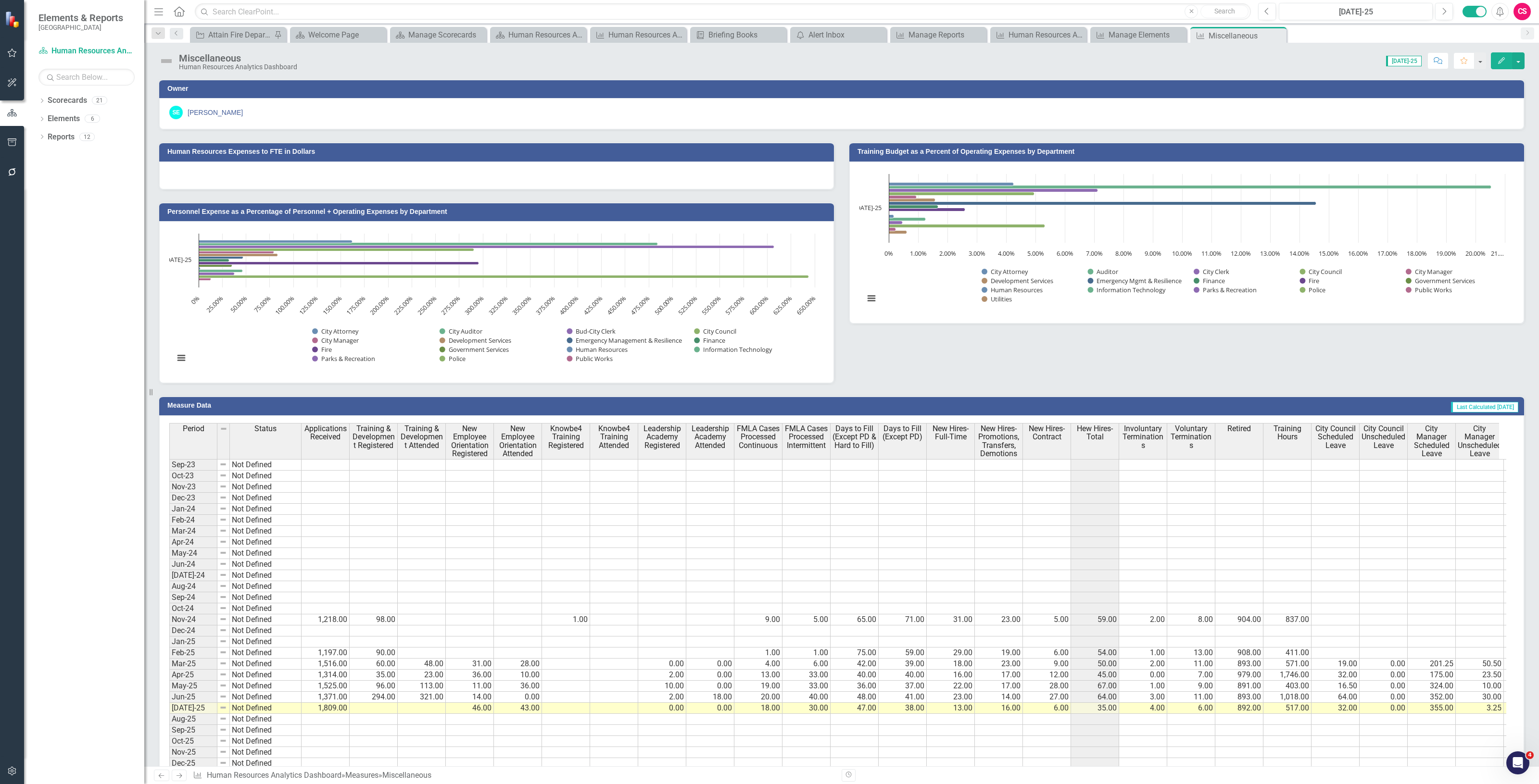
click at [1497, 56] on button "Edit" at bounding box center [1501, 60] width 21 height 17
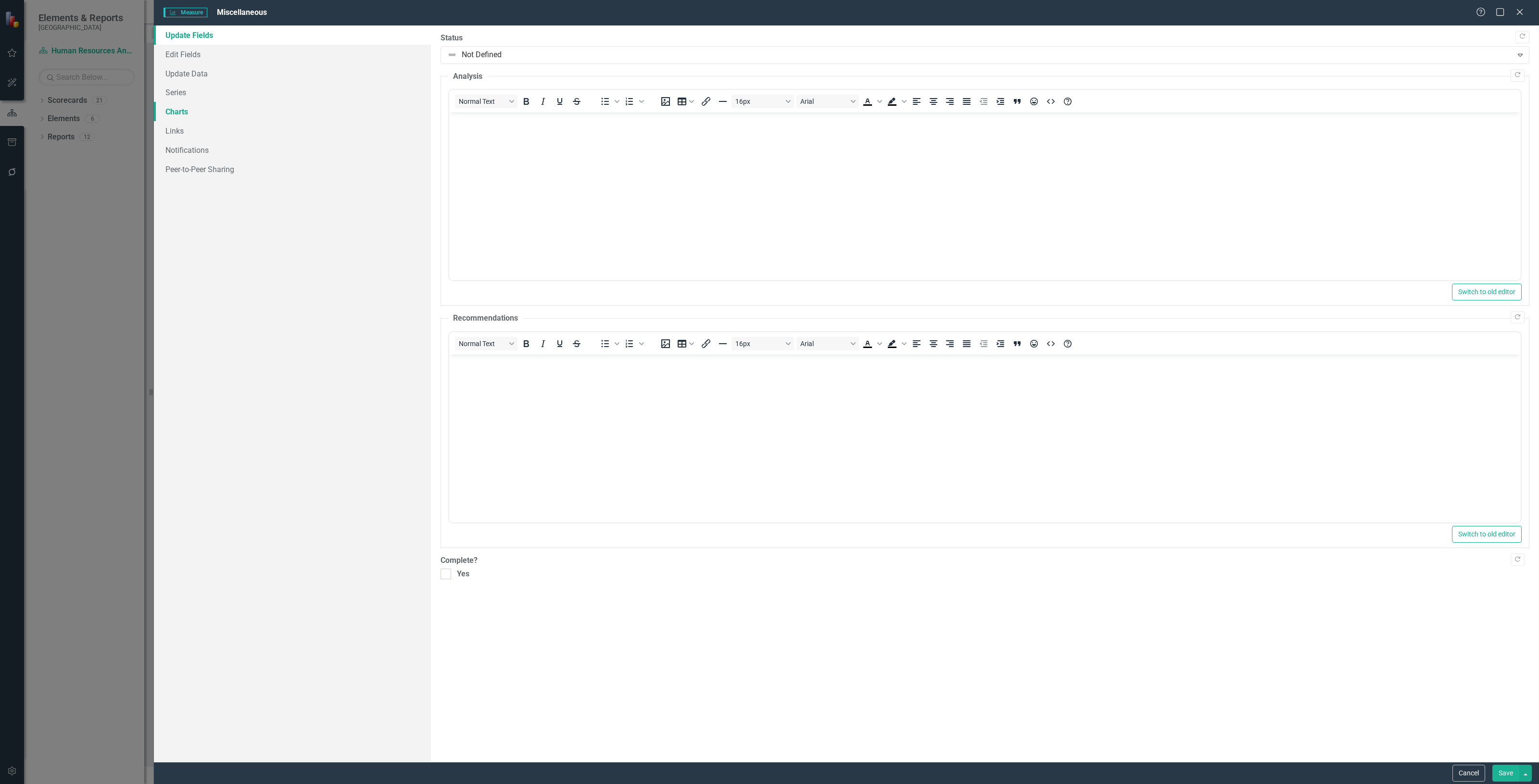
click at [216, 107] on link "Charts" at bounding box center [292, 112] width 277 height 19
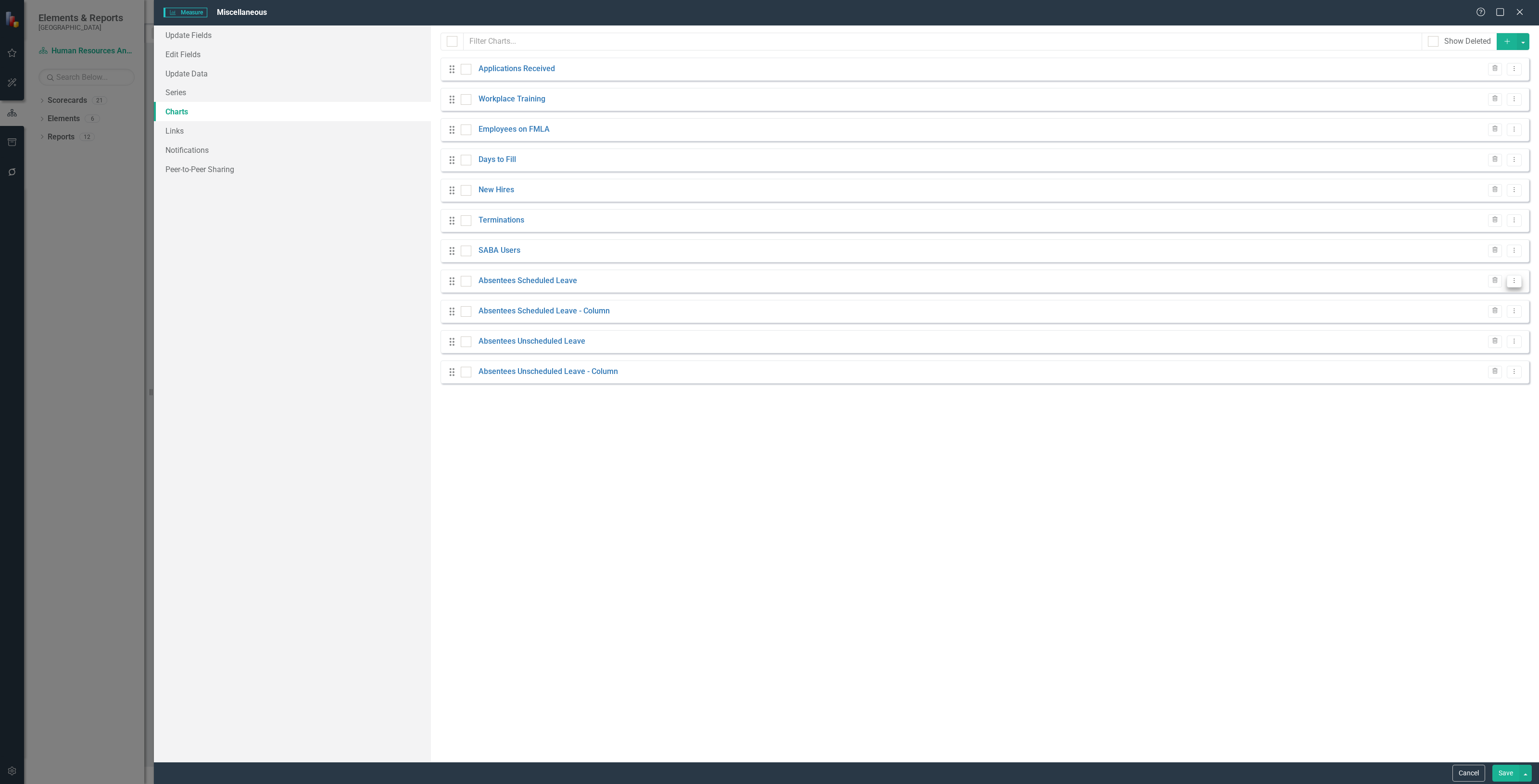
click at [1513, 277] on button "Dropdown Menu" at bounding box center [1514, 281] width 15 height 13
click at [1479, 300] on link "Edit Edit Chart" at bounding box center [1483, 297] width 76 height 17
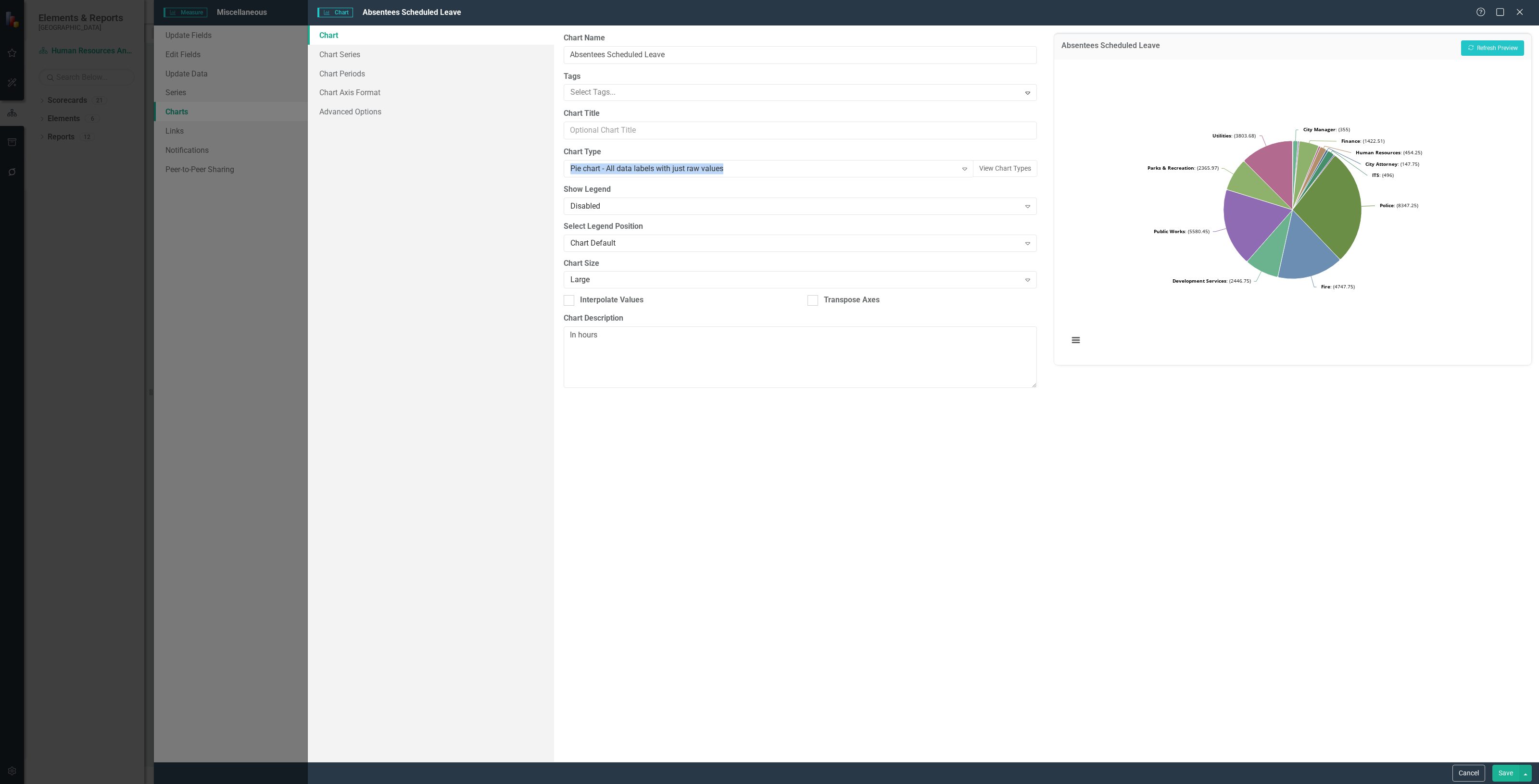
drag, startPoint x: 827, startPoint y: 169, endPoint x: 558, endPoint y: 164, distance: 269.0
click at [558, 164] on div "From this page, you can define the name, type, and size of the chart. You can a…" at bounding box center [800, 394] width 493 height 736
copy div "Pie chart - All data labels with just raw values"
click at [986, 169] on button "View Chart Types" at bounding box center [1005, 168] width 65 height 17
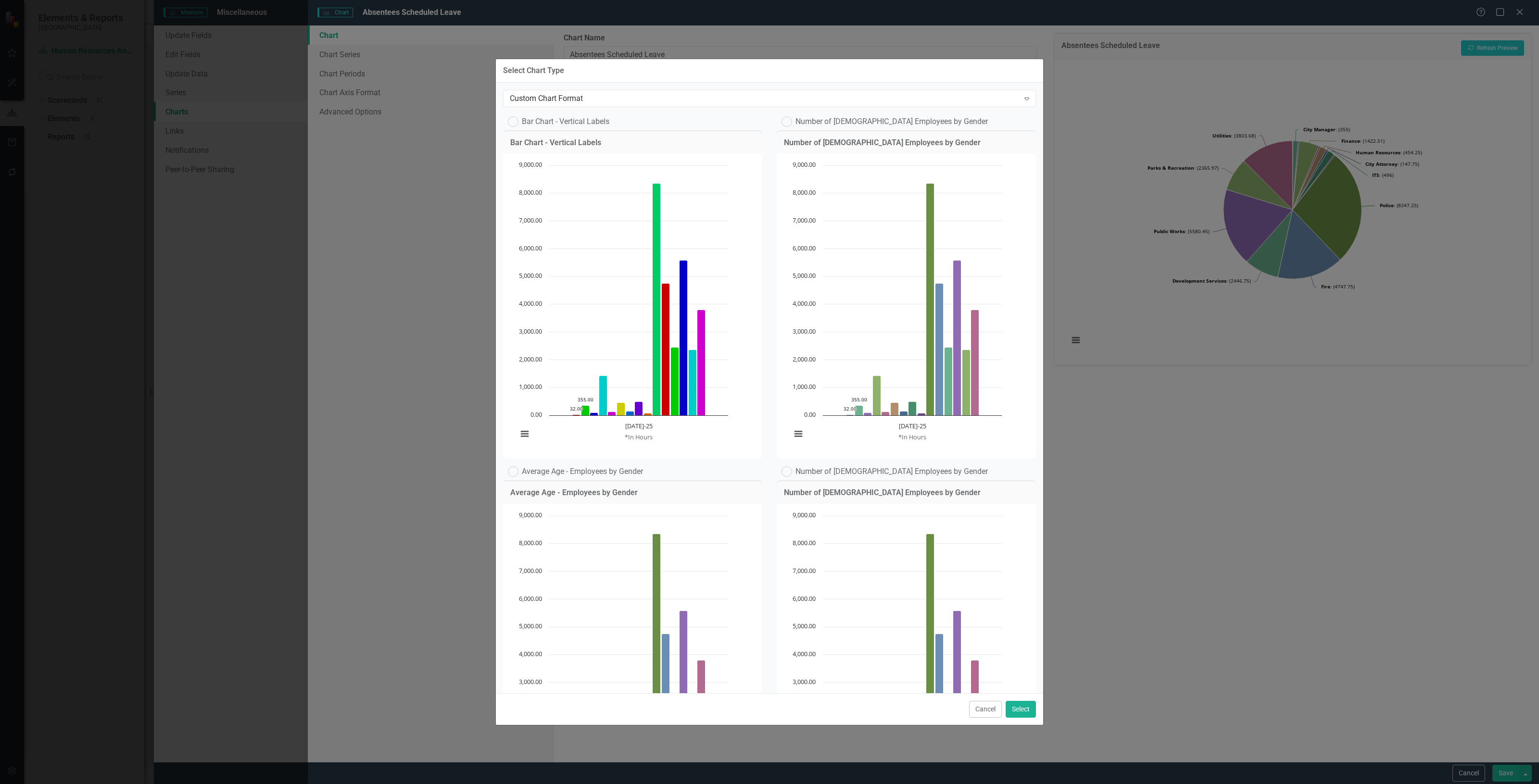
click at [987, 709] on button "Cancel" at bounding box center [985, 709] width 33 height 17
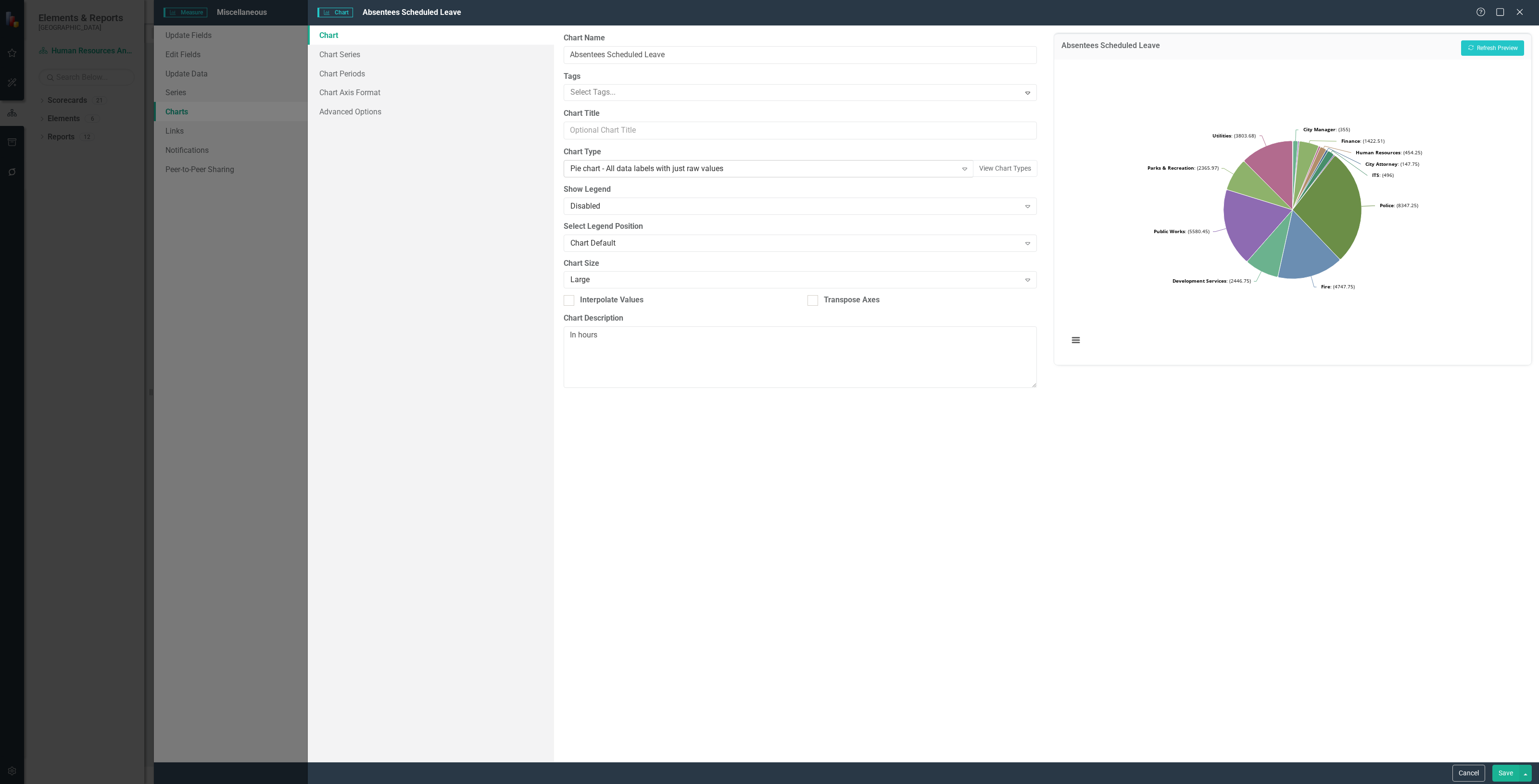
click at [930, 173] on div "Pie chart - All data labels with just raw values" at bounding box center [763, 169] width 386 height 11
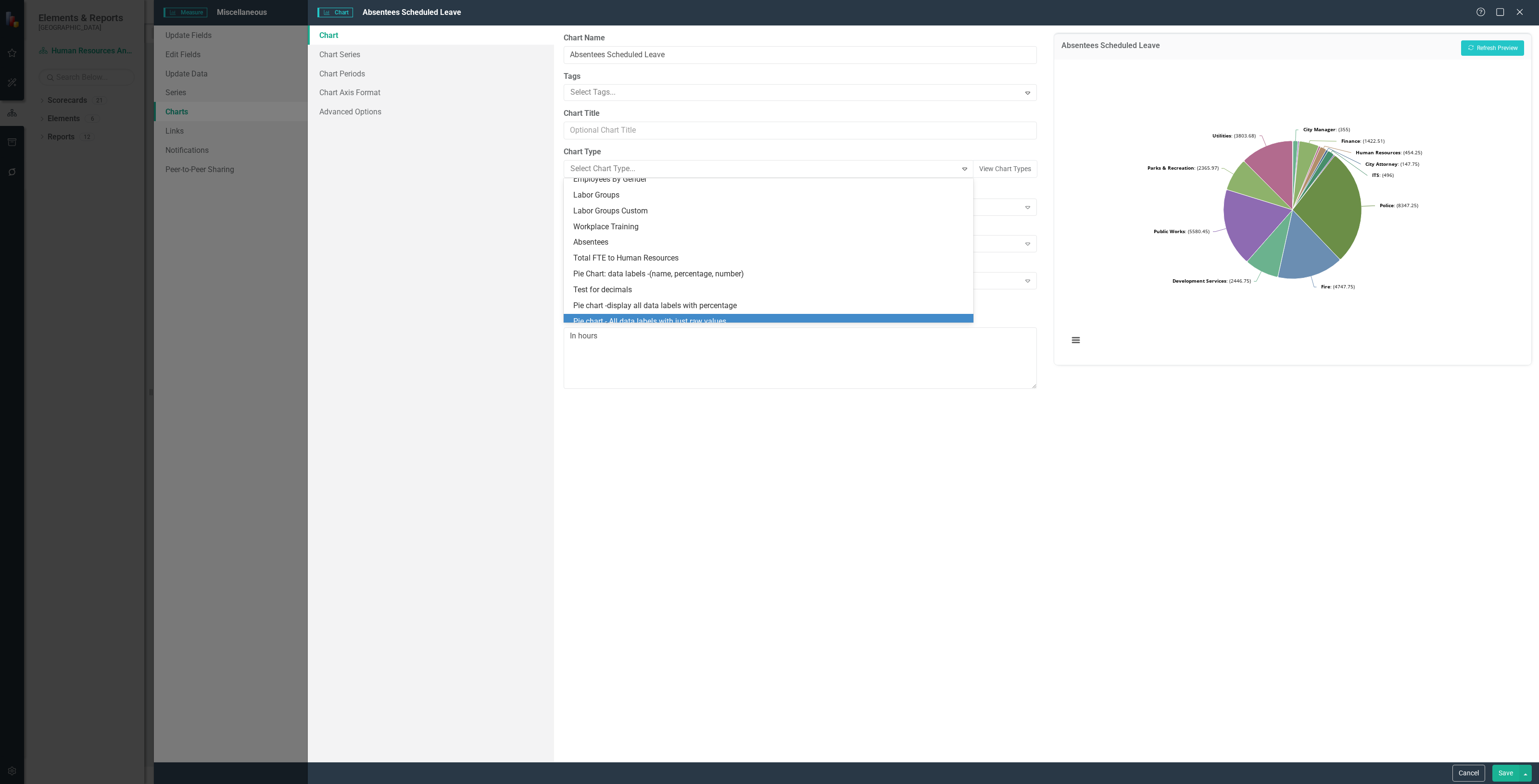
scroll to position [1008, 0]
click at [703, 314] on div "Custom Chart JSON" at bounding box center [770, 315] width 394 height 11
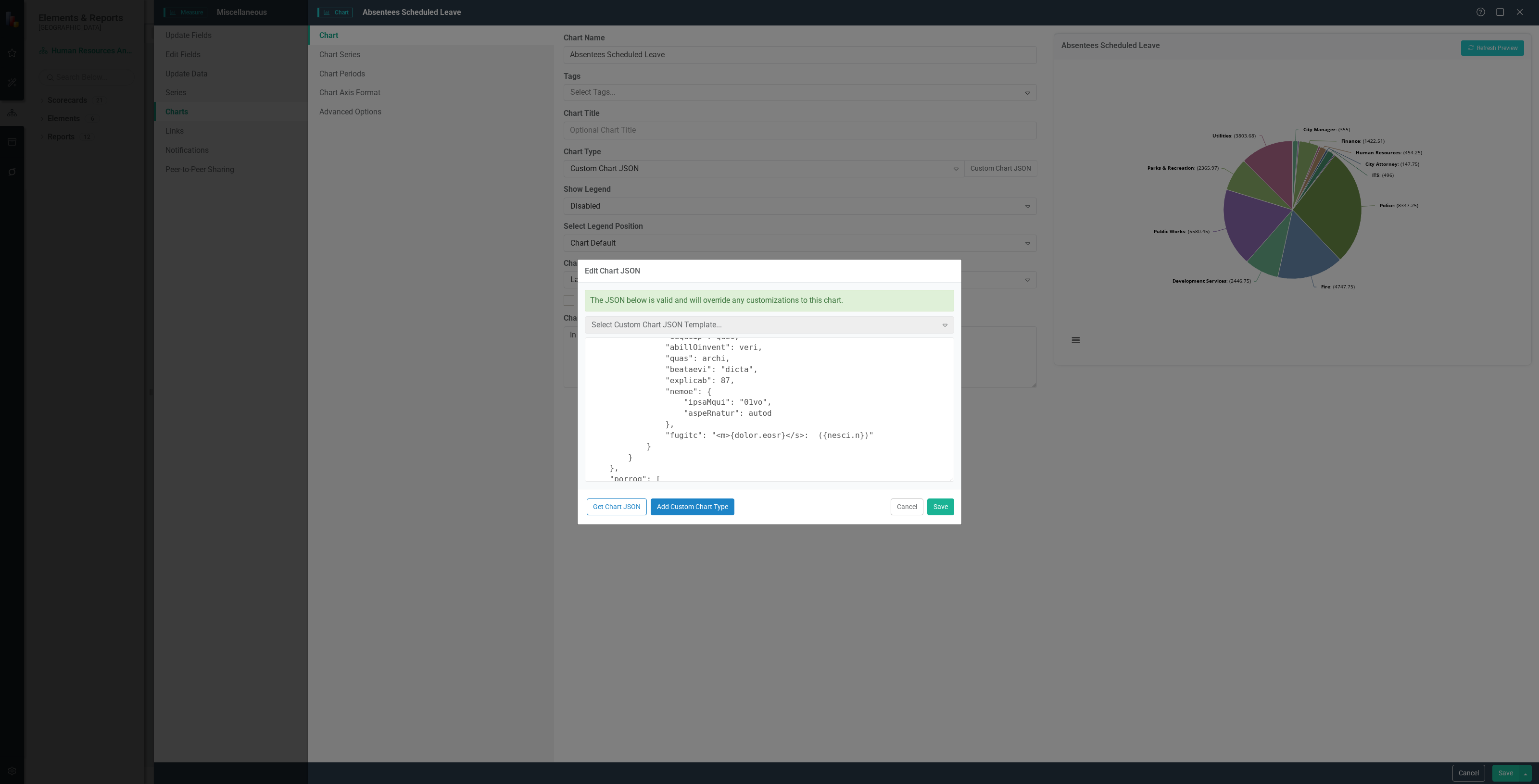
scroll to position [480, 0]
click at [840, 446] on textarea at bounding box center [769, 409] width 369 height 144
type textarea "{ "chart": { "type": "pie", "style": "{fontFamily: 'open sans'}" }, "colors": […"
click at [696, 507] on button "Add Custom Chart Type" at bounding box center [692, 507] width 83 height 17
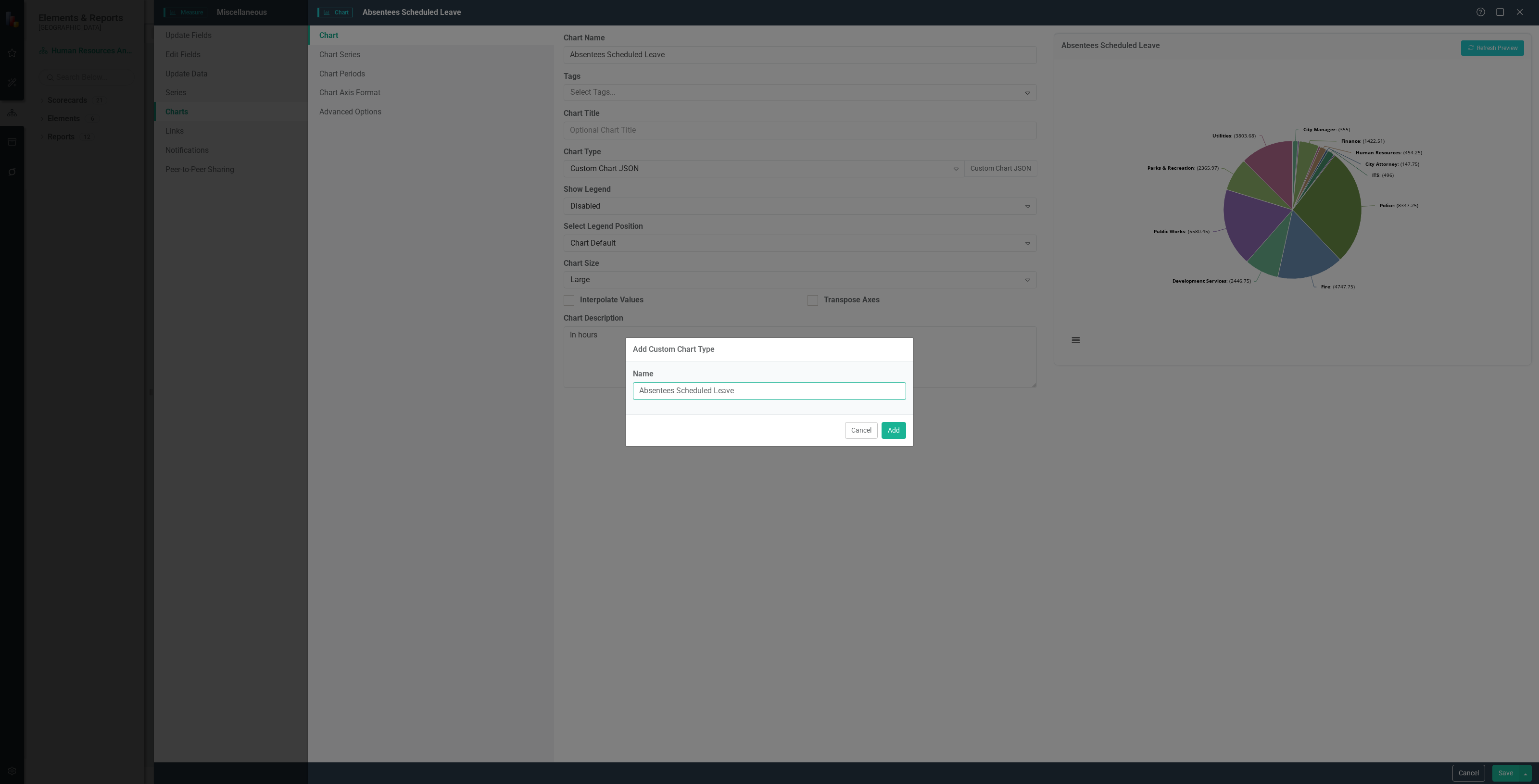
drag, startPoint x: 773, startPoint y: 386, endPoint x: 444, endPoint y: 411, distance: 329.9
click at [440, 411] on div "Add Custom Chart Type Name Absentees Scheduled Leave Cancel Add" at bounding box center [770, 392] width 1539 height 784
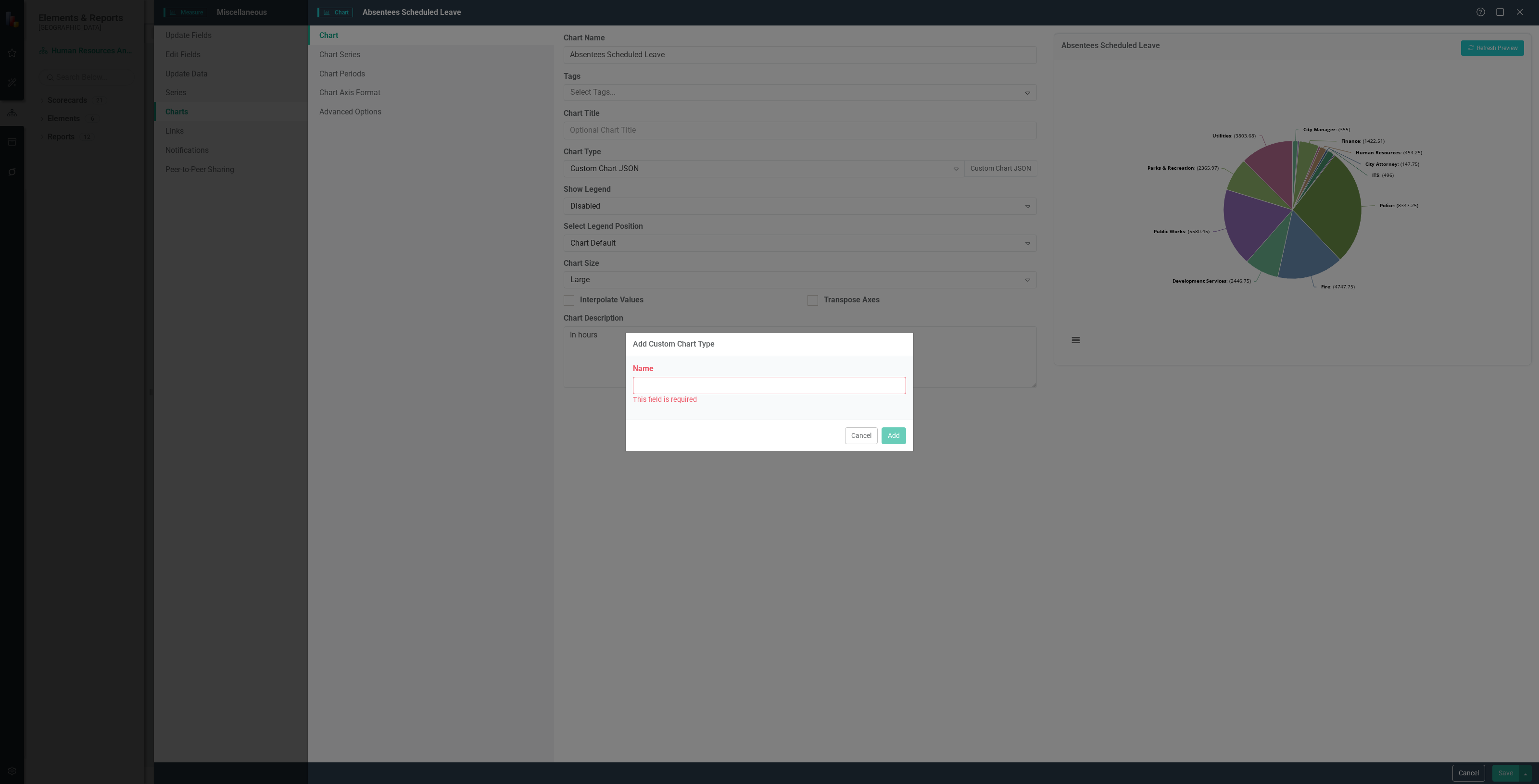
paste input "Pie chart - All data labels with just raw values"
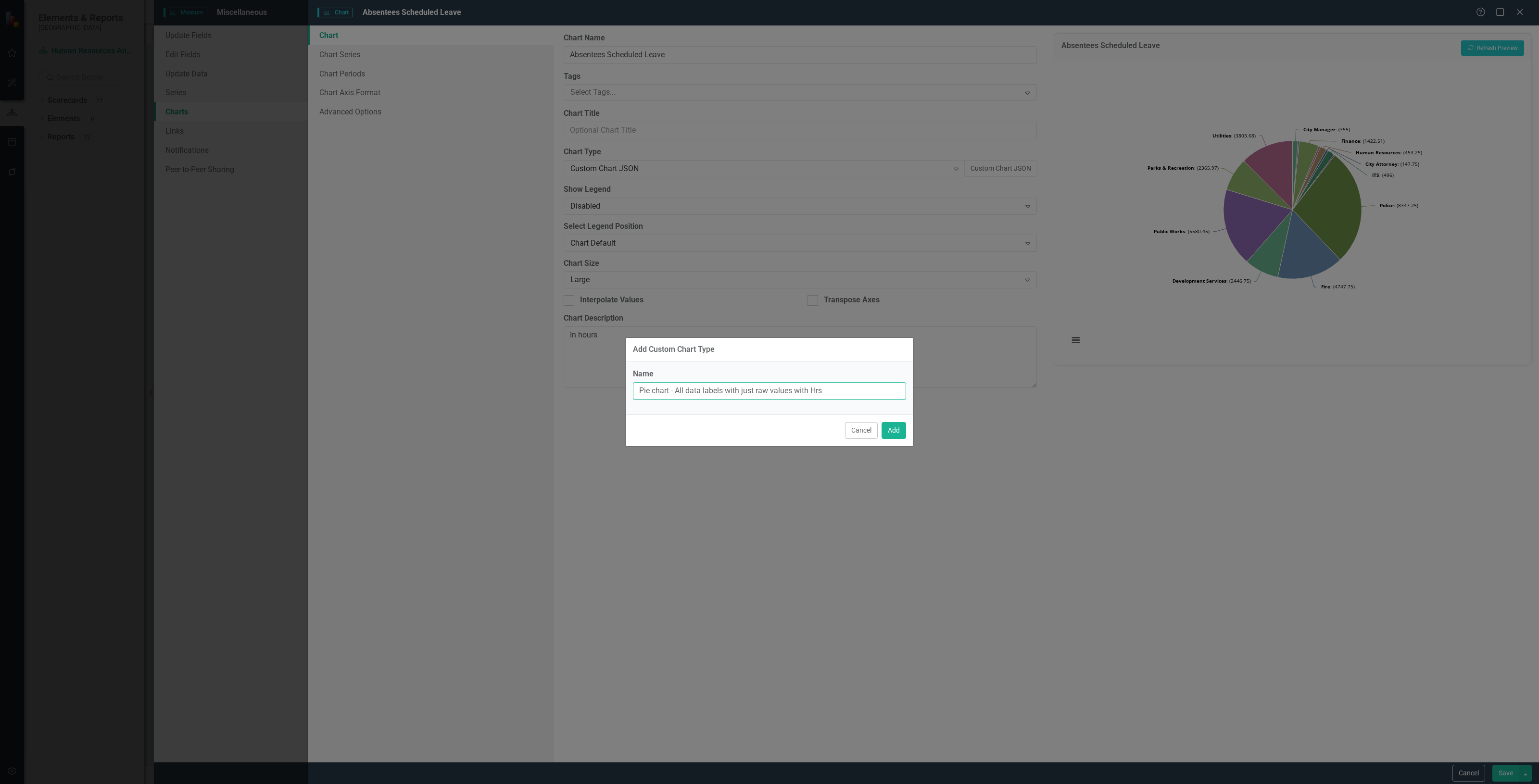
click at [821, 390] on input "Pie chart - All data labels with just raw values with Hrs" at bounding box center [770, 391] width 273 height 17
drag, startPoint x: 827, startPoint y: 386, endPoint x: 795, endPoint y: 402, distance: 35.8
click at [795, 402] on div "Name Pie chart - All data labels with just raw values with Hrs" at bounding box center [770, 388] width 288 height 53
type input "Pie chart - All data labels with just raw values (Hrs)"
click at [893, 431] on button "Add" at bounding box center [893, 430] width 24 height 17
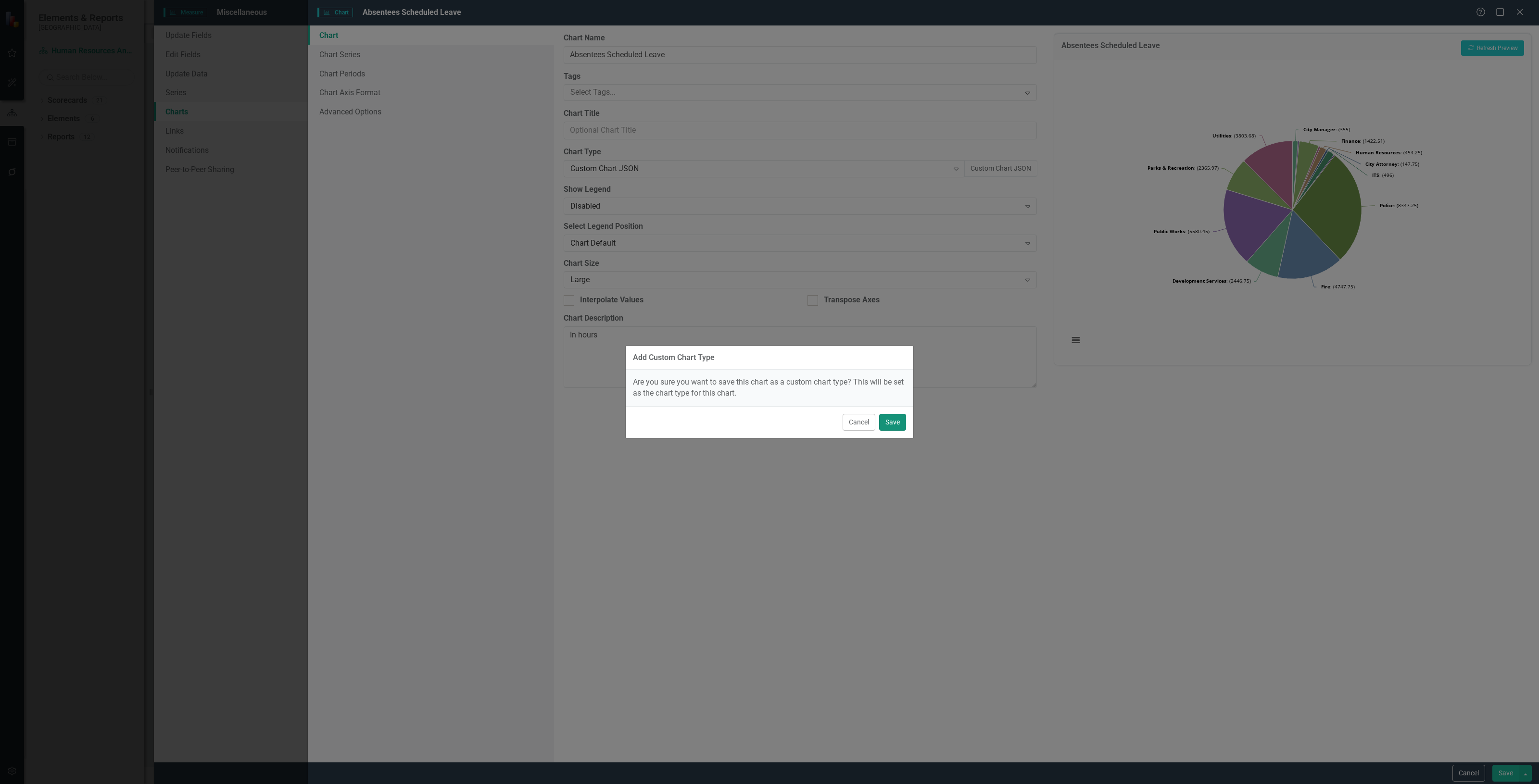
click at [883, 419] on button "Save" at bounding box center [892, 422] width 27 height 17
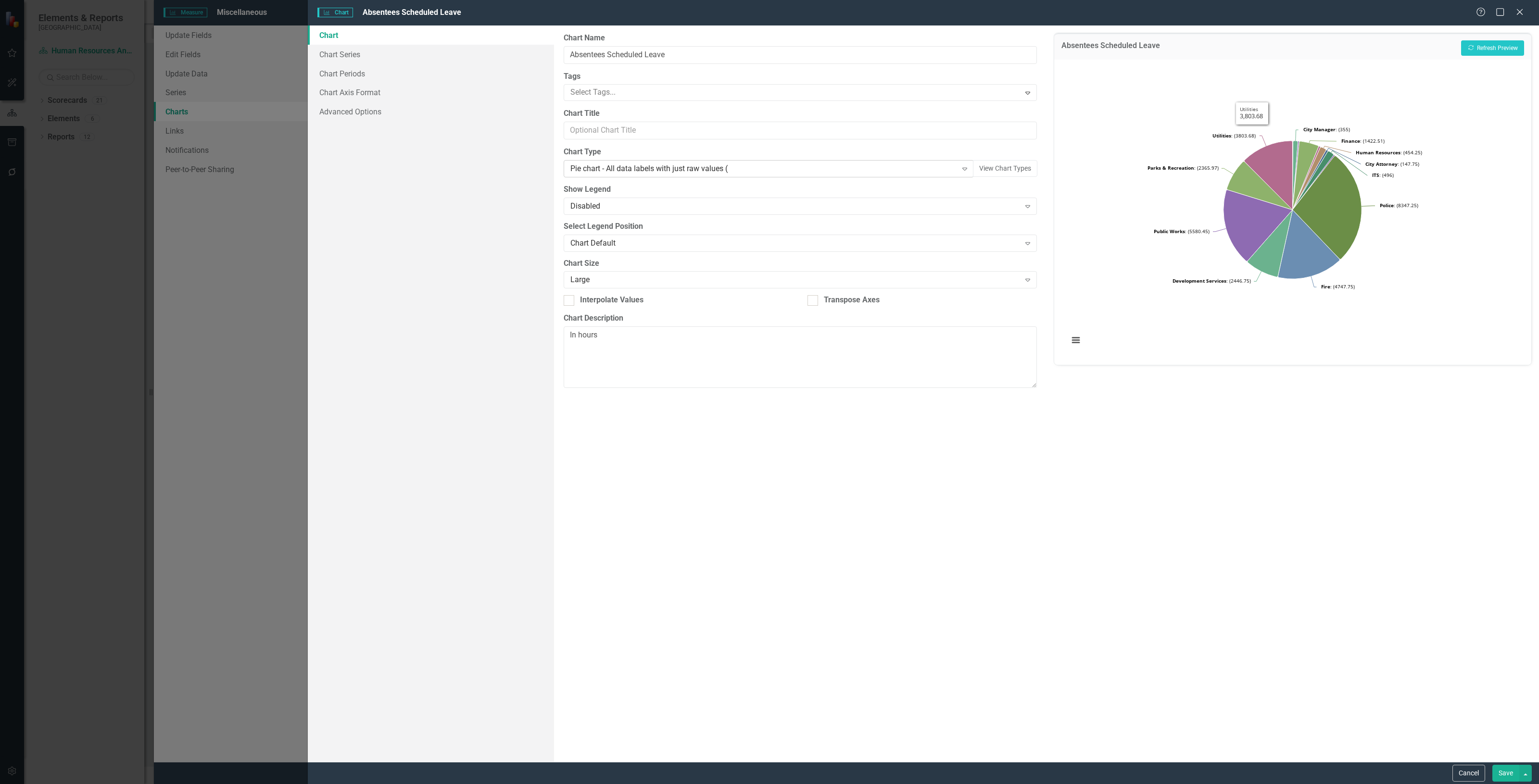
click at [759, 170] on div "Pie chart - All data labels with just raw values (" at bounding box center [763, 169] width 386 height 11
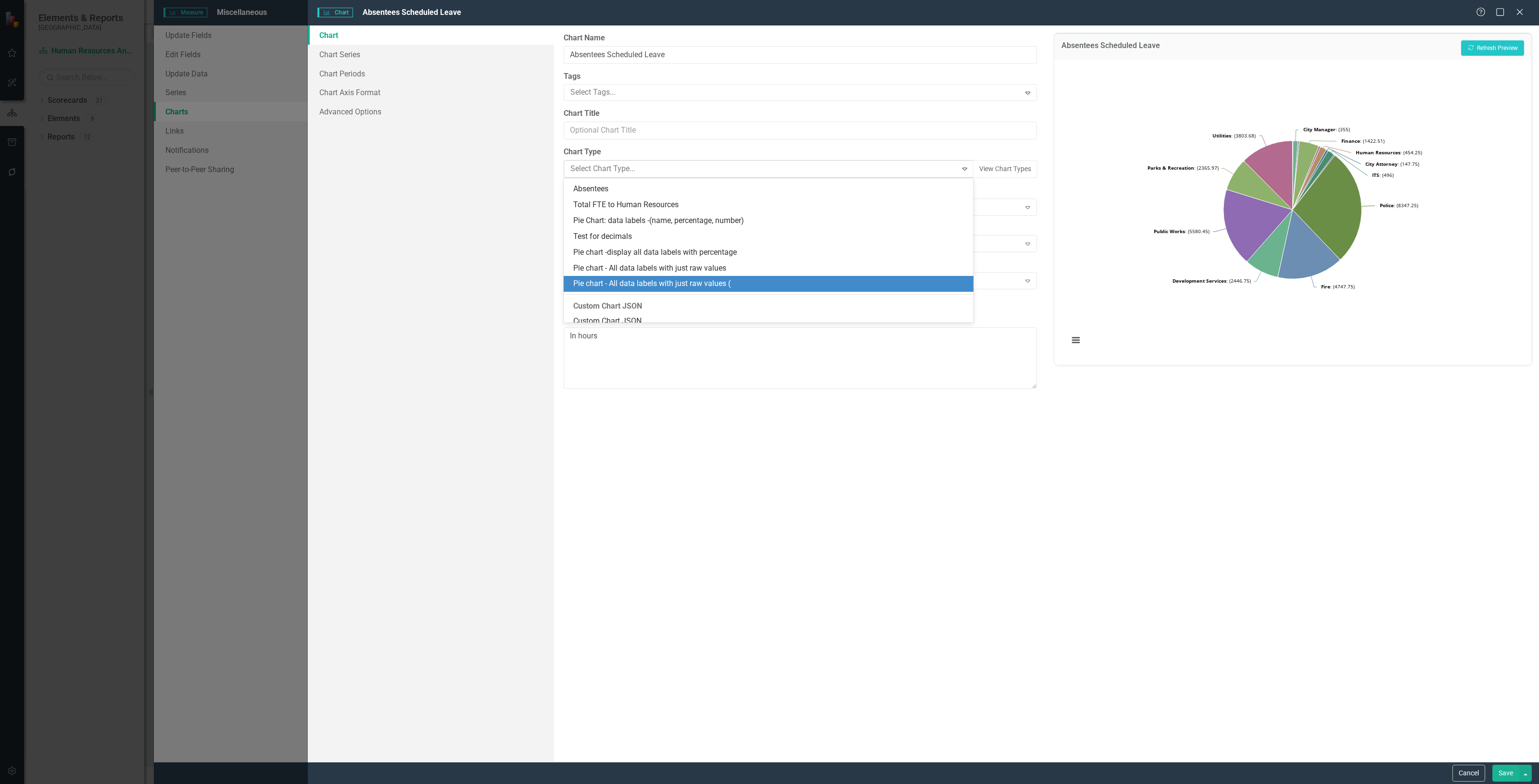
scroll to position [1024, 0]
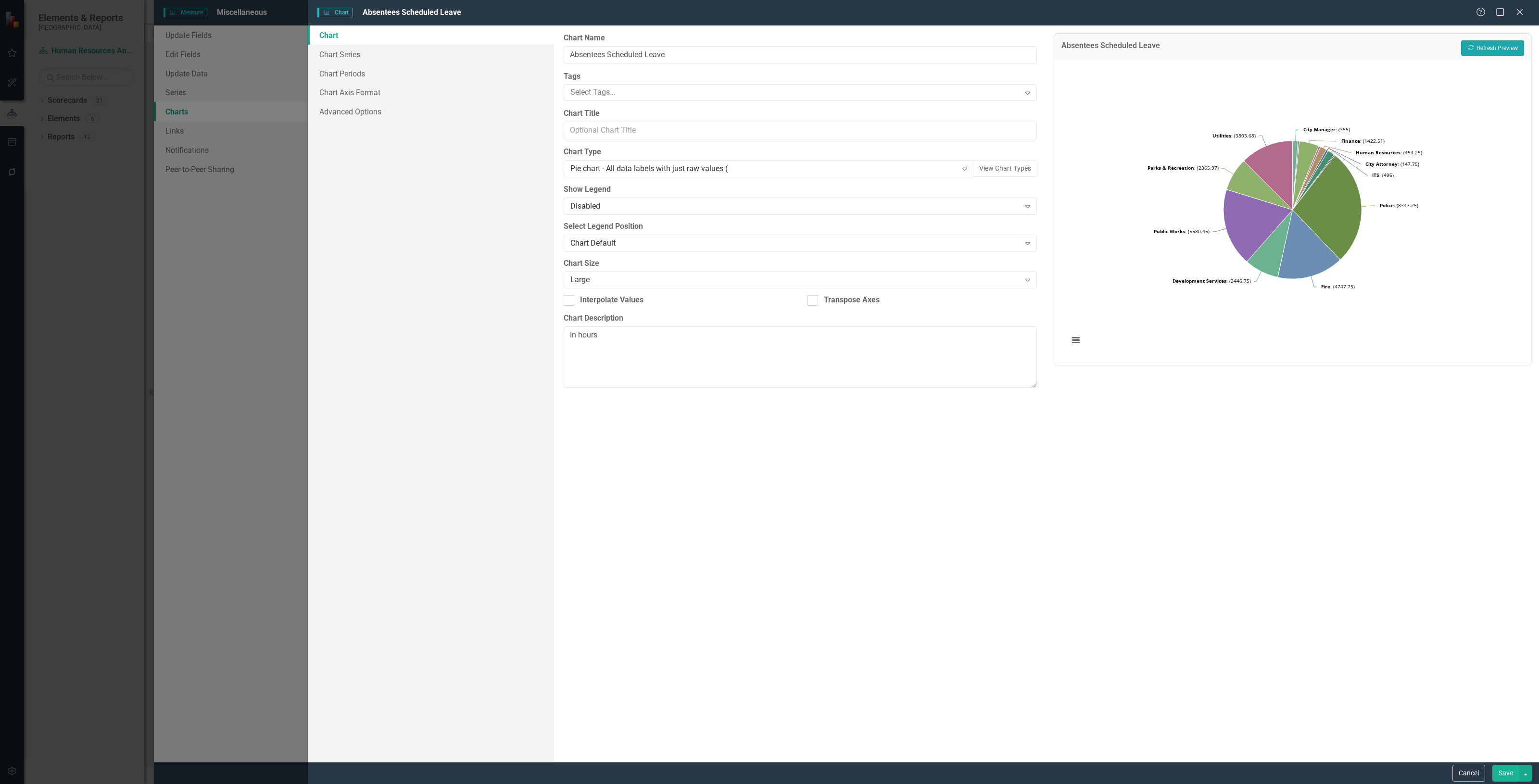
click at [1476, 50] on button "Recalculate Refresh Preview" at bounding box center [1493, 48] width 63 height 15
click at [926, 177] on div "Pie chart - All data labels with just raw values ( Expand" at bounding box center [769, 169] width 410 height 17
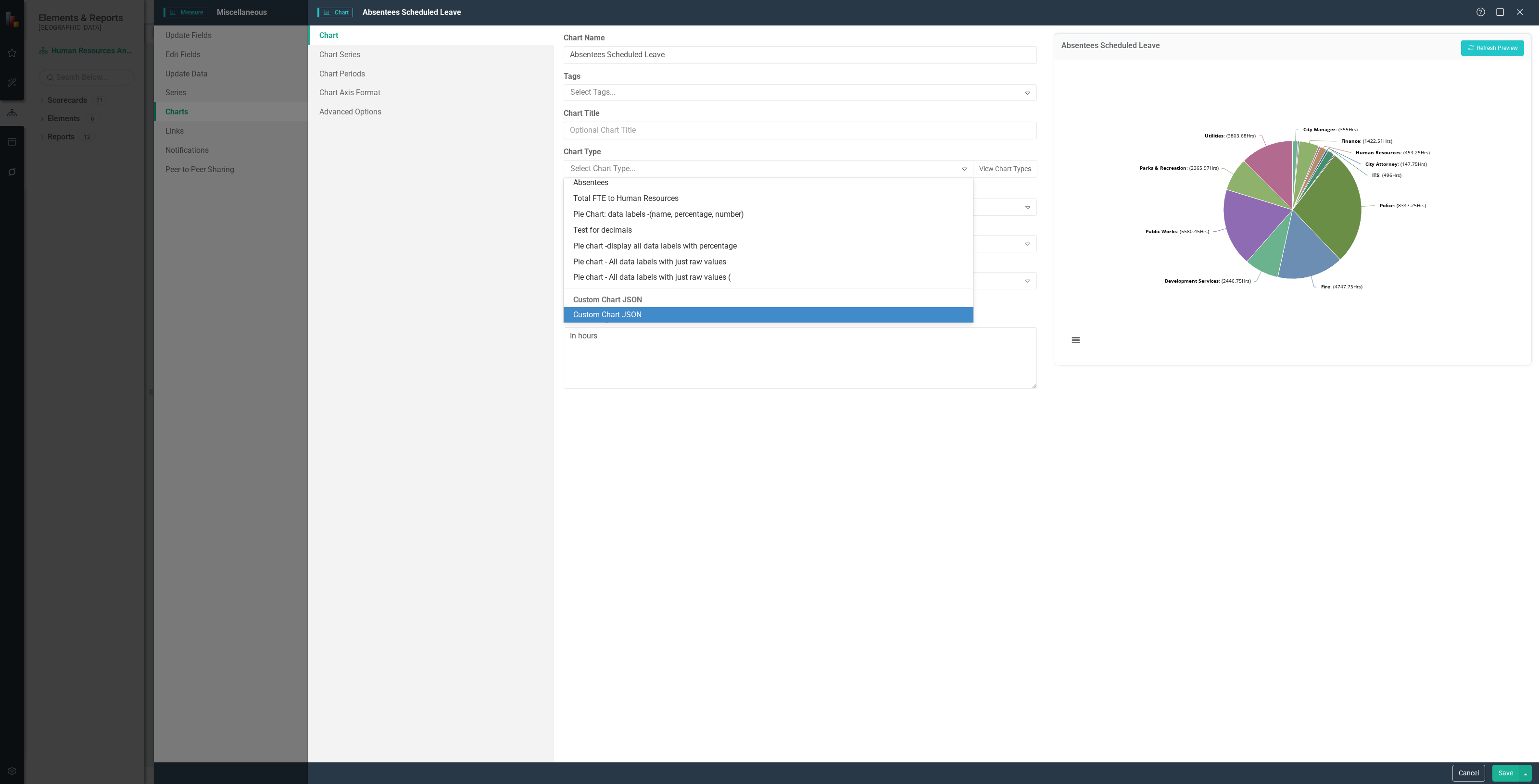
click at [729, 313] on div "Custom Chart JSON" at bounding box center [770, 315] width 394 height 11
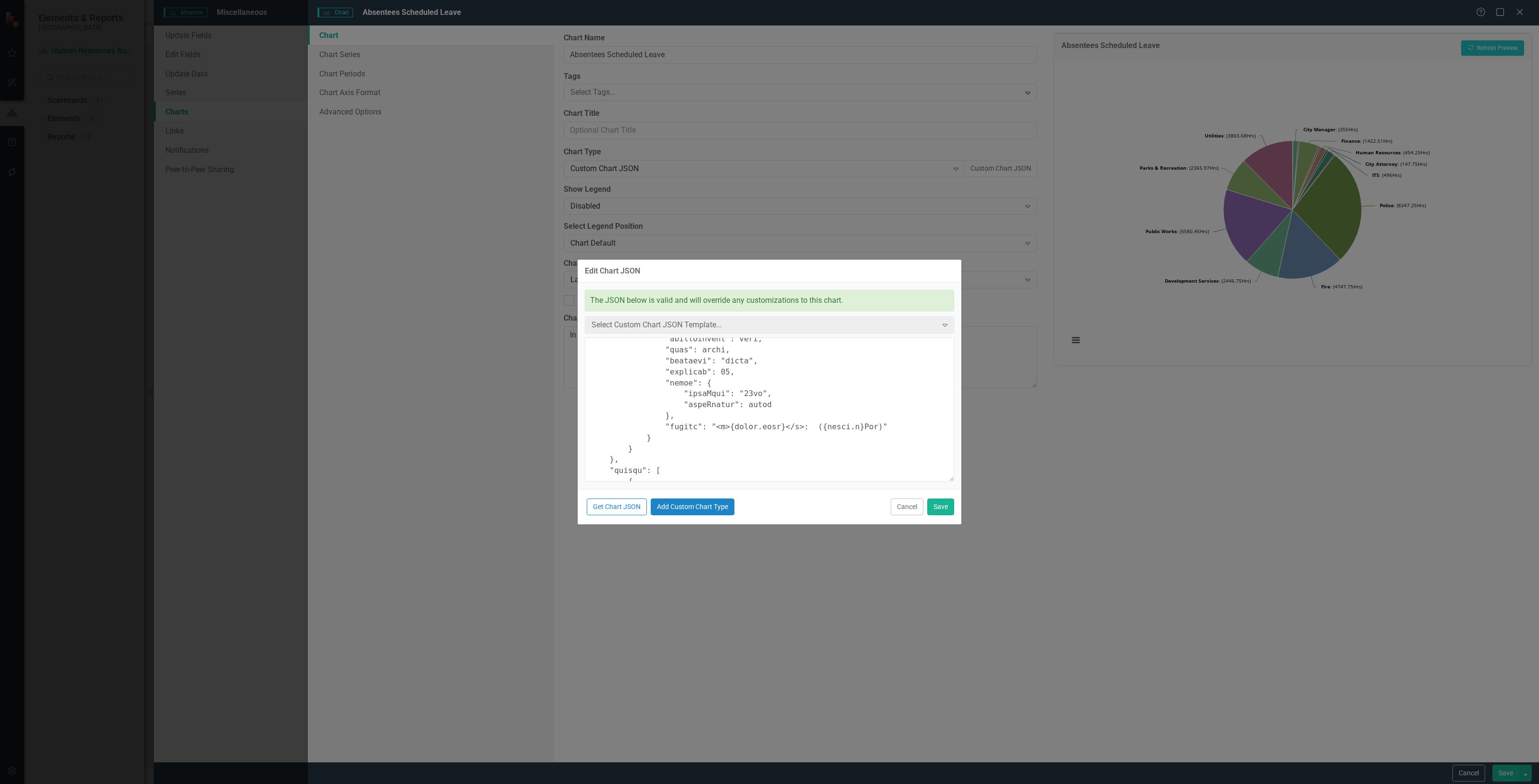
scroll to position [480, 0]
click at [841, 448] on textarea at bounding box center [769, 409] width 369 height 144
type textarea "{ "chart": { "type": "pie", "style": "{fontFamily: 'open sans'}" }, "colors": […"
click at [937, 506] on button "Save" at bounding box center [940, 507] width 27 height 17
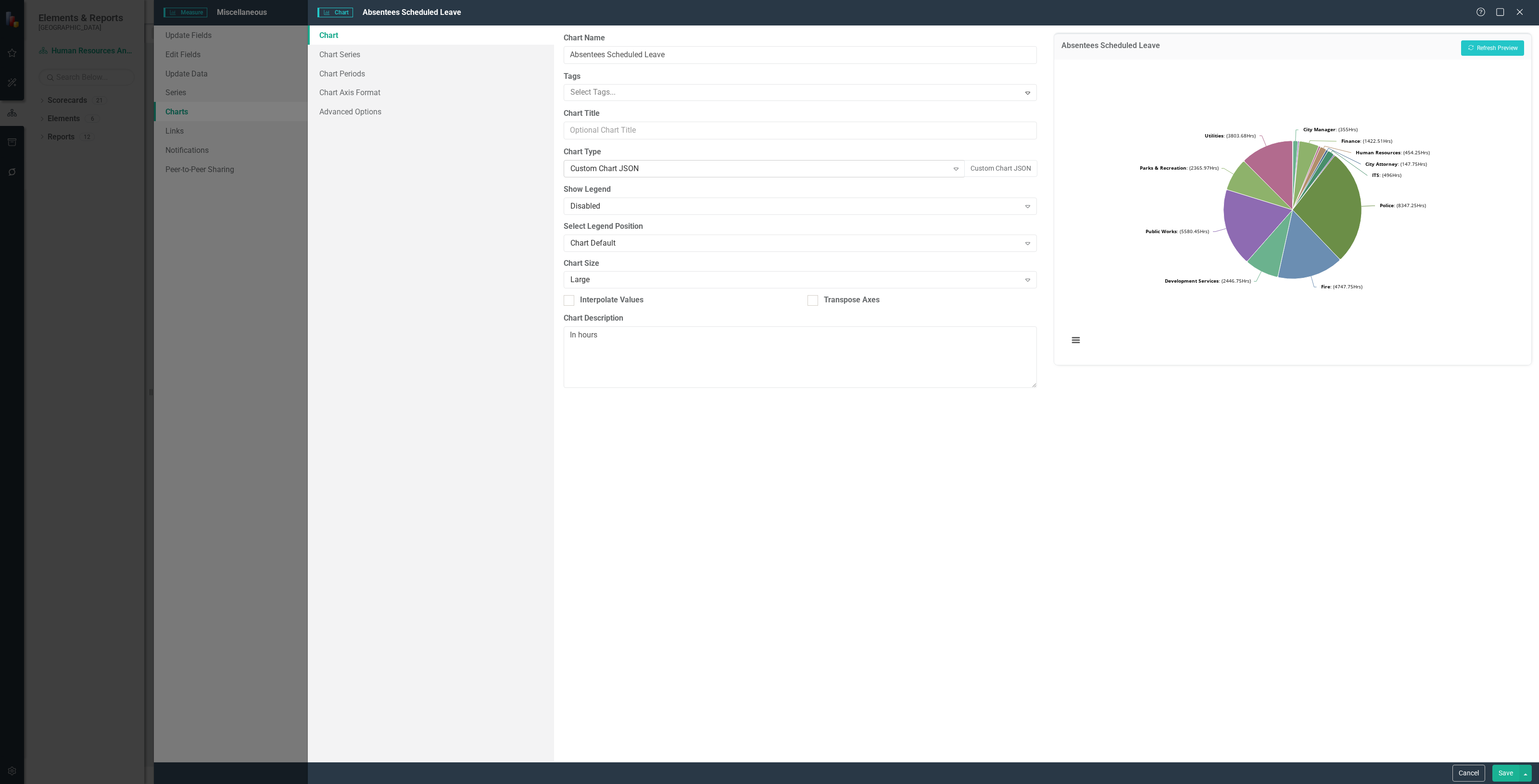
click at [868, 167] on div "Custom Chart JSON" at bounding box center [759, 169] width 378 height 11
click at [1486, 49] on button "Recalculate Refresh Preview" at bounding box center [1493, 48] width 63 height 15
click at [808, 178] on div "From this page, you can define the name, type, and size of the chart. You can a…" at bounding box center [800, 394] width 493 height 736
click at [1007, 169] on button "Custom Chart JSON" at bounding box center [1001, 168] width 73 height 17
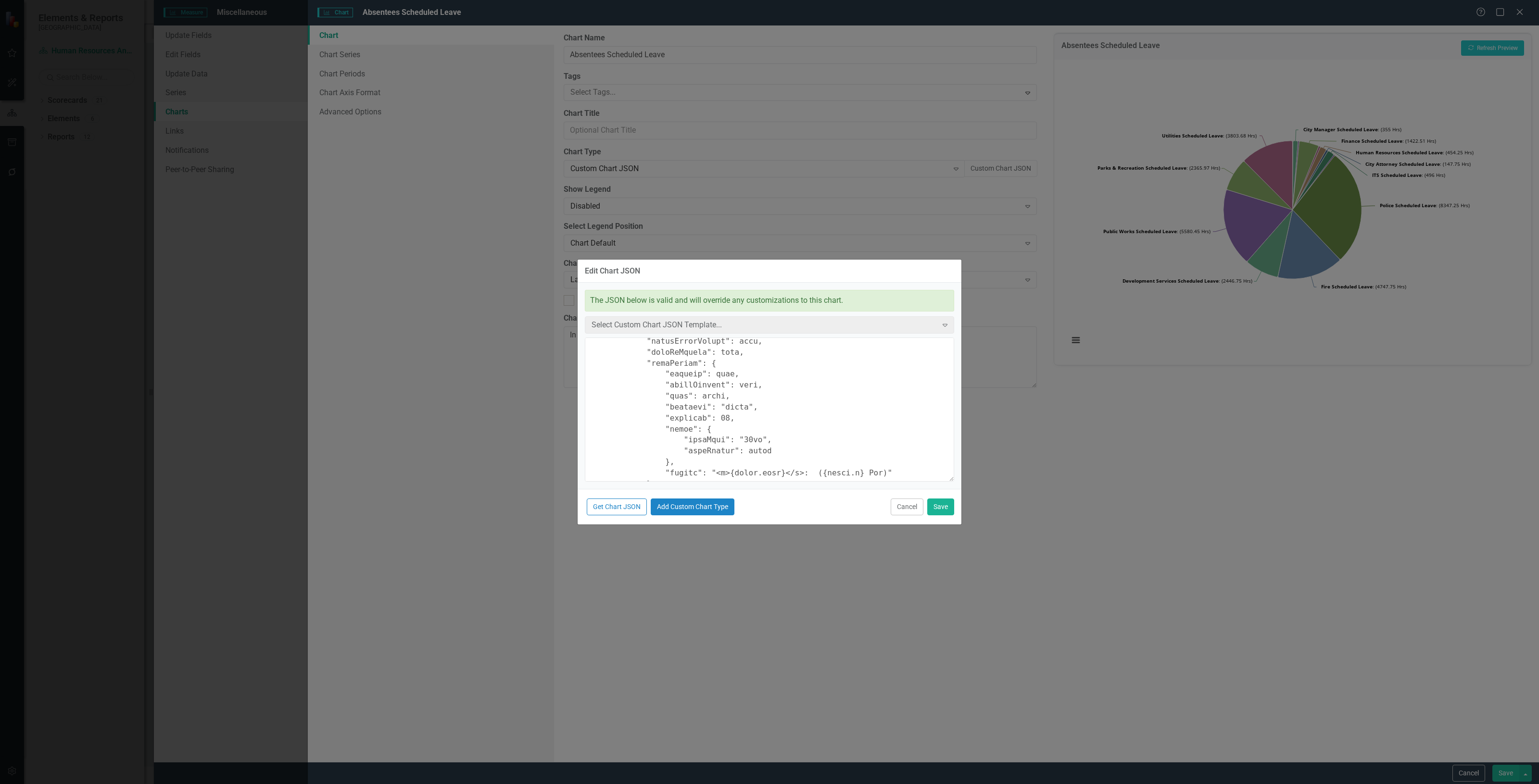
scroll to position [480, 0]
drag, startPoint x: 850, startPoint y: 449, endPoint x: 847, endPoint y: 455, distance: 6.7
click at [846, 449] on textarea at bounding box center [769, 409] width 369 height 144
type textarea "{ "chart": { "type": "pie", "style": "{fontFamily: 'open sans'}" }, "colors": […"
click at [939, 503] on button "Save" at bounding box center [940, 507] width 27 height 17
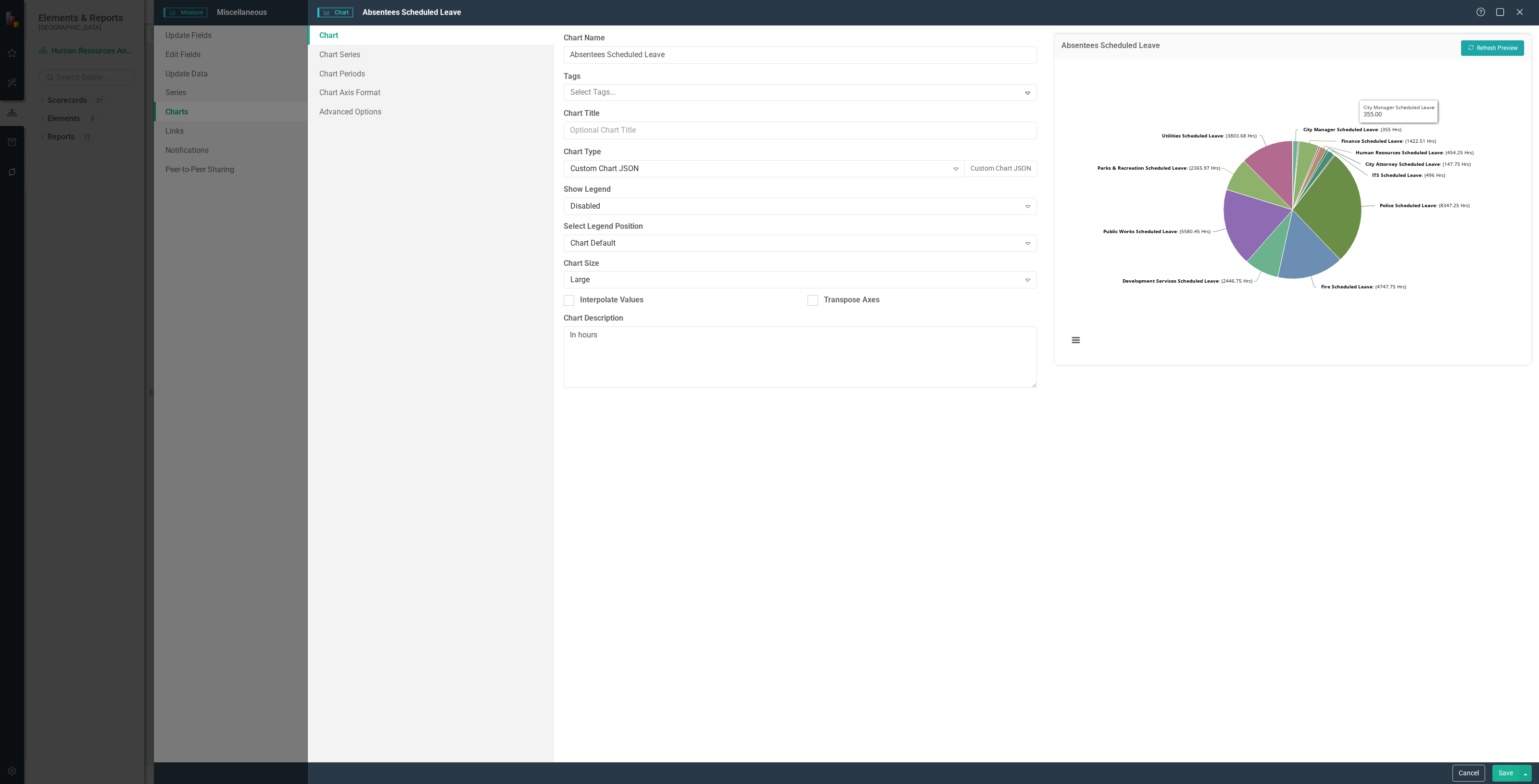
click at [1498, 48] on button "Recalculate Refresh Preview" at bounding box center [1493, 48] width 63 height 15
click at [871, 166] on div "Custom Chart JSON" at bounding box center [759, 169] width 378 height 11
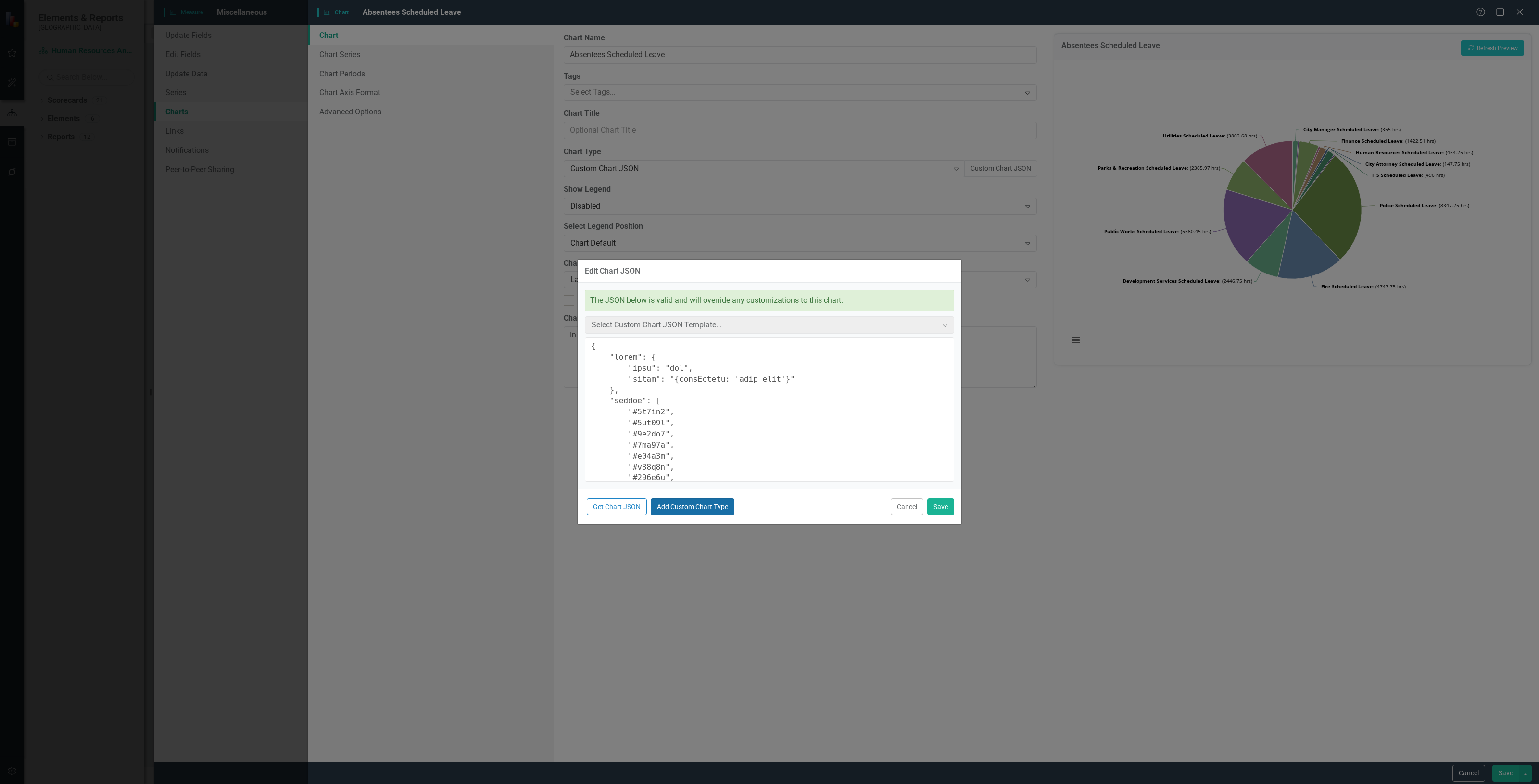
click at [693, 510] on button "Add Custom Chart Type" at bounding box center [692, 507] width 83 height 17
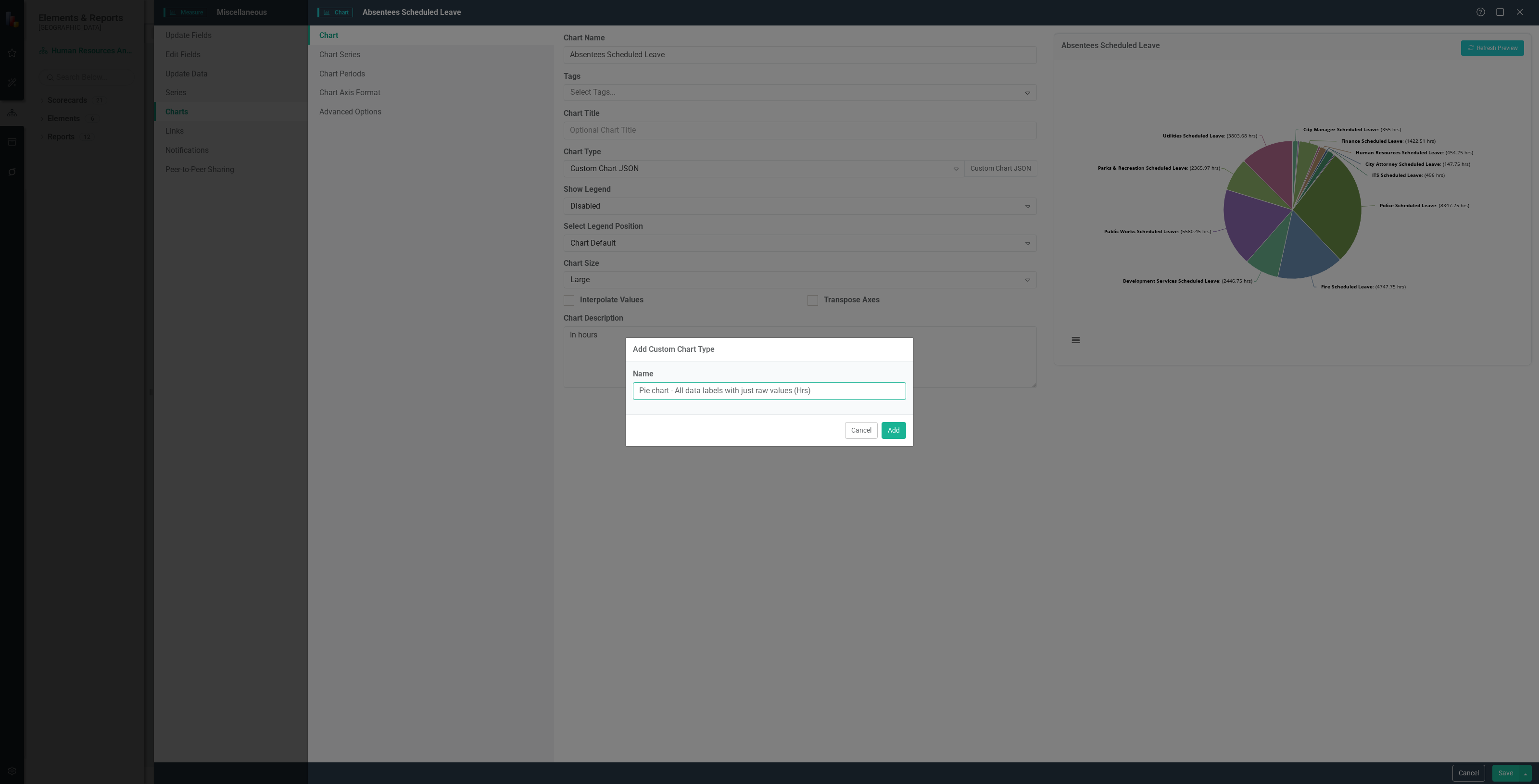
drag, startPoint x: 685, startPoint y: 390, endPoint x: 675, endPoint y: 390, distance: 10.0
click at [675, 390] on input "Pie chart - All data labels with just raw values (Hrs)" at bounding box center [770, 391] width 273 height 17
drag, startPoint x: 794, startPoint y: 387, endPoint x: 788, endPoint y: 388, distance: 6.1
click at [788, 388] on input "Pie chart - data labels with just raw values (Hrs)" at bounding box center [770, 391] width 273 height 17
type input "Pie chart - data labels with just raw values (hrs)"
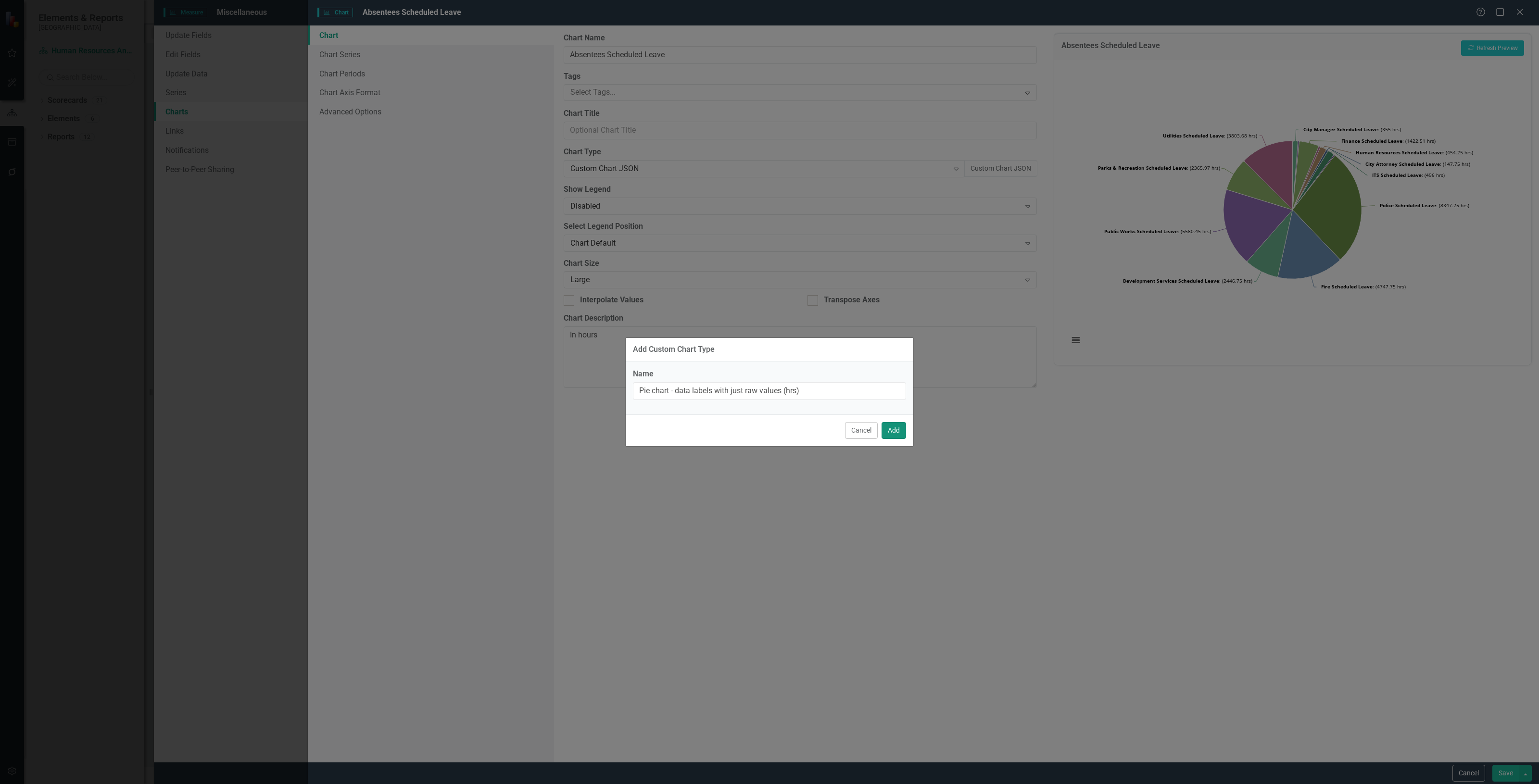
click at [895, 426] on button "Add" at bounding box center [893, 430] width 24 height 17
click at [890, 423] on button "Save" at bounding box center [892, 422] width 27 height 17
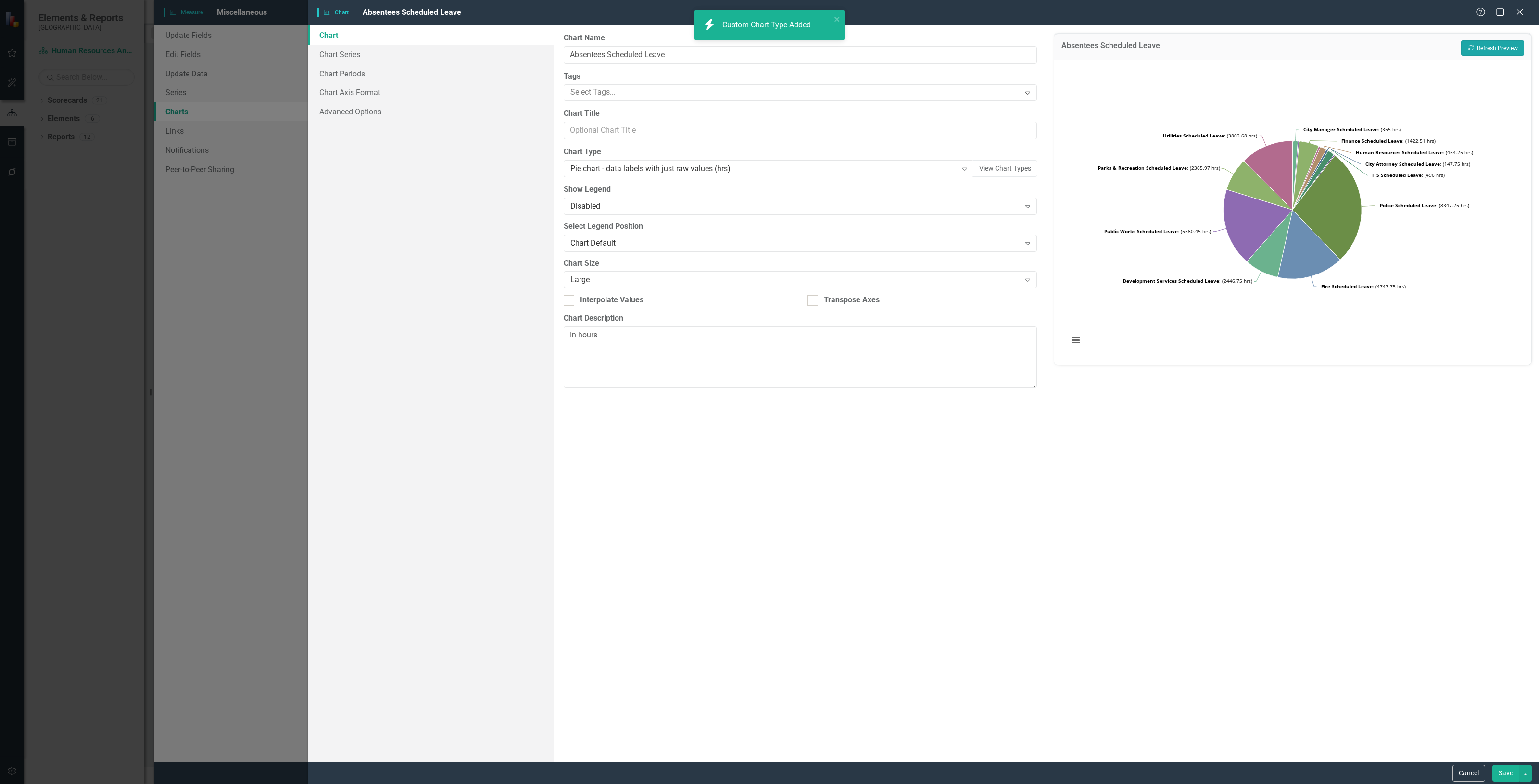
click at [1480, 53] on button "Recalculate Refresh Preview" at bounding box center [1493, 48] width 63 height 15
click at [1479, 53] on button "Recalculate Refresh Preview" at bounding box center [1493, 48] width 63 height 15
click at [1495, 769] on button "Save" at bounding box center [1505, 773] width 27 height 17
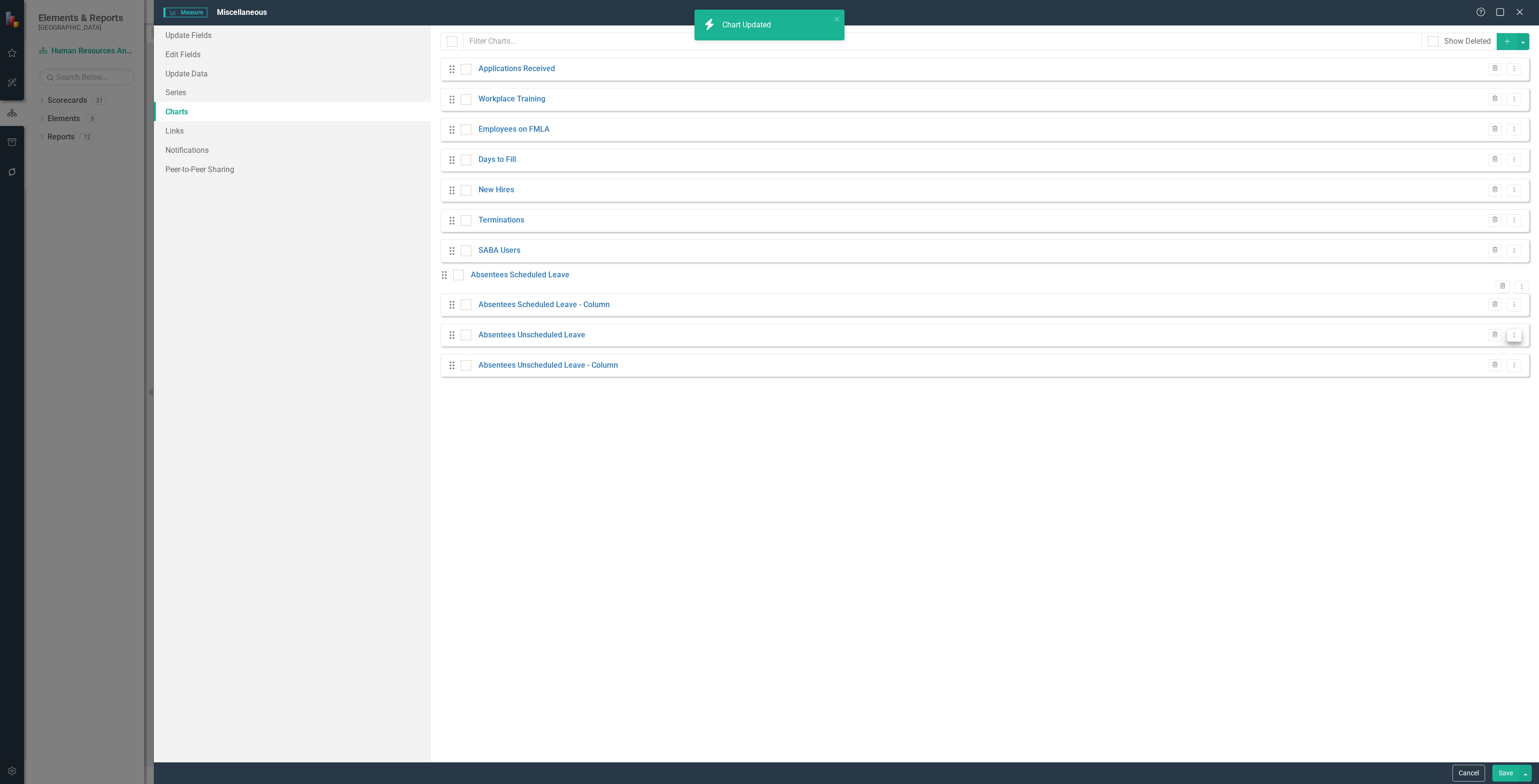
click at [1513, 337] on icon at bounding box center [1513, 334] width 1 height 5
click at [1464, 363] on link "Edit Edit Chart" at bounding box center [1483, 357] width 76 height 17
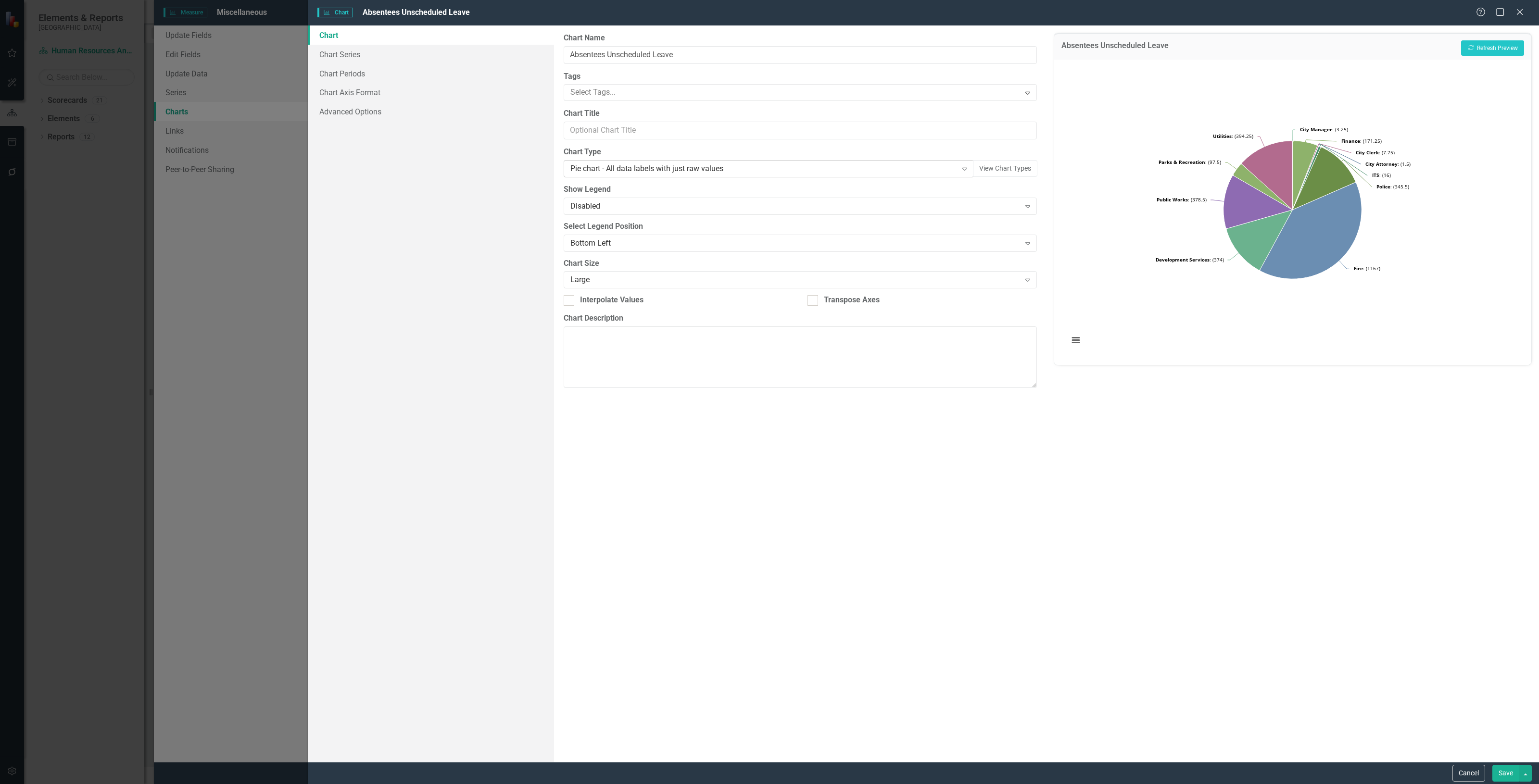
click at [655, 170] on div "Pie chart - All data labels with just raw values" at bounding box center [763, 169] width 386 height 11
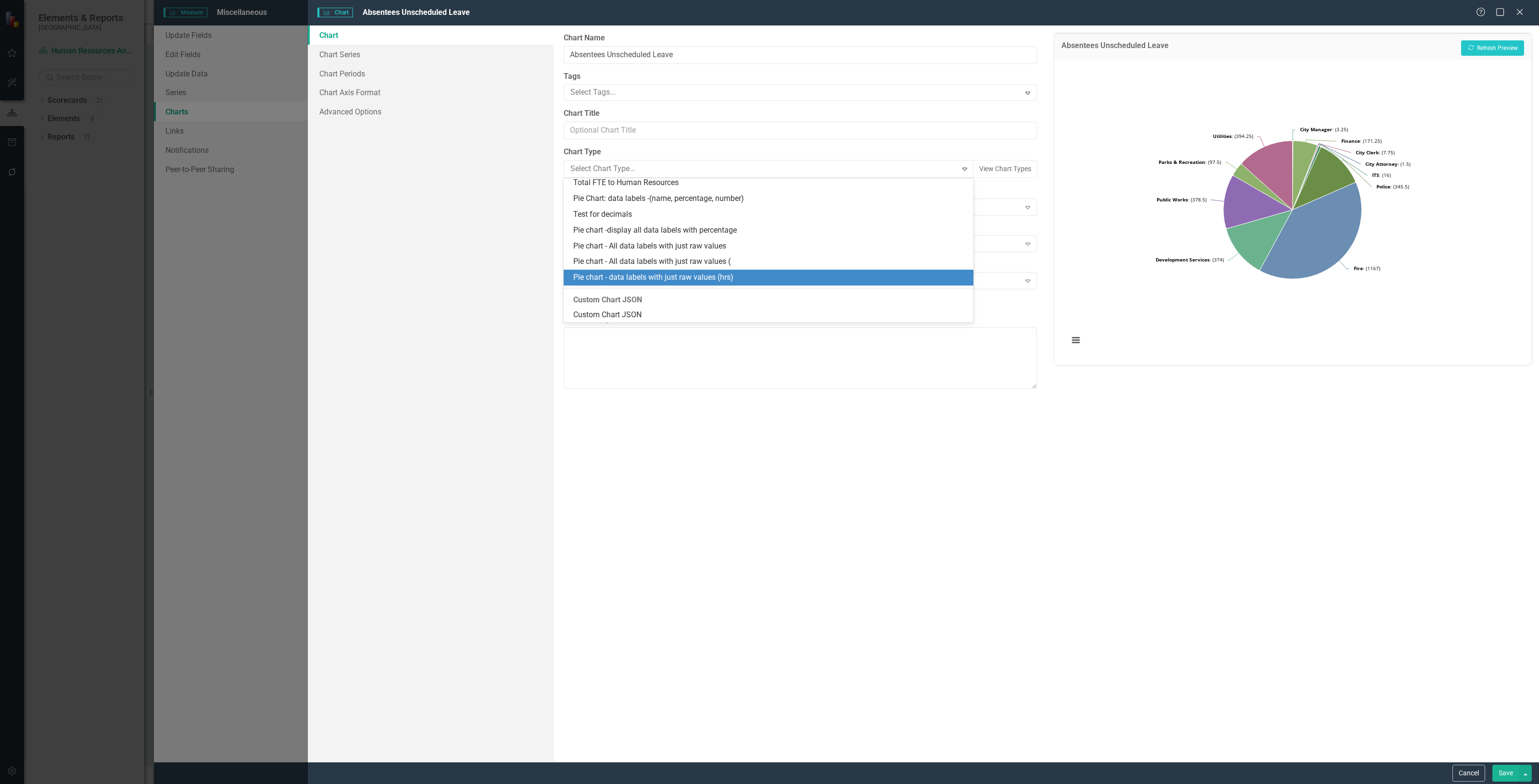
click at [648, 278] on div "Pie chart - data labels with just raw values (hrs)" at bounding box center [770, 277] width 394 height 11
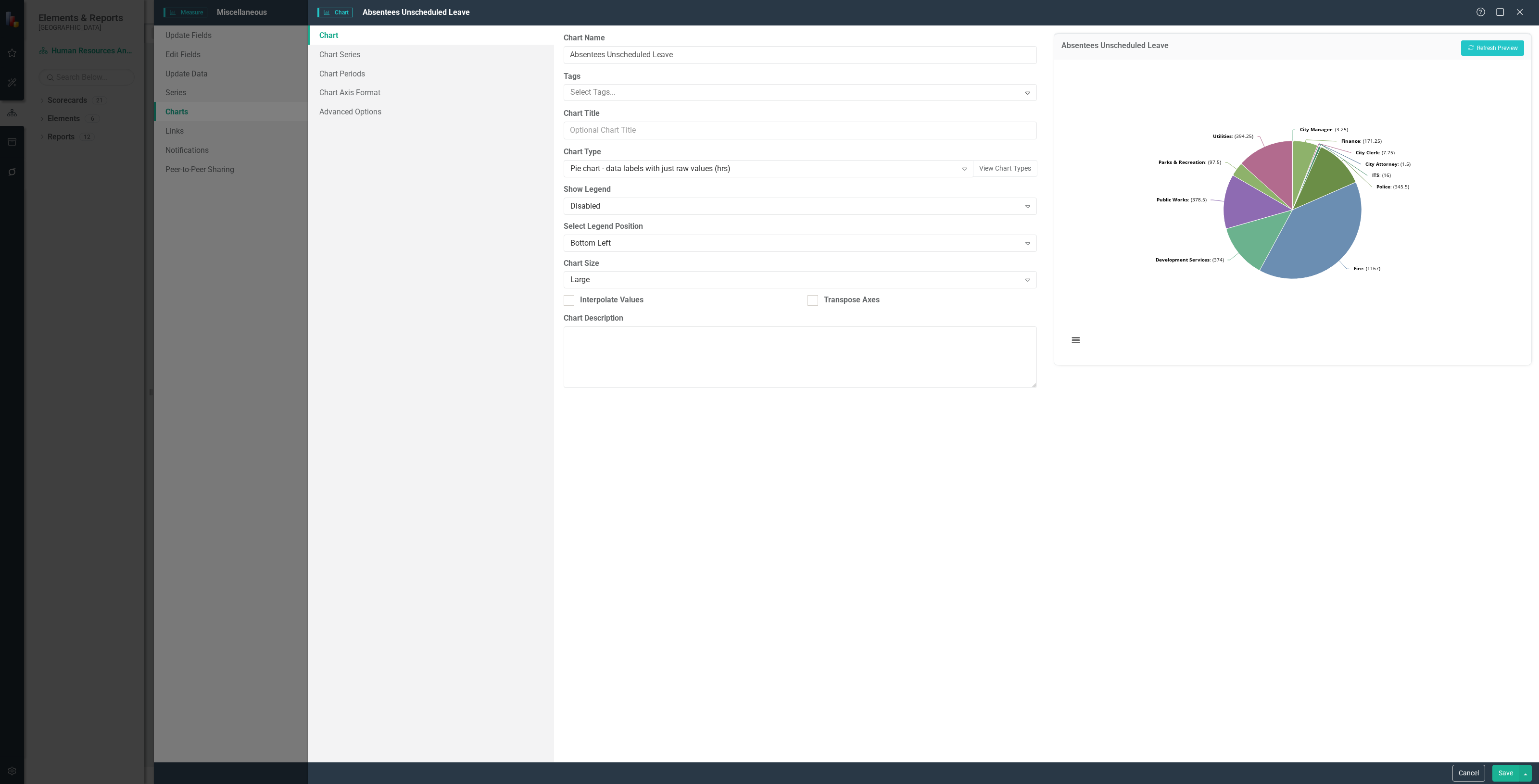
click at [1503, 771] on button "Save" at bounding box center [1505, 773] width 27 height 17
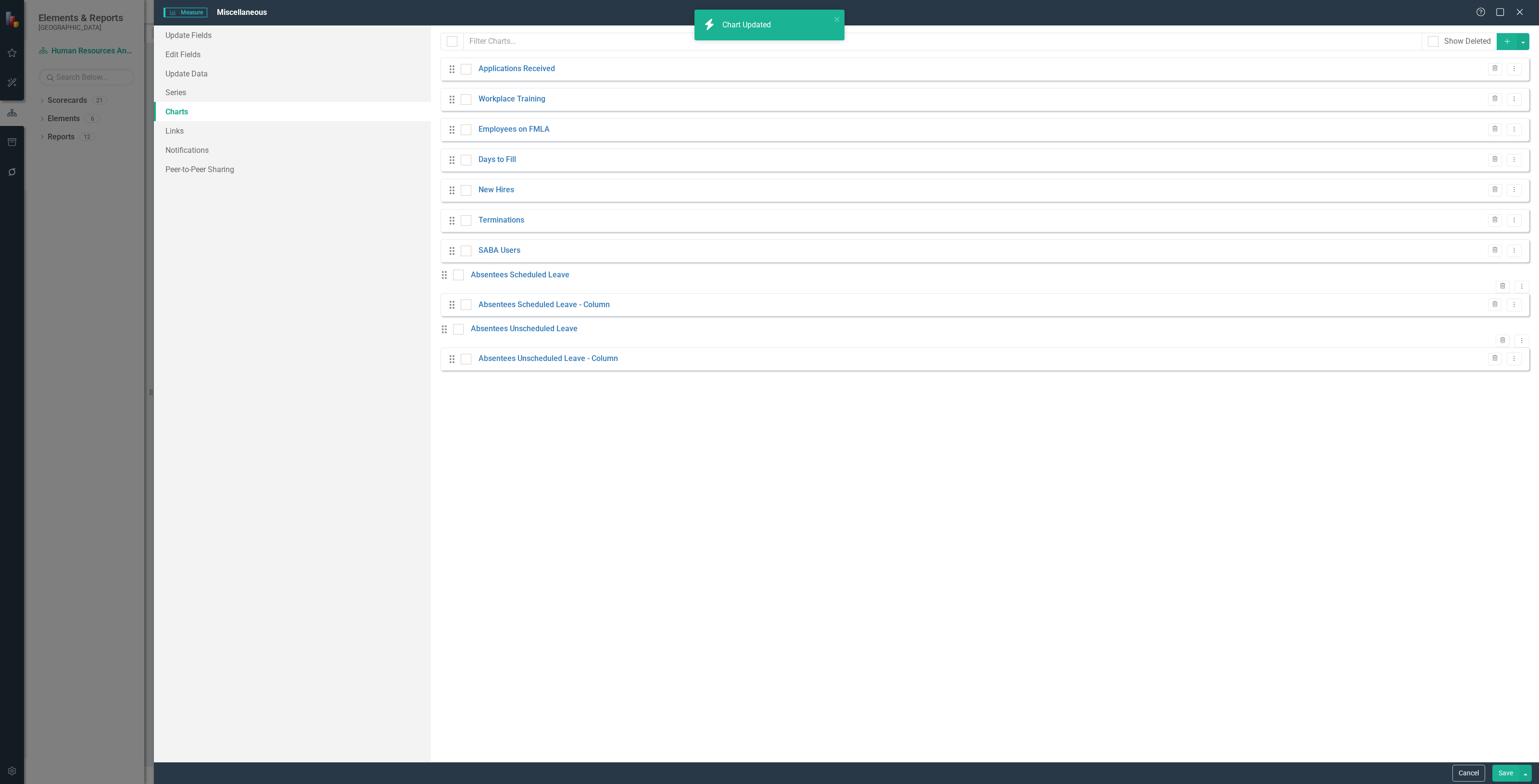
click at [1496, 775] on button "Save" at bounding box center [1505, 773] width 27 height 17
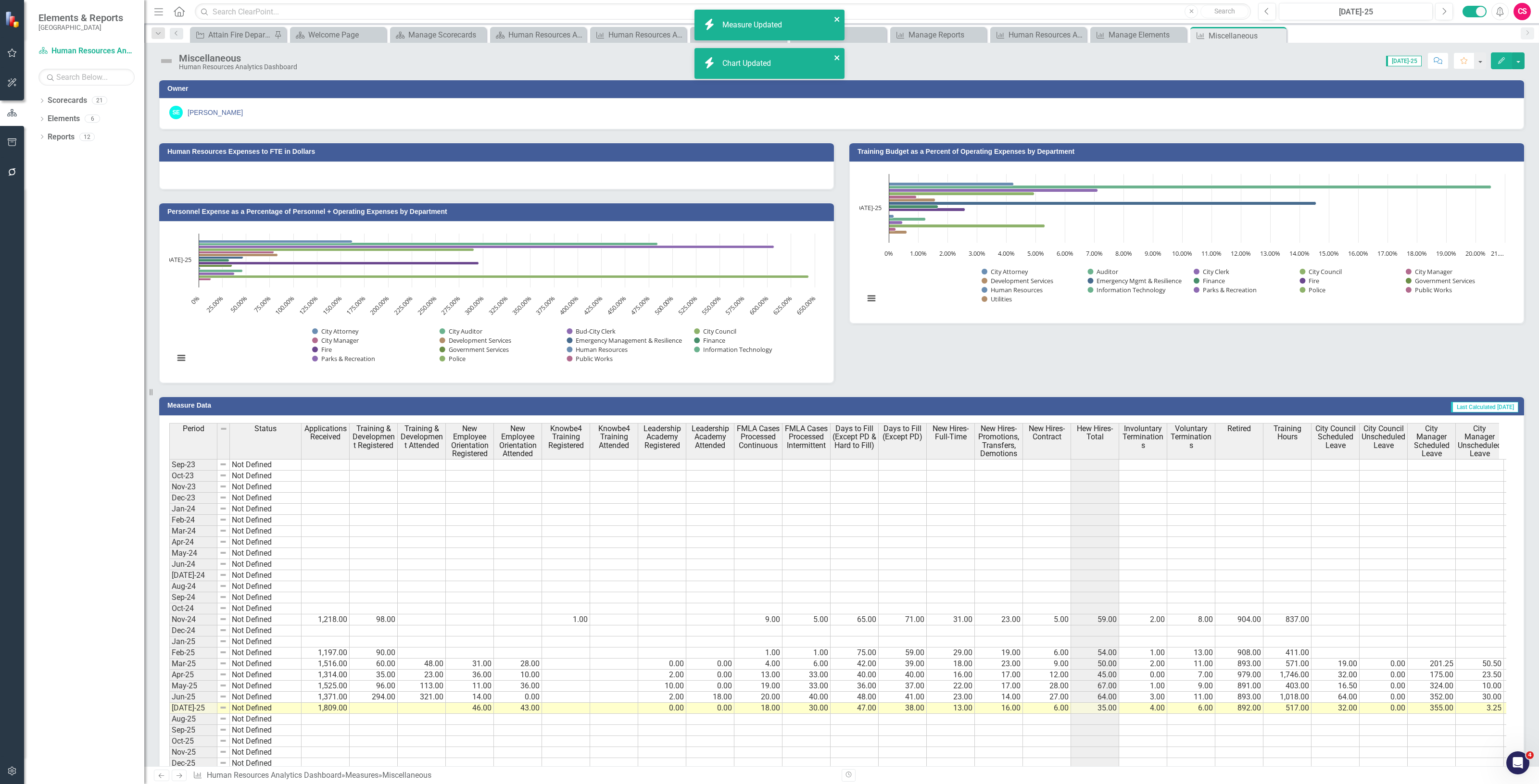
click at [838, 54] on icon "close" at bounding box center [837, 57] width 7 height 7
click at [835, 18] on icon "close" at bounding box center [837, 19] width 7 height 7
click at [58, 139] on link "Reports" at bounding box center [61, 137] width 27 height 11
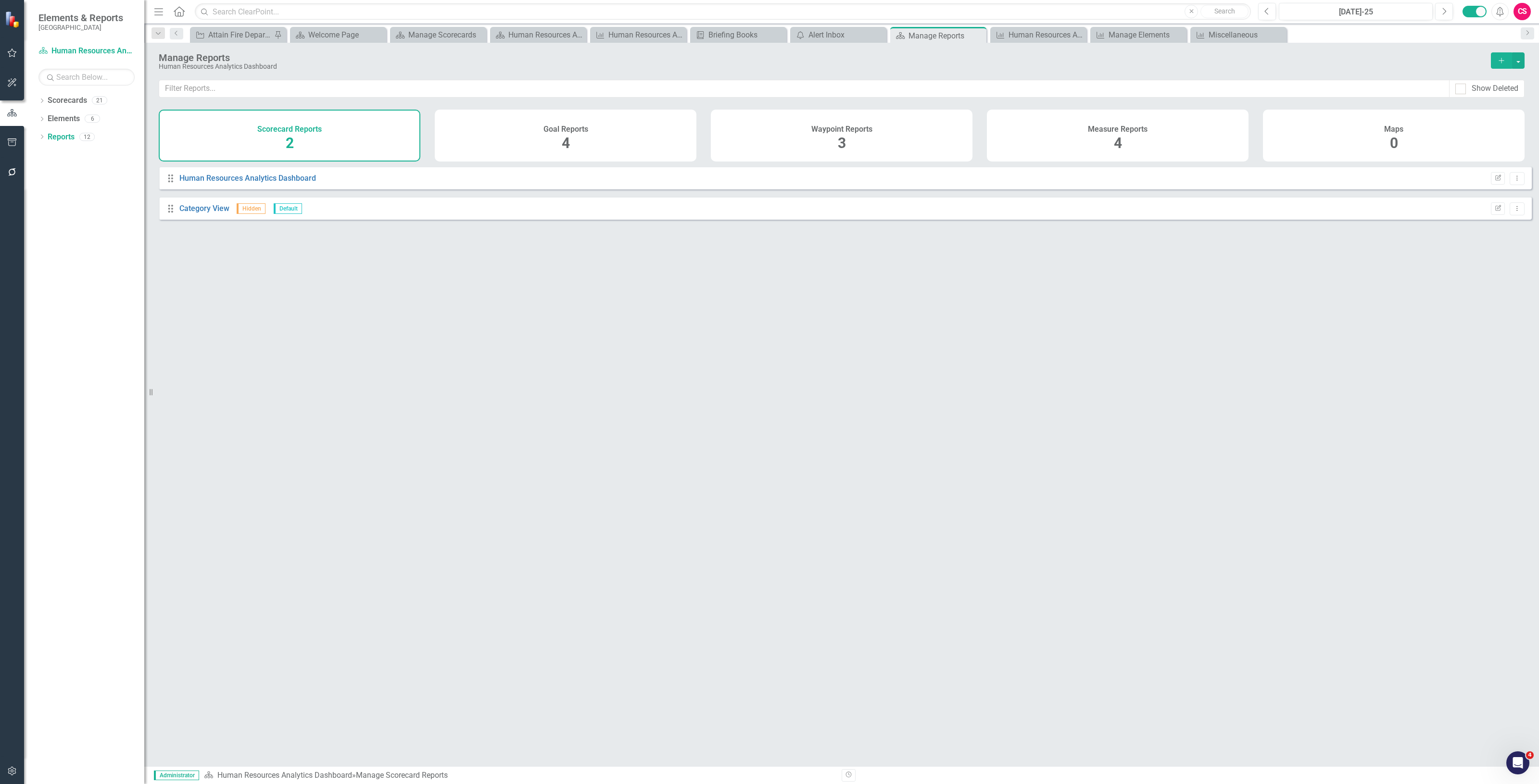
click at [1042, 119] on div "Measure Reports 4" at bounding box center [1117, 135] width 261 height 52
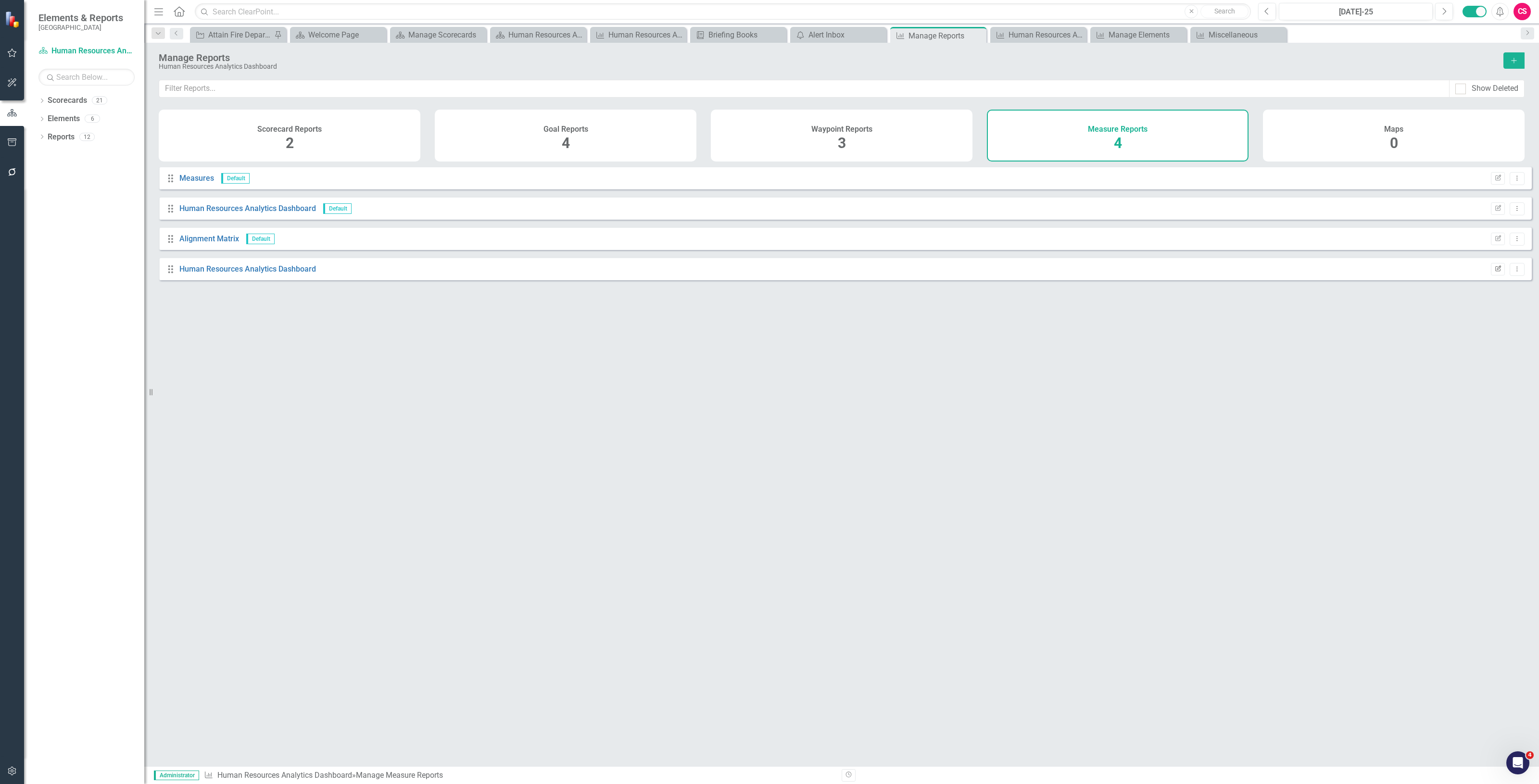
click at [1494, 272] on icon "Edit Report" at bounding box center [1497, 269] width 7 height 6
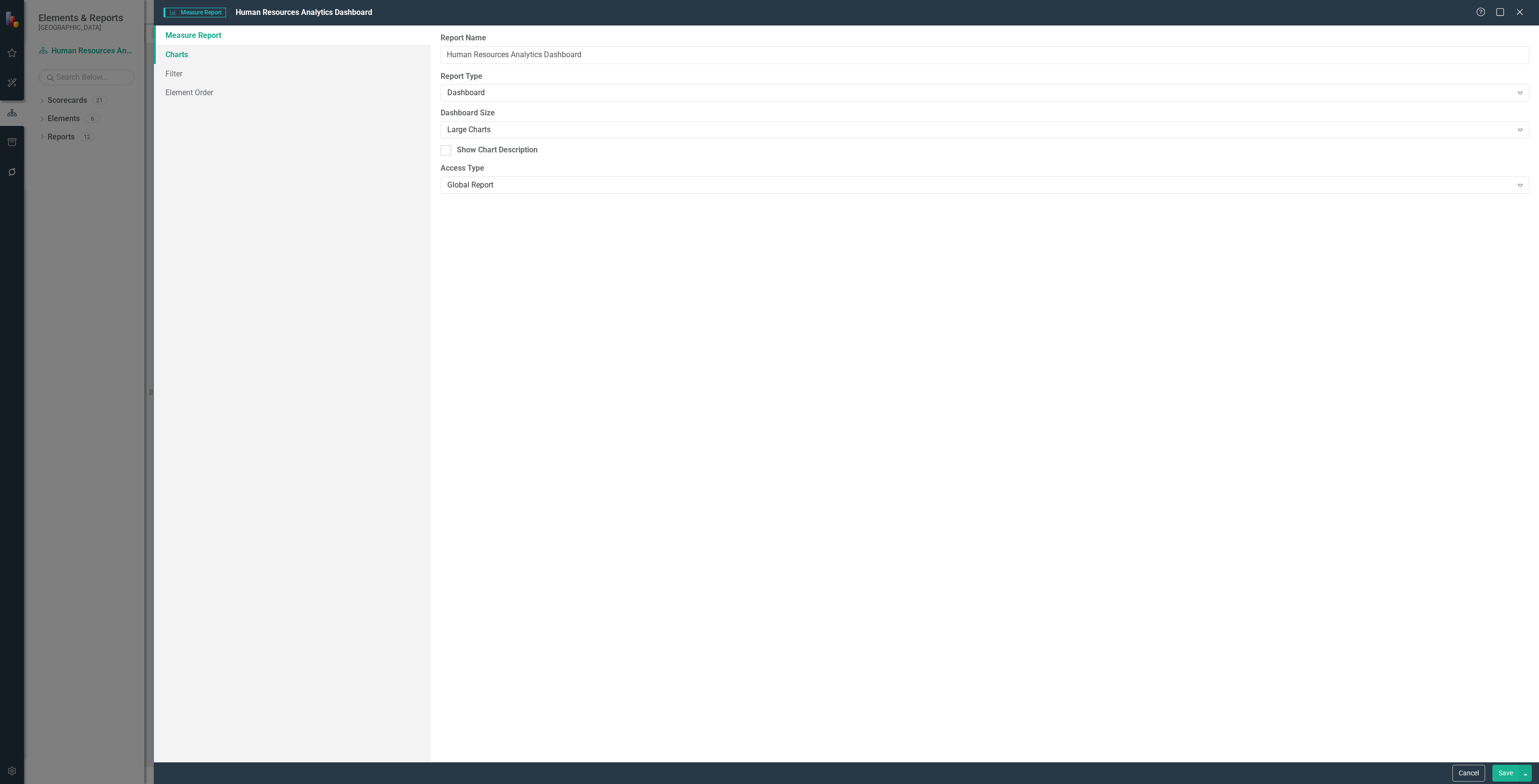
click at [284, 52] on link "Charts" at bounding box center [292, 54] width 277 height 19
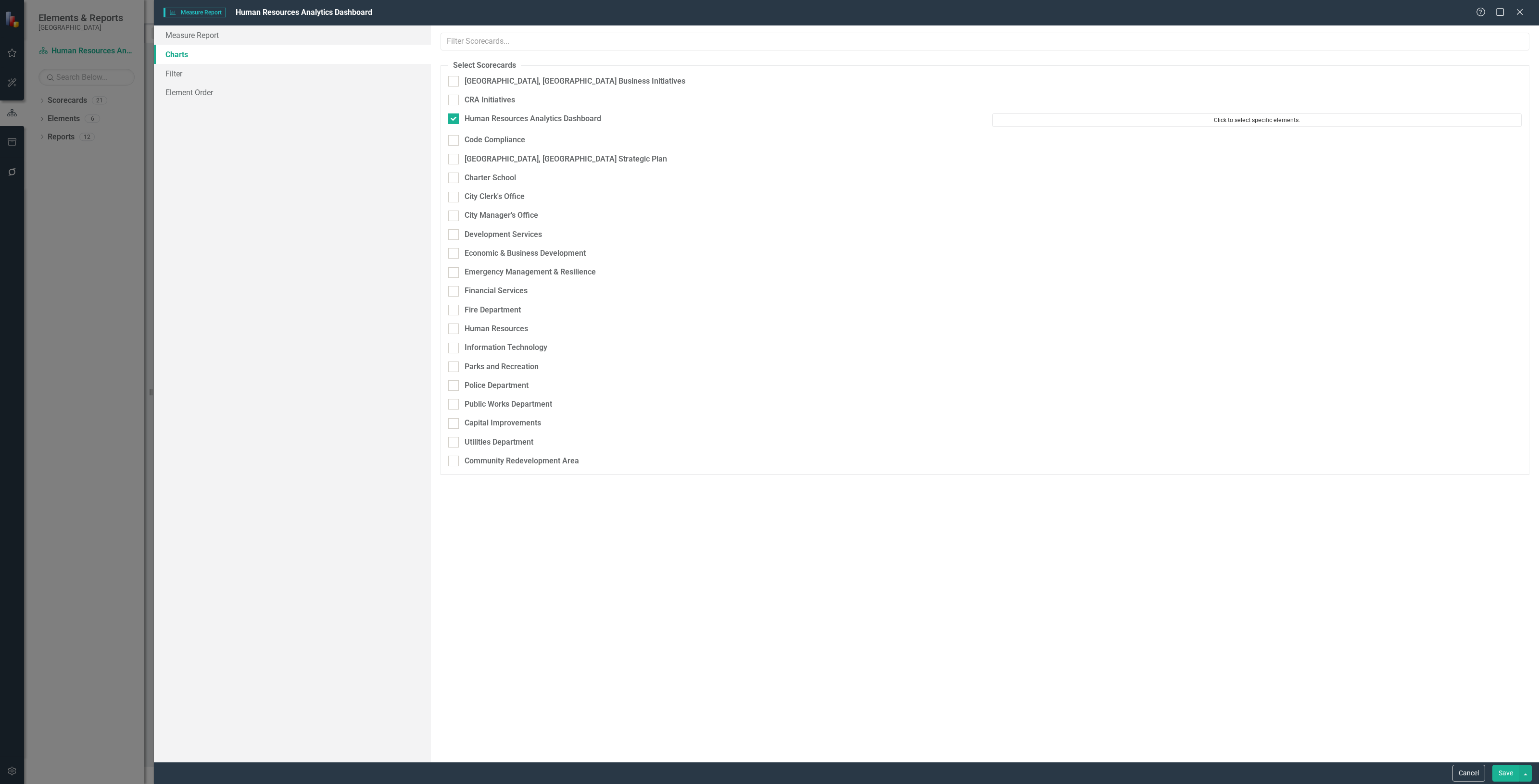
click at [1060, 114] on button "Click to select specific elements." at bounding box center [1257, 120] width 530 height 13
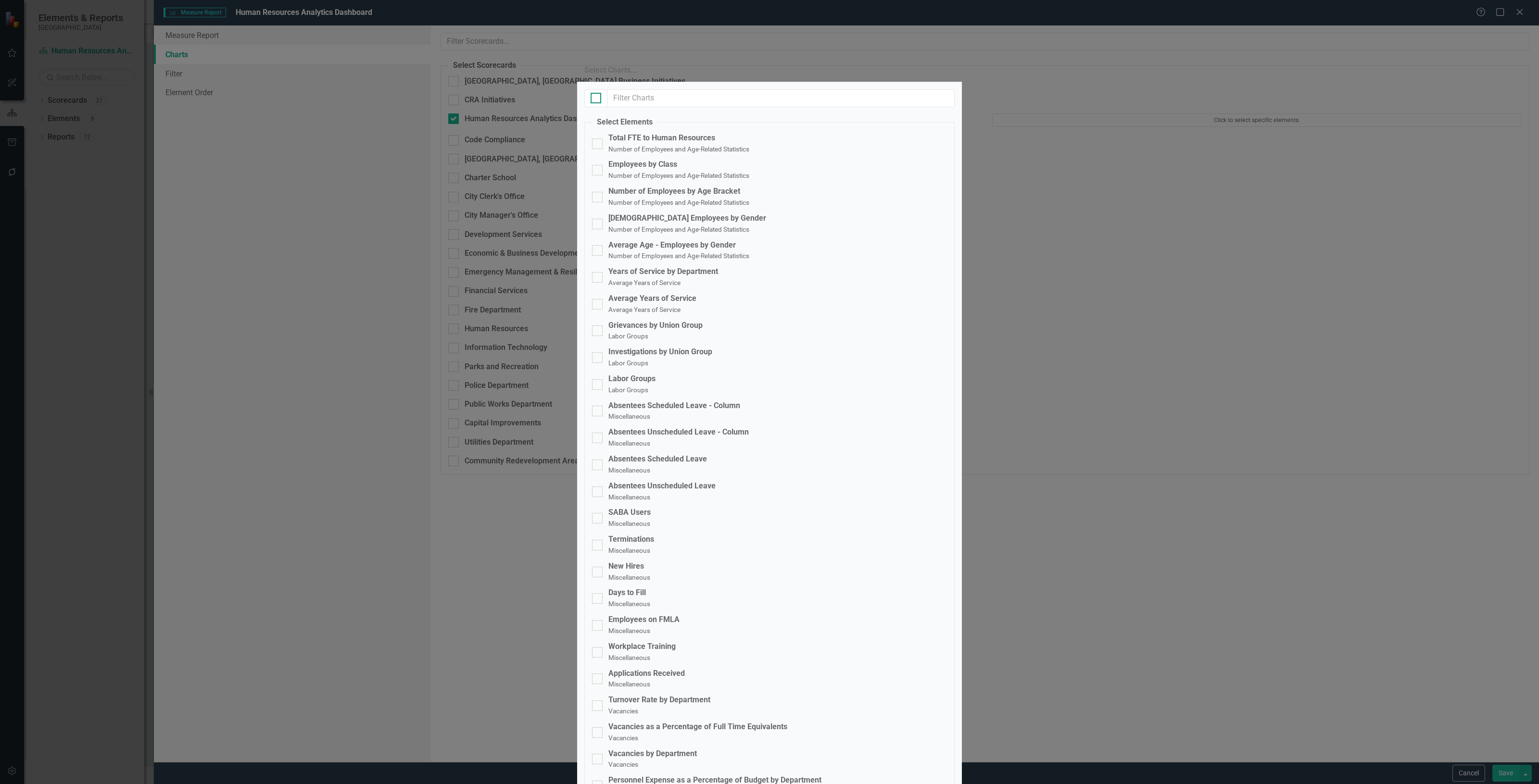
click at [599, 103] on div at bounding box center [596, 98] width 11 height 11
click at [597, 99] on input "checkbox" at bounding box center [593, 95] width 6 height 6
checkbox input "true"
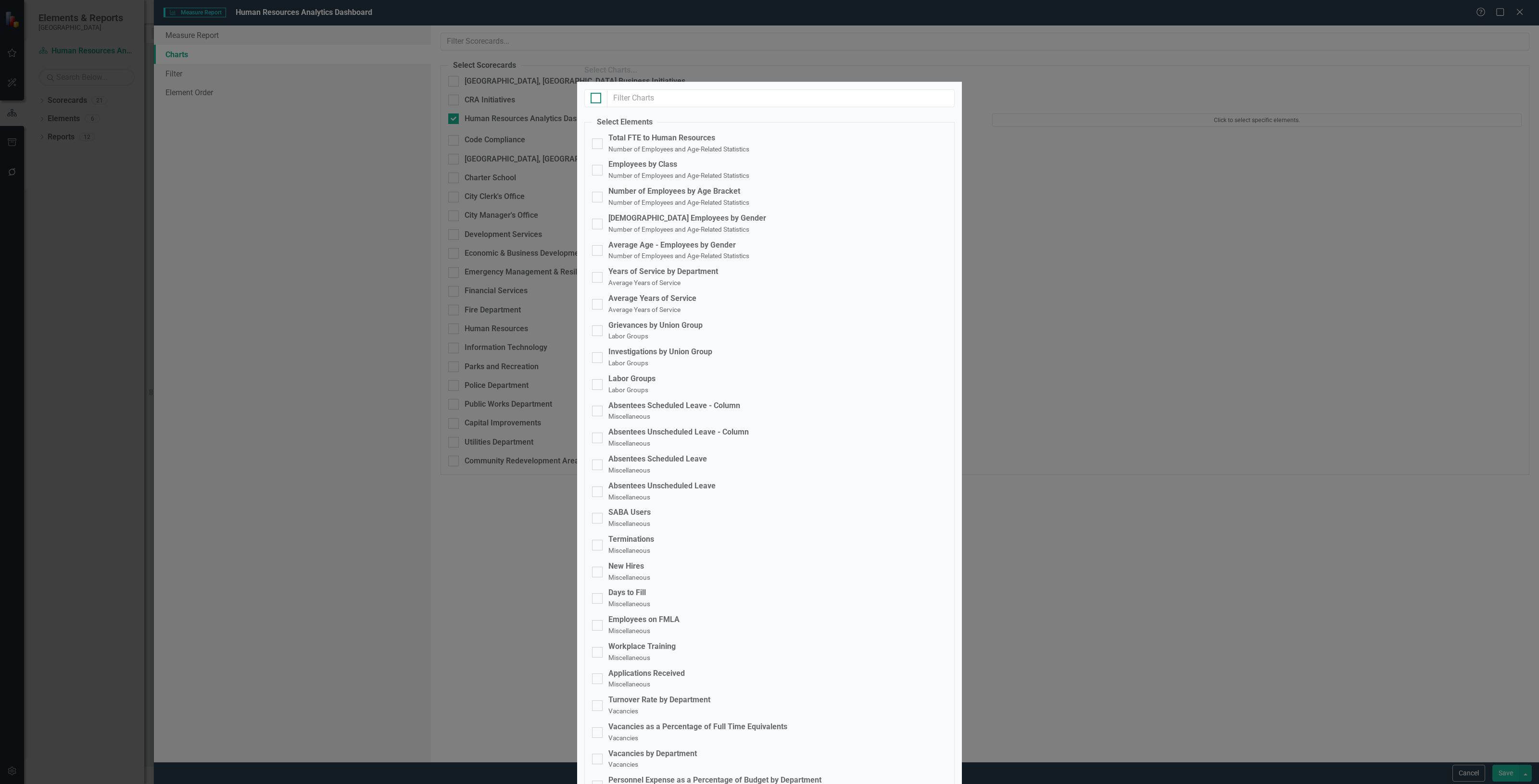
checkbox input "true"
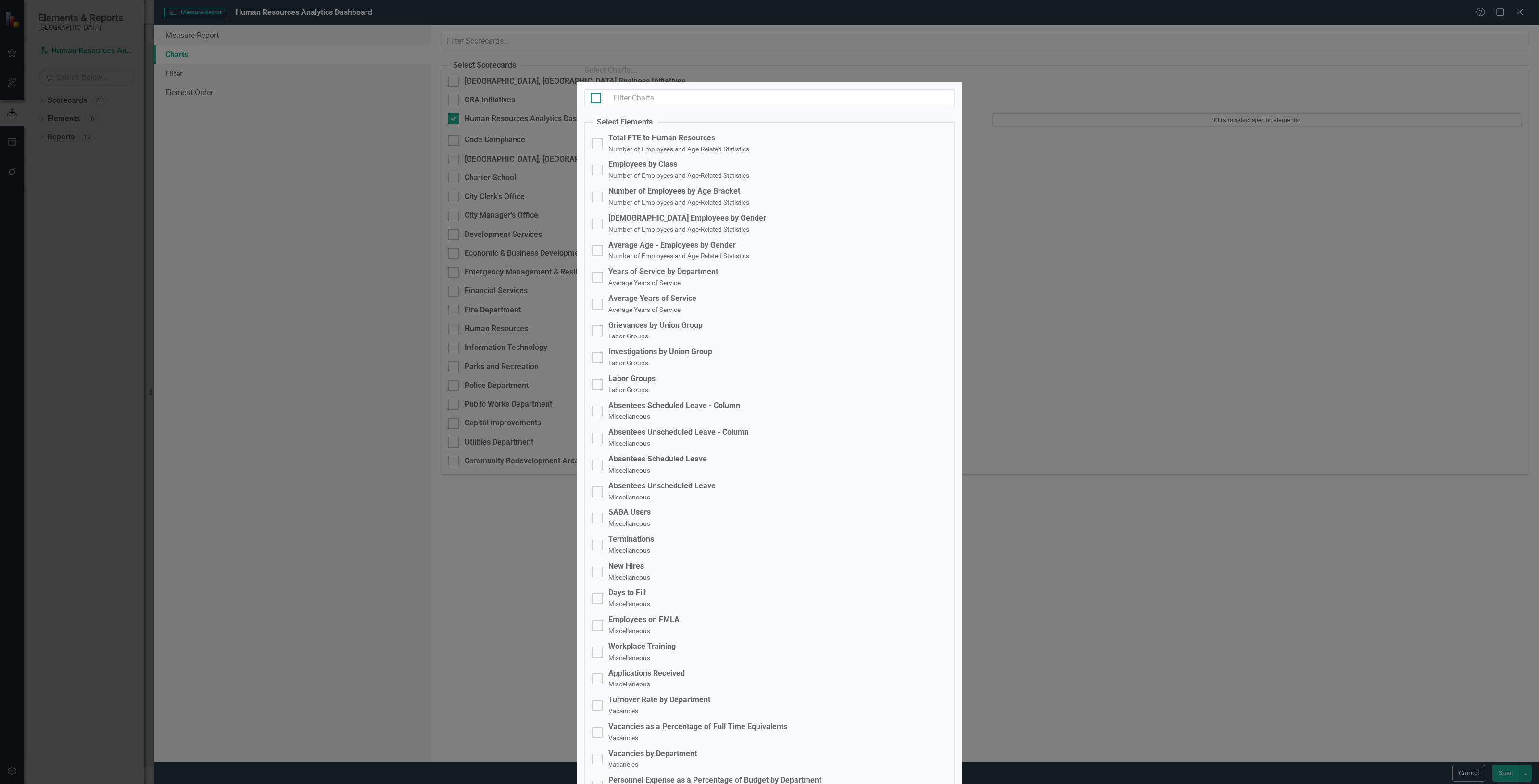
checkbox input "true"
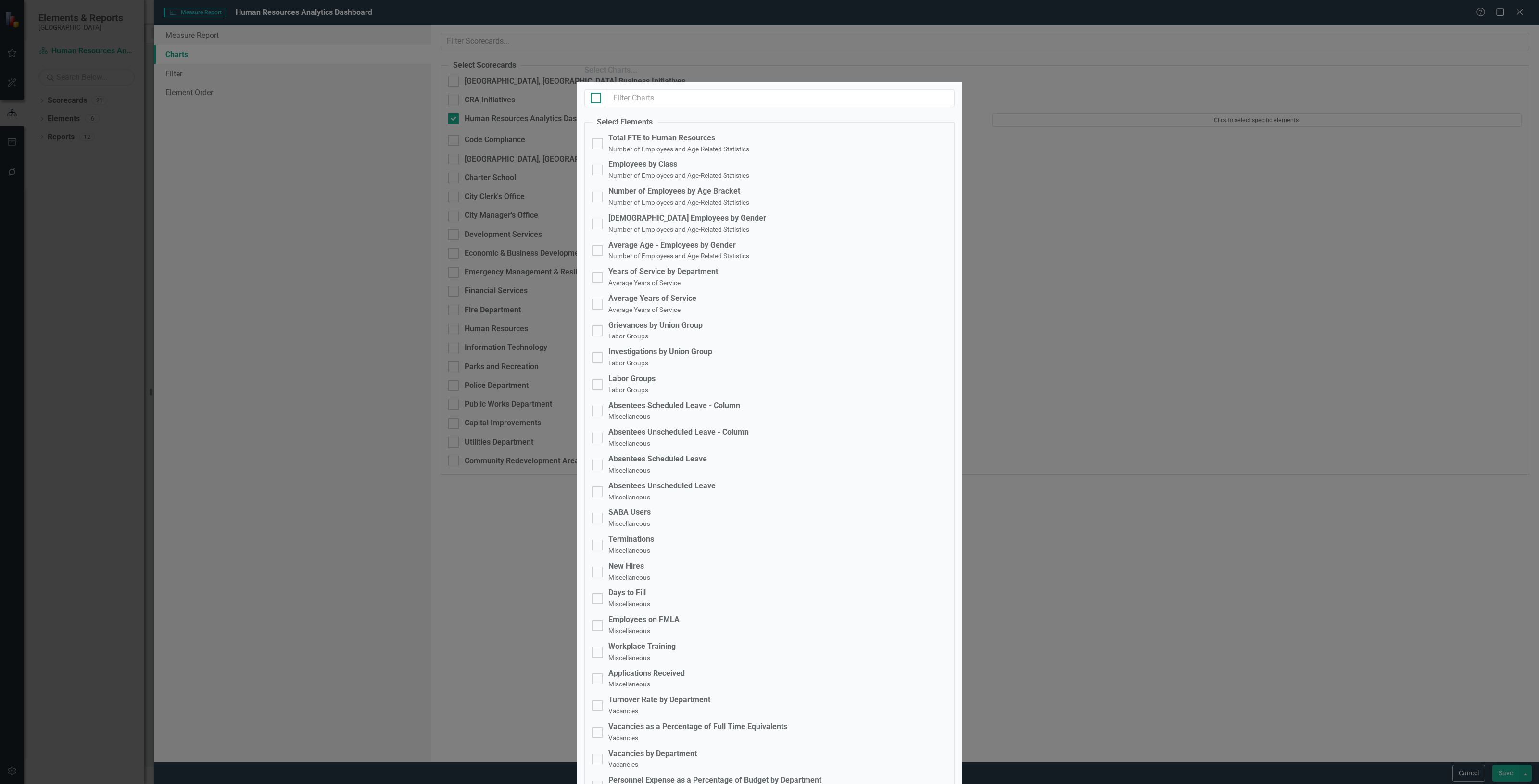
checkbox input "true"
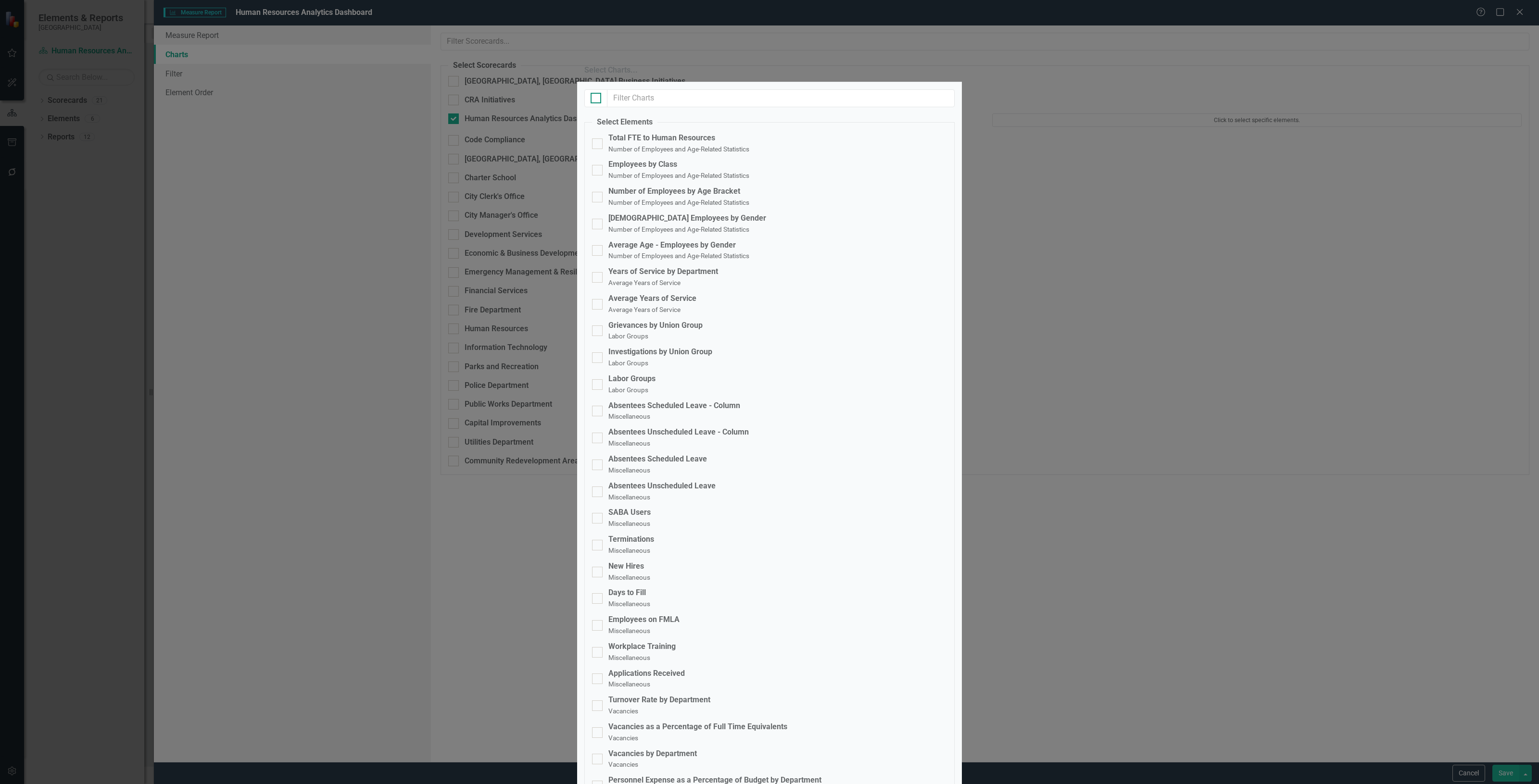
checkbox input "true"
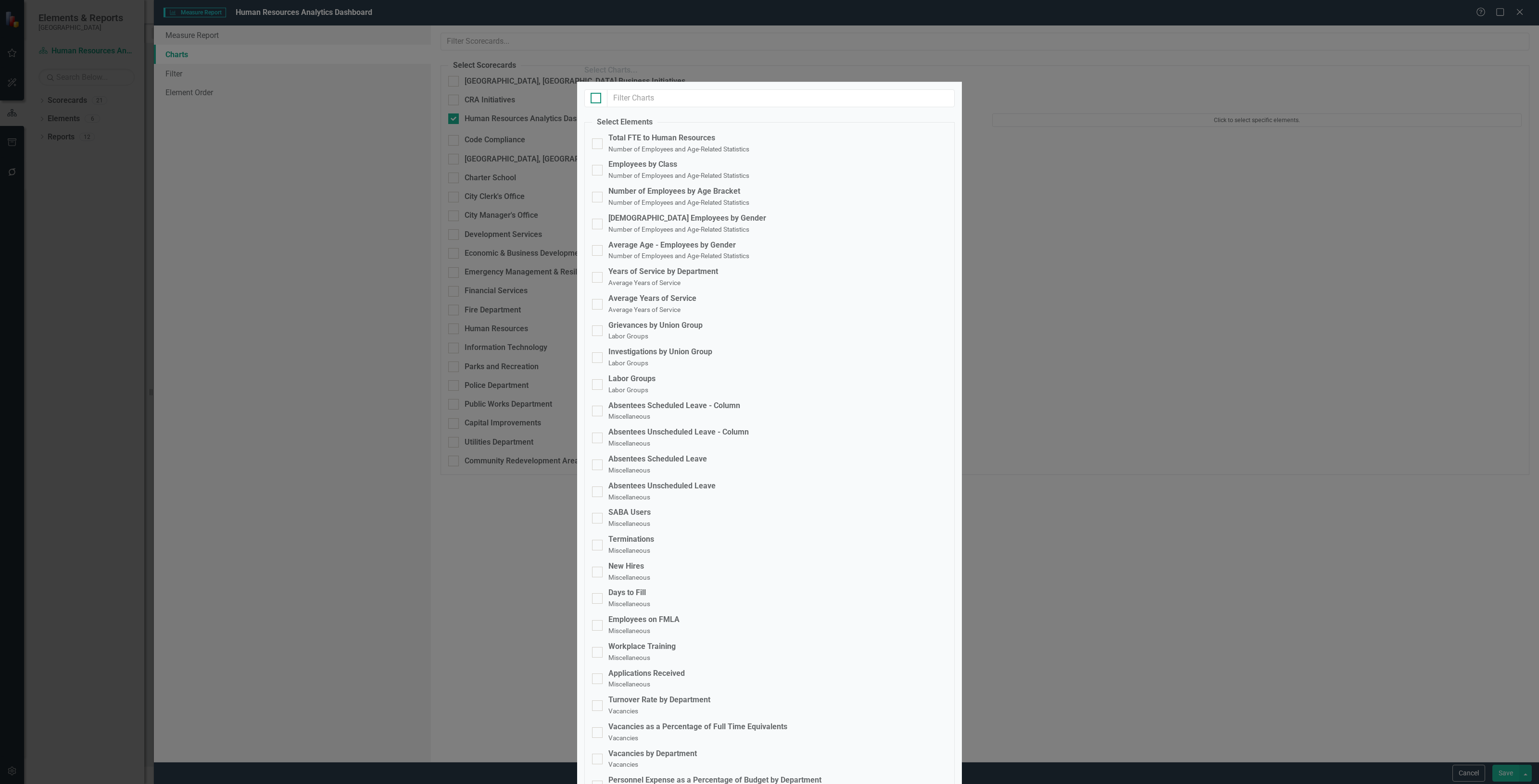
checkbox input "true"
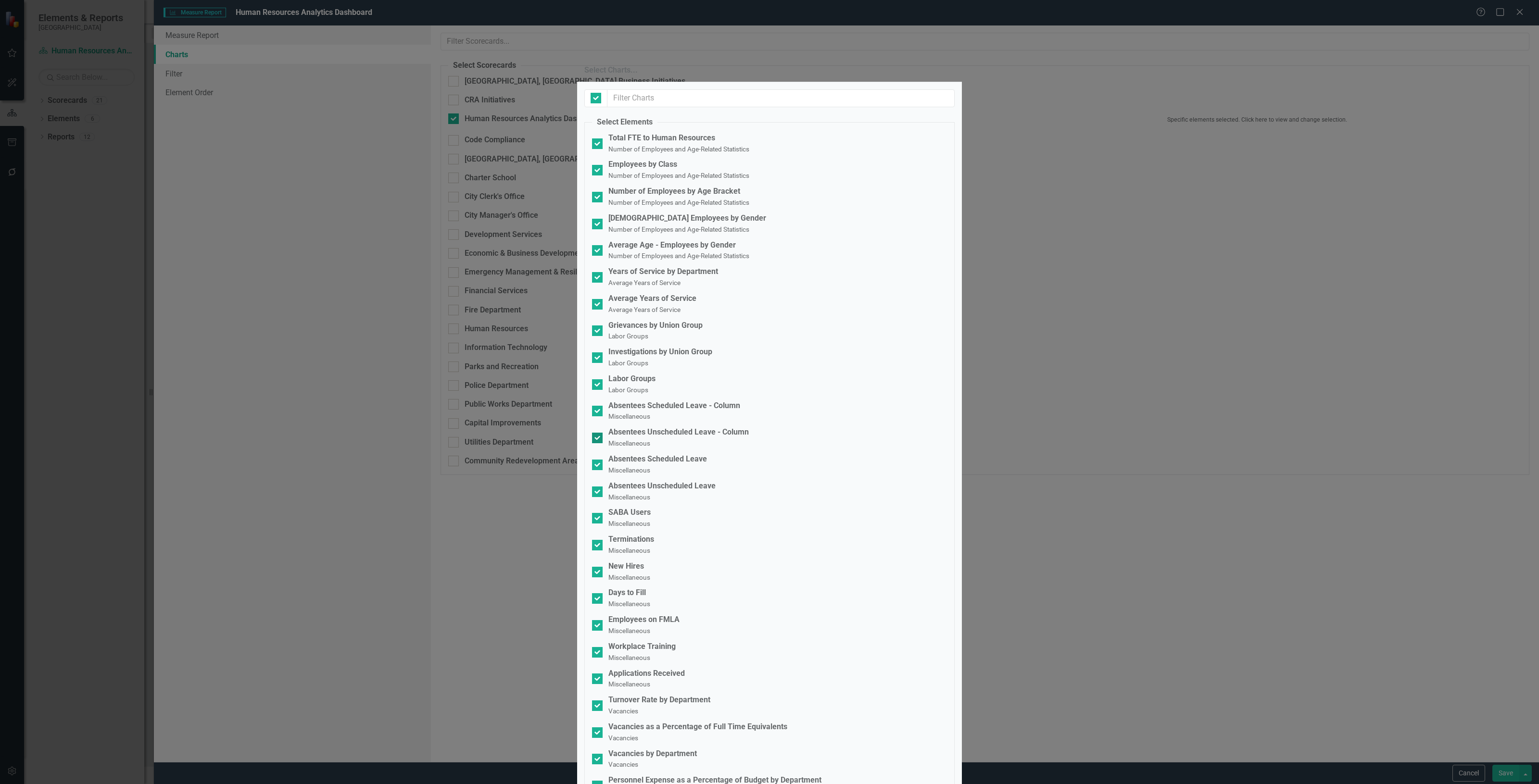
click at [651, 427] on div "Absentees Unscheduled Leave - Column" at bounding box center [678, 432] width 140 height 11
click at [598, 433] on input "Absentees Unscheduled Leave - Column Miscellaneous" at bounding box center [595, 435] width 6 height 6
checkbox input "false"
click at [642, 400] on div "Absentees Scheduled Leave - Column" at bounding box center [674, 406] width 132 height 11
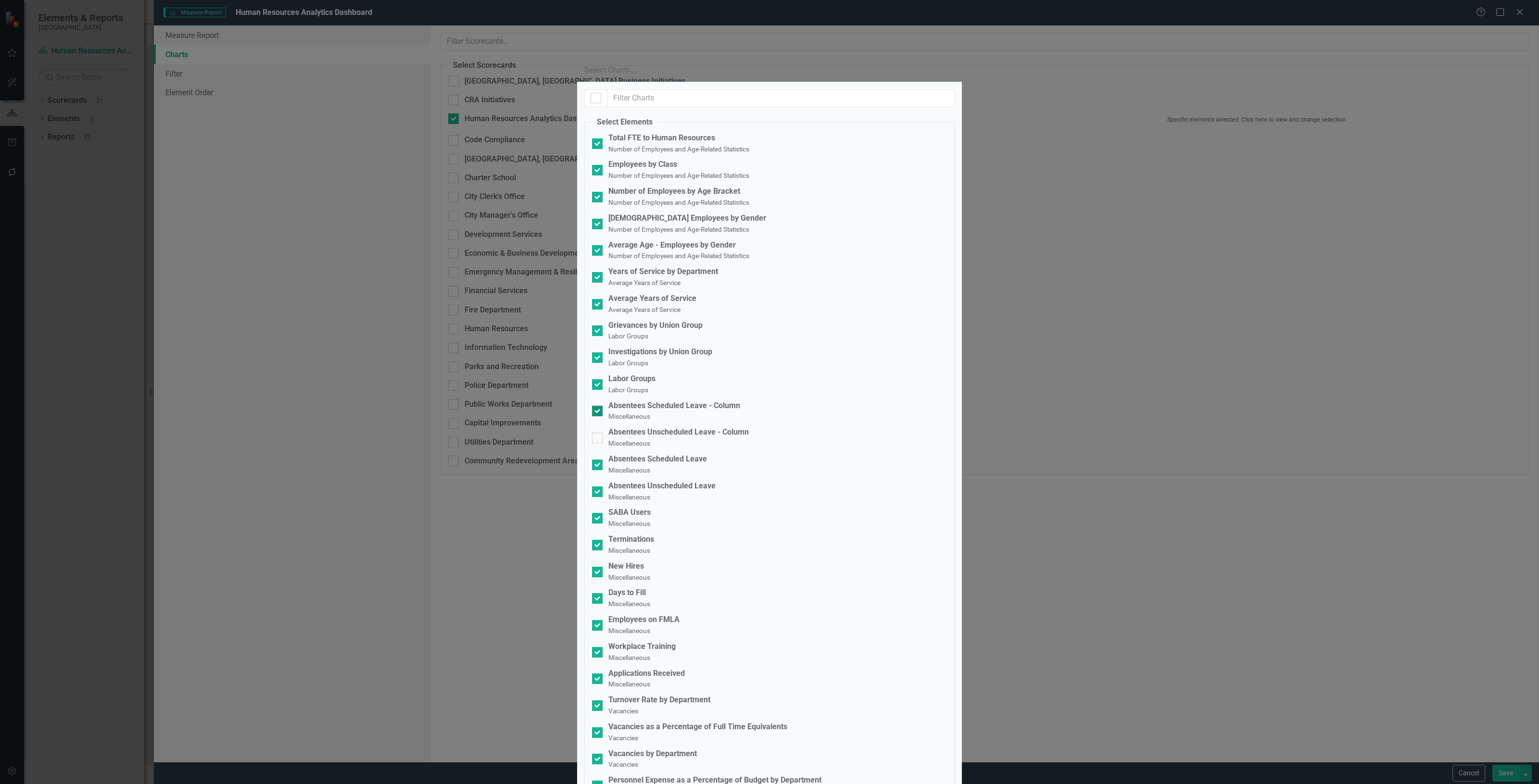
click at [598, 406] on input "Absentees Scheduled Leave - Column Miscellaneous" at bounding box center [595, 408] width 6 height 6
checkbox input "false"
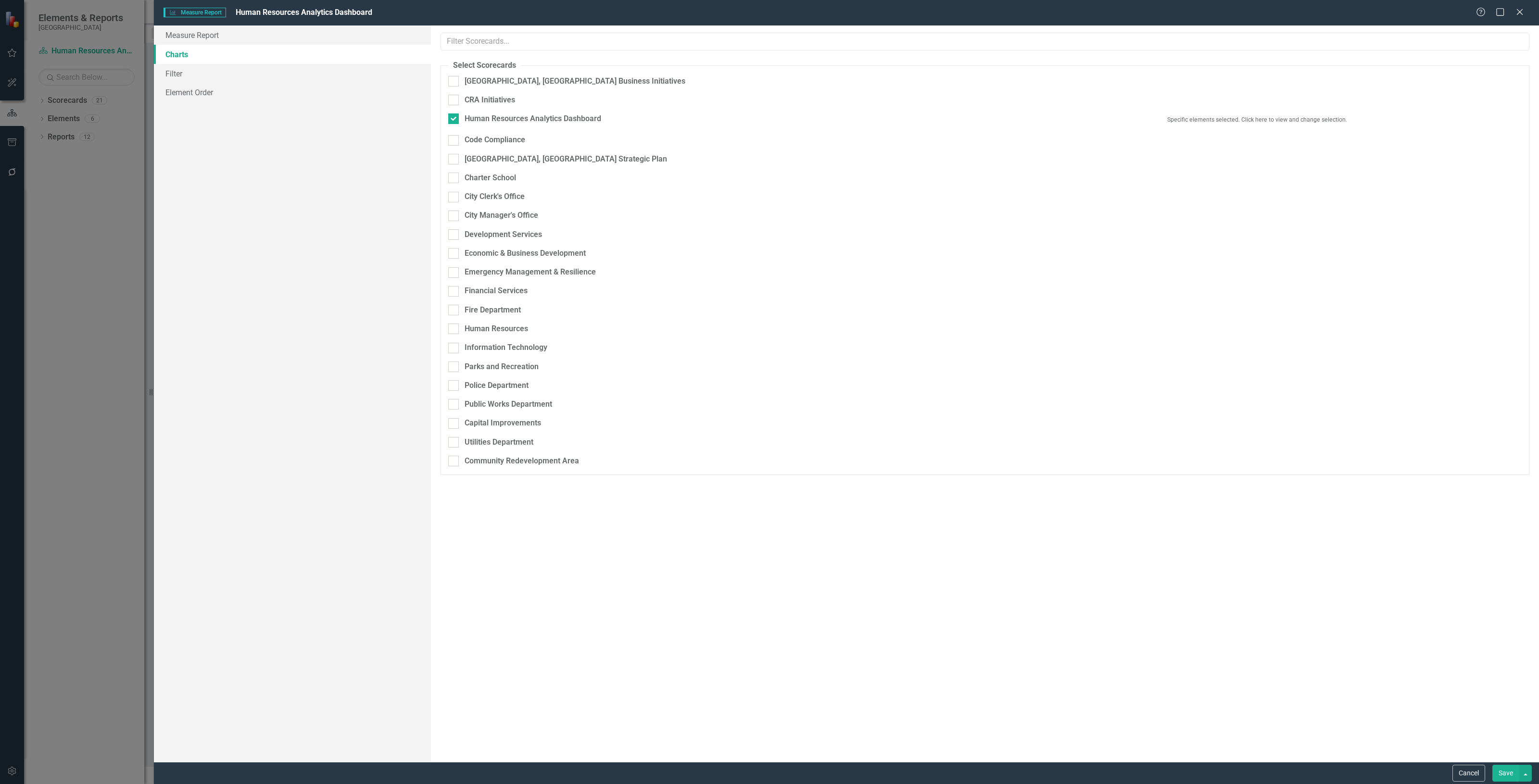
click at [1503, 772] on button "Save" at bounding box center [1505, 773] width 27 height 17
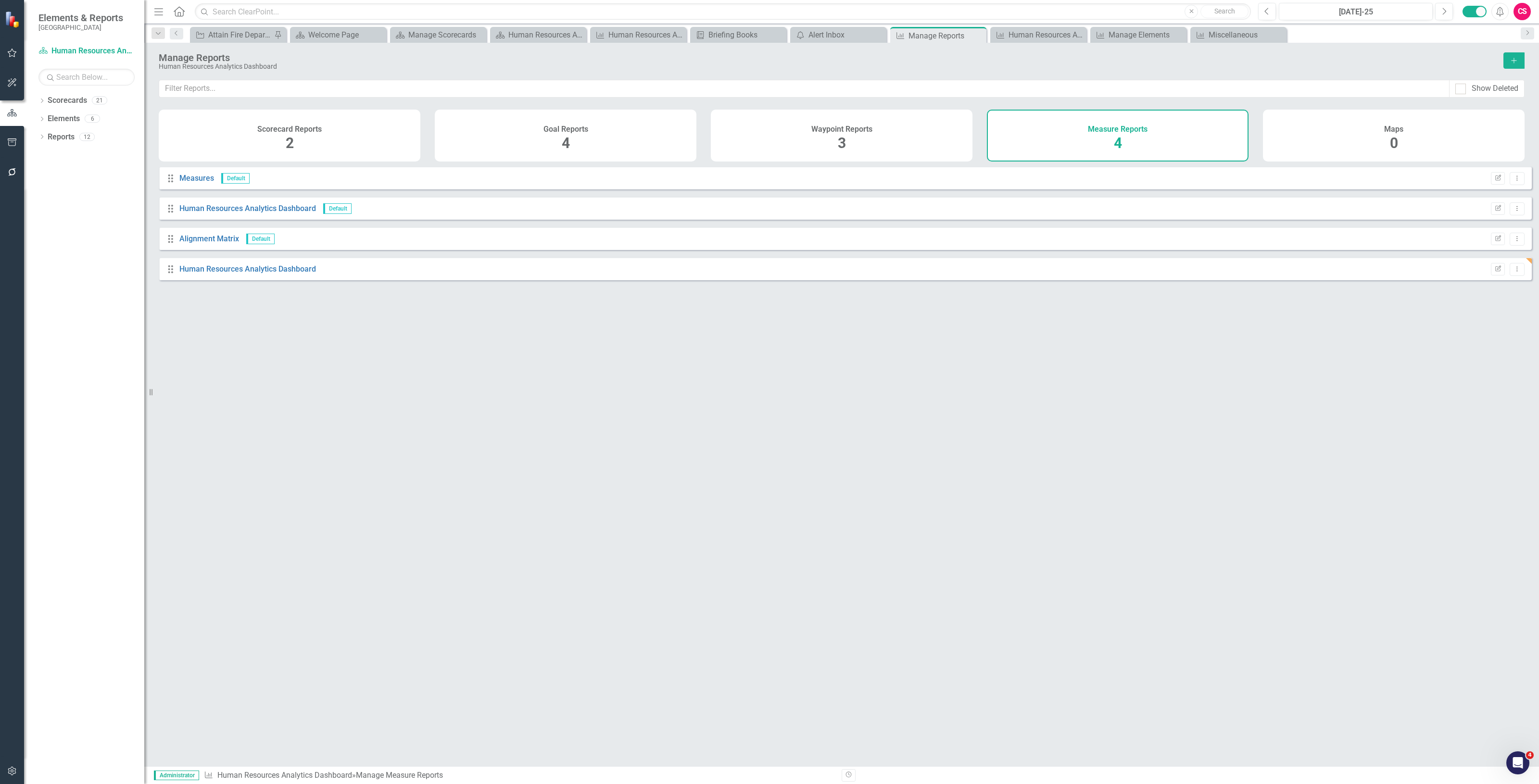
click at [14, 138] on div at bounding box center [12, 142] width 24 height 30
click at [13, 140] on icon "button" at bounding box center [11, 142] width 9 height 7
click at [58, 73] on div "Briefing Books" at bounding box center [86, 67] width 96 height 16
click at [59, 66] on link "Briefing Books" at bounding box center [86, 67] width 96 height 11
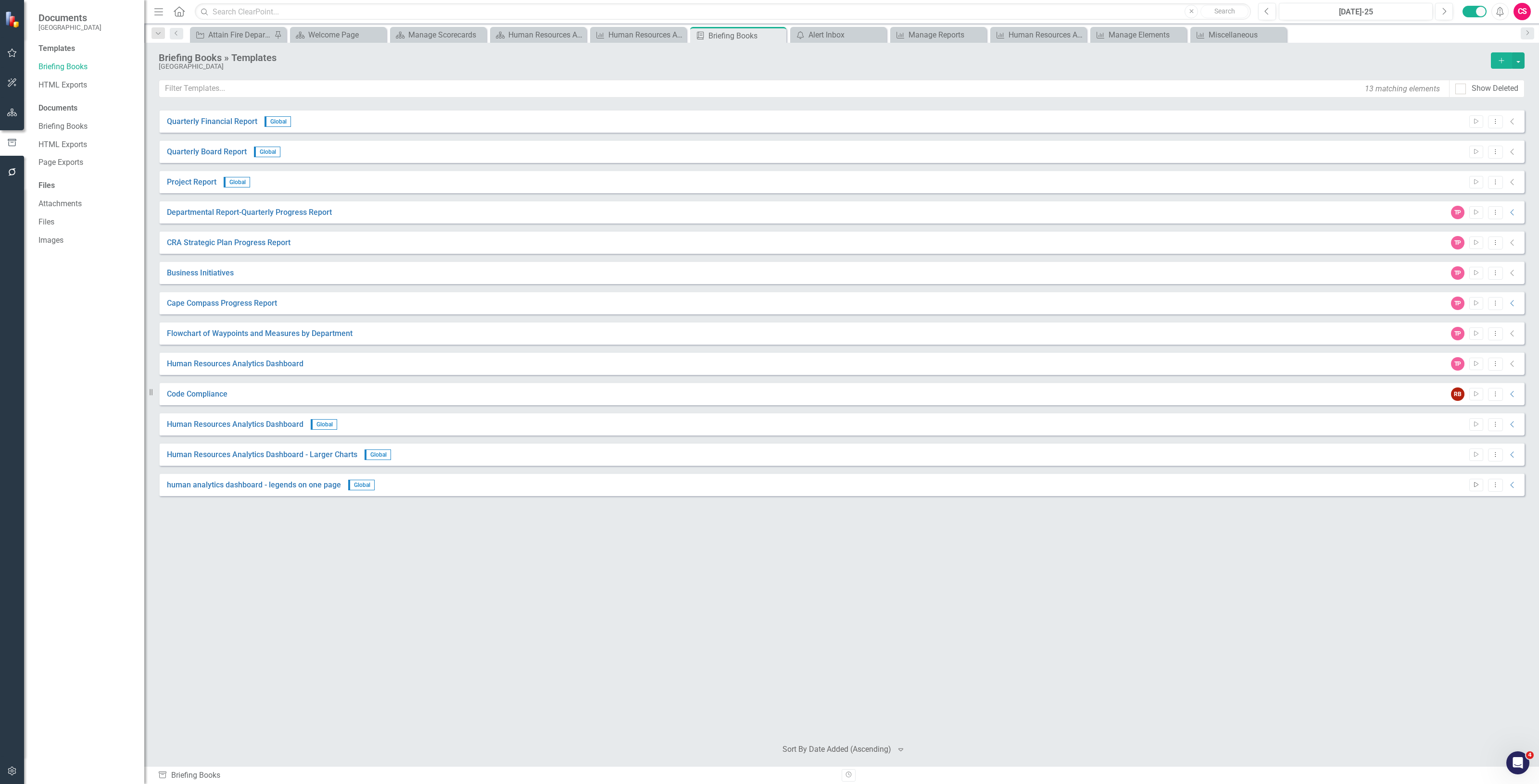
click at [1474, 484] on icon "Start" at bounding box center [1476, 485] width 7 height 6
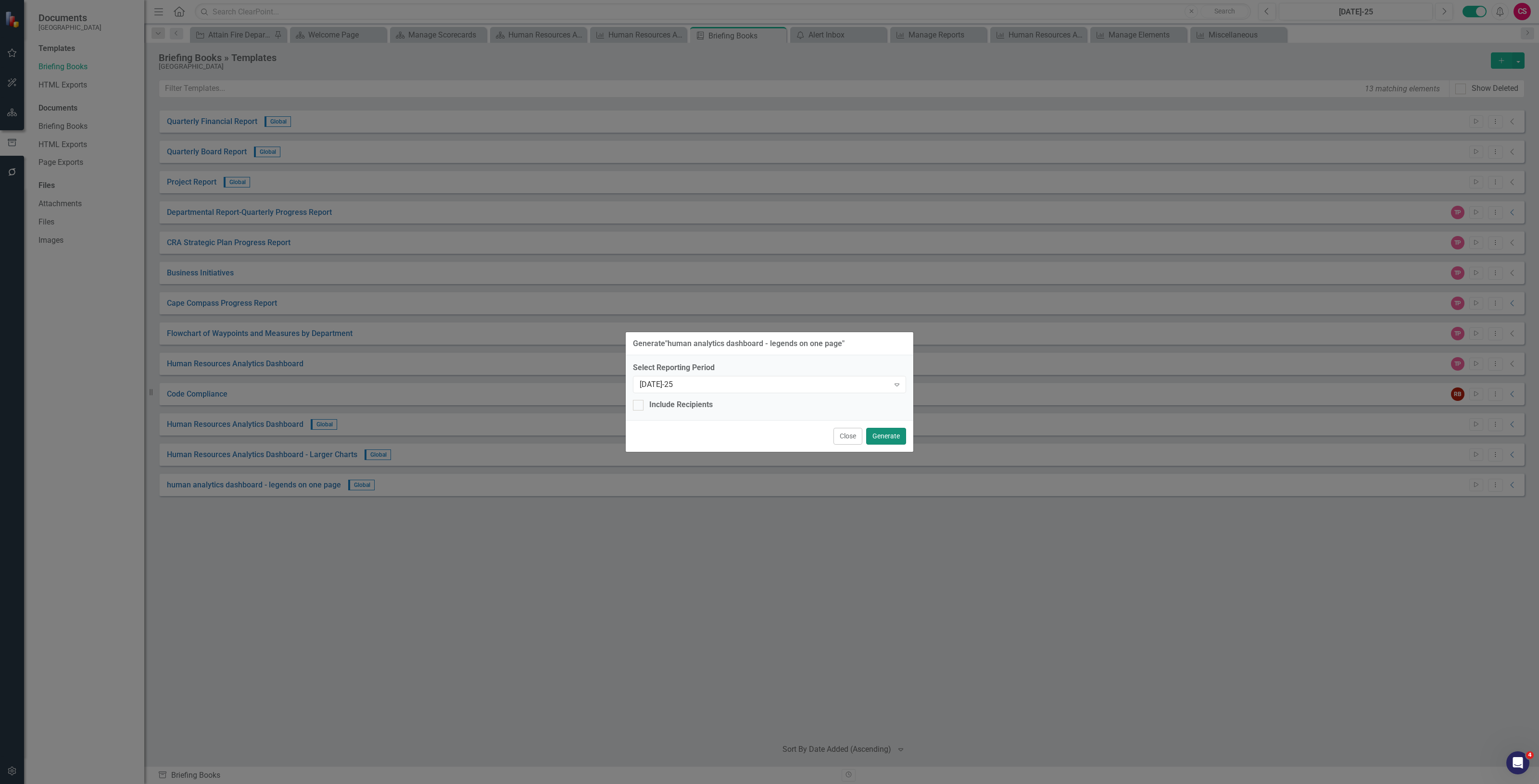
click at [879, 434] on button "Generate" at bounding box center [886, 436] width 40 height 17
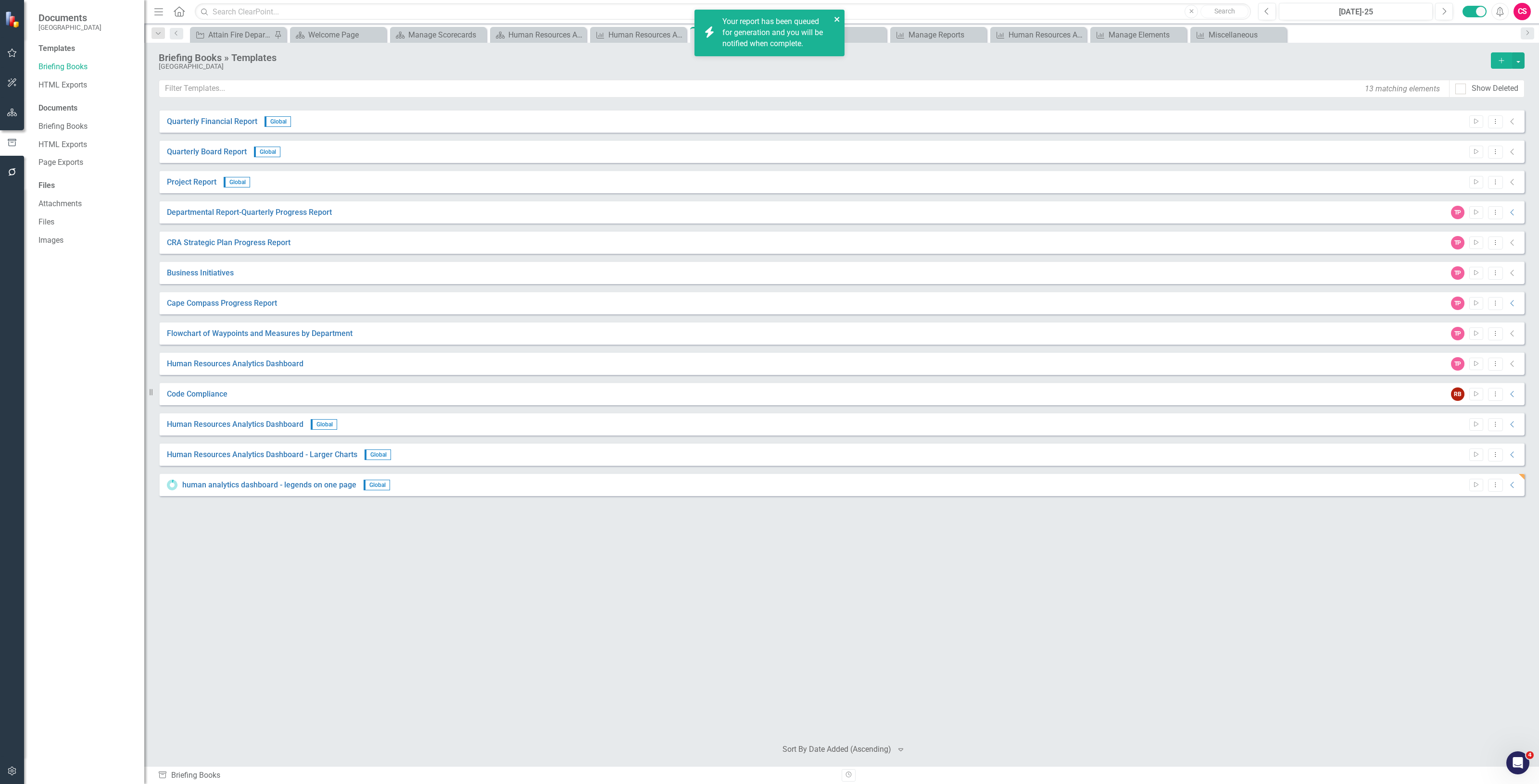
click at [834, 17] on icon "close" at bounding box center [837, 19] width 7 height 7
click at [771, 52] on link "Click here to download." at bounding box center [763, 54] width 81 height 9
click at [1498, 483] on icon "Dropdown Menu" at bounding box center [1495, 484] width 8 height 6
click at [1463, 532] on link "Edit Edit Template" at bounding box center [1458, 537] width 89 height 17
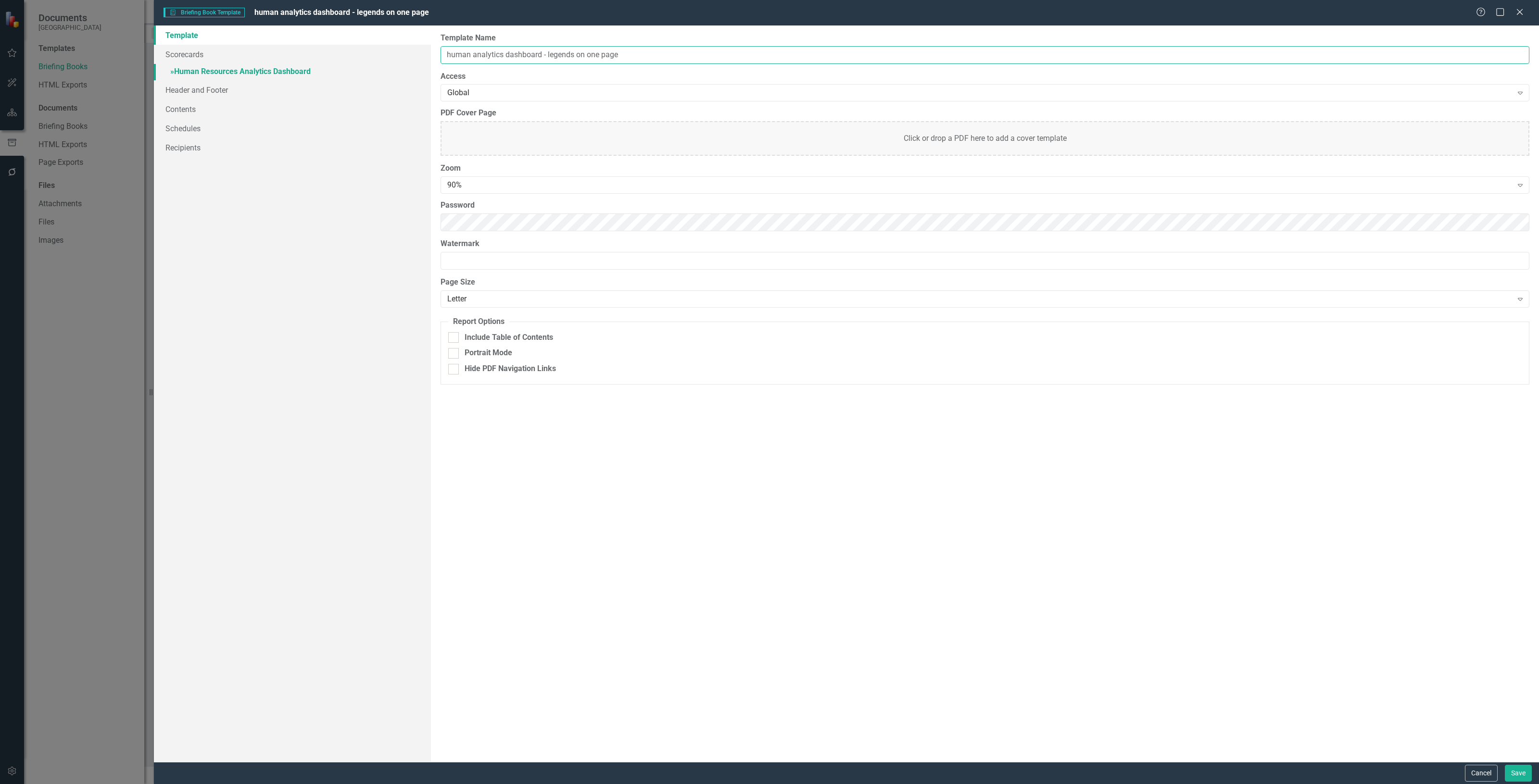
drag, startPoint x: 621, startPoint y: 56, endPoint x: 411, endPoint y: 65, distance: 210.2
click at [410, 65] on div "Template Scorecards » Human Resources Analytics Dashboard Header and Footer Con…" at bounding box center [846, 394] width 1385 height 736
click at [1480, 771] on button "Cancel" at bounding box center [1481, 773] width 33 height 17
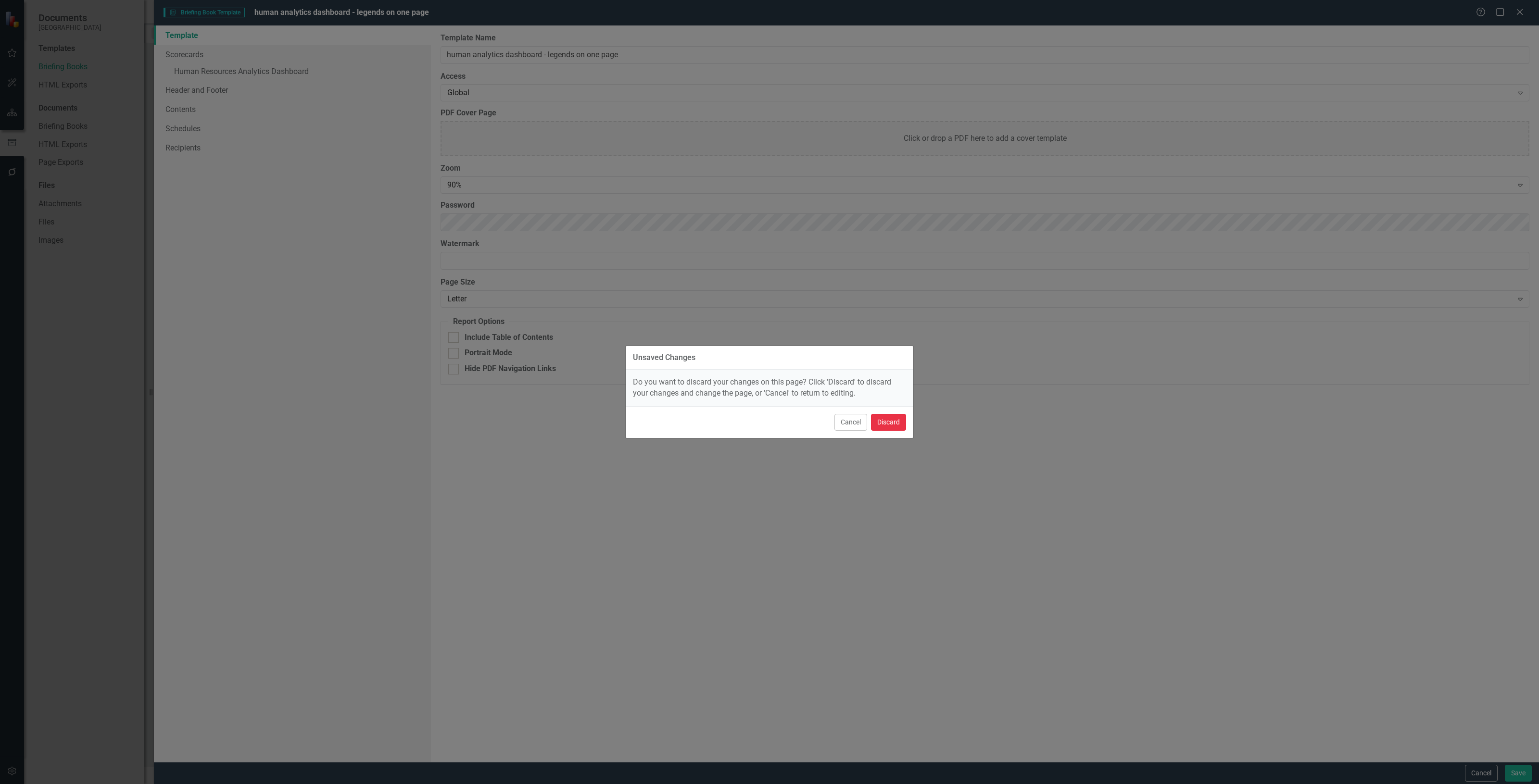
click at [876, 424] on button "Discard" at bounding box center [888, 422] width 35 height 17
